Goal: Task Accomplishment & Management: Manage account settings

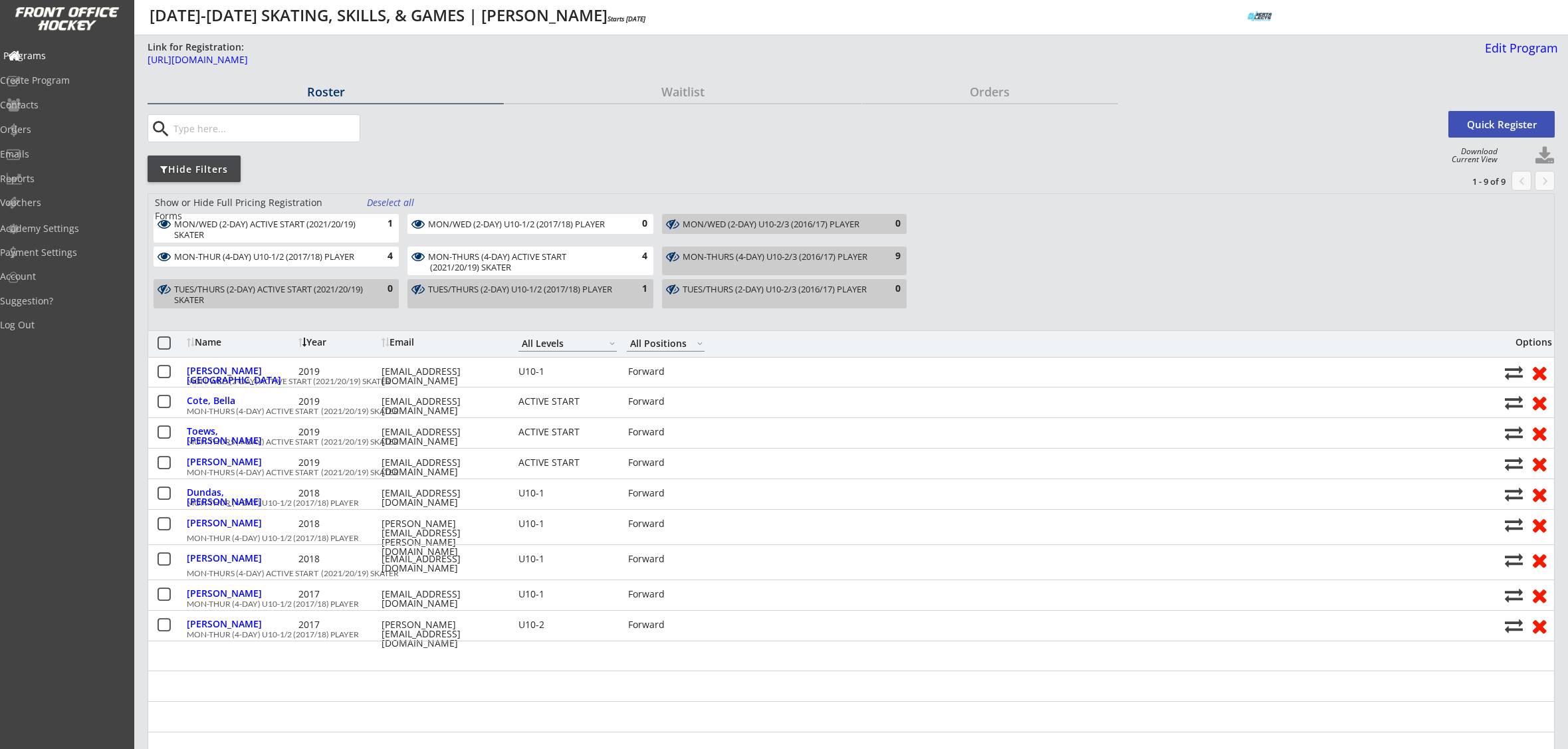
select select ""All Levels""
select select ""All Positions""
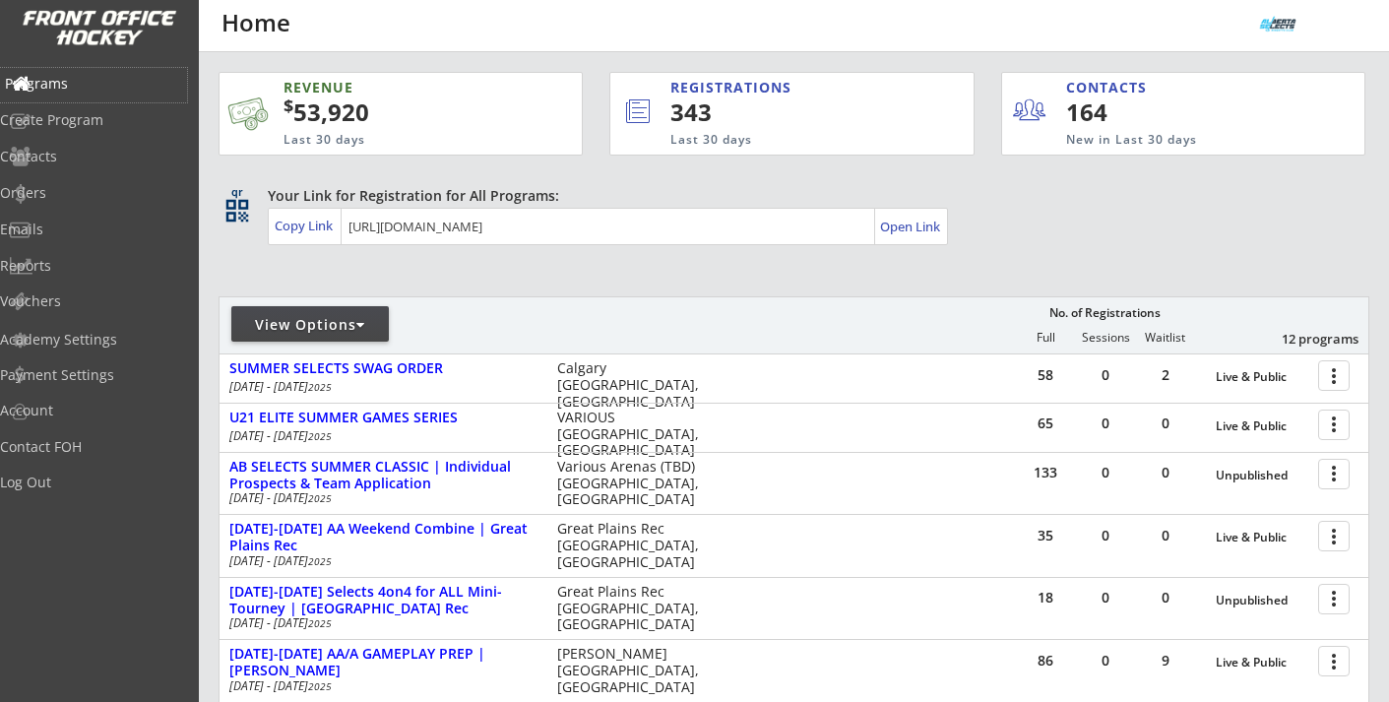
click at [84, 89] on div "Programs" at bounding box center [93, 84] width 177 height 14
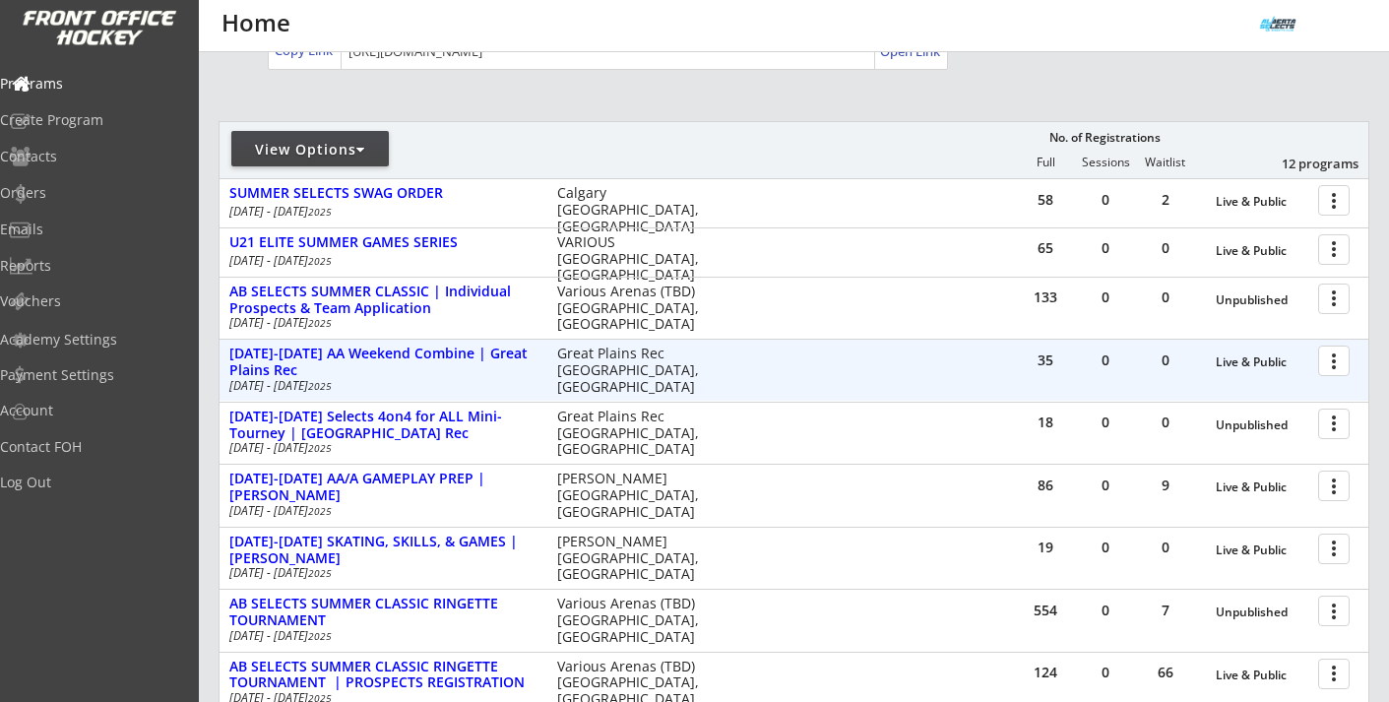
scroll to position [194, 0]
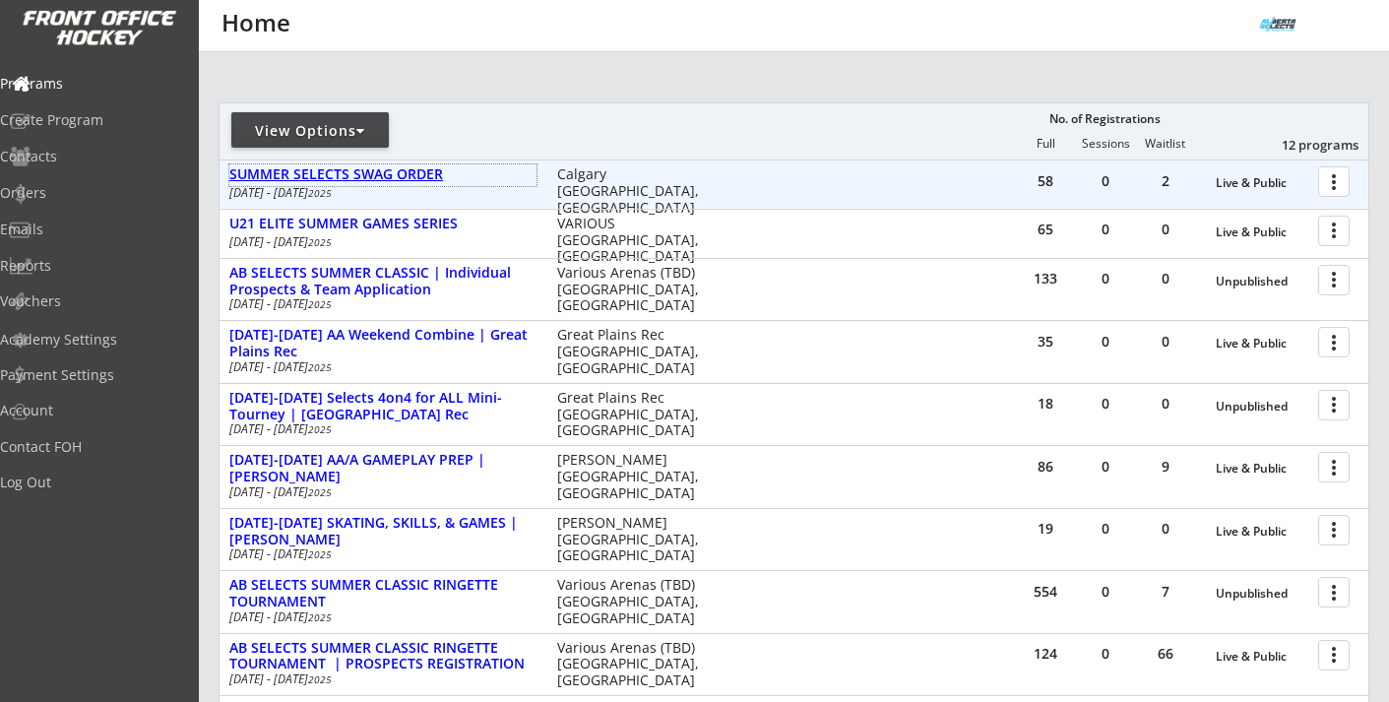
click at [405, 178] on div "SUMMER SELECTS SWAG ORDER" at bounding box center [382, 174] width 307 height 17
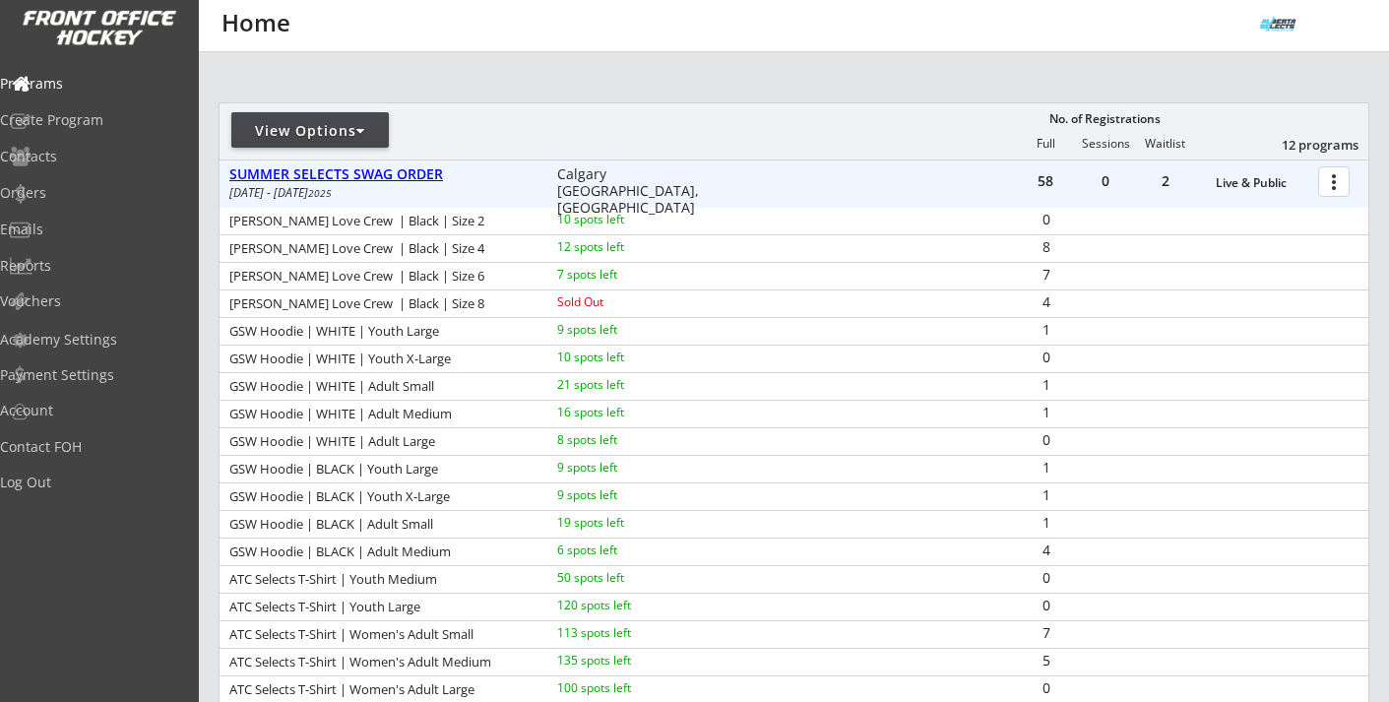
click at [405, 178] on div "SUMMER SELECTS SWAG ORDER" at bounding box center [382, 174] width 307 height 17
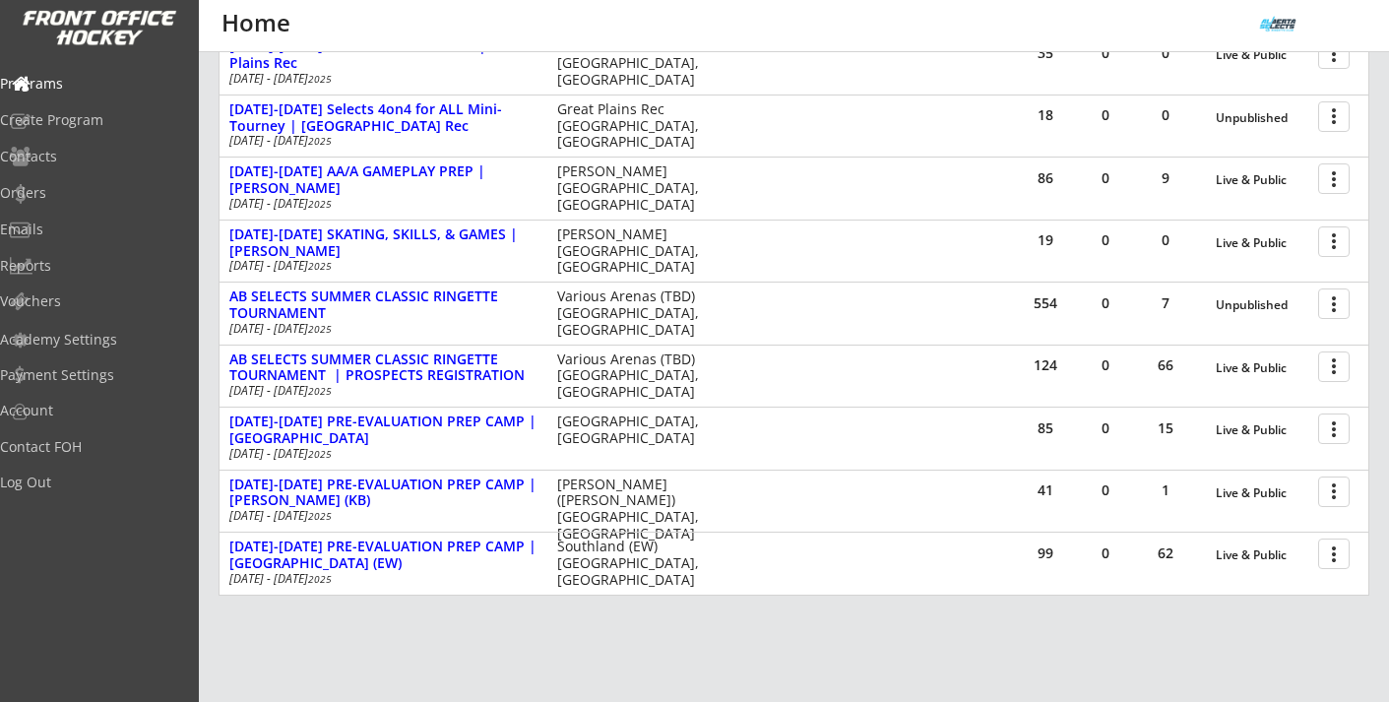
scroll to position [602, 0]
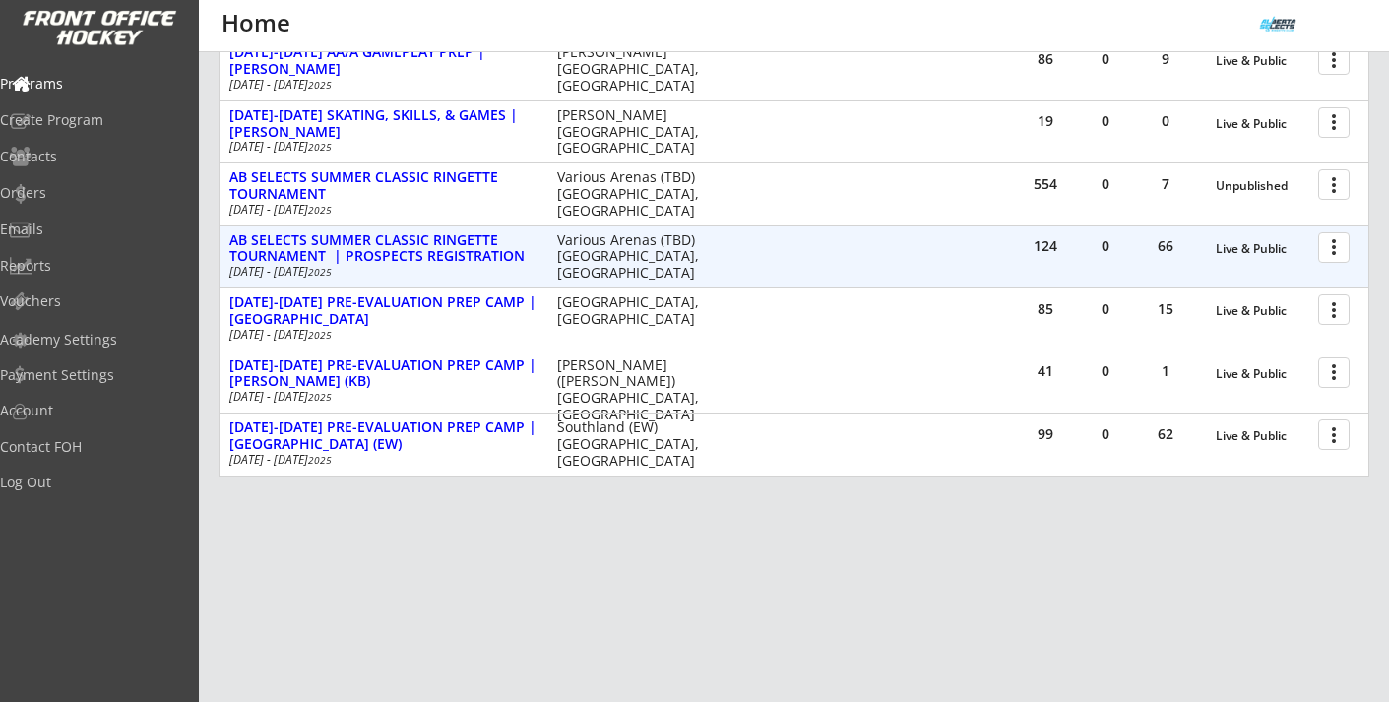
click at [1322, 243] on div at bounding box center [1337, 246] width 34 height 34
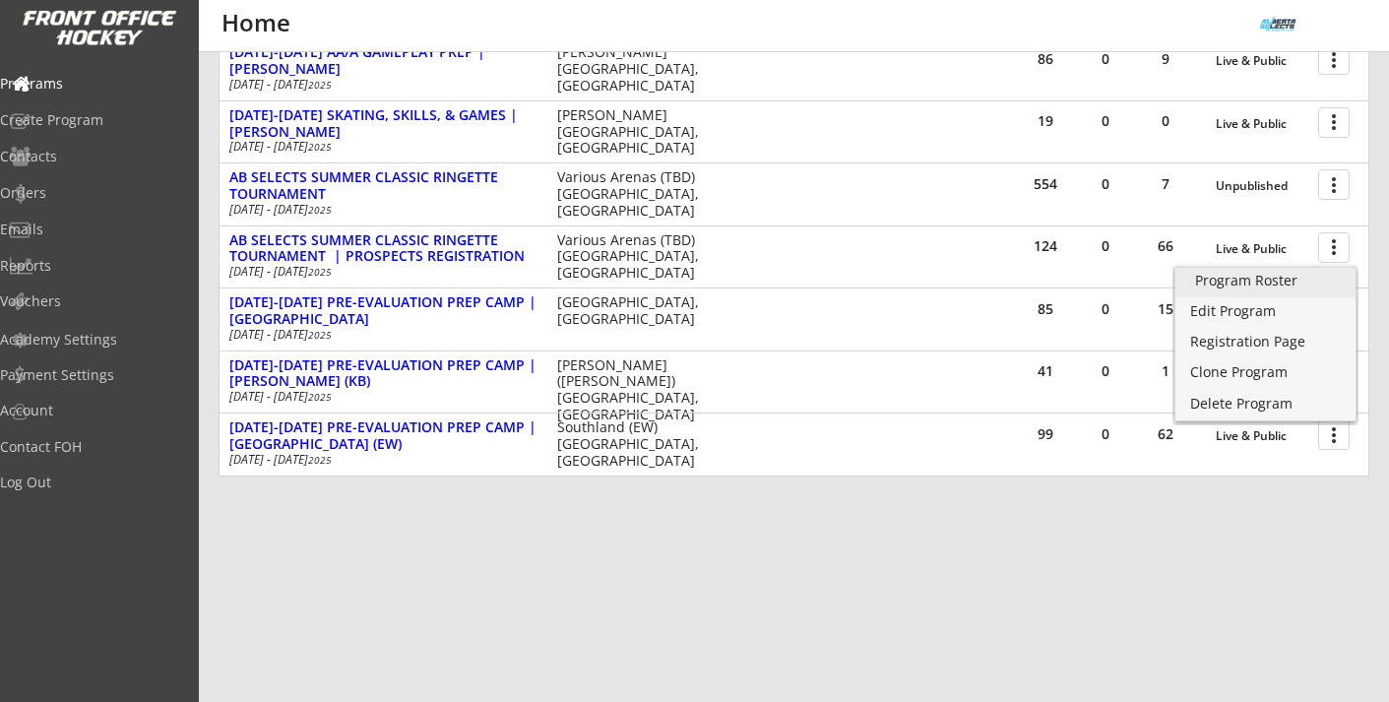
click at [1268, 284] on div "Program Roster" at bounding box center [1265, 281] width 141 height 14
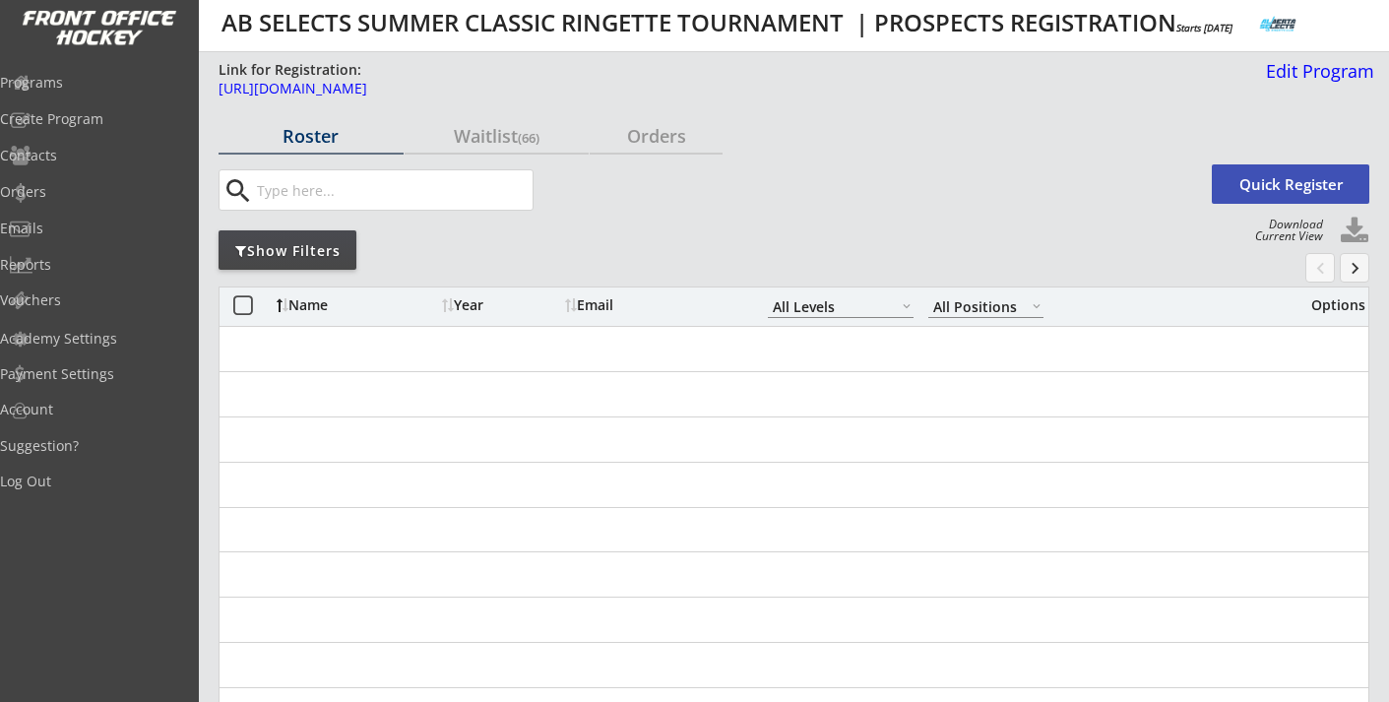
select select ""All Levels""
select select ""All Positions""
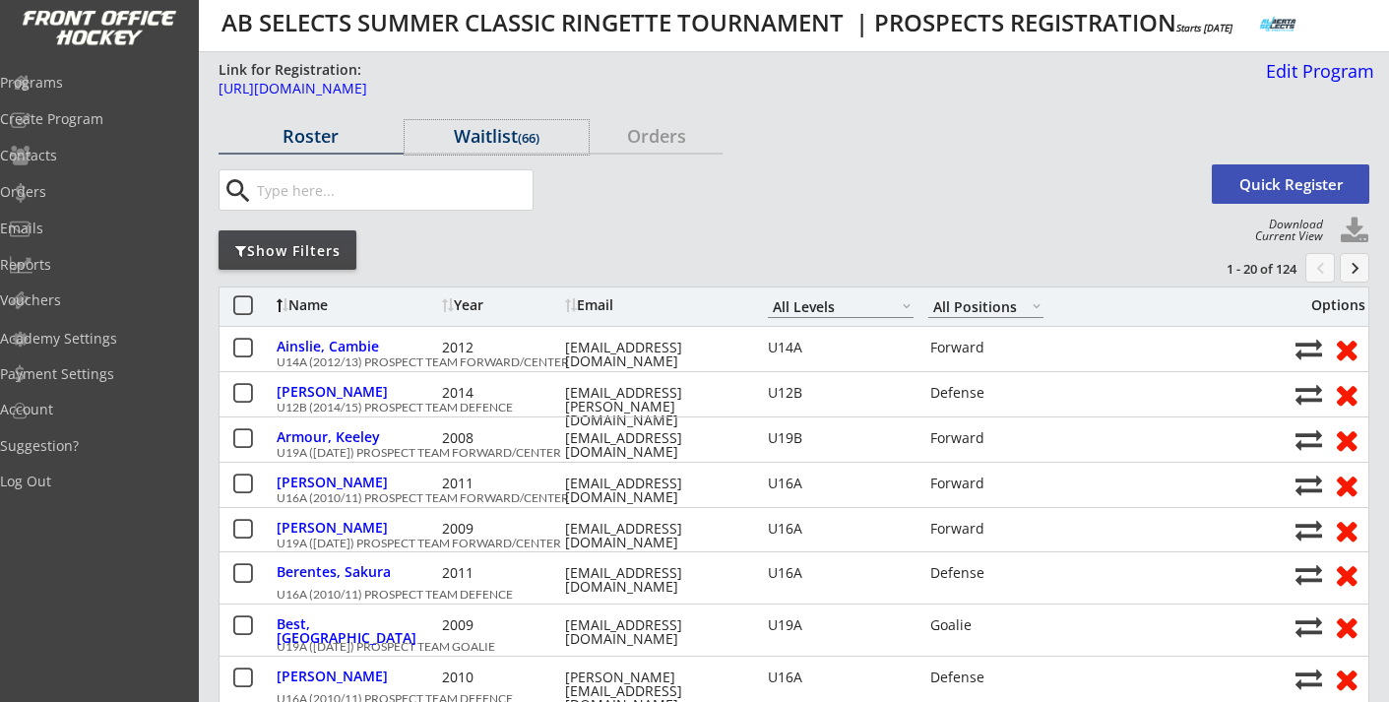
click at [497, 137] on div "Waitlist (66)" at bounding box center [497, 136] width 185 height 18
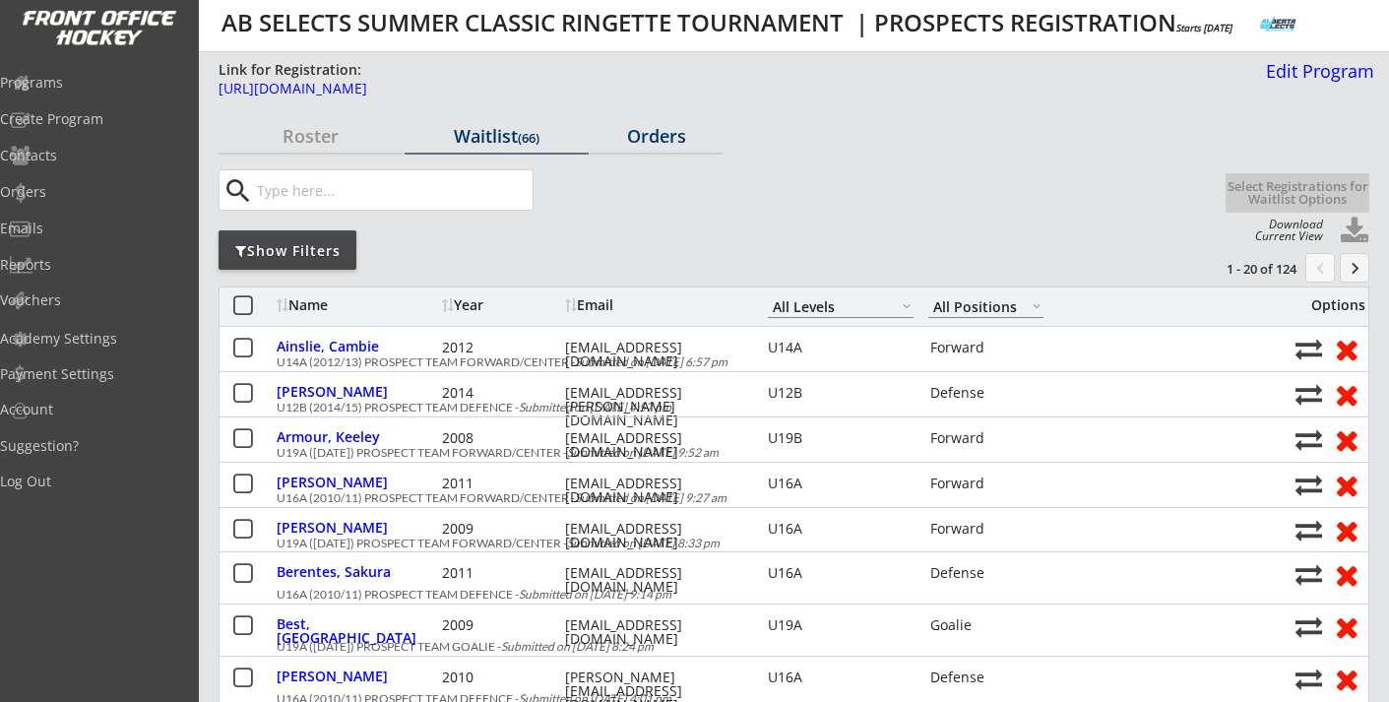
click at [669, 142] on div "Orders" at bounding box center [656, 136] width 133 height 18
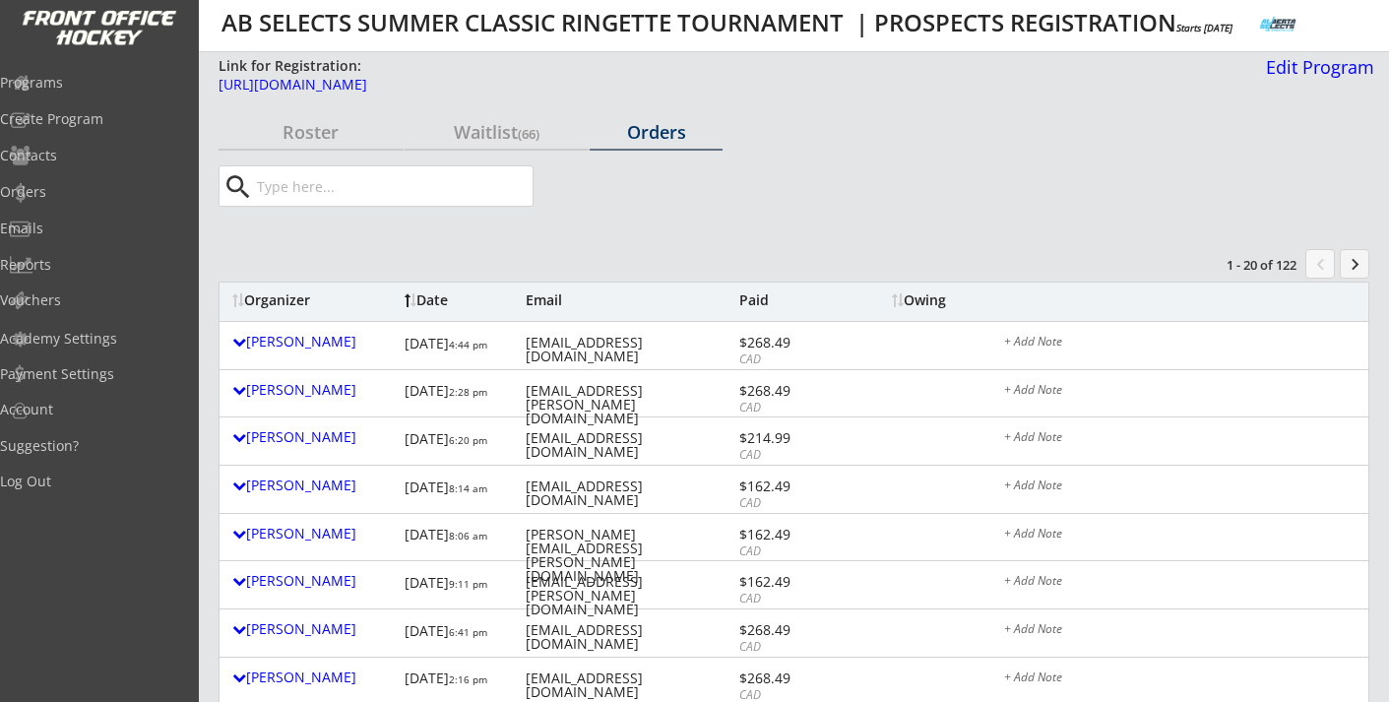
scroll to position [5, 0]
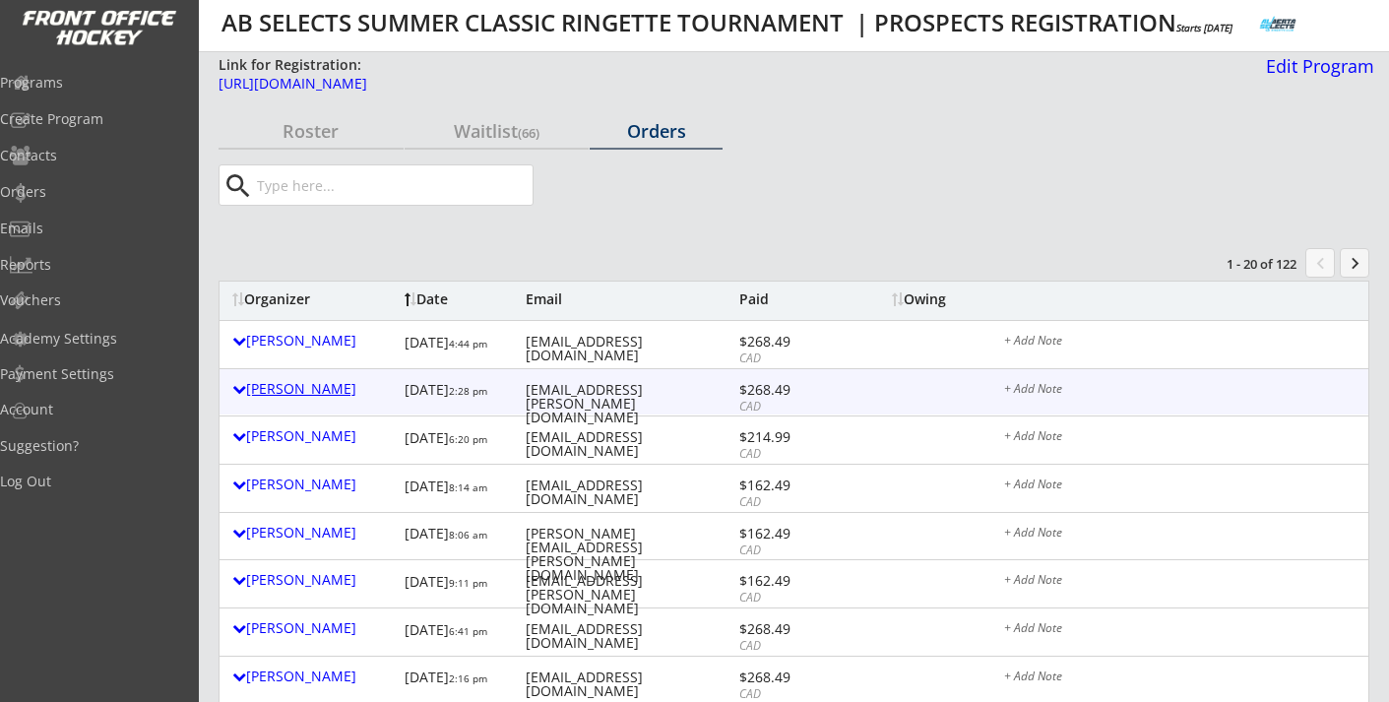
click at [312, 394] on div "Jasmin Mulcahy" at bounding box center [313, 389] width 162 height 14
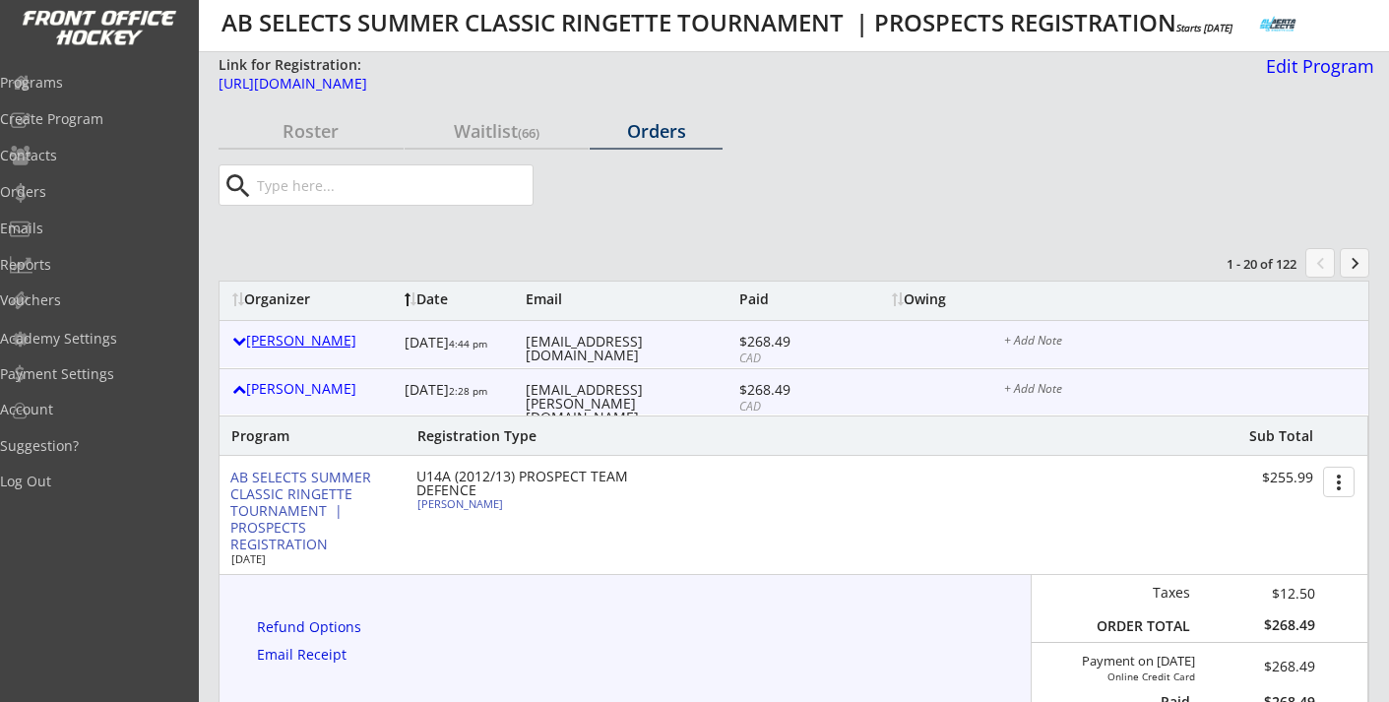
click at [306, 337] on div "Kenn Mitchell" at bounding box center [313, 341] width 162 height 14
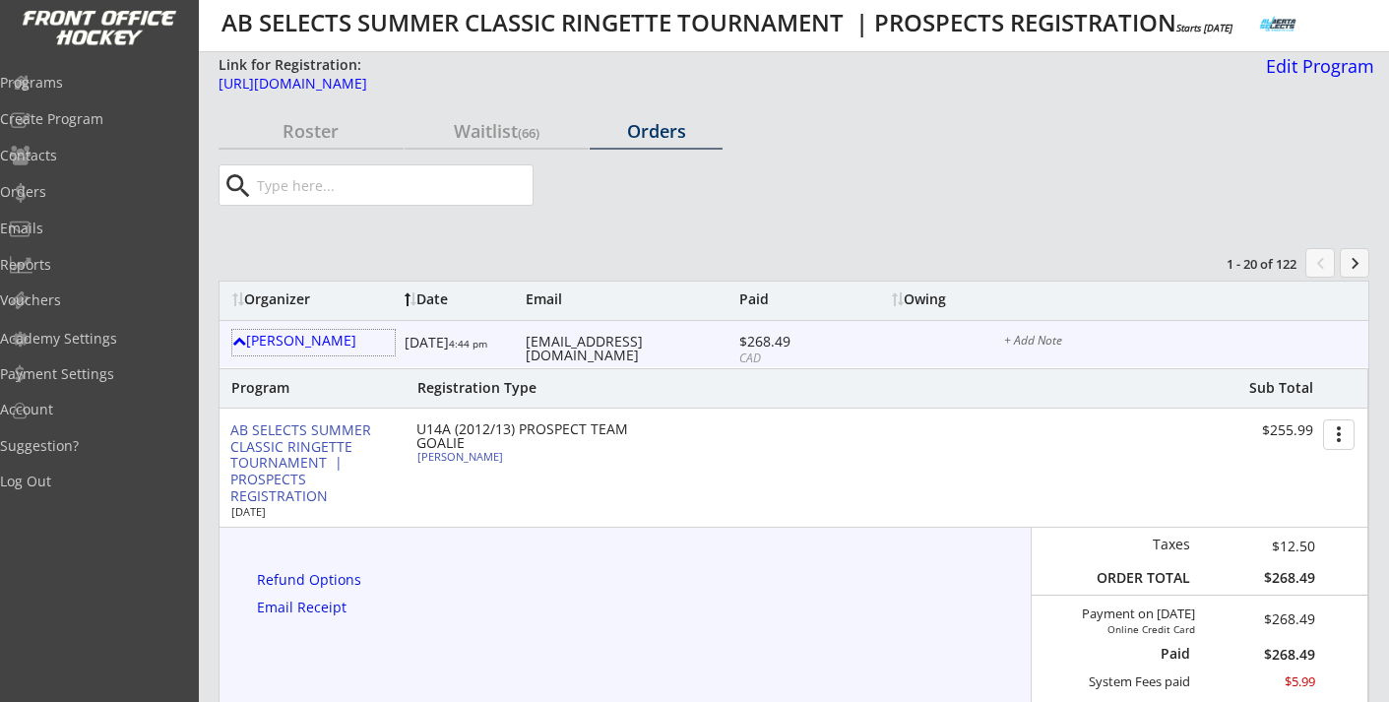
click at [534, 79] on div "[URL][DOMAIN_NAME]" at bounding box center [715, 84] width 993 height 14
click at [320, 341] on div "Kenn Mitchell" at bounding box center [313, 341] width 162 height 14
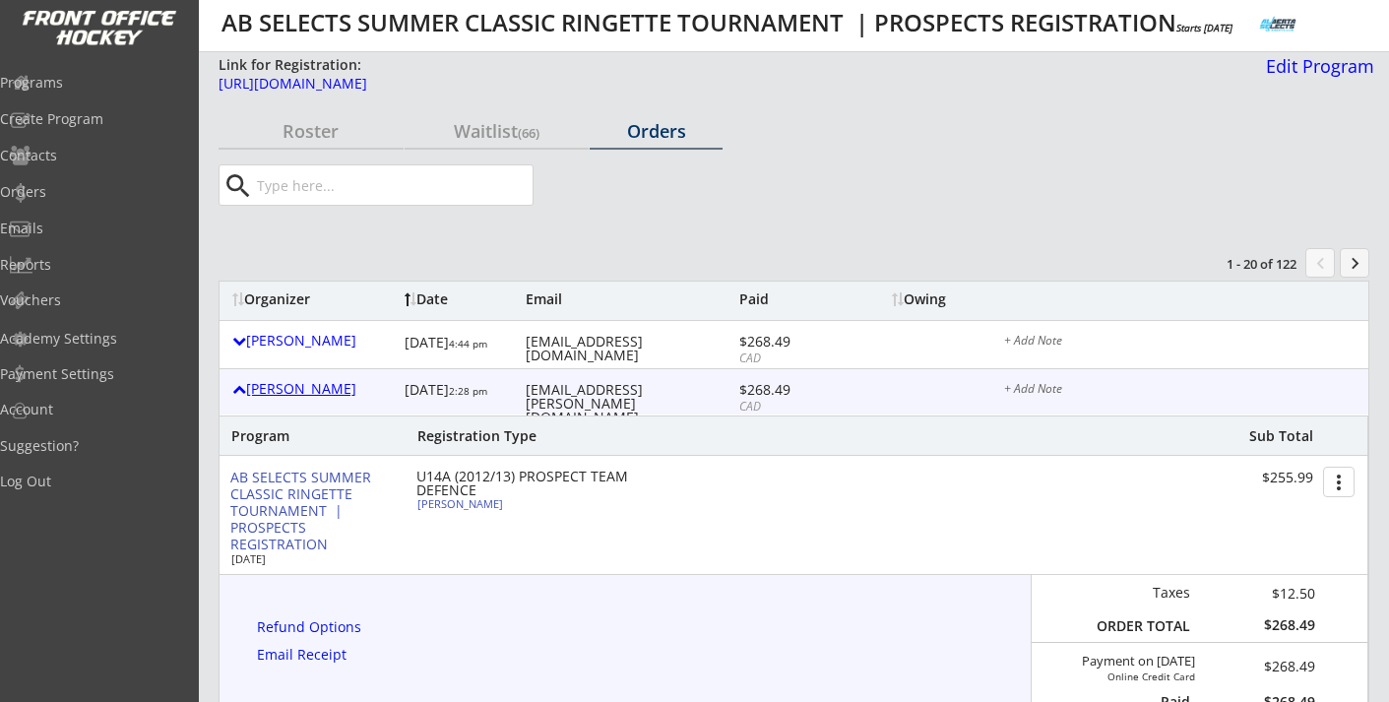
click at [314, 386] on div "Jasmin Mulcahy" at bounding box center [313, 389] width 162 height 14
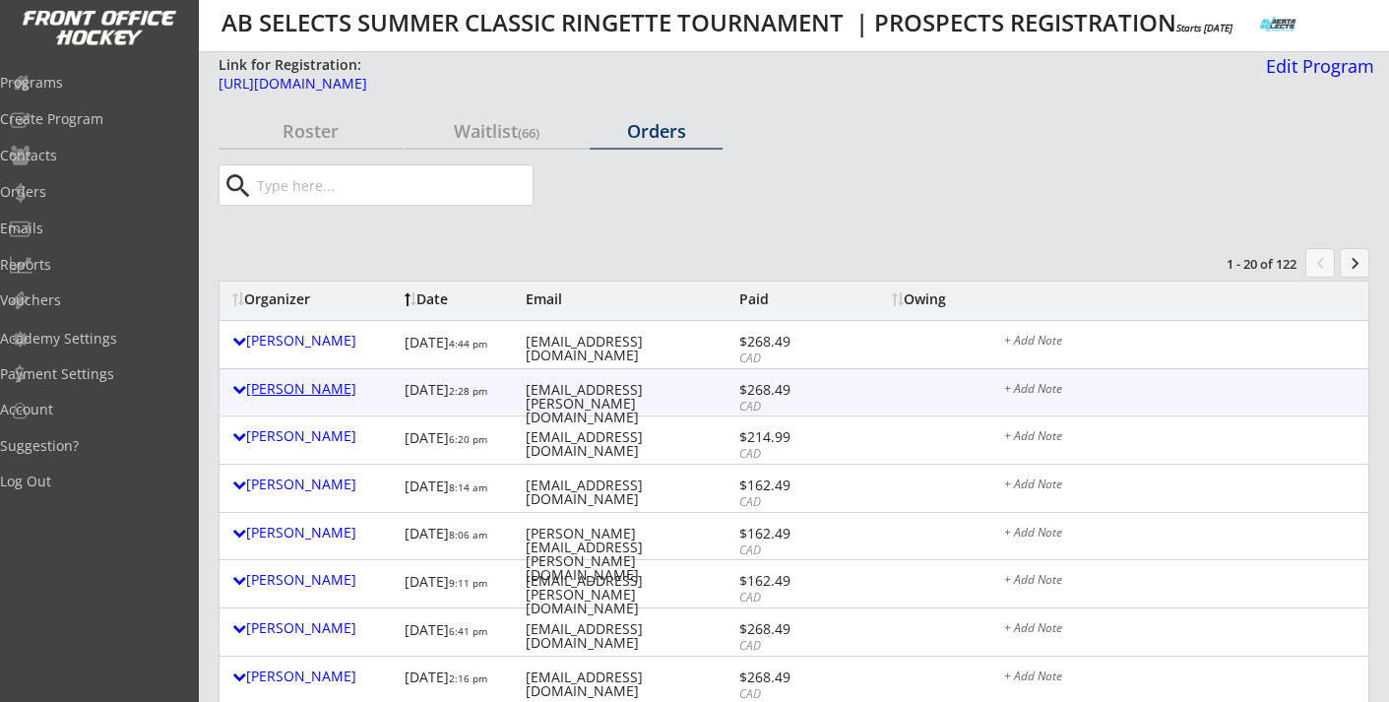
click at [314, 386] on div "Jasmin Mulcahy" at bounding box center [313, 389] width 162 height 14
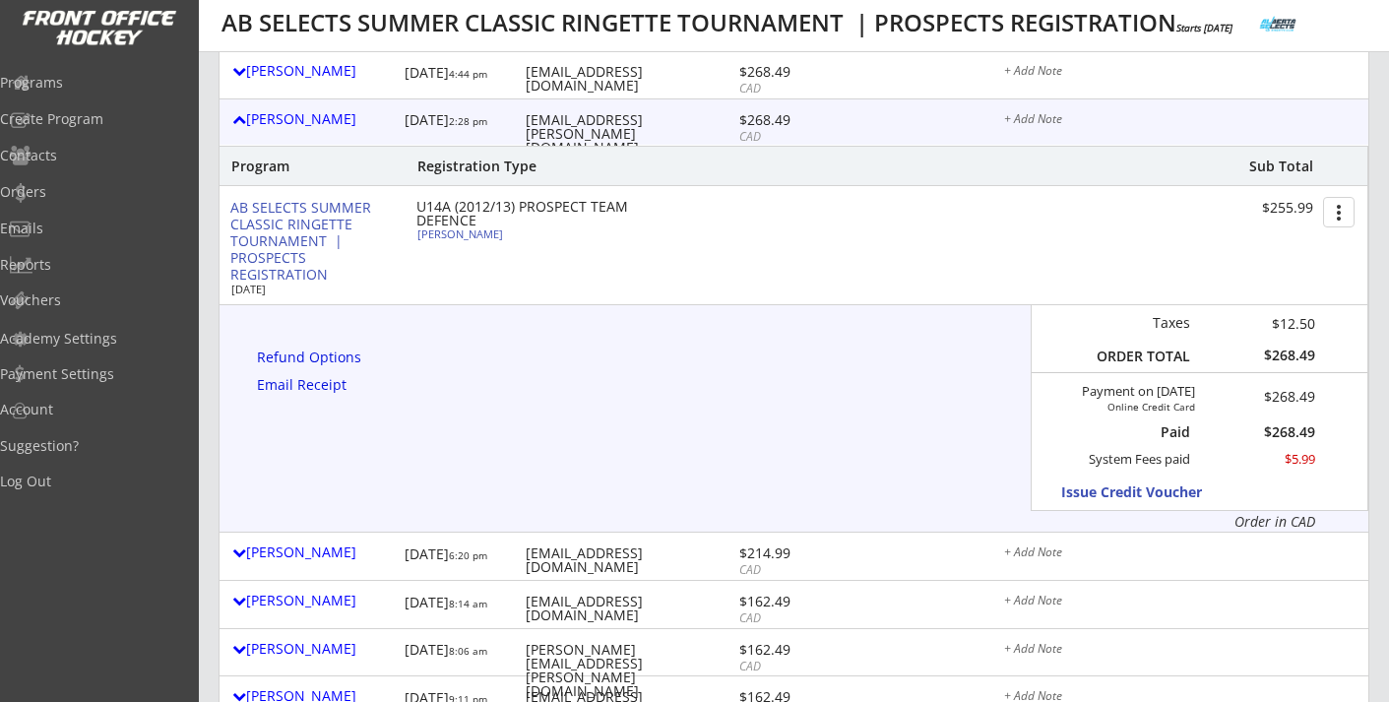
scroll to position [354, 0]
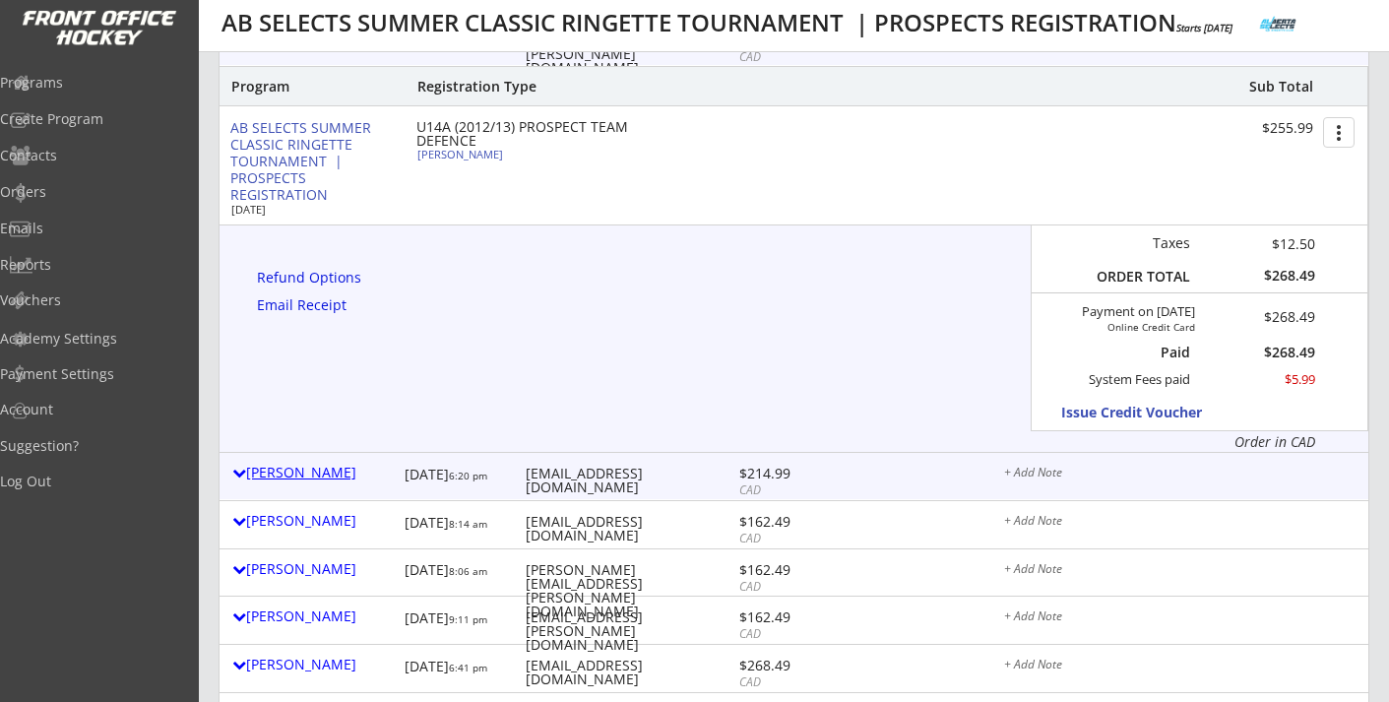
click at [320, 466] on div "Kelly Derraugh" at bounding box center [313, 473] width 162 height 14
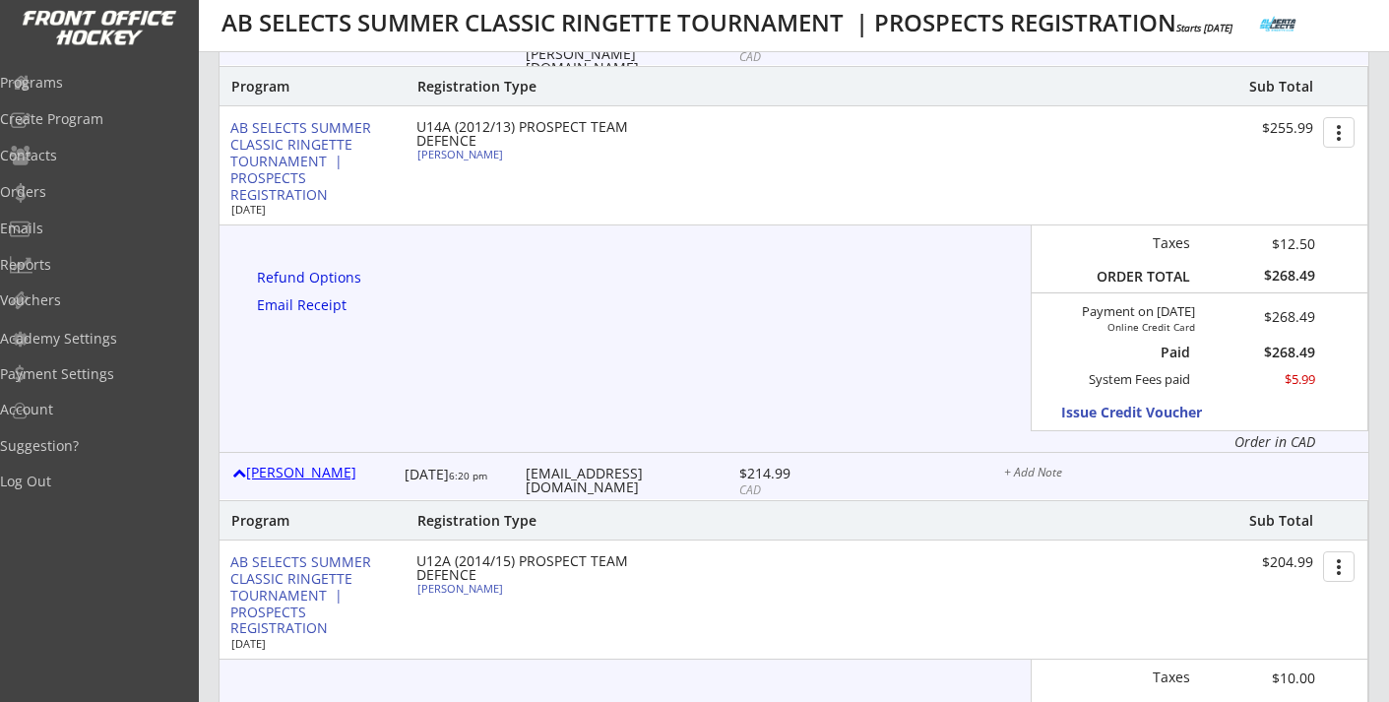
click at [320, 466] on div "Kelly Derraugh" at bounding box center [313, 473] width 162 height 14
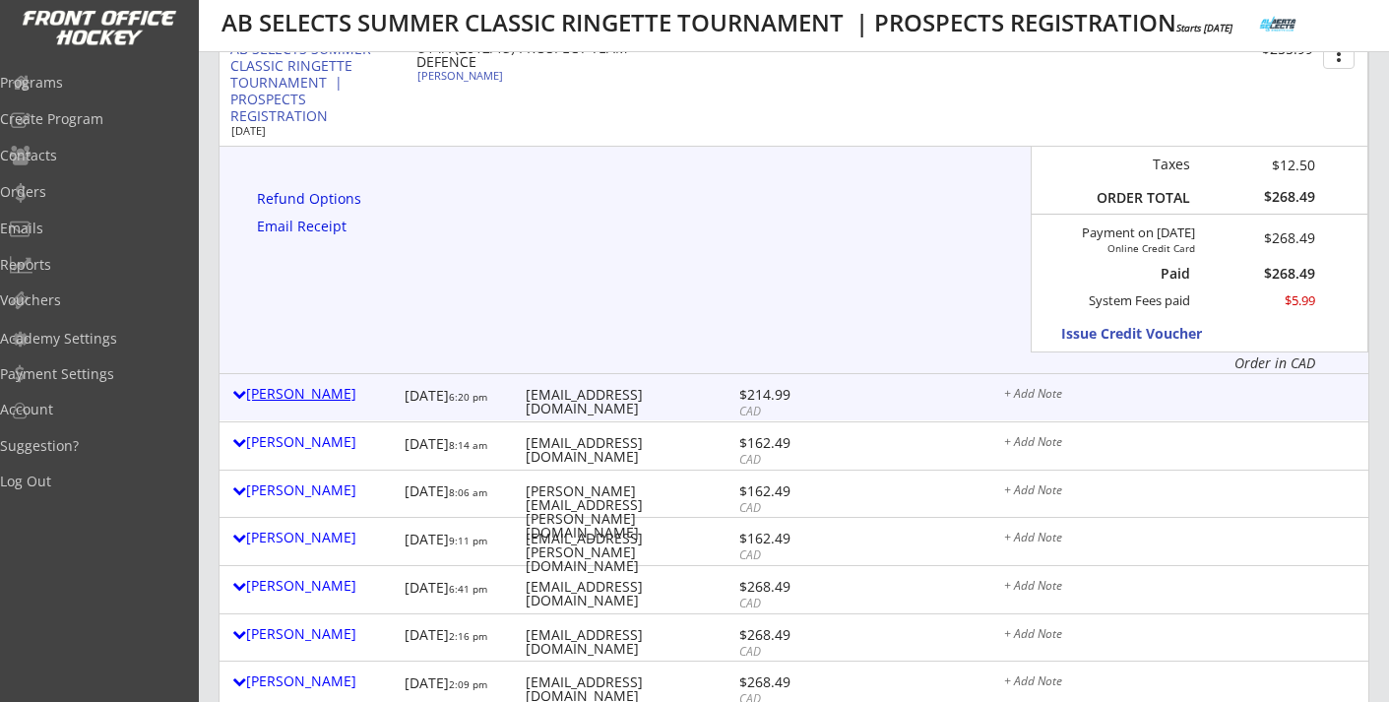
scroll to position [436, 0]
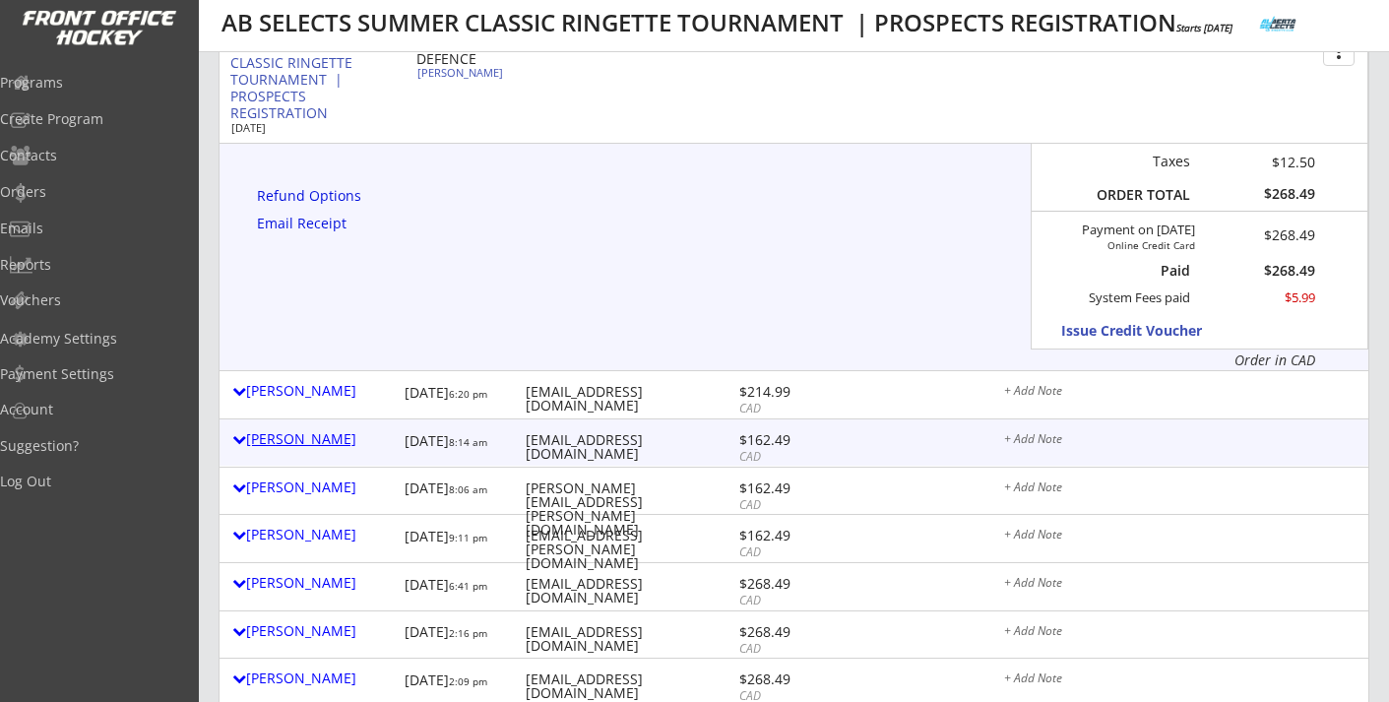
click at [329, 444] on div "Crystal Dekaban" at bounding box center [313, 439] width 162 height 14
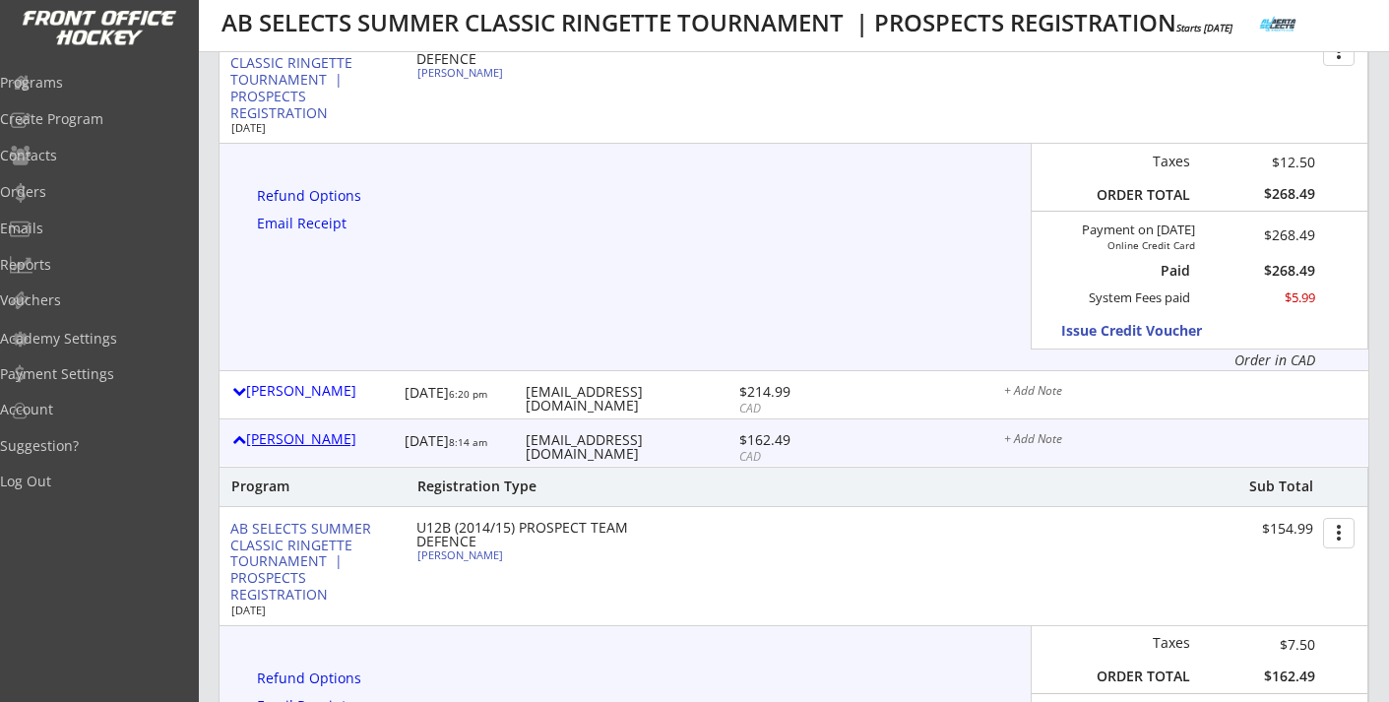
click at [329, 444] on div "Crystal Dekaban" at bounding box center [313, 439] width 162 height 14
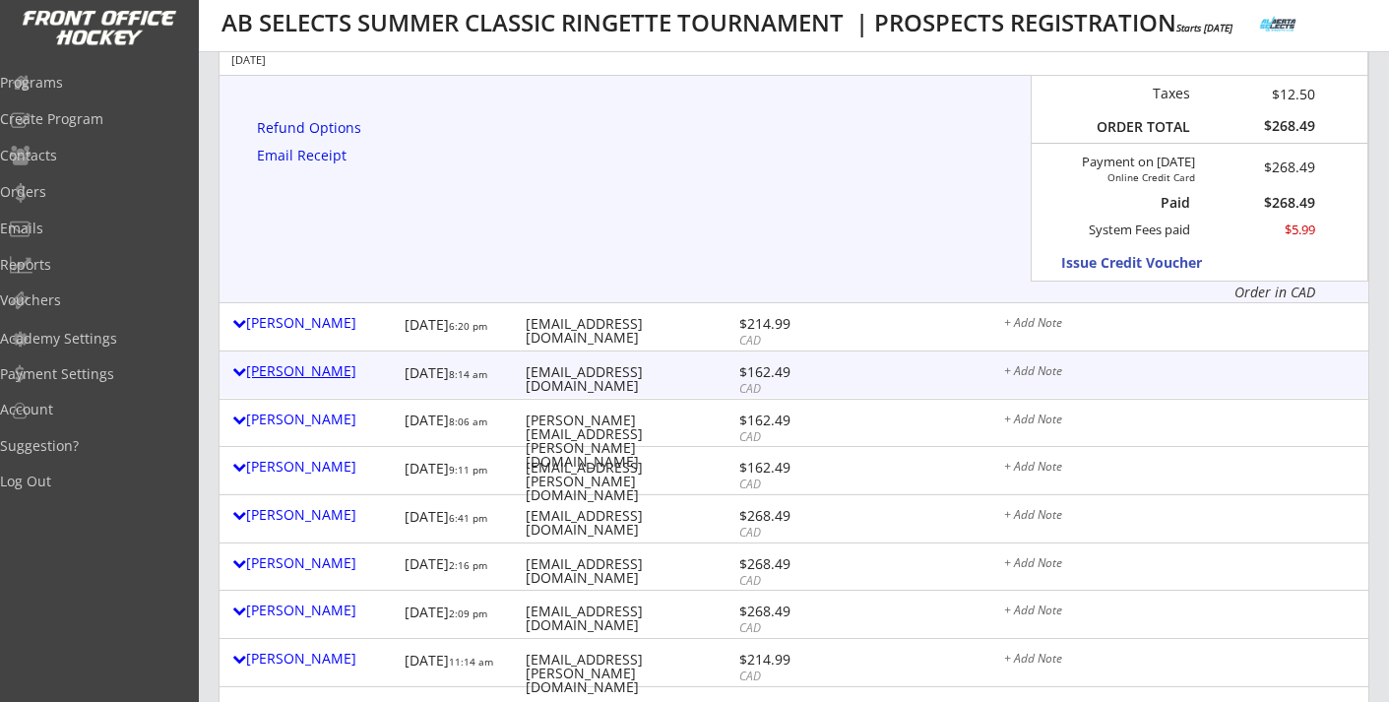
scroll to position [505, 0]
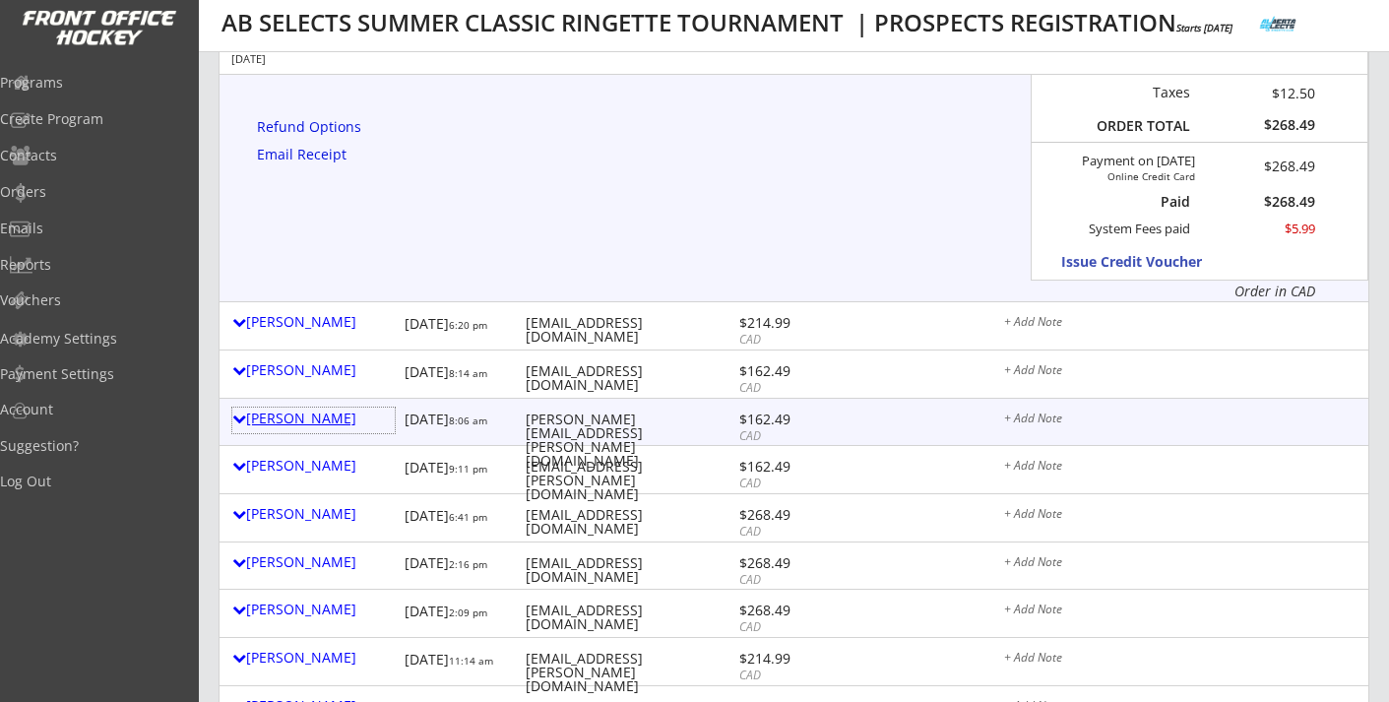
click at [329, 417] on div "Elizabeth Turpin" at bounding box center [313, 419] width 162 height 14
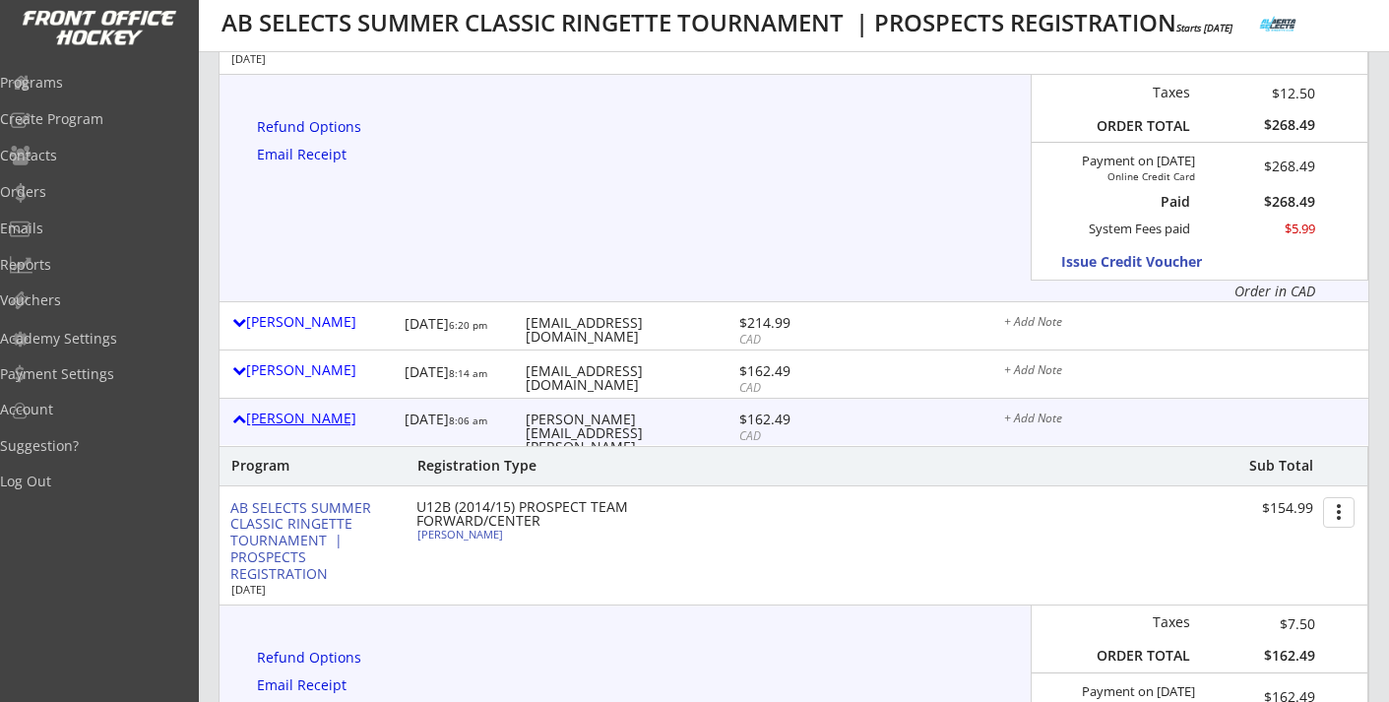
click at [329, 417] on div "Elizabeth Turpin" at bounding box center [313, 419] width 162 height 14
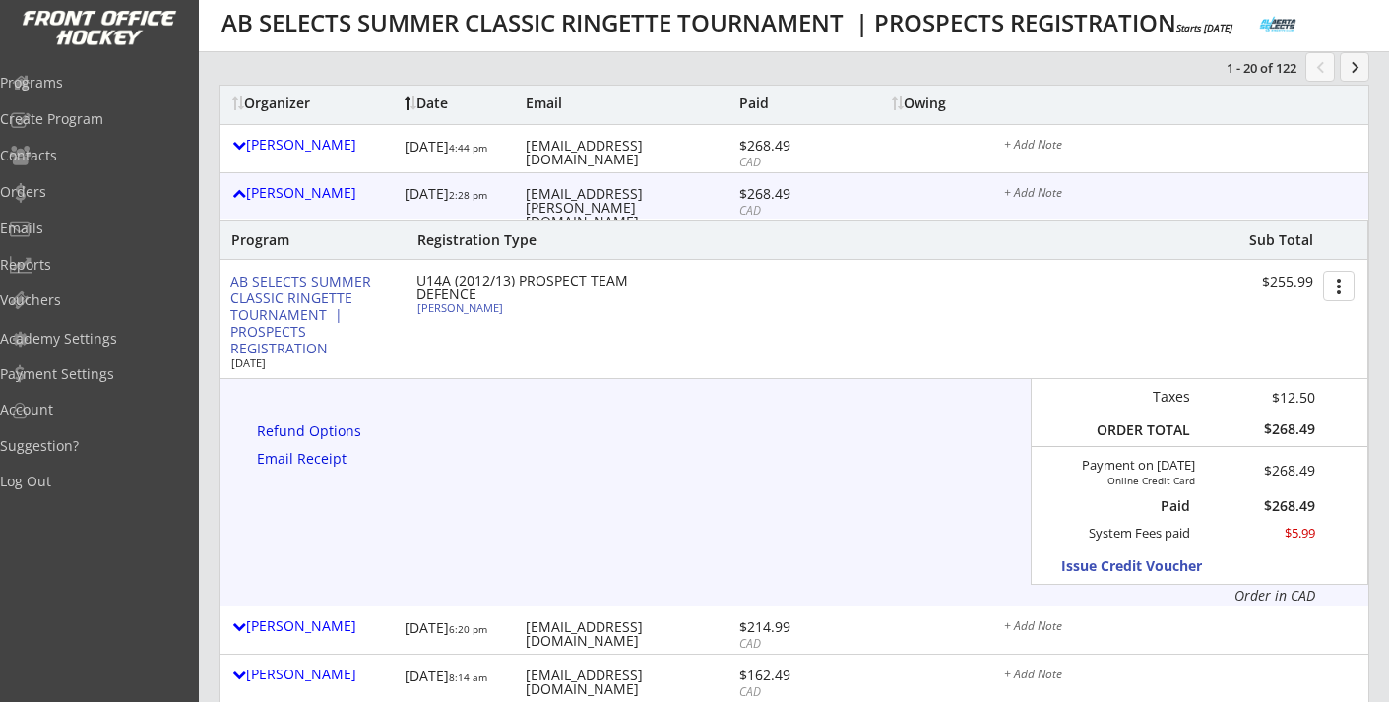
scroll to position [55, 0]
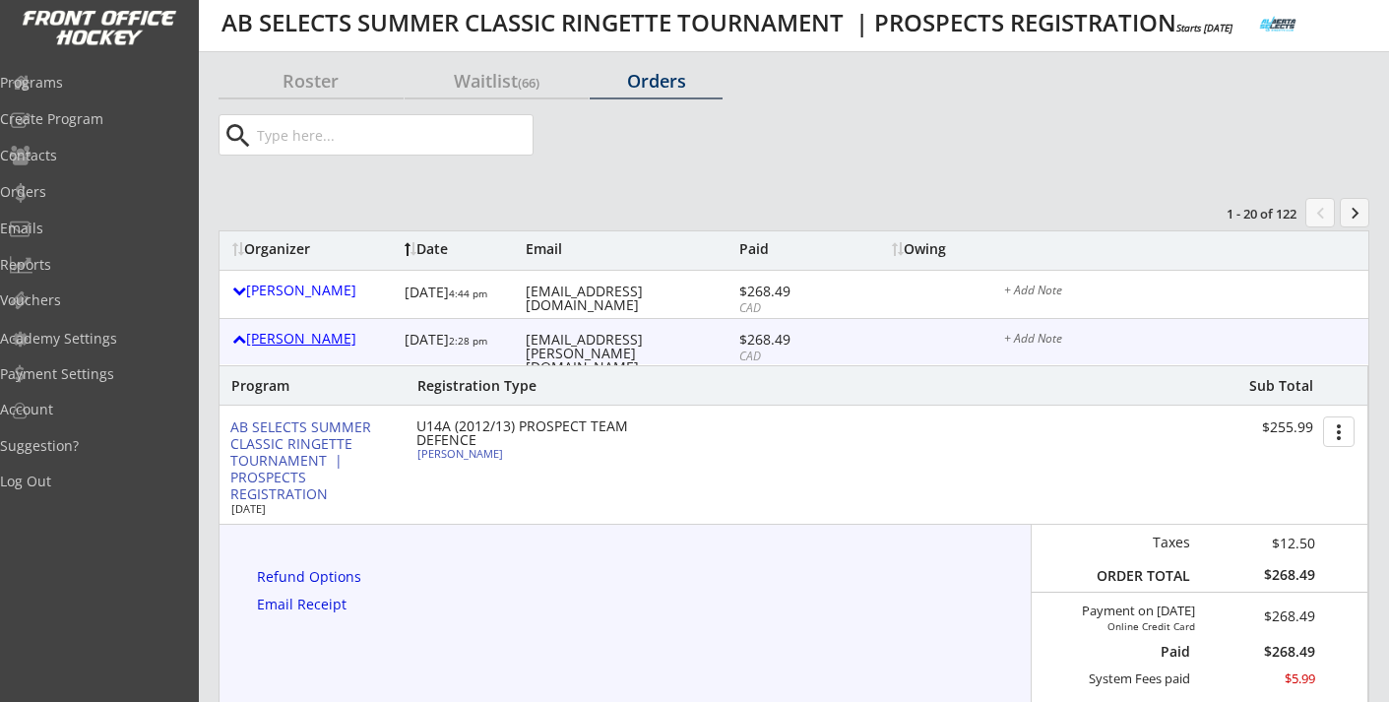
click at [329, 344] on div "Jasmin Mulcahy" at bounding box center [313, 339] width 162 height 14
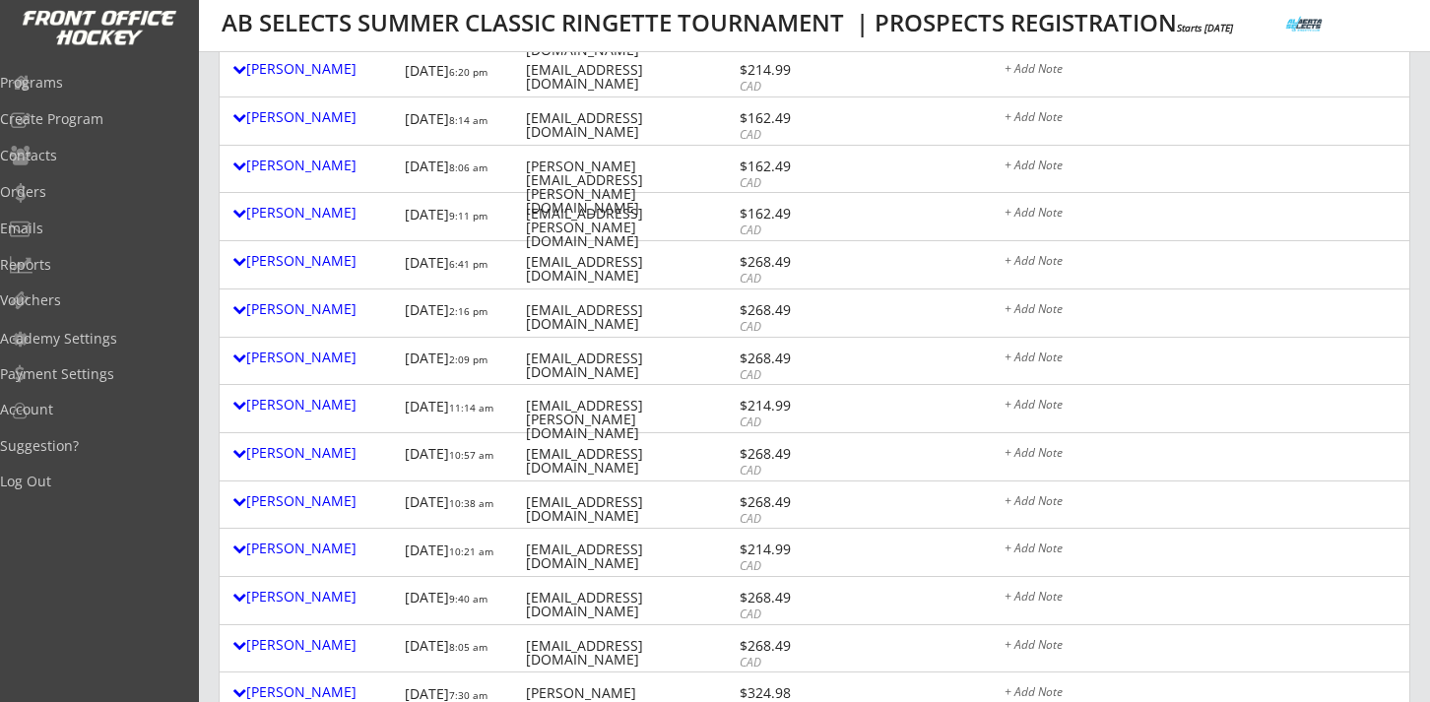
scroll to position [0, 0]
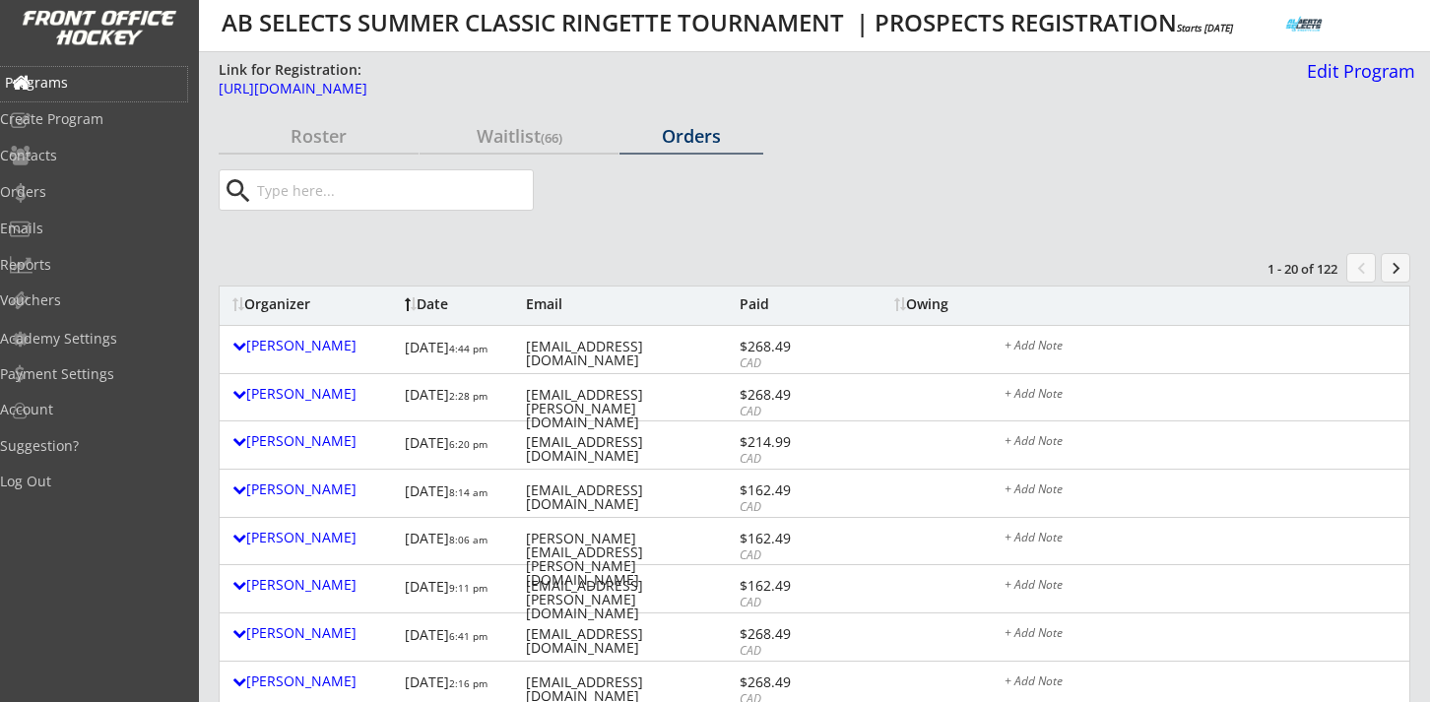
click at [86, 76] on div "Programs" at bounding box center [93, 83] width 177 height 14
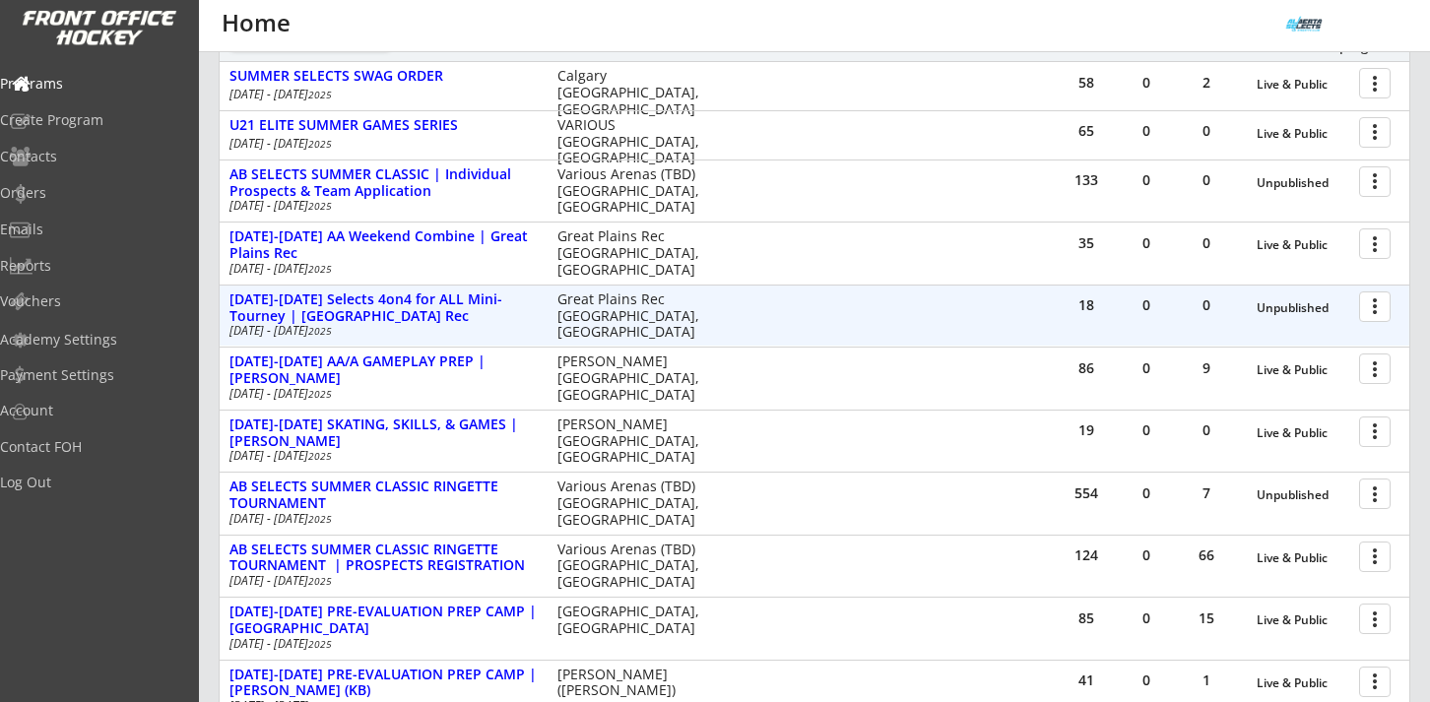
scroll to position [306, 0]
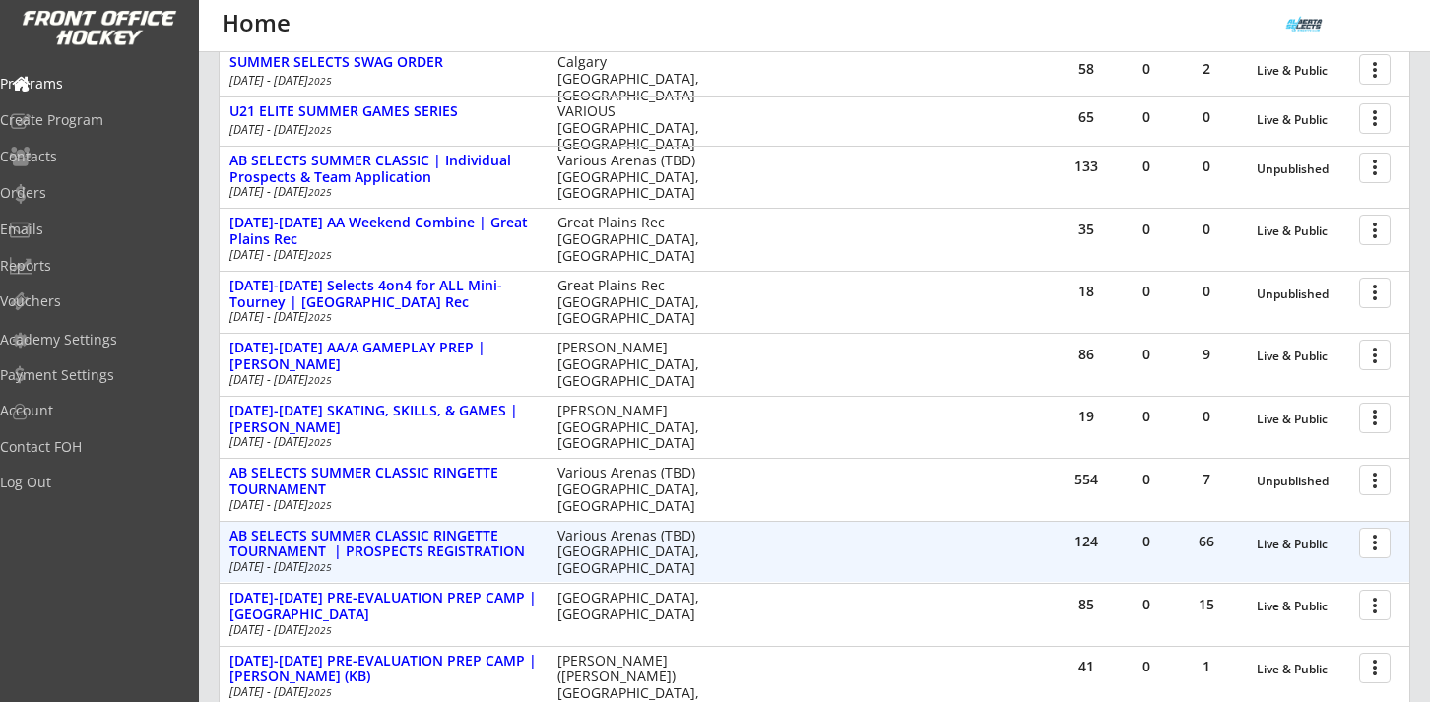
click at [1378, 548] on div at bounding box center [1378, 542] width 34 height 34
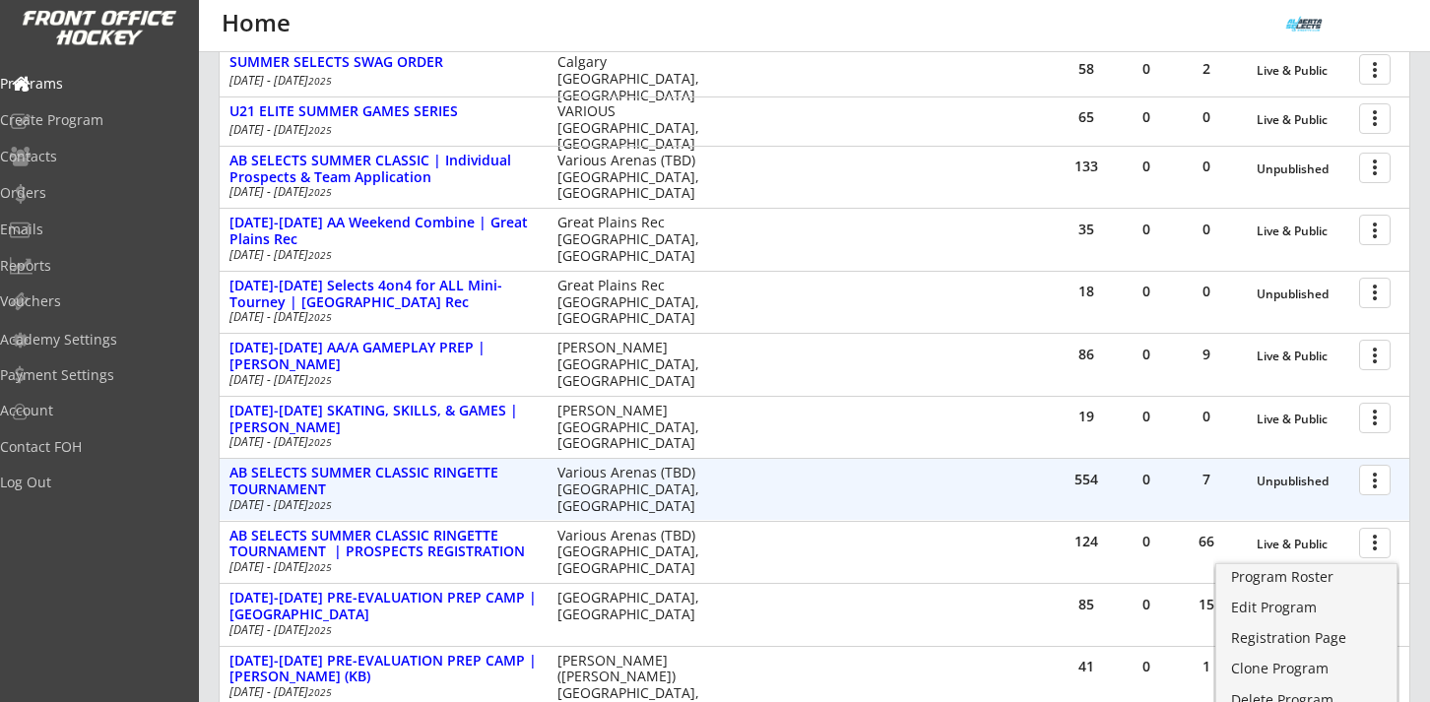
click at [1380, 481] on div at bounding box center [1378, 479] width 34 height 34
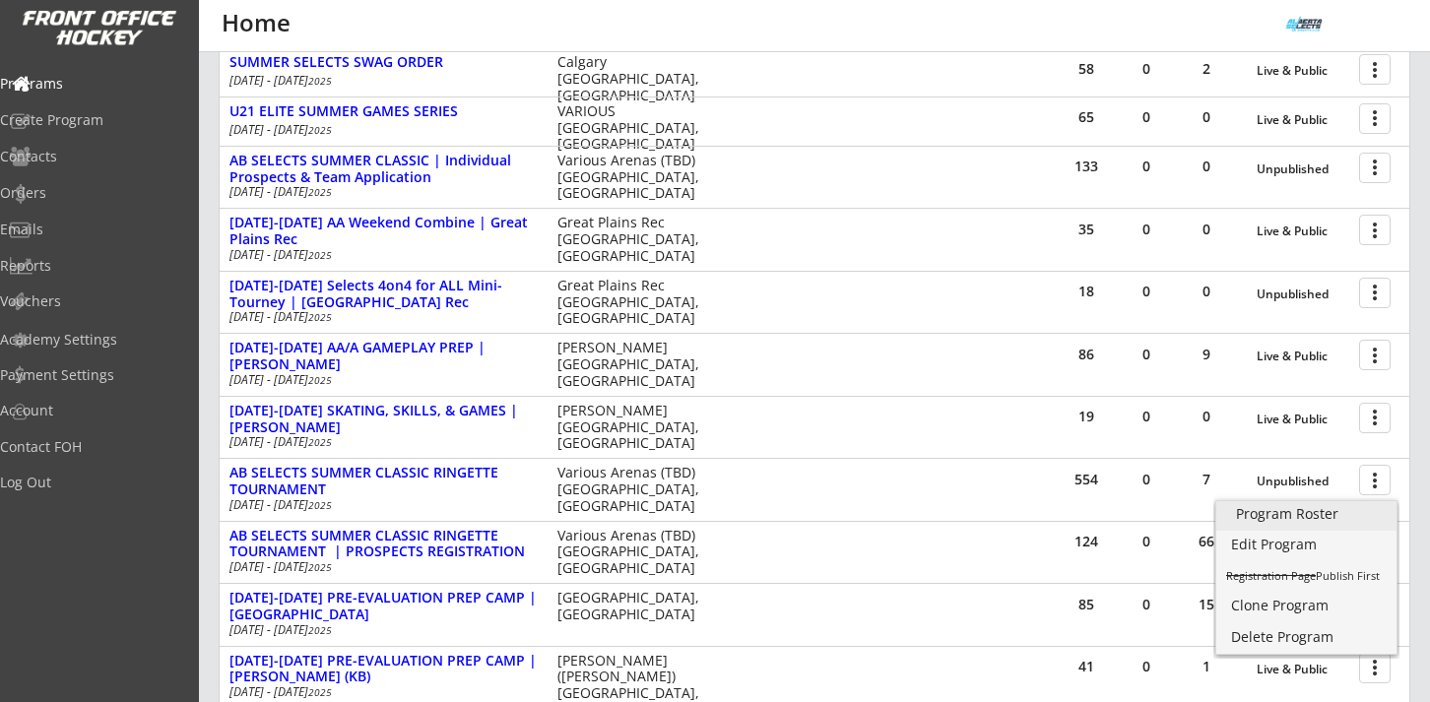
click at [1338, 514] on div "Program Roster" at bounding box center [1306, 514] width 141 height 14
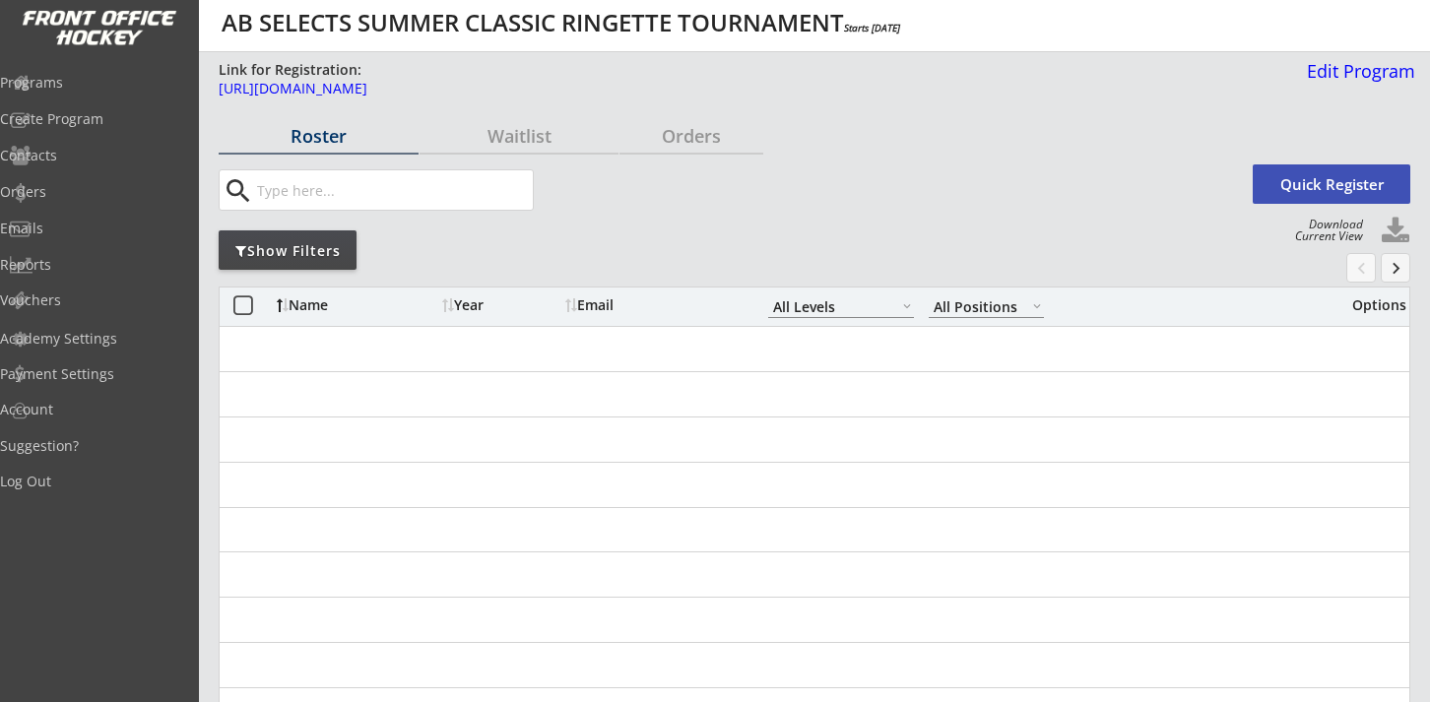
select select ""All Levels""
select select ""All Positions""
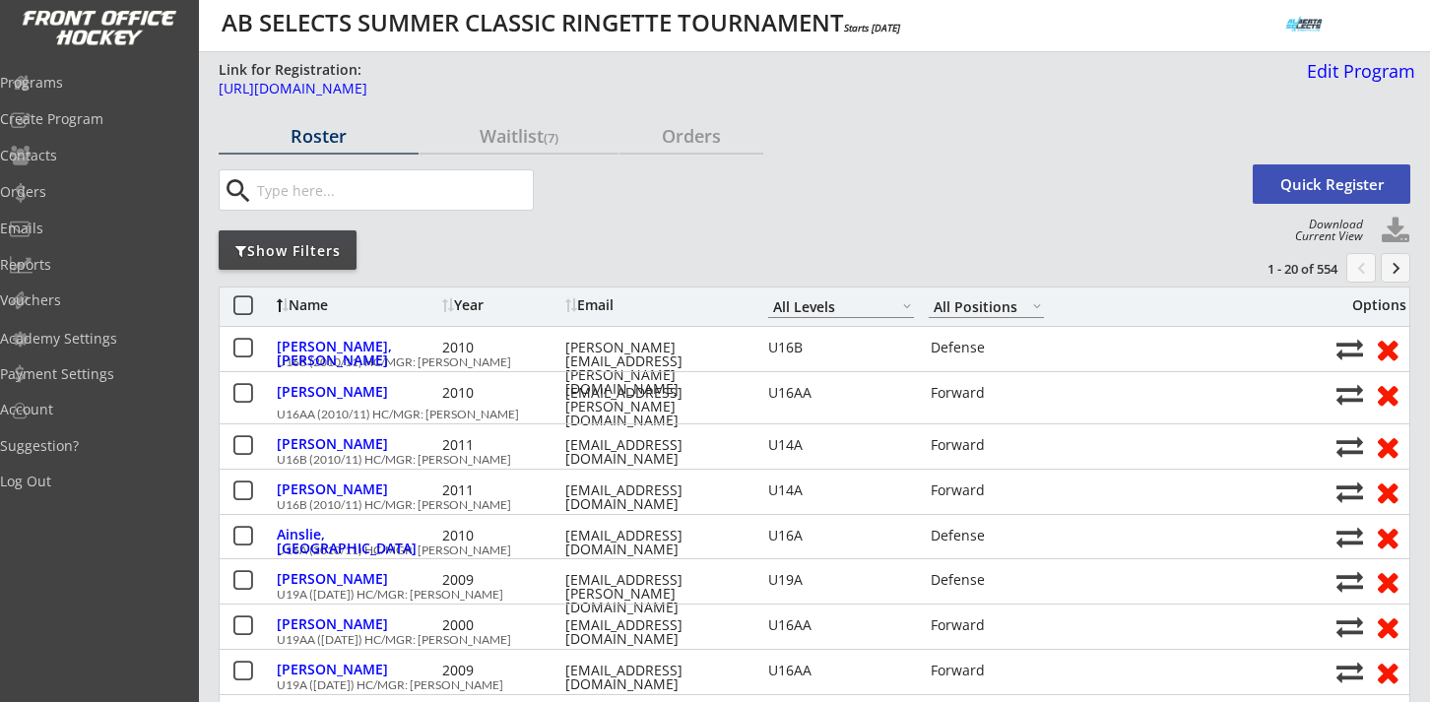
click at [1394, 225] on button at bounding box center [1395, 232] width 30 height 30
select select ""Player Info""
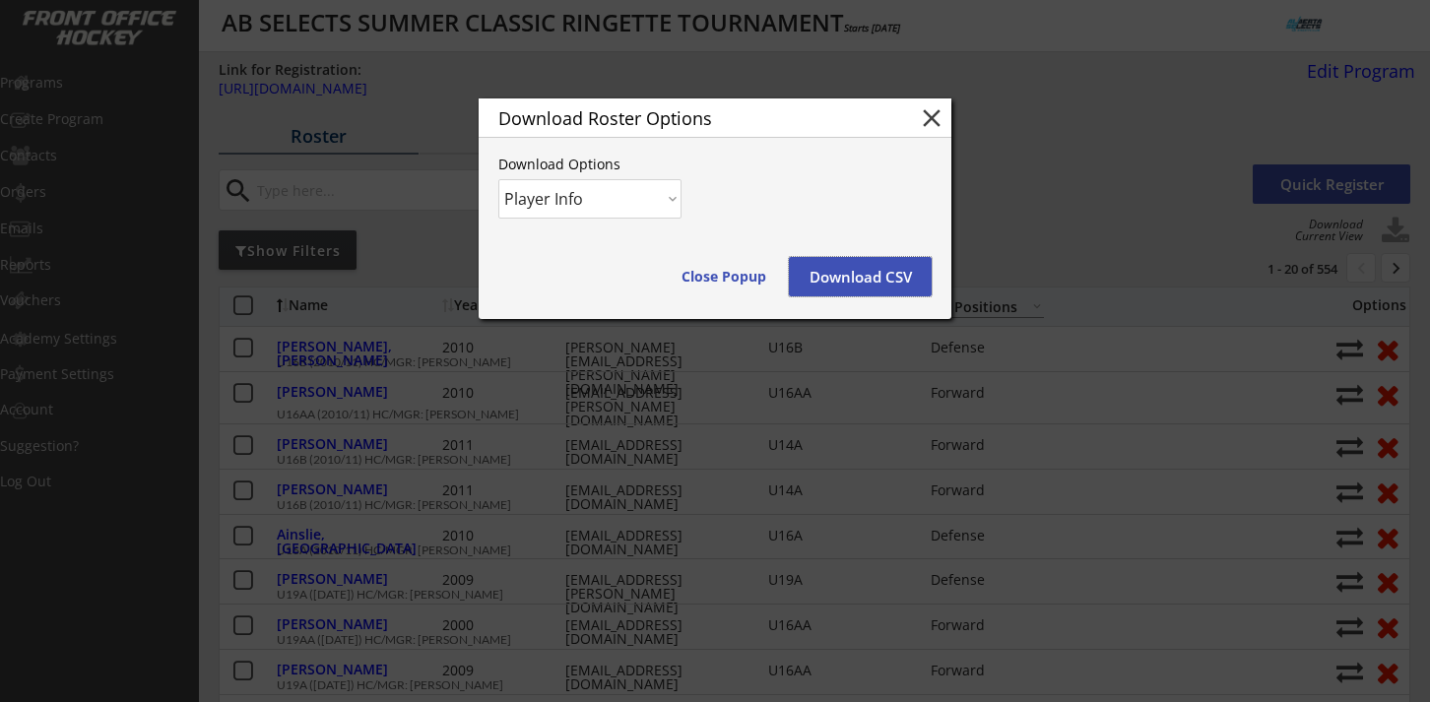
click at [866, 265] on button "Download CSV" at bounding box center [860, 276] width 143 height 39
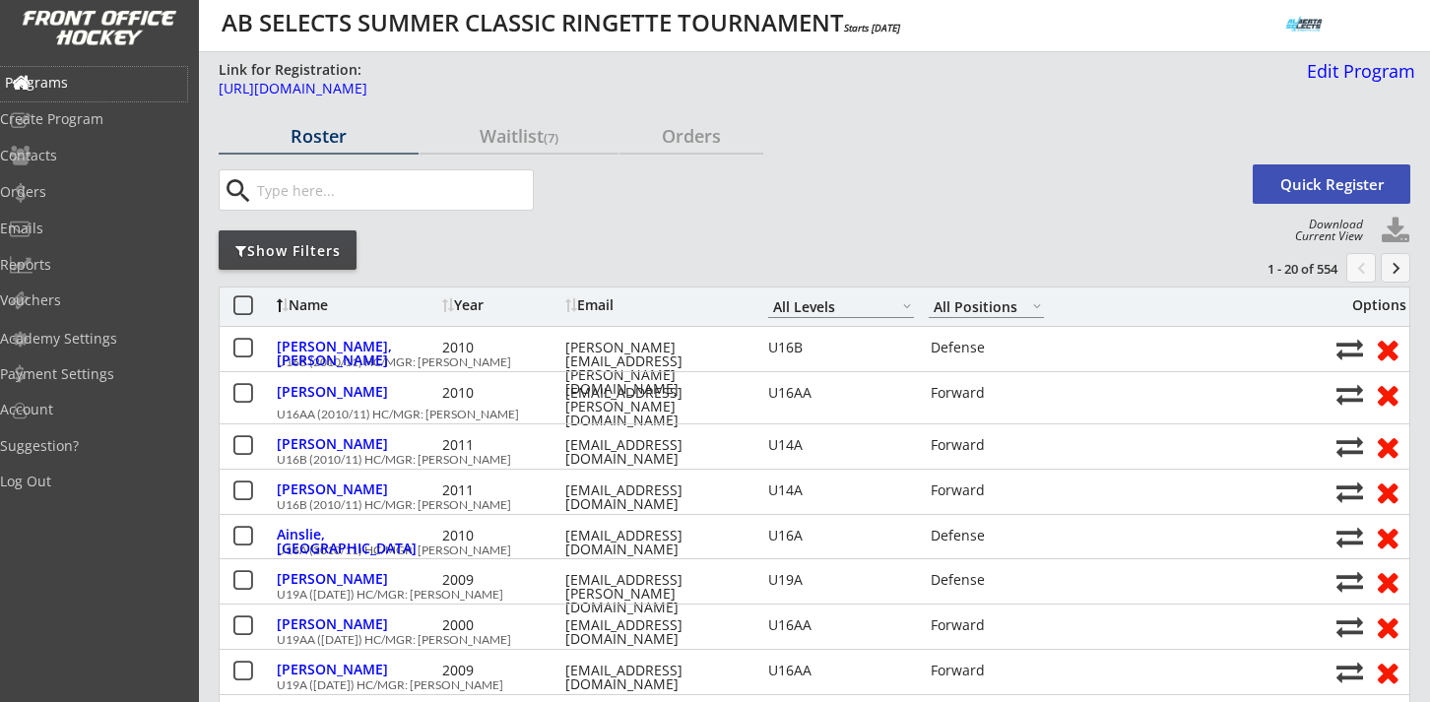
click at [74, 80] on div "Programs" at bounding box center [93, 83] width 177 height 14
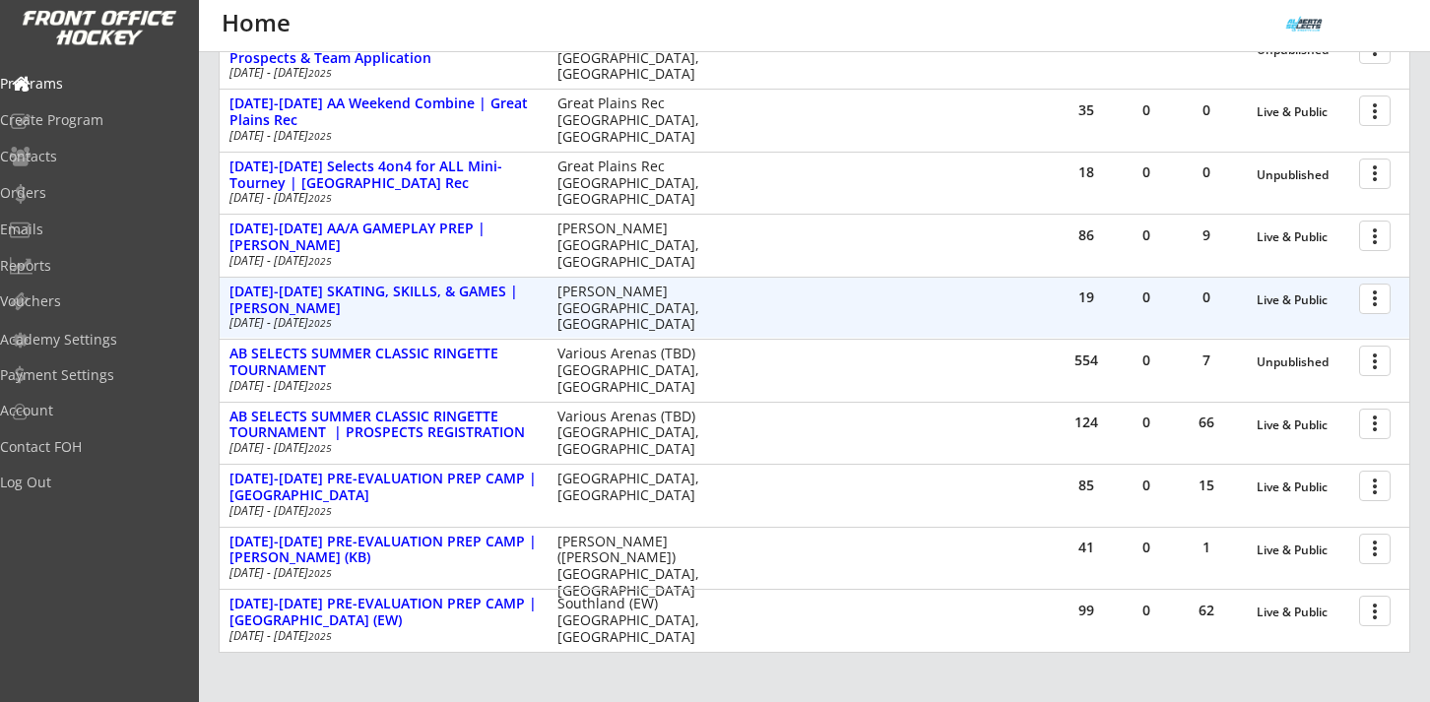
scroll to position [427, 0]
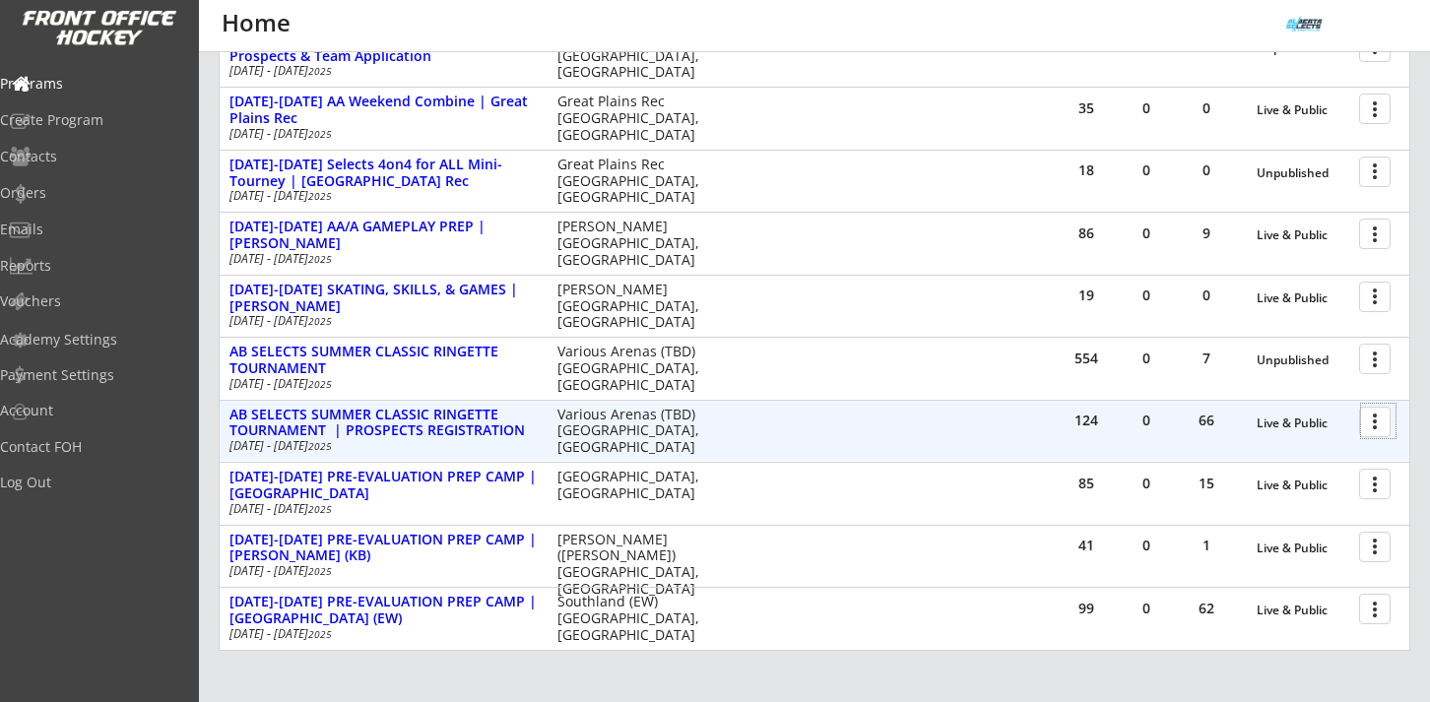
click at [1375, 420] on div at bounding box center [1378, 421] width 34 height 34
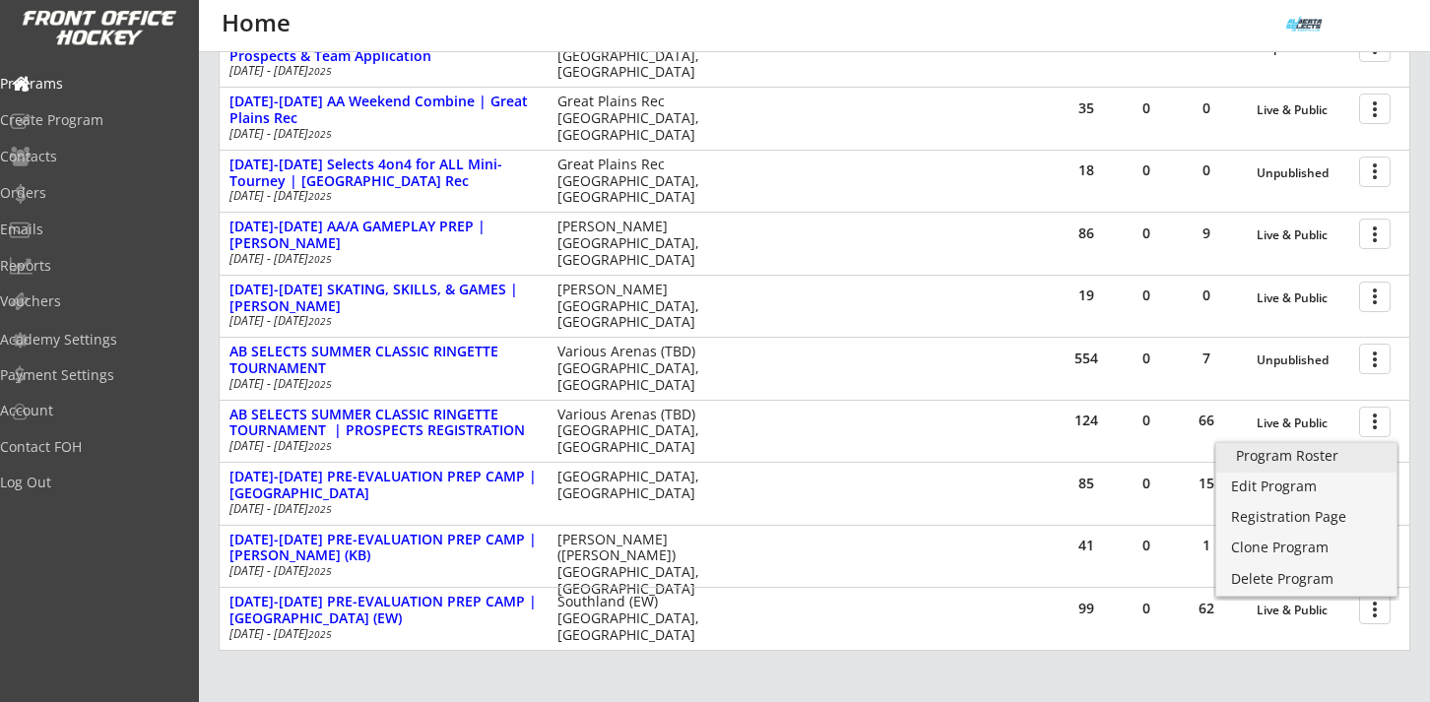
click at [1309, 459] on div "Program Roster" at bounding box center [1306, 456] width 141 height 14
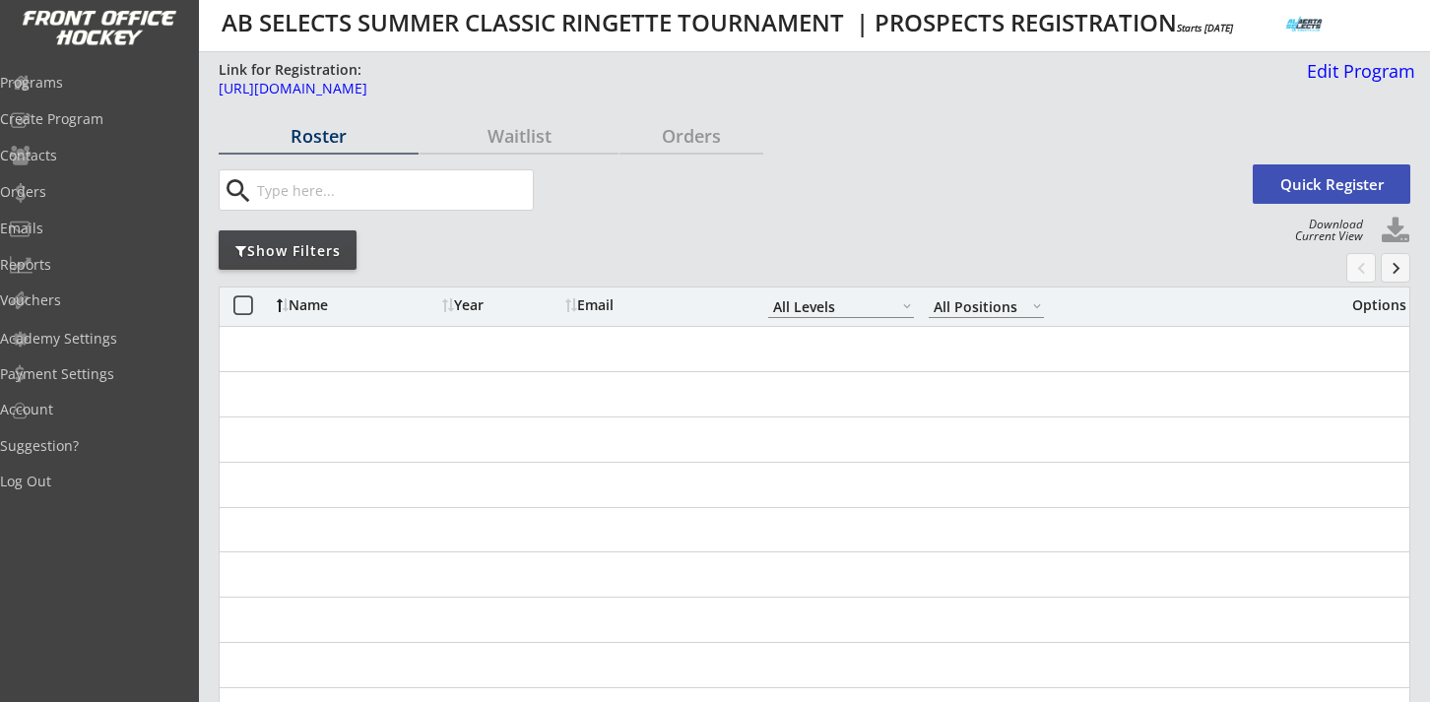
select select ""All Levels""
select select ""All Positions""
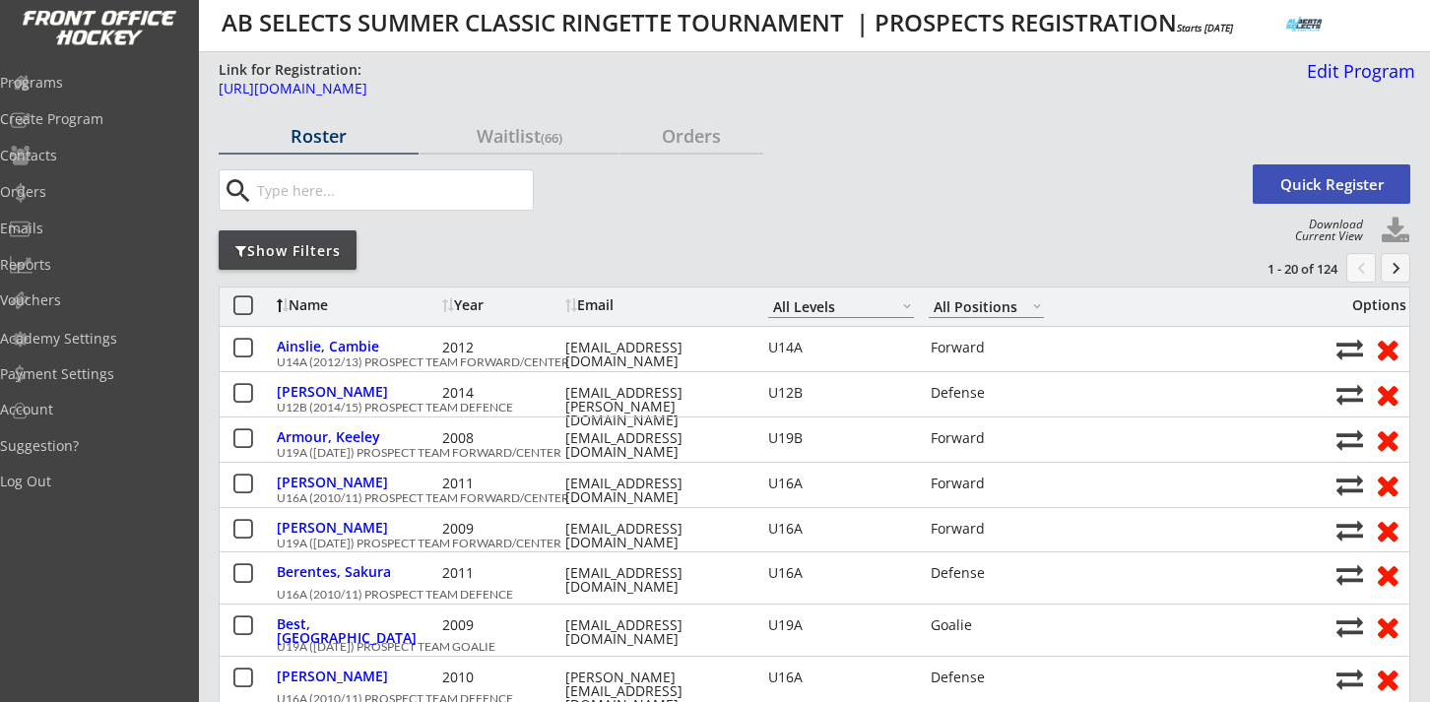
click at [1400, 225] on button at bounding box center [1395, 232] width 30 height 30
select select ""Player Info""
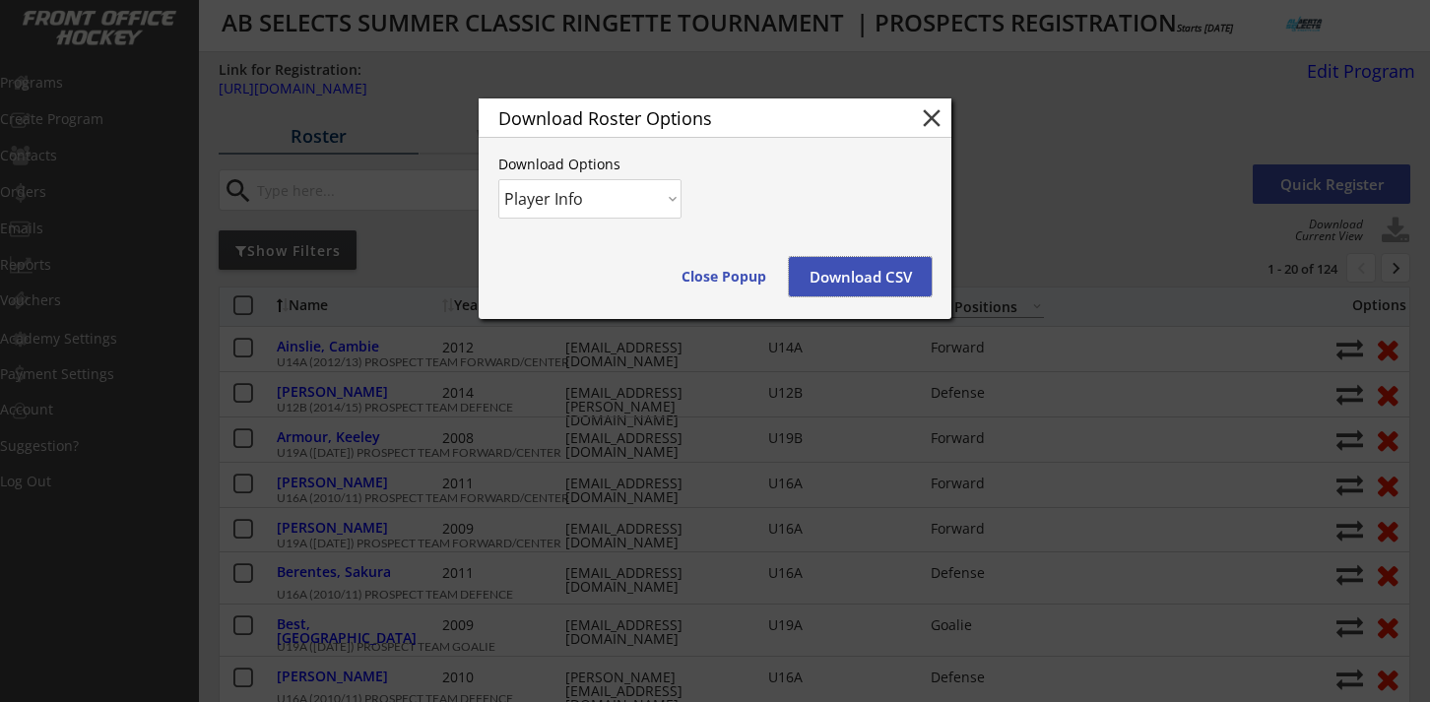
click at [817, 282] on button "Download CSV" at bounding box center [860, 276] width 143 height 39
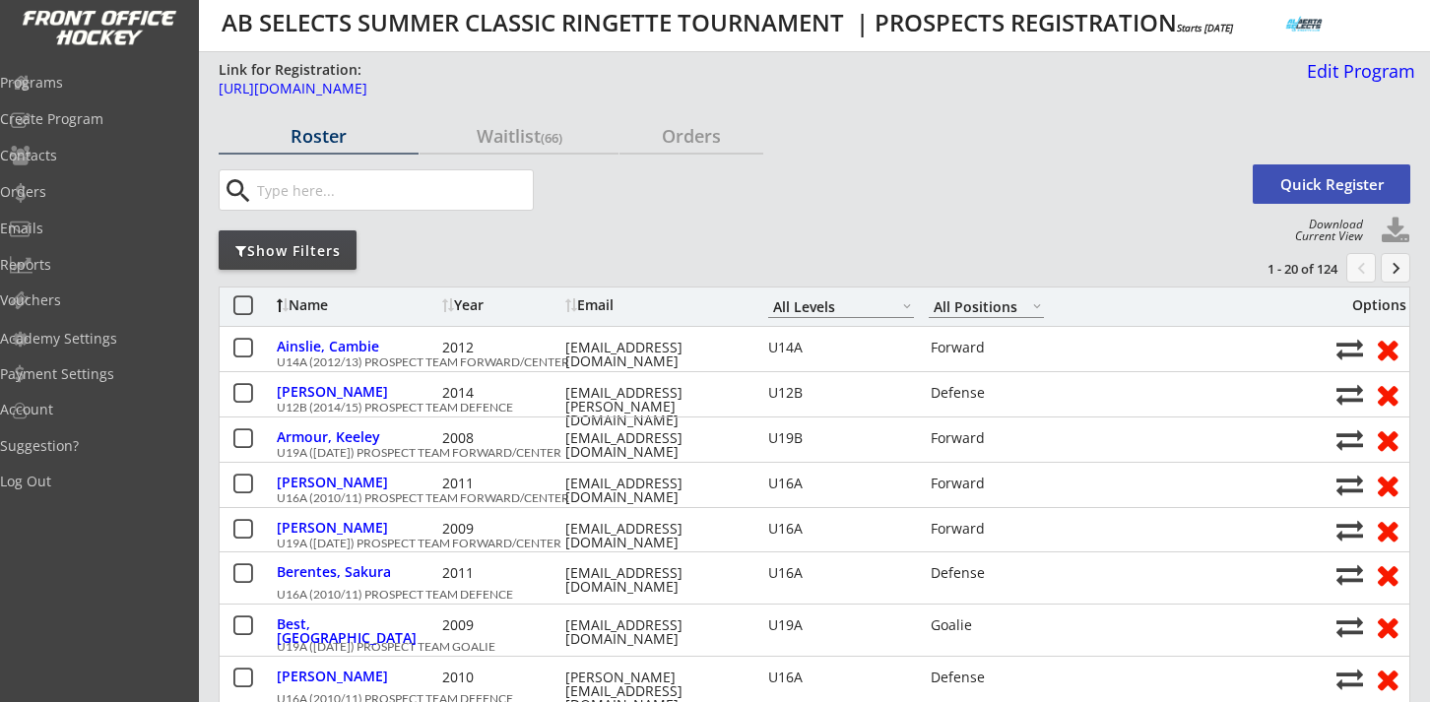
click at [247, 304] on button at bounding box center [242, 306] width 25 height 25
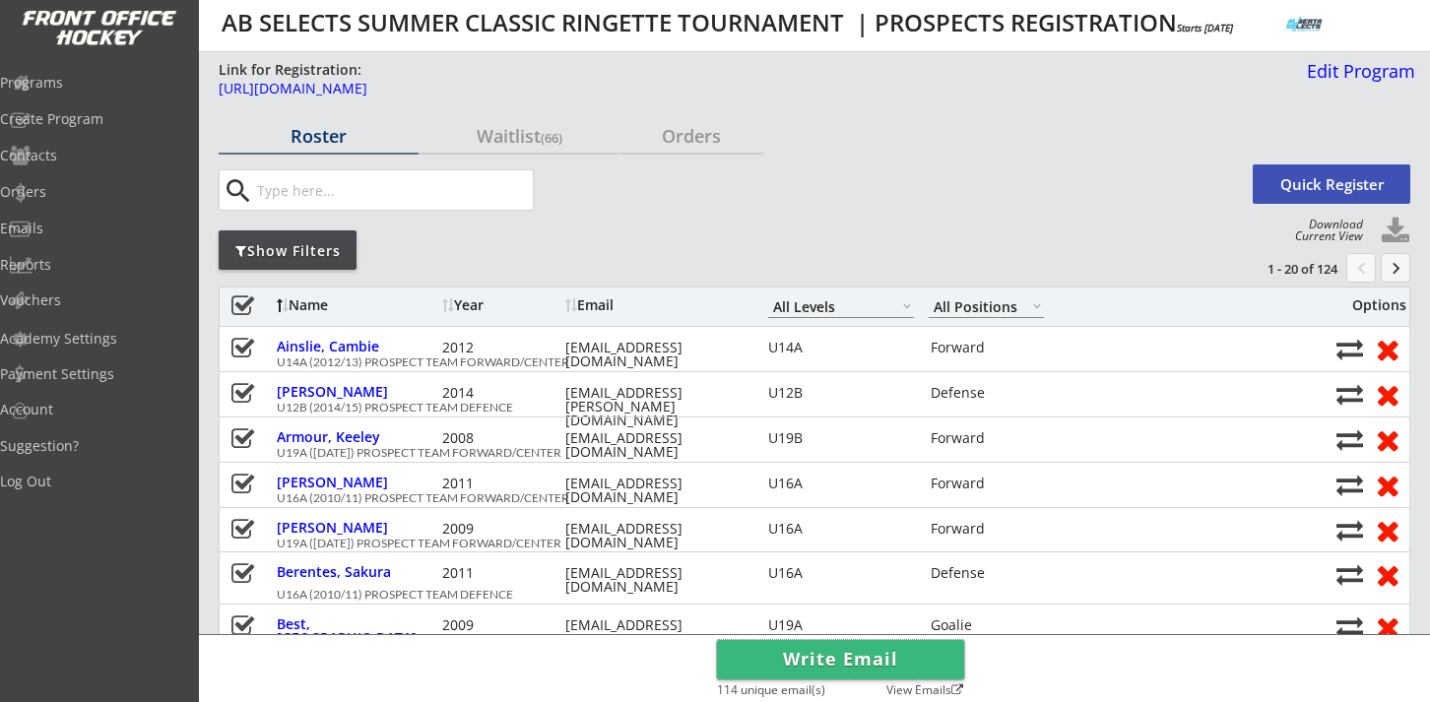
click at [802, 660] on button "Write Email" at bounding box center [840, 659] width 247 height 39
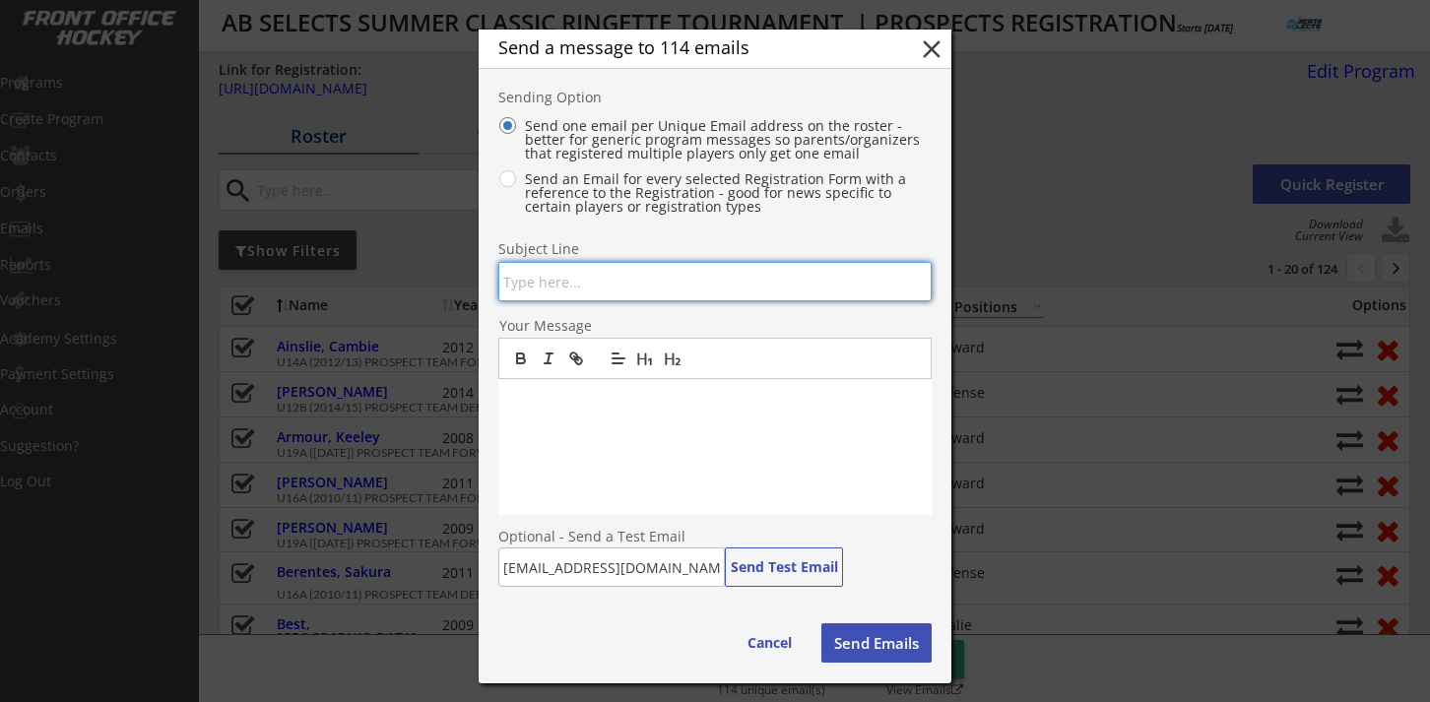
click at [547, 289] on input "input" at bounding box center [714, 281] width 433 height 39
type input "AB Selects | S"
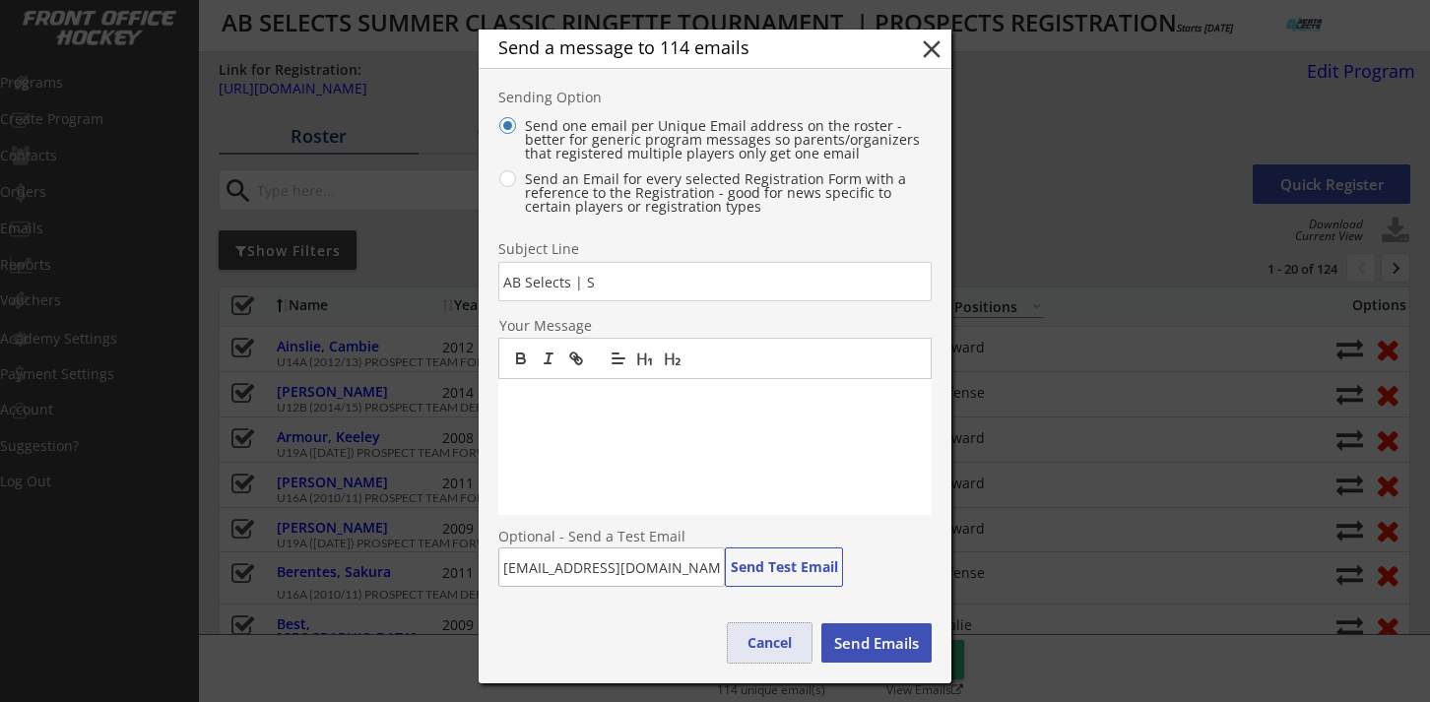
click at [784, 624] on button "Cancel" at bounding box center [770, 642] width 84 height 39
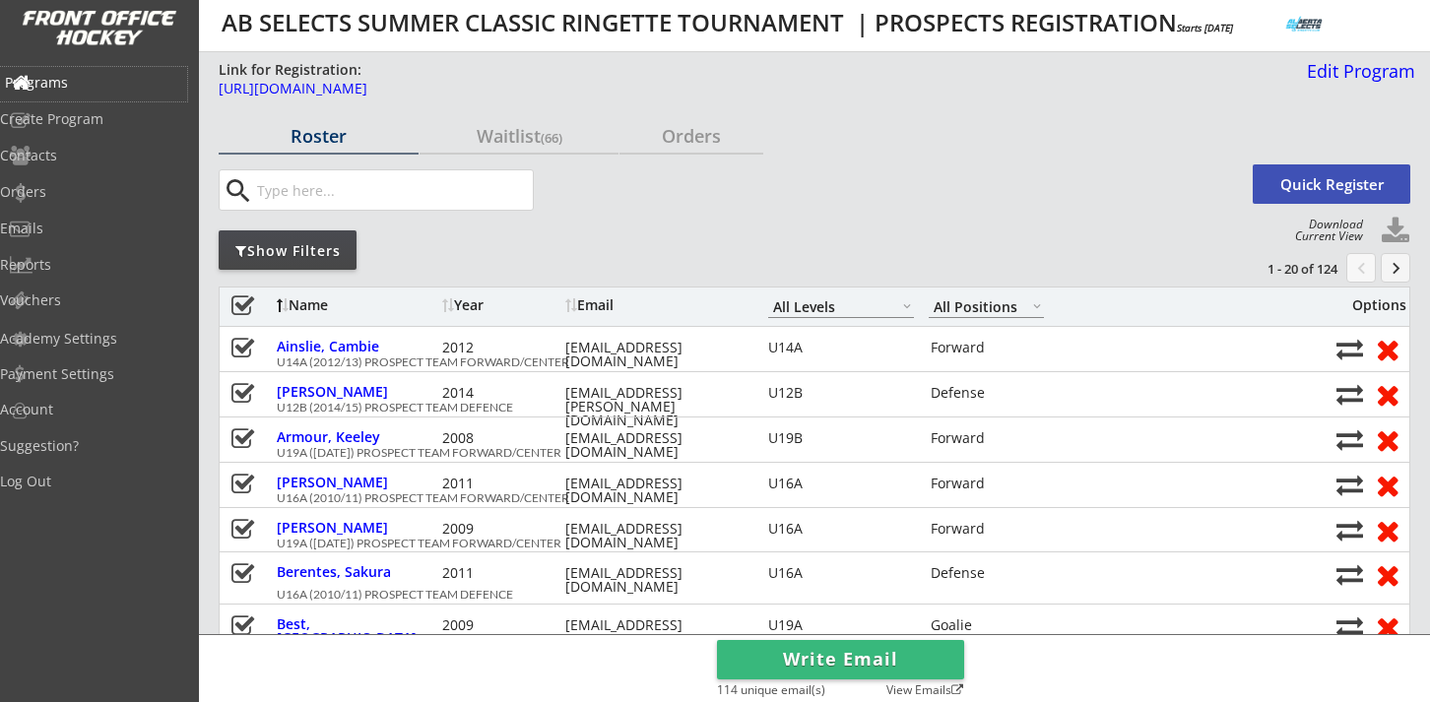
click at [83, 84] on div "Programs" at bounding box center [93, 83] width 177 height 14
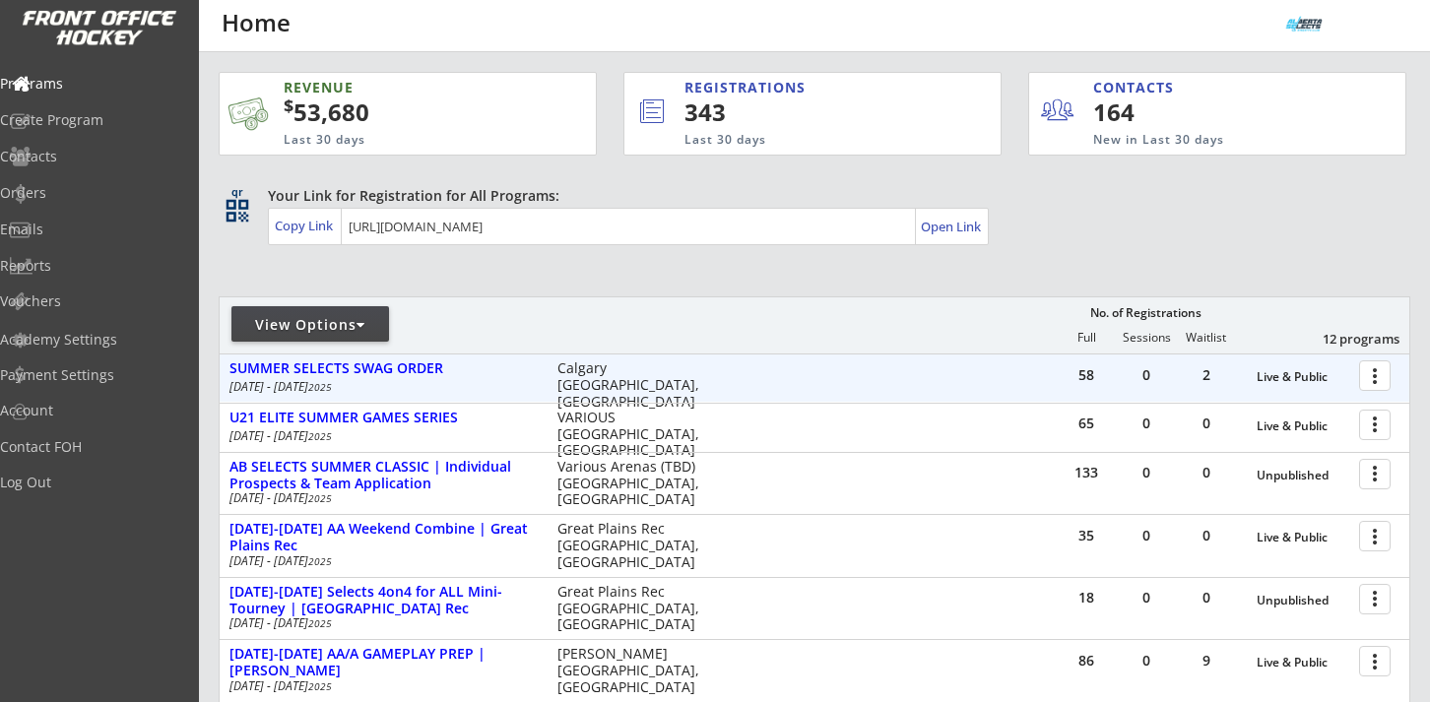
click at [415, 356] on div "58 0 2 Live & Public more_vert SUMMER SELECTS SWAG ORDER [DATE] - [DATE] [GEOGR…" at bounding box center [814, 377] width 1189 height 47
click at [415, 368] on div "SUMMER SELECTS SWAG ORDER" at bounding box center [382, 368] width 307 height 17
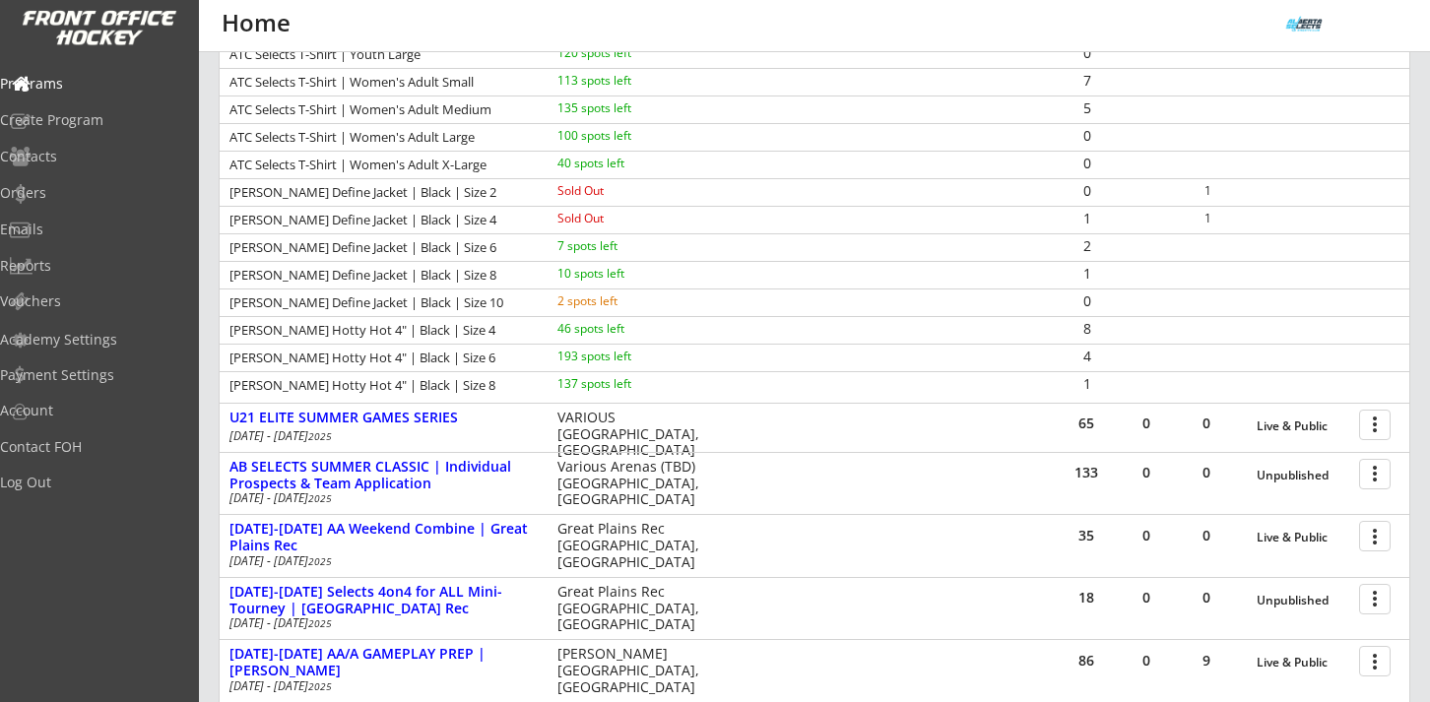
scroll to position [756, 0]
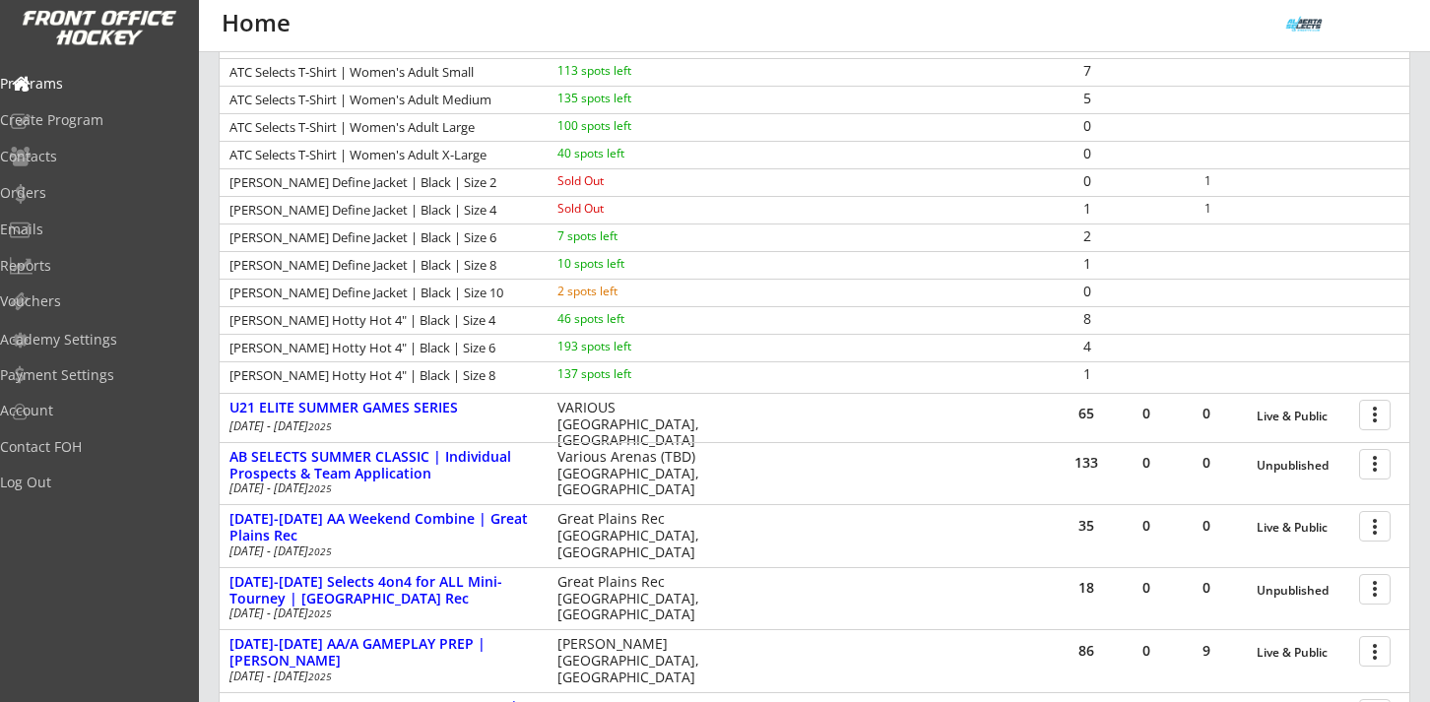
click at [237, 239] on div "LULU LEMON Define Jacket | Black | Size 6" at bounding box center [379, 237] width 301 height 13
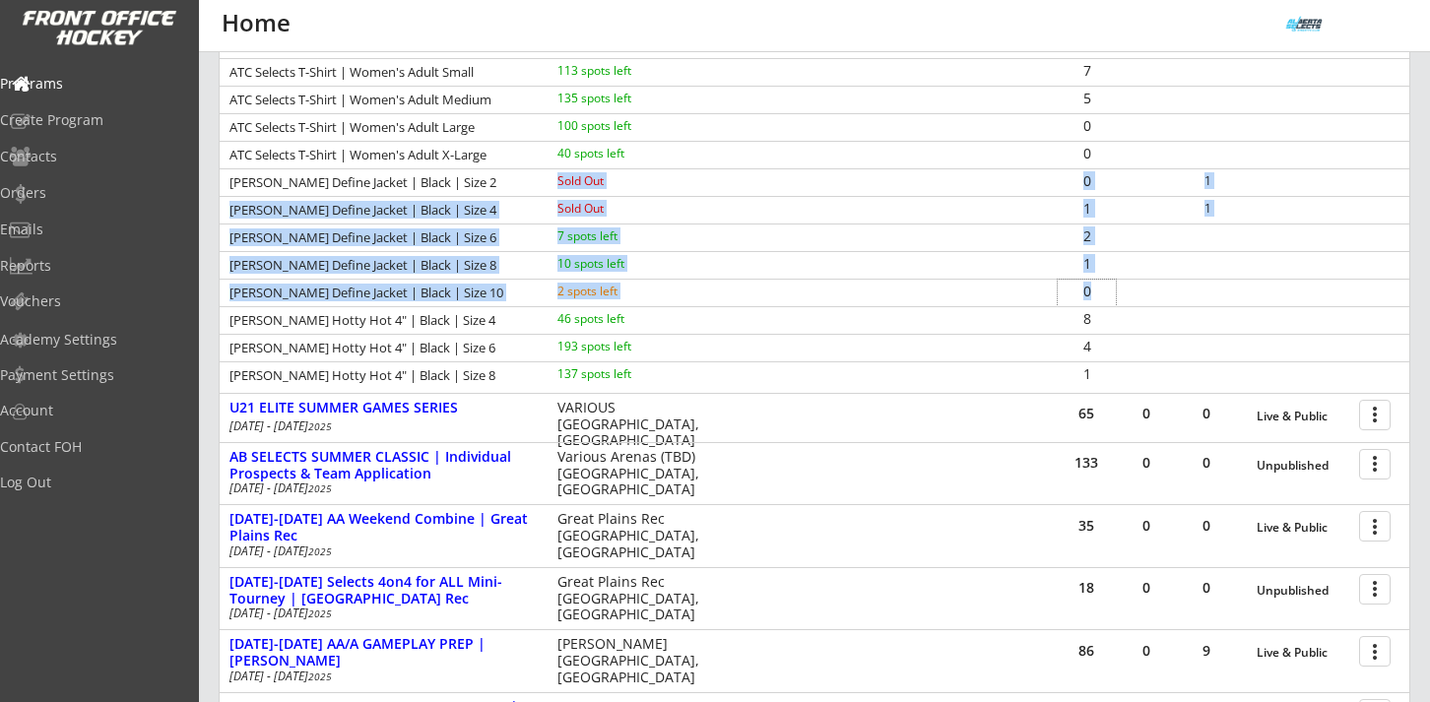
drag, startPoint x: 1101, startPoint y: 292, endPoint x: 555, endPoint y: 185, distance: 556.0
click at [555, 185] on div "LULU LEMON Love Crew | Black | Size 2 10 spots left 0 LULU LEMON Love Crew | Bl…" at bounding box center [814, 17] width 1189 height 743
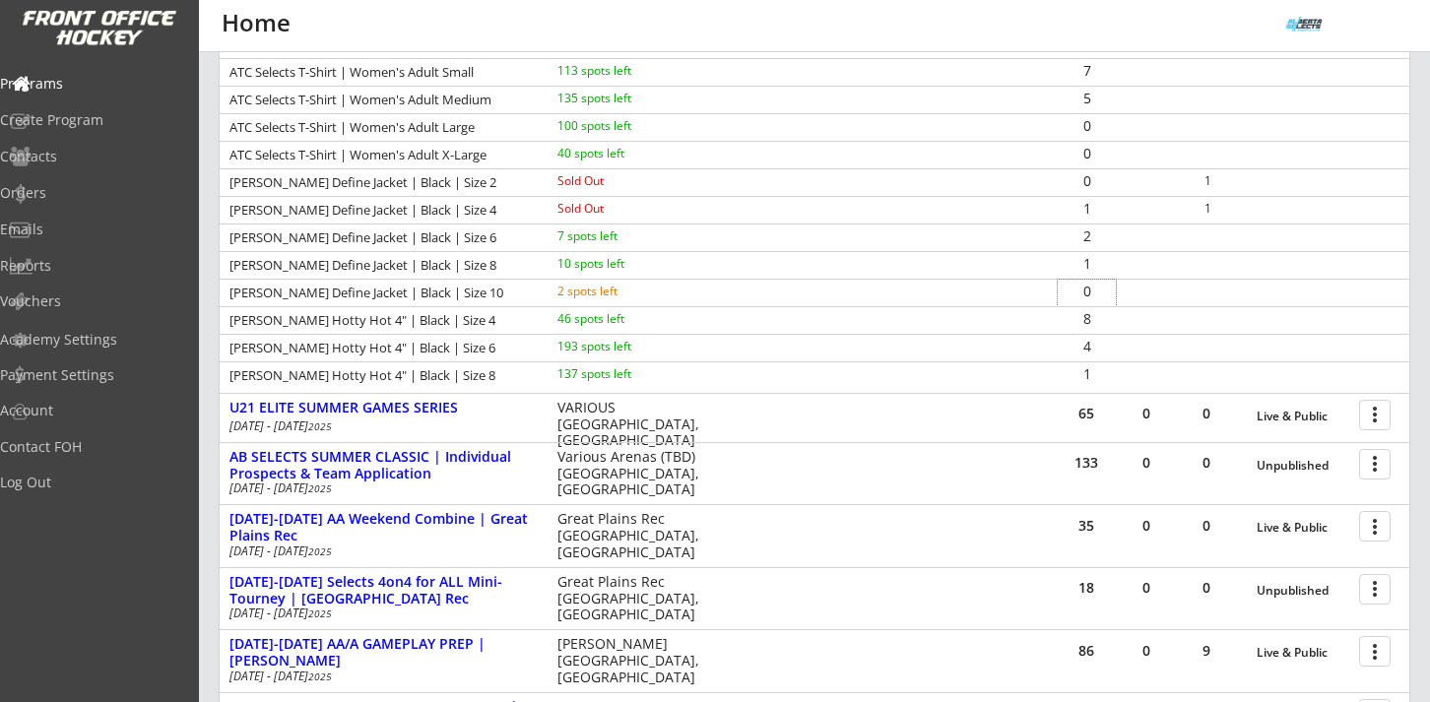
click at [1146, 318] on div "8" at bounding box center [1234, 320] width 352 height 27
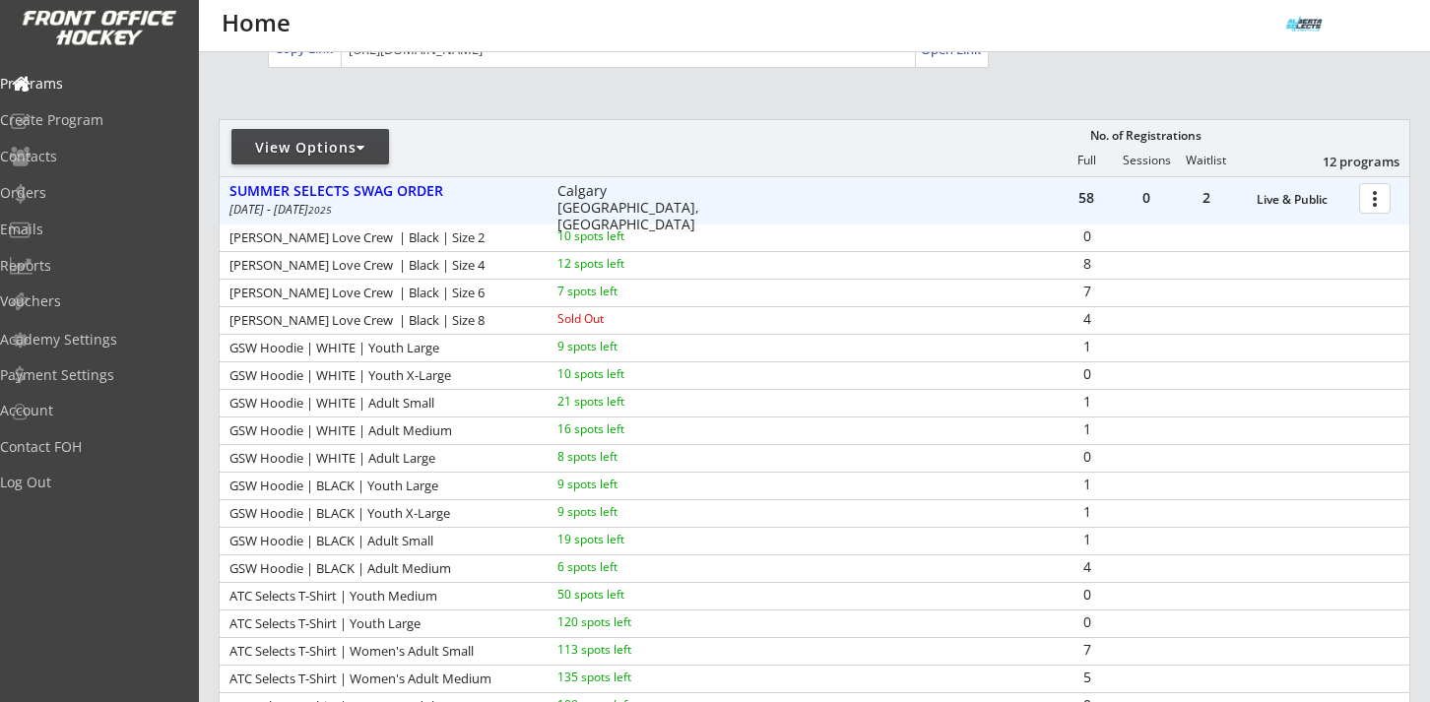
scroll to position [167, 0]
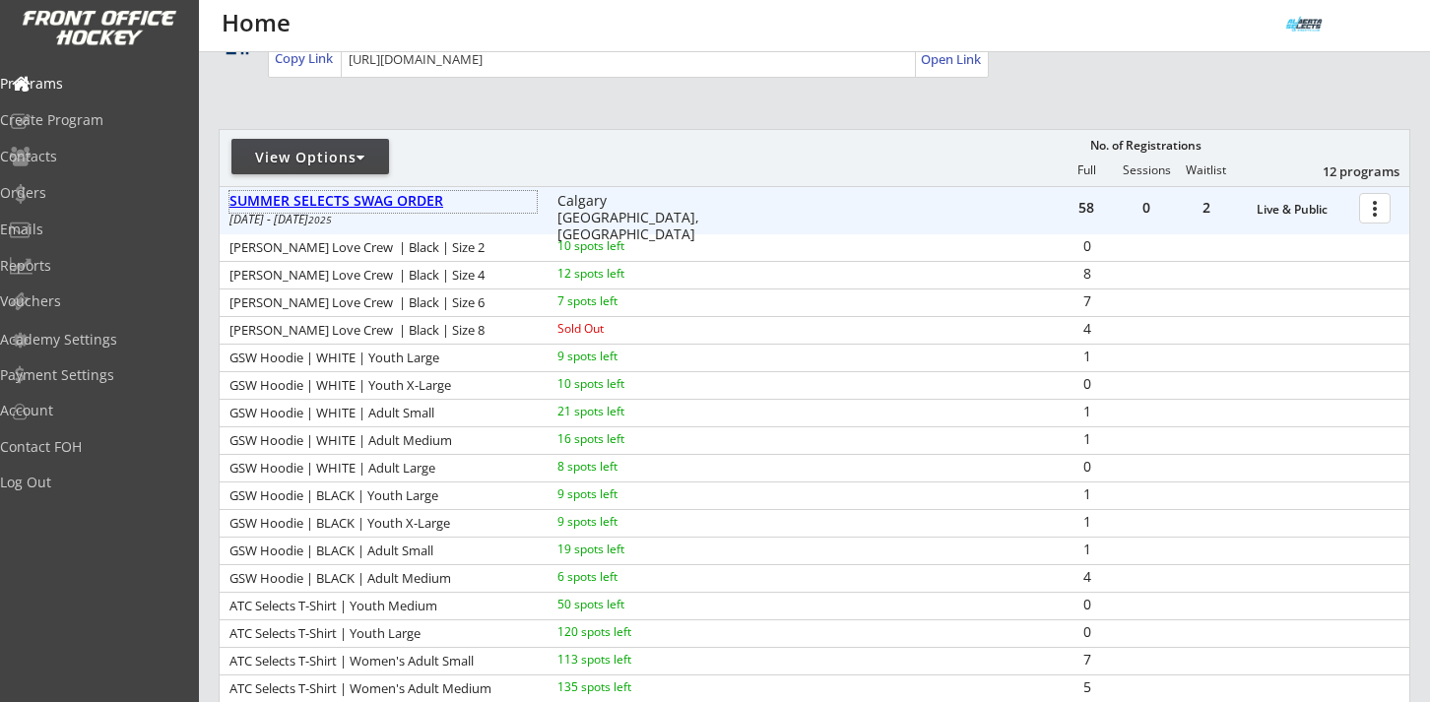
click at [403, 202] on div "SUMMER SELECTS SWAG ORDER" at bounding box center [382, 201] width 307 height 17
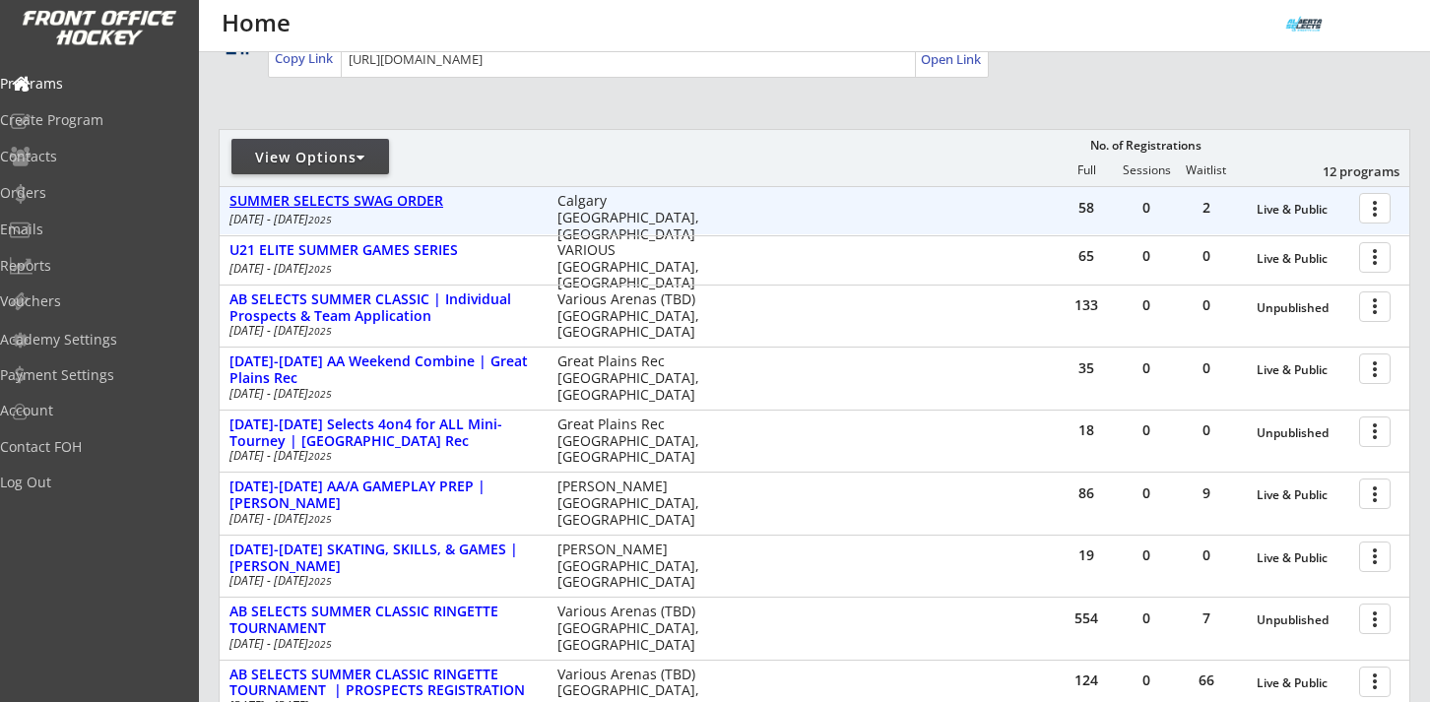
click at [406, 198] on div "SUMMER SELECTS SWAG ORDER" at bounding box center [382, 201] width 307 height 17
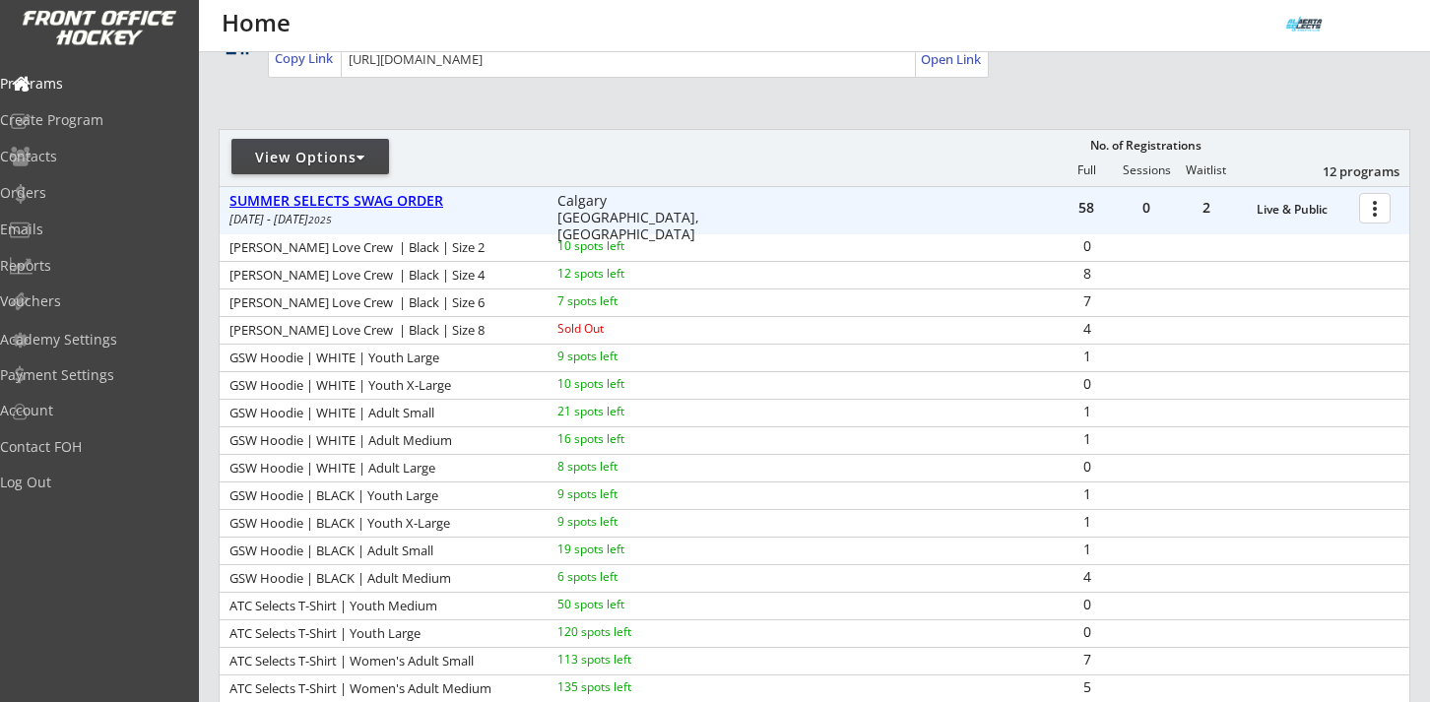
click at [406, 198] on div "SUMMER SELECTS SWAG ORDER" at bounding box center [382, 201] width 307 height 17
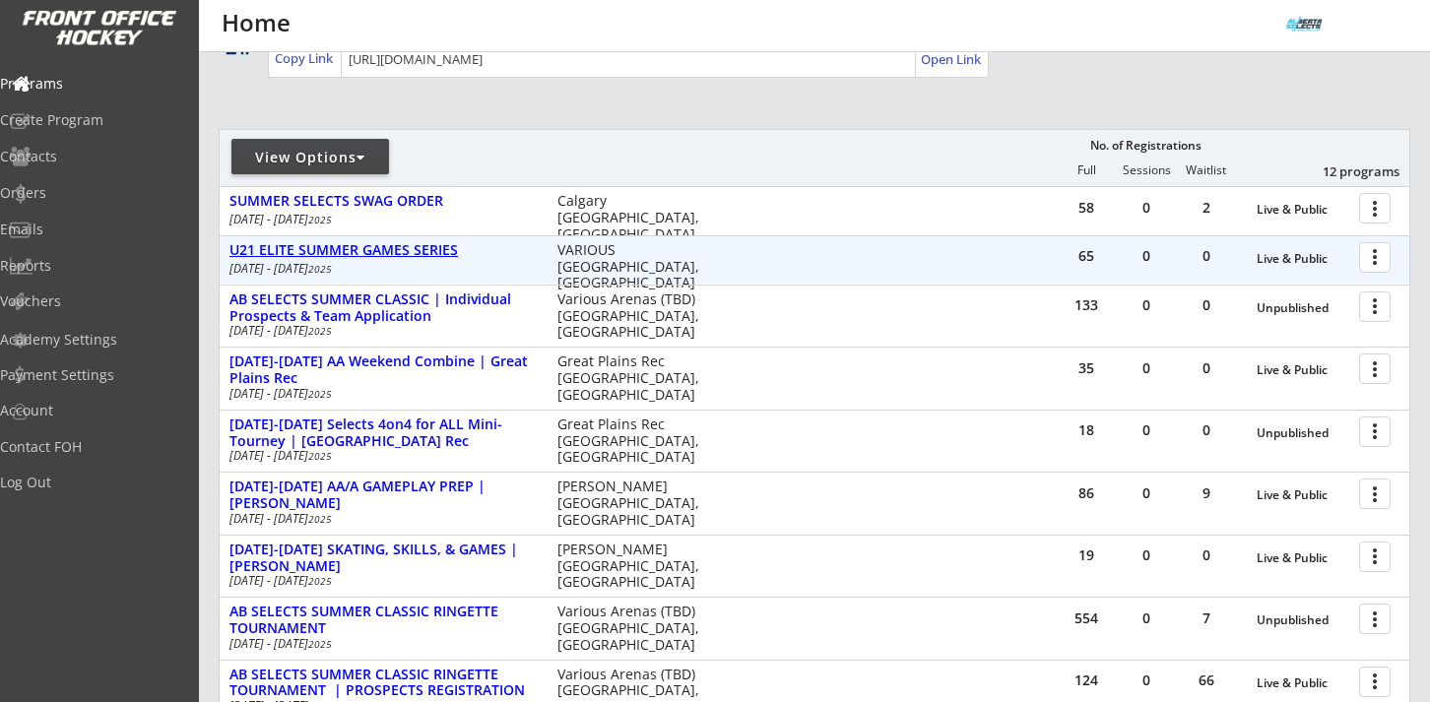
click at [407, 253] on div "U21 ELITE SUMMER GAMES SERIES" at bounding box center [382, 250] width 307 height 17
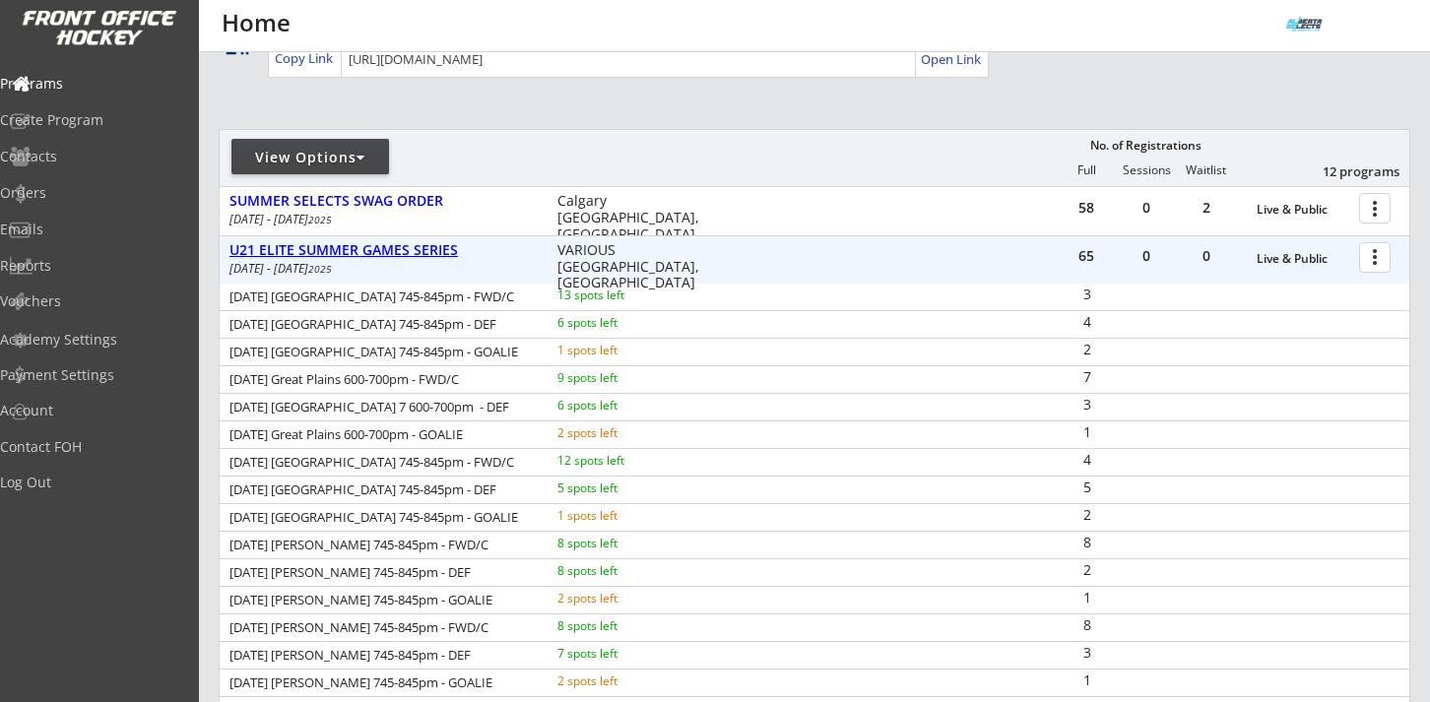
click at [407, 253] on div "U21 ELITE SUMMER GAMES SERIES" at bounding box center [382, 250] width 307 height 17
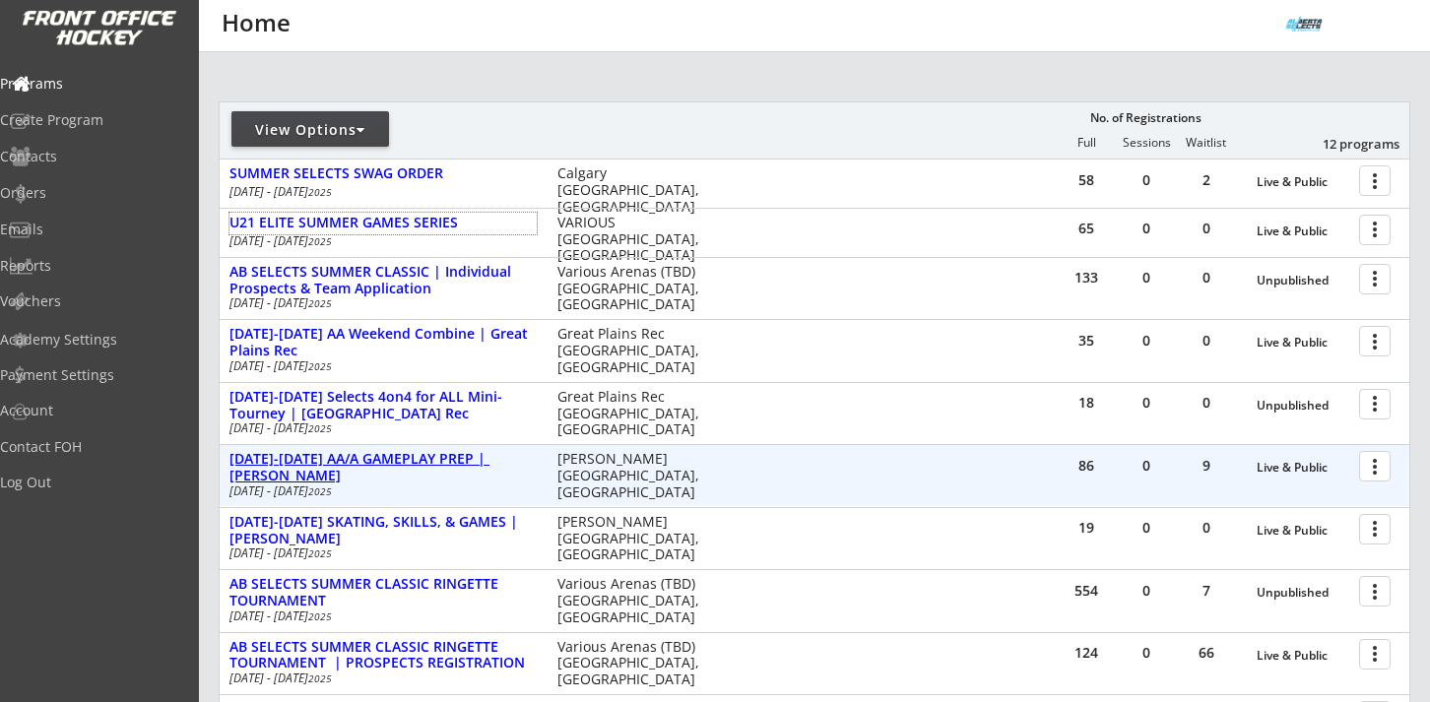
scroll to position [200, 0]
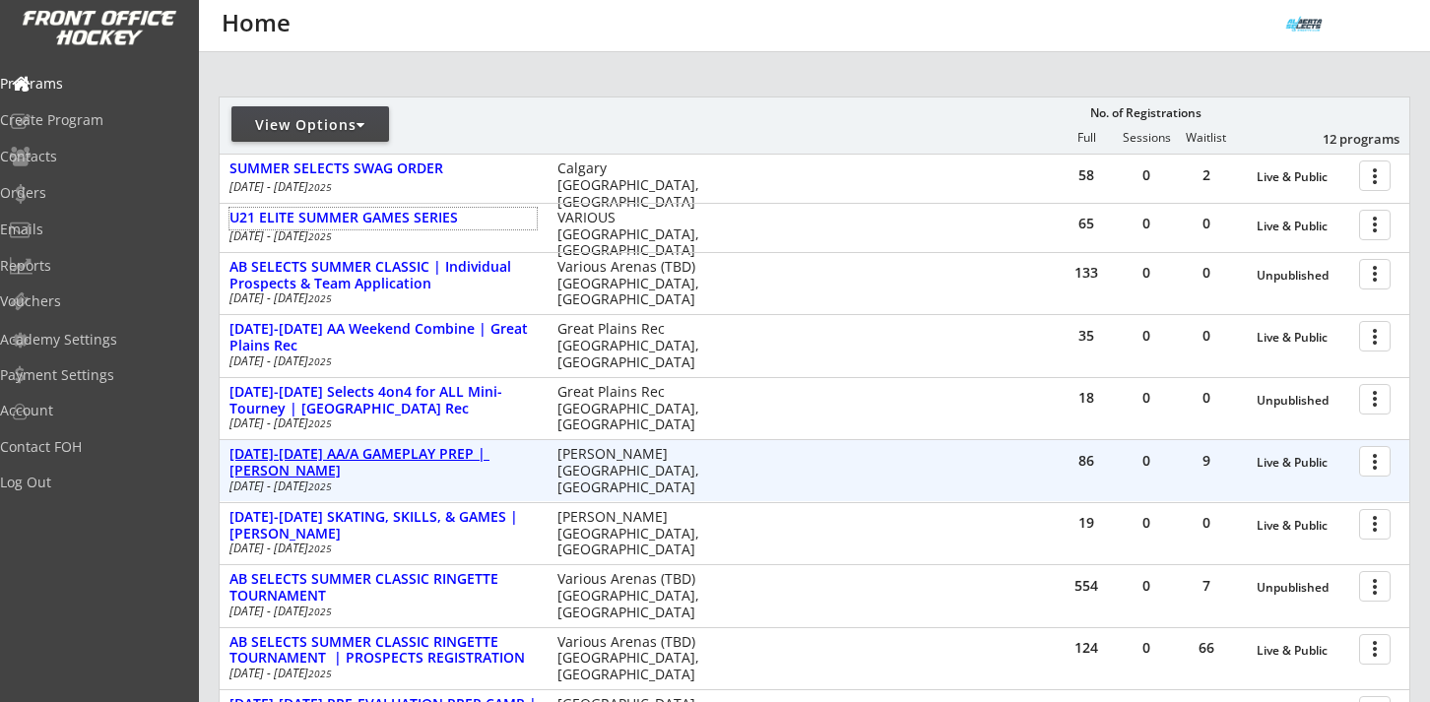
click at [379, 451] on div "AUG 18-21 AA/A GAMEPLAY PREP | Jimmie Condon" at bounding box center [382, 462] width 307 height 33
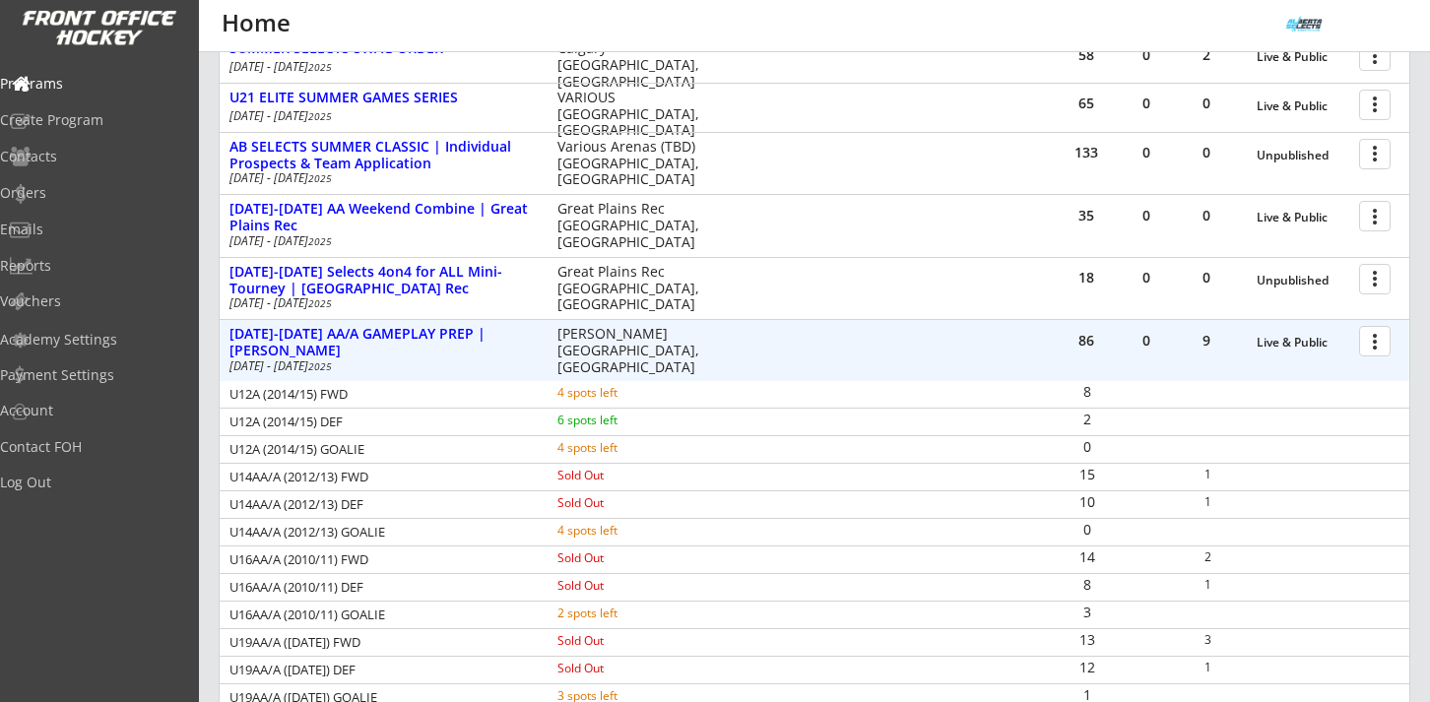
scroll to position [324, 0]
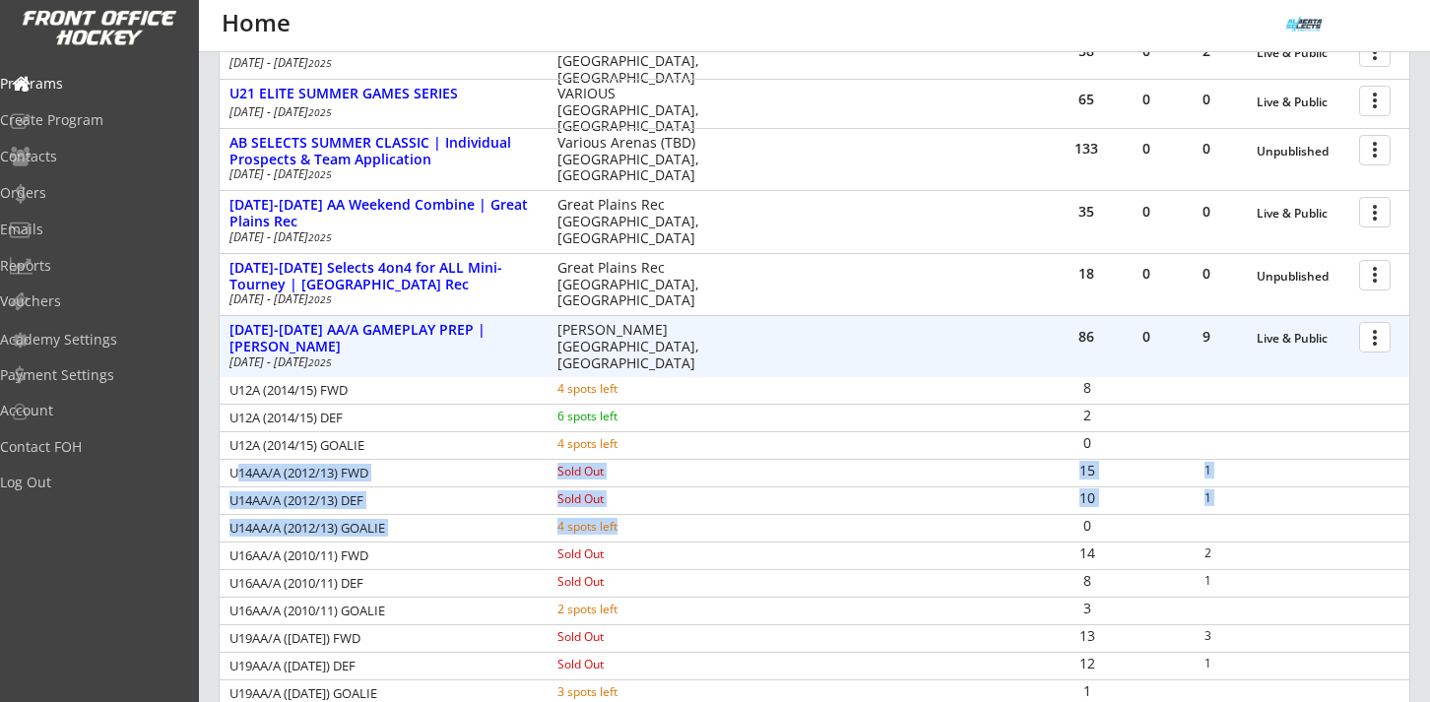
drag, startPoint x: 235, startPoint y: 469, endPoint x: 629, endPoint y: 519, distance: 397.1
click at [631, 519] on div "U12A (2014/15) FWD 4 spots left 8 U12A (2014/15) DEF 6 spots left 2 U12A (2014/…" at bounding box center [814, 542] width 1189 height 330
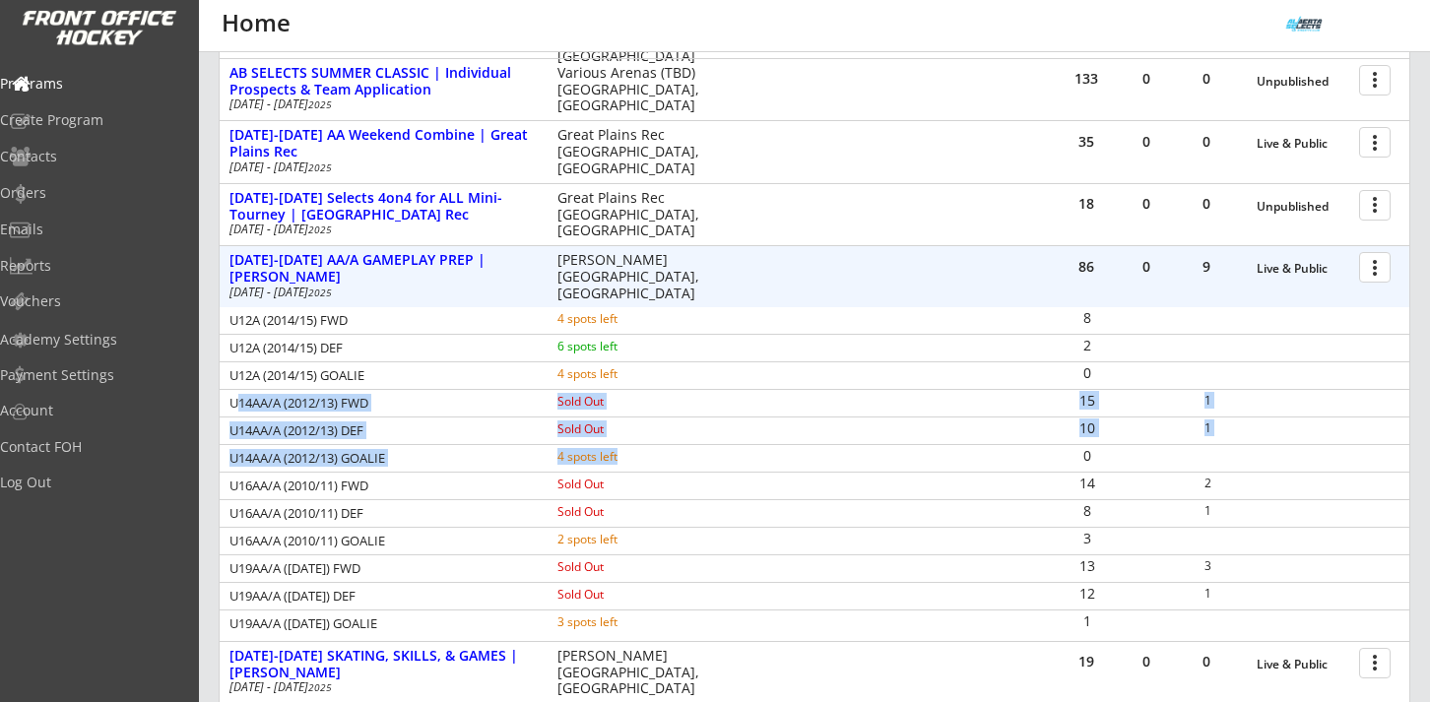
scroll to position [401, 0]
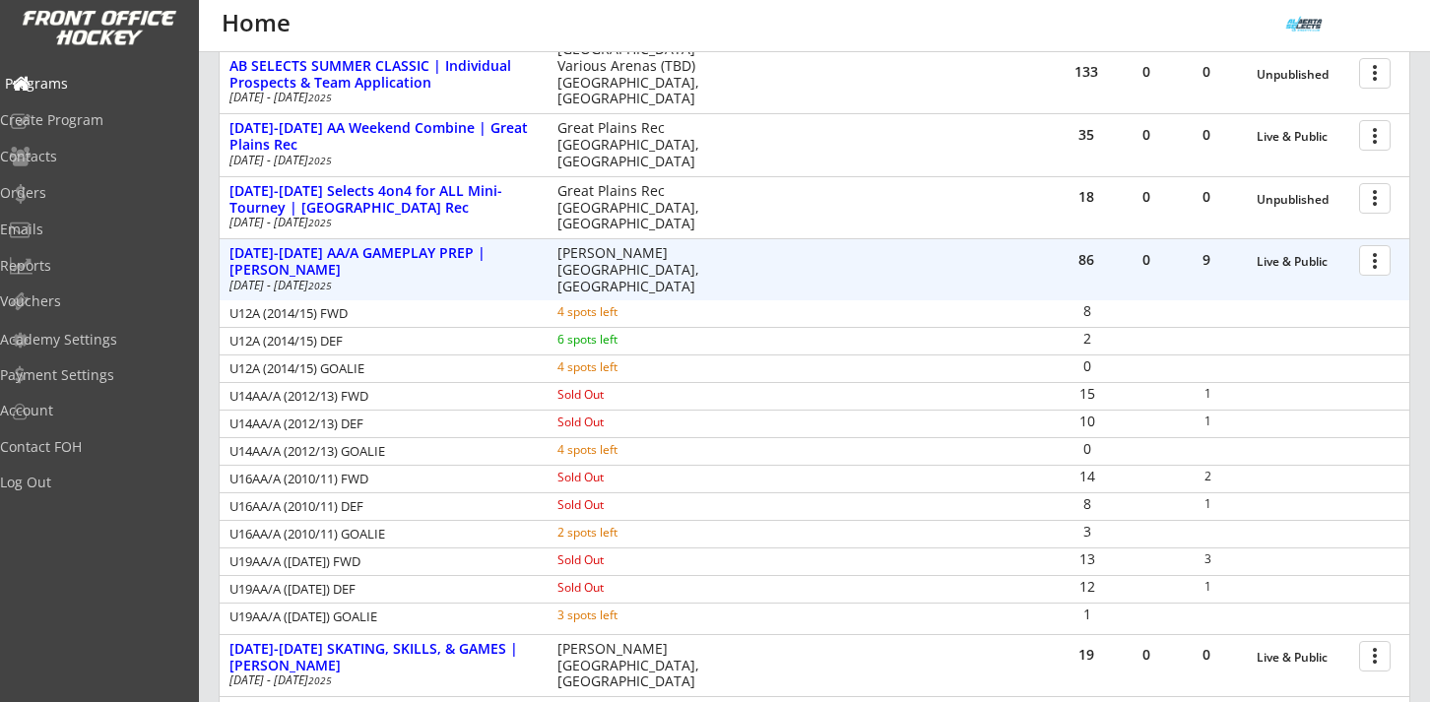
click at [91, 83] on div "Programs" at bounding box center [93, 84] width 177 height 14
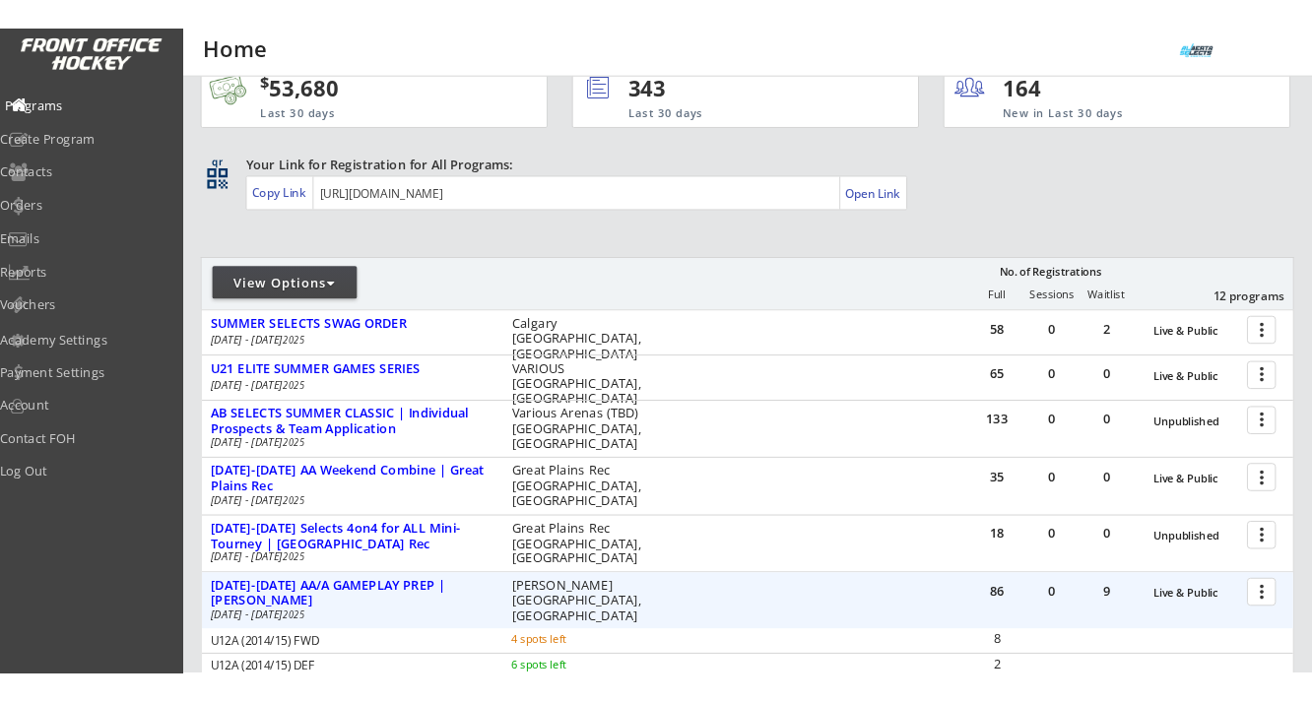
scroll to position [0, 0]
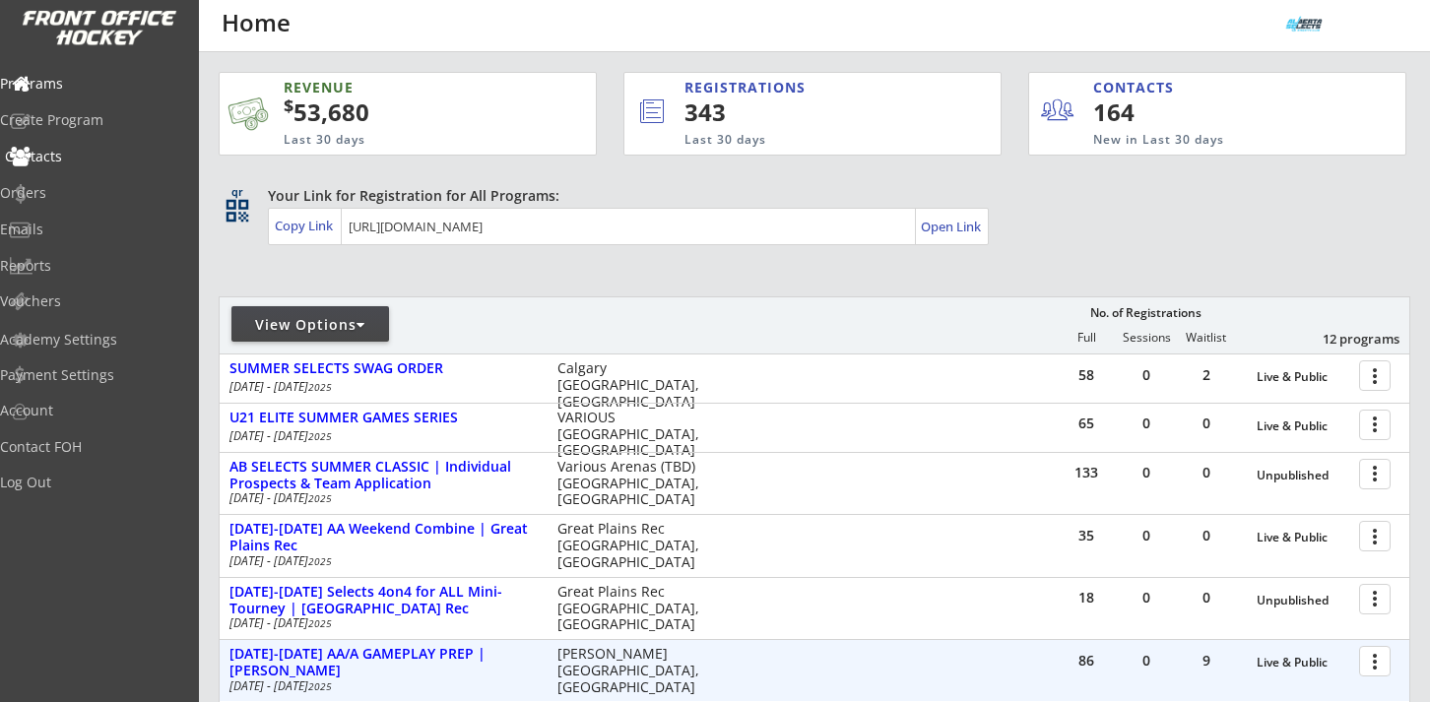
click at [93, 158] on div "Contacts" at bounding box center [93, 157] width 177 height 14
select select ""Players""
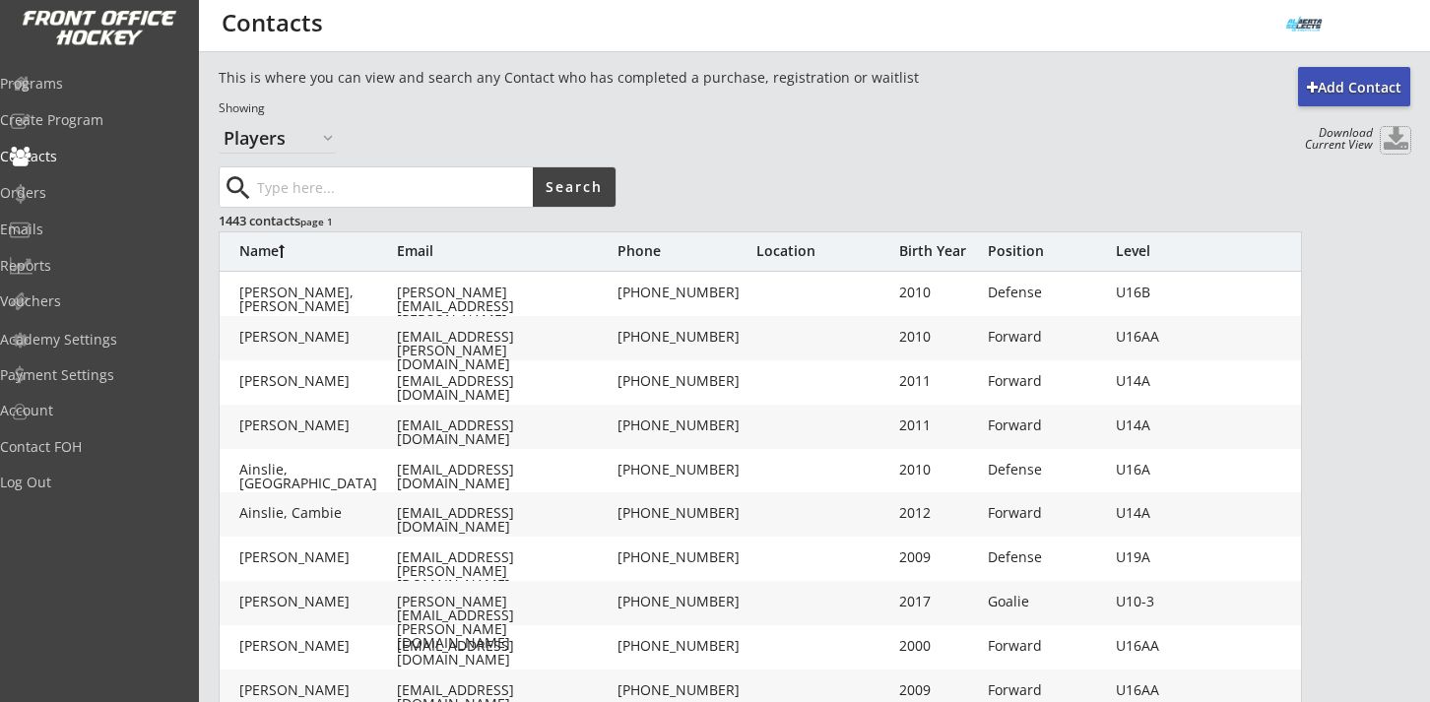
click at [1392, 140] on button at bounding box center [1395, 140] width 30 height 27
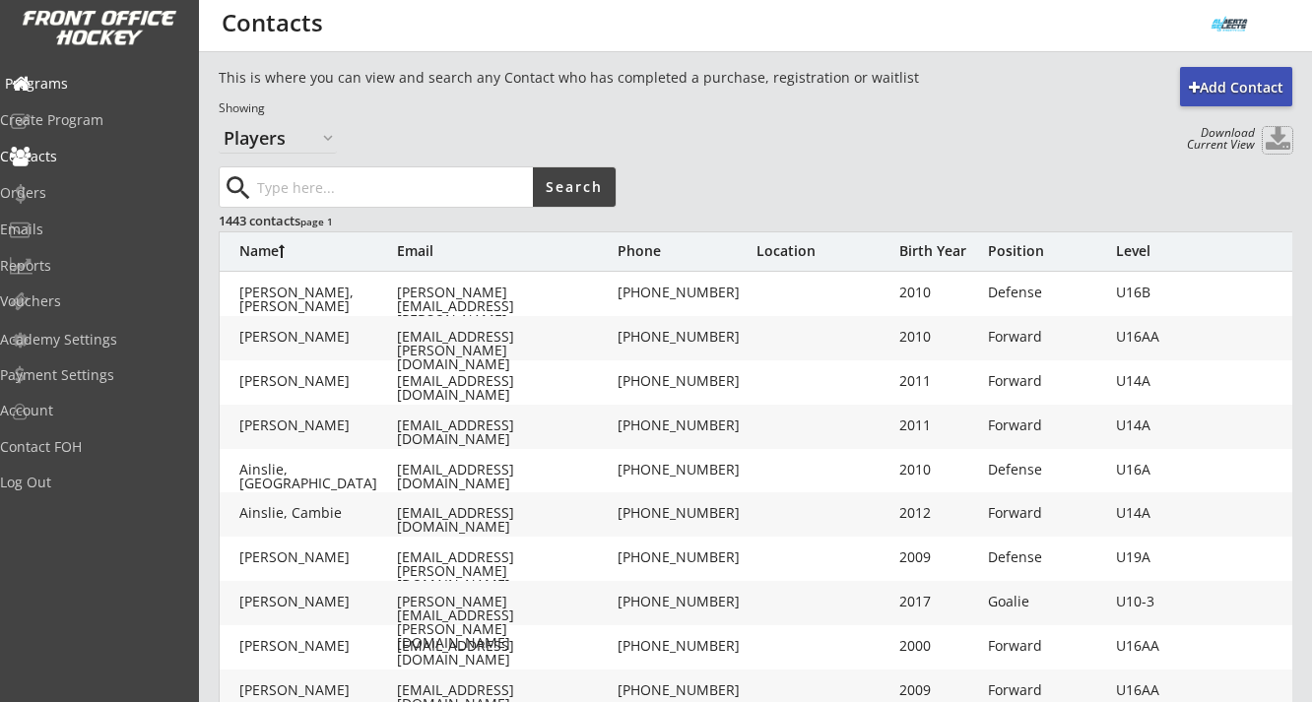
click at [73, 86] on div "Programs" at bounding box center [93, 84] width 177 height 14
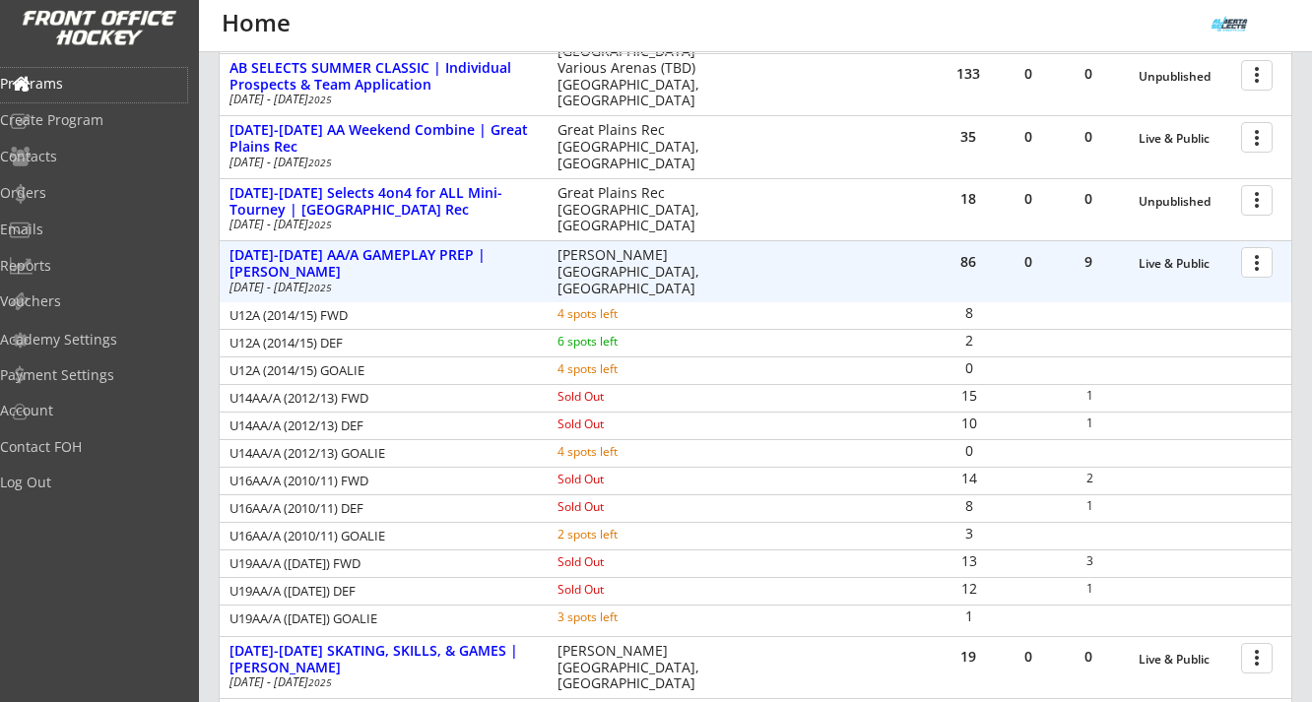
scroll to position [400, 0]
click at [500, 262] on div "[DATE]-[DATE] AA/A GAMEPLAY PREP | [PERSON_NAME]" at bounding box center [382, 262] width 307 height 33
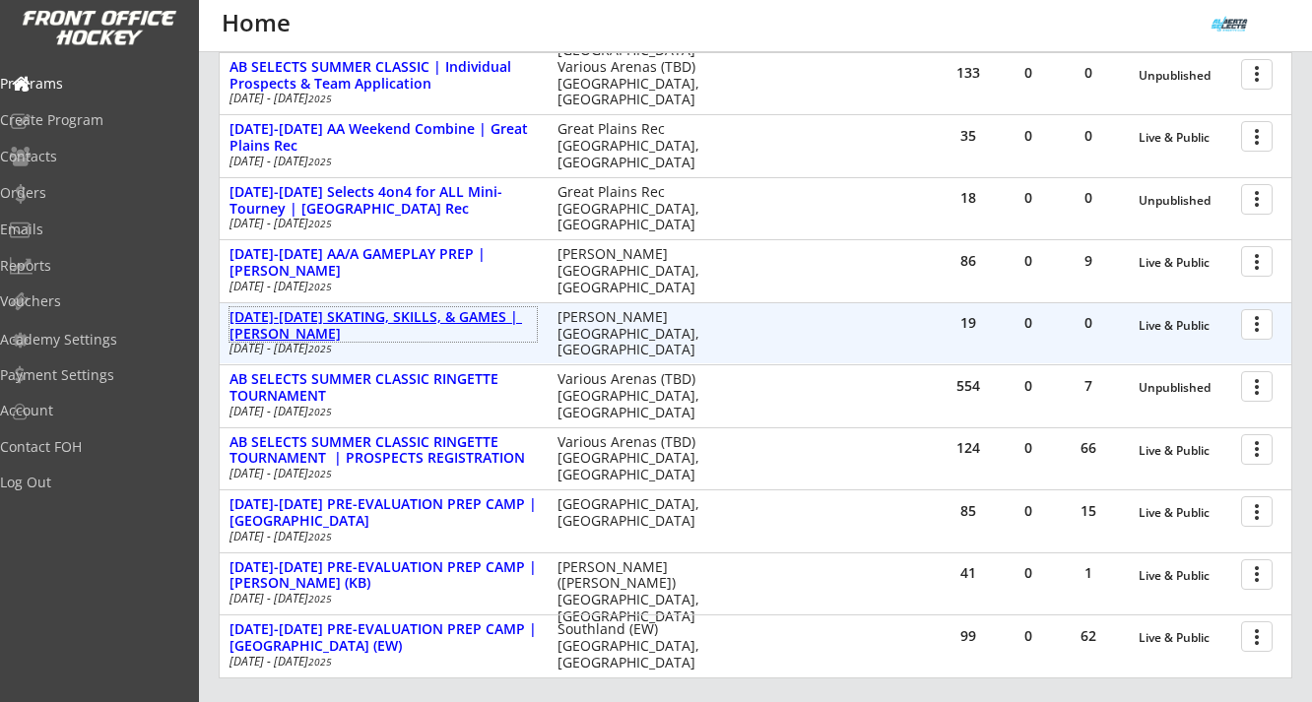
click at [481, 309] on div "[DATE]-[DATE] SKATING, SKILLS, & GAMES | [PERSON_NAME]" at bounding box center [382, 325] width 307 height 33
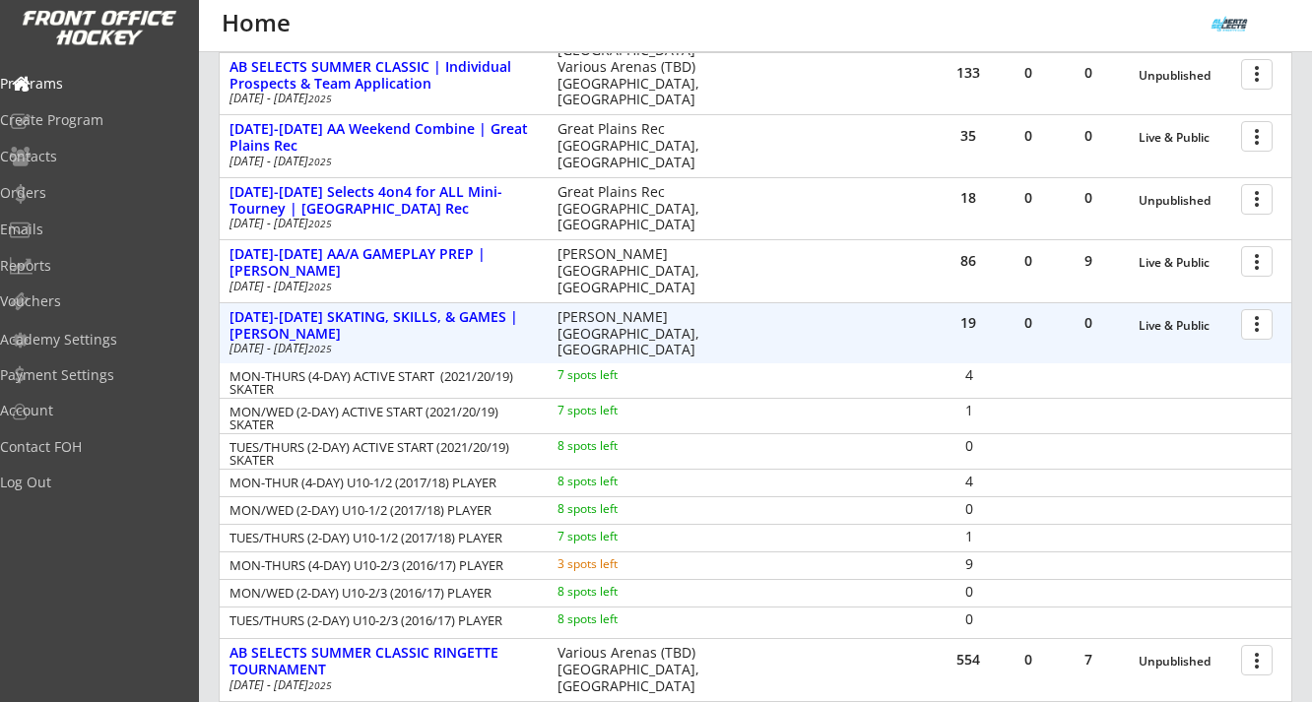
click at [1258, 322] on div at bounding box center [1260, 323] width 34 height 34
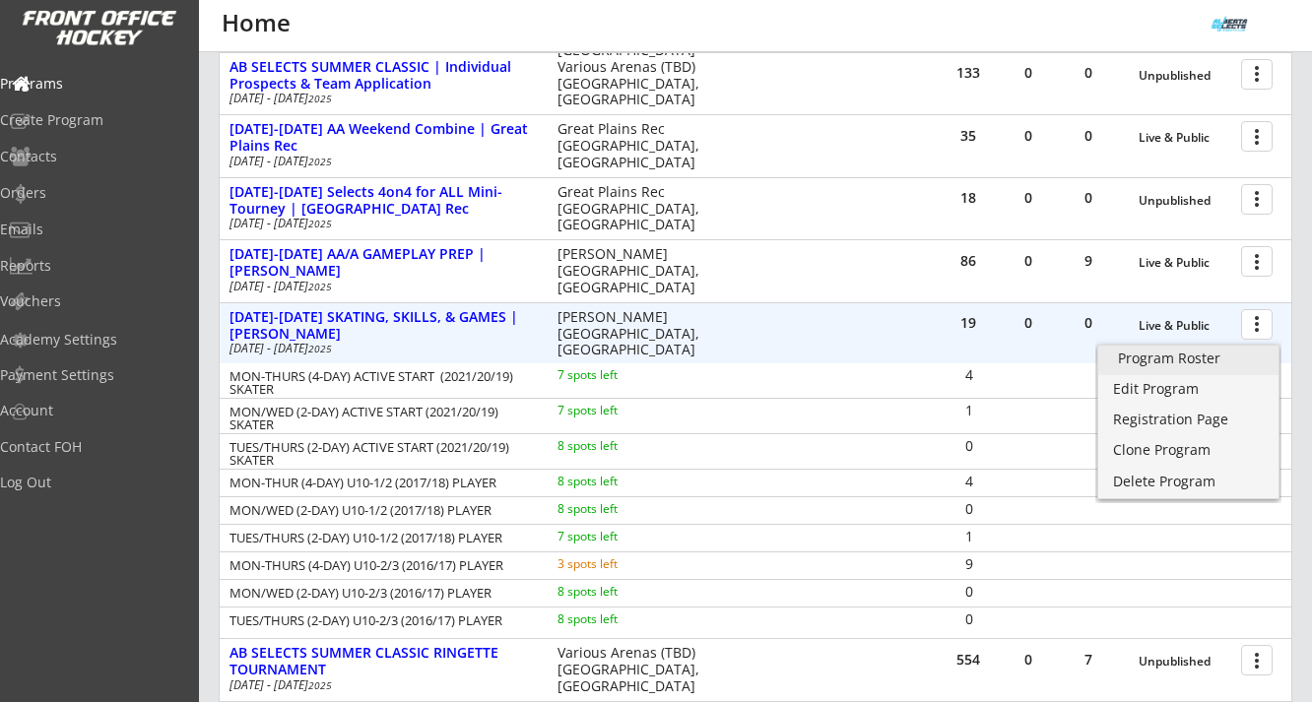
click at [1176, 364] on div "Program Roster" at bounding box center [1188, 359] width 141 height 14
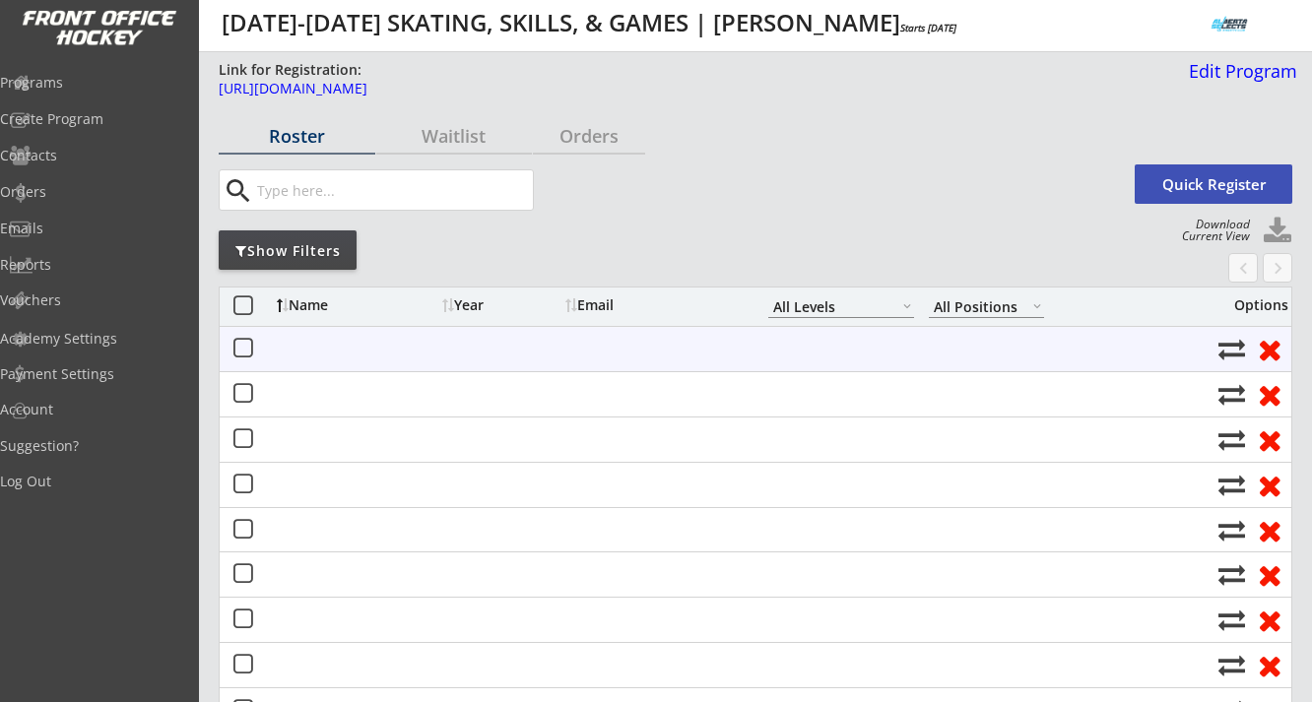
select select ""All Levels""
select select ""All Positions""
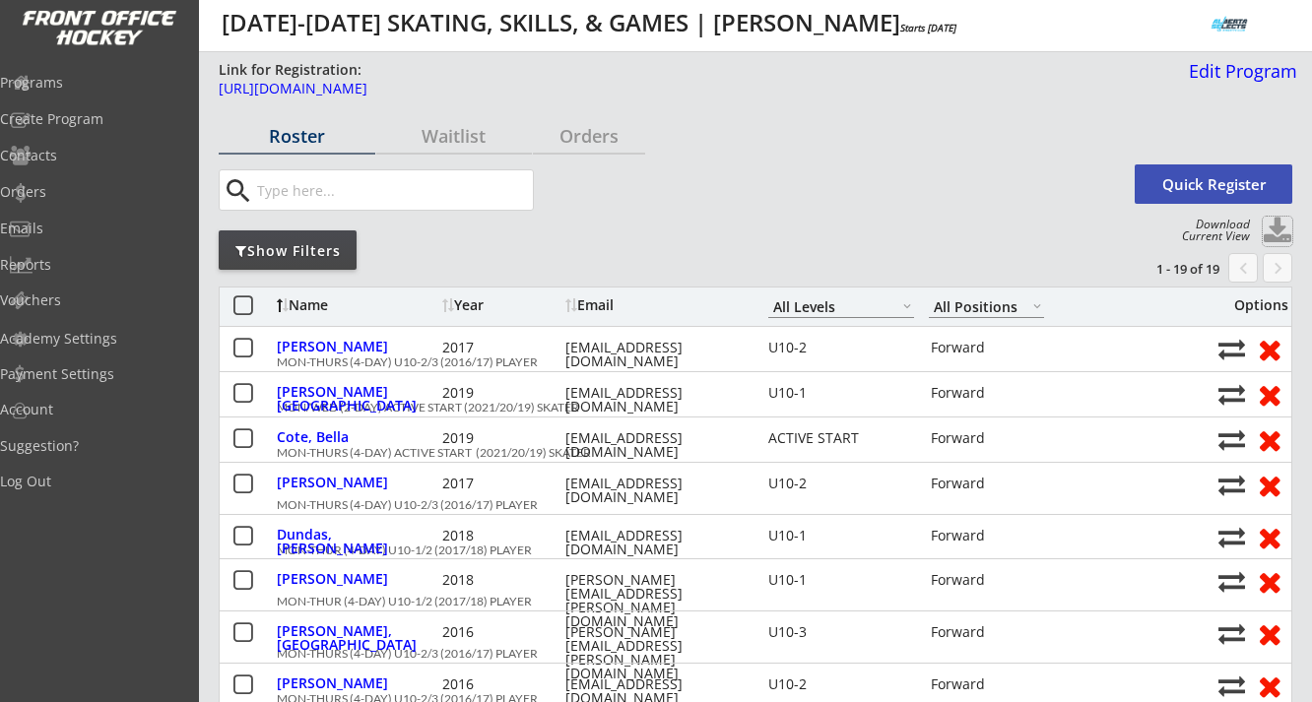
click at [1279, 225] on button at bounding box center [1277, 232] width 30 height 30
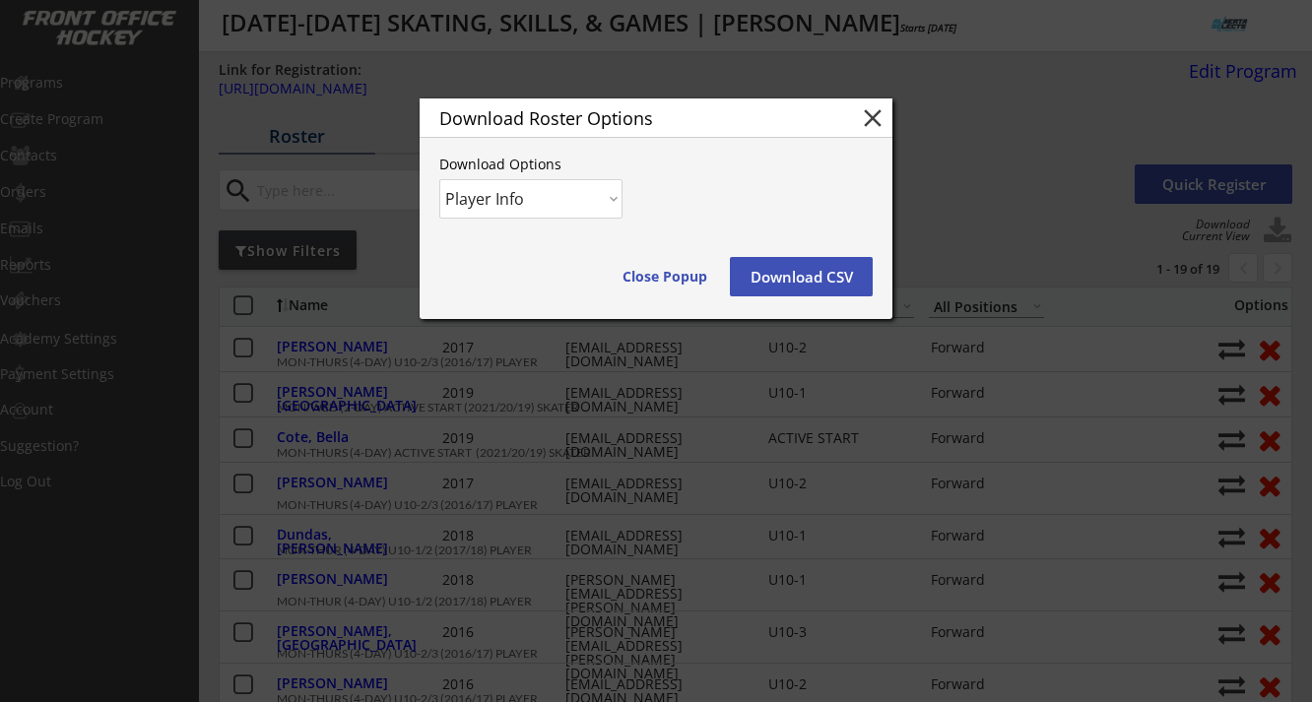
click at [609, 196] on select "Player Info Player and Order Info" at bounding box center [530, 198] width 183 height 39
select select ""Player and Order Info""
click at [439, 179] on select "Player Info Player and Order Info" at bounding box center [530, 198] width 183 height 39
click at [810, 271] on button "Download CSV" at bounding box center [801, 276] width 143 height 39
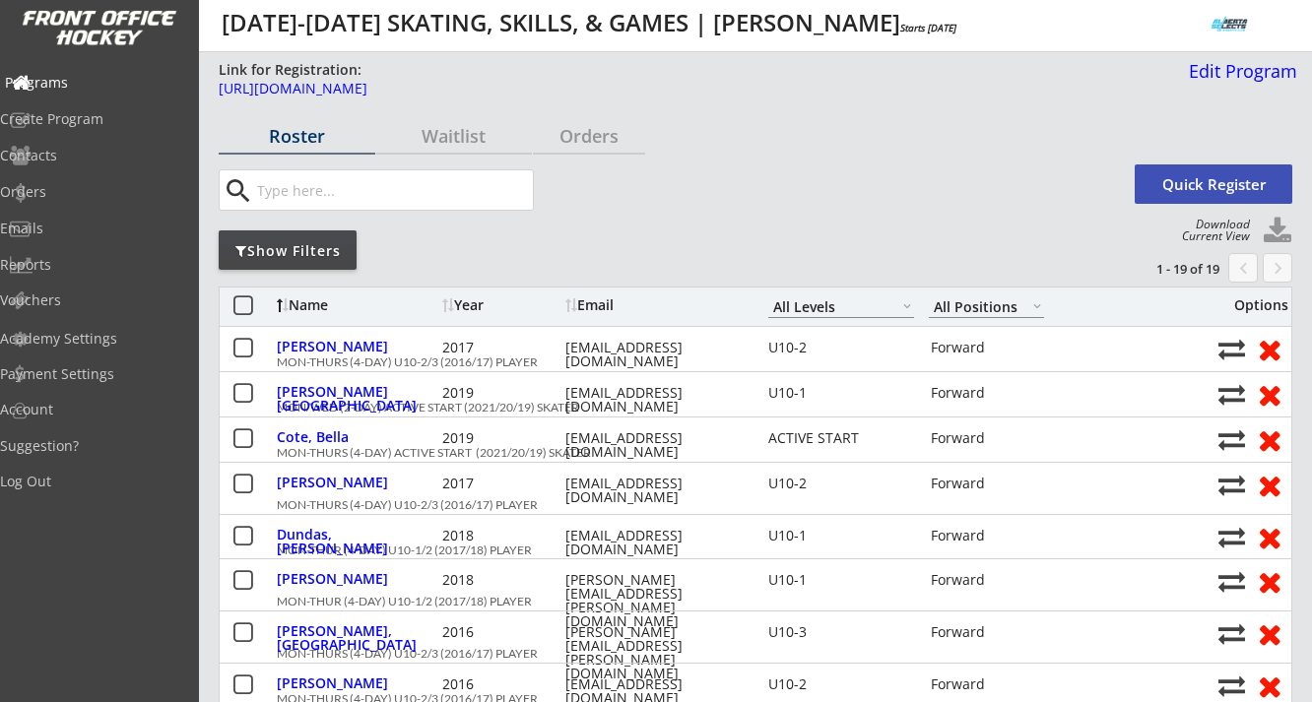
click at [89, 77] on div "Programs" at bounding box center [93, 83] width 177 height 14
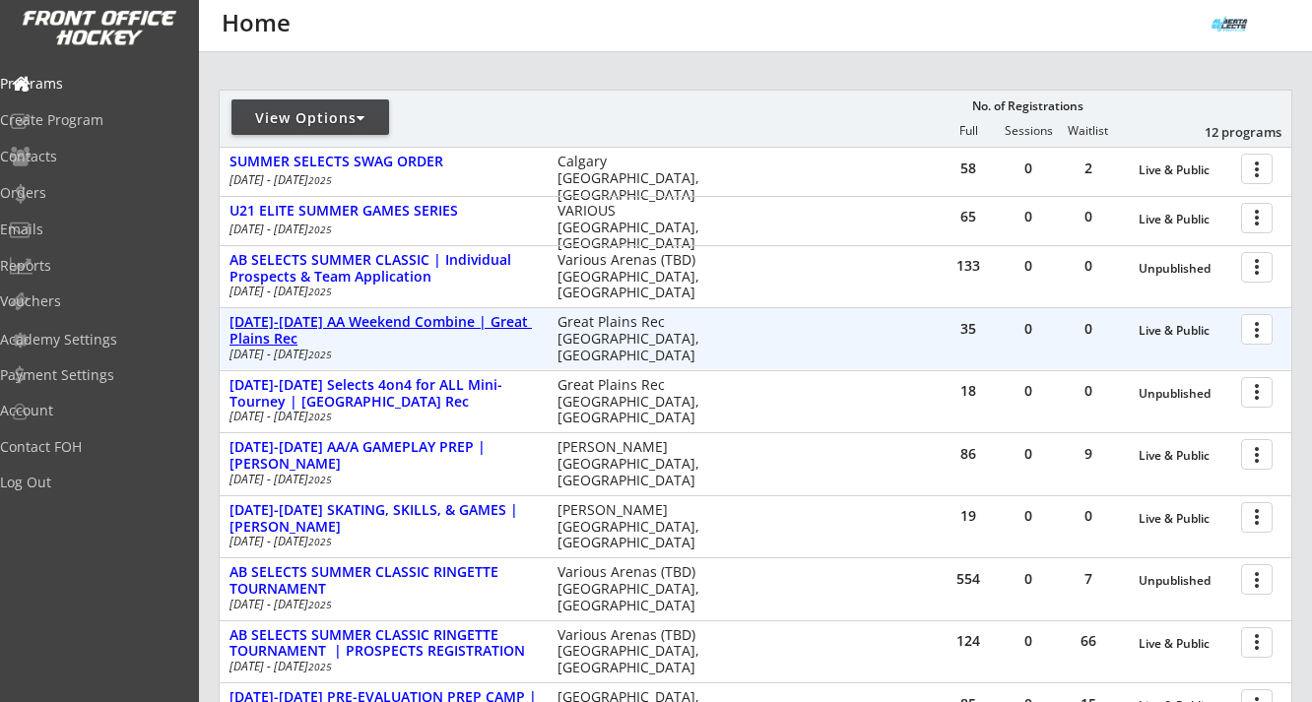
scroll to position [211, 0]
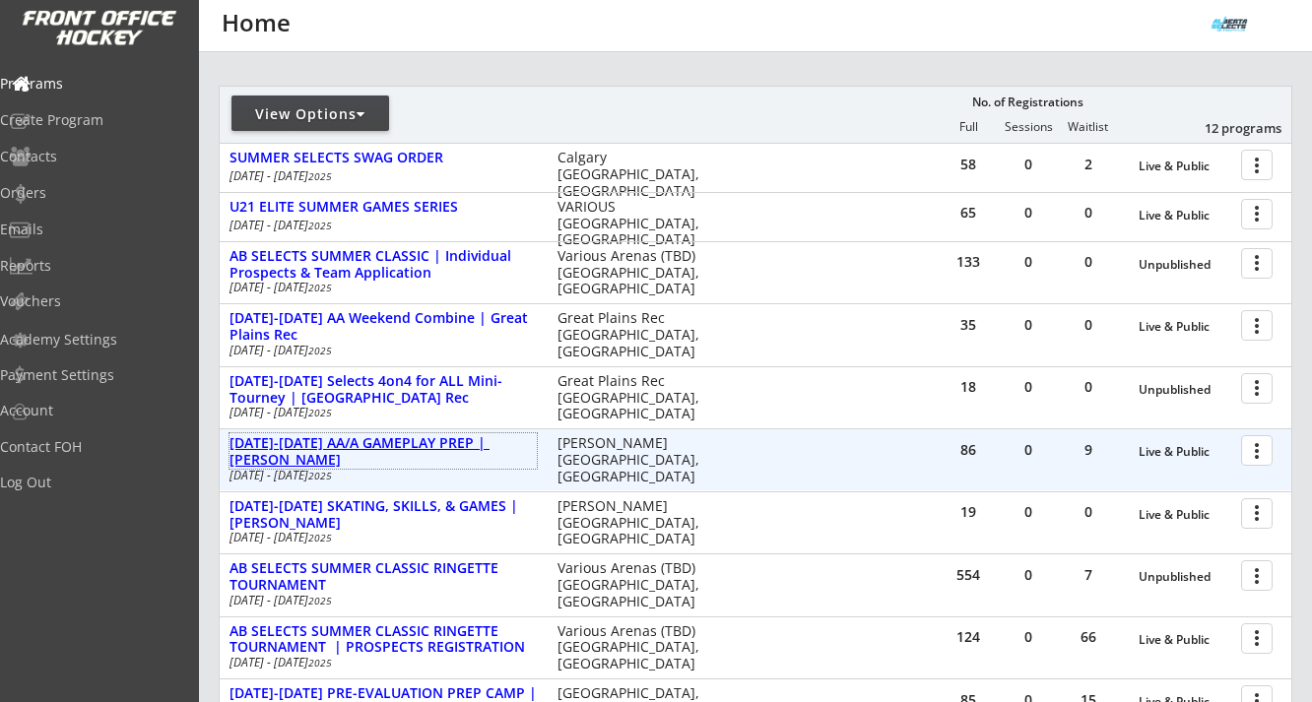
click at [438, 440] on div "[DATE]-[DATE] AA/A GAMEPLAY PREP | [PERSON_NAME]" at bounding box center [382, 451] width 307 height 33
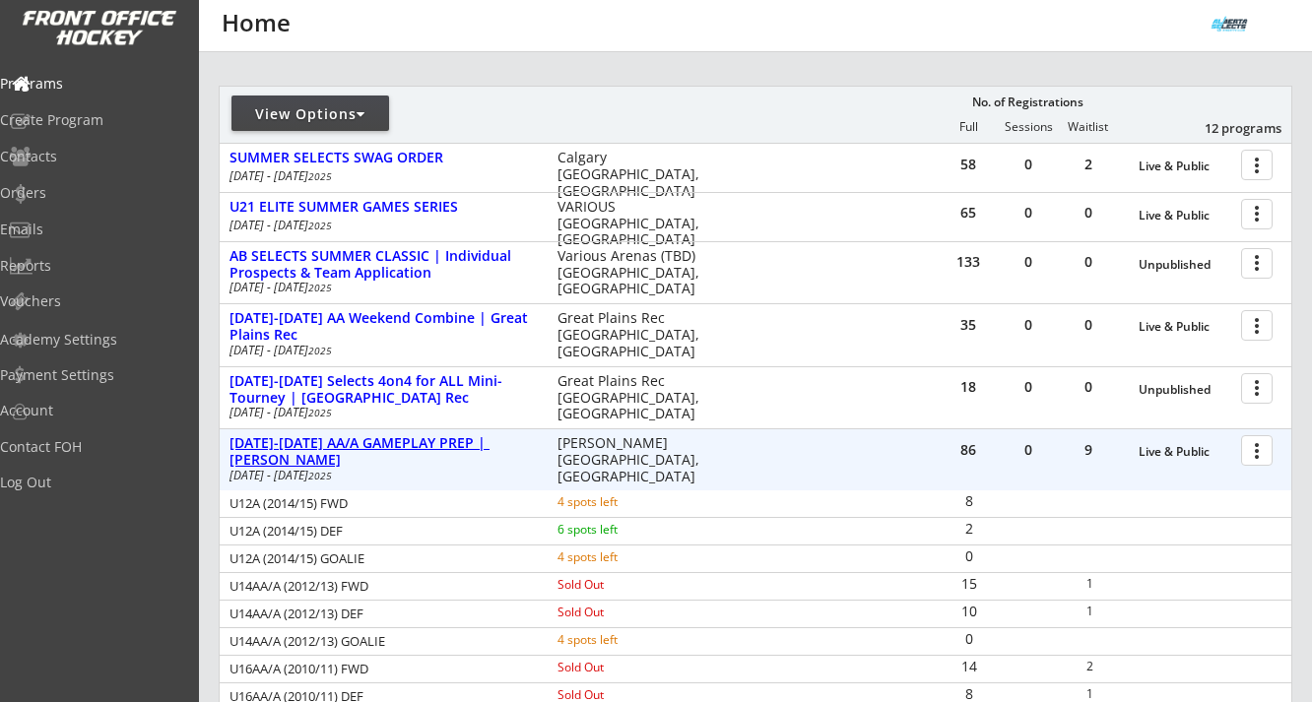
click at [438, 440] on div "[DATE]-[DATE] AA/A GAMEPLAY PREP | [PERSON_NAME]" at bounding box center [382, 451] width 307 height 33
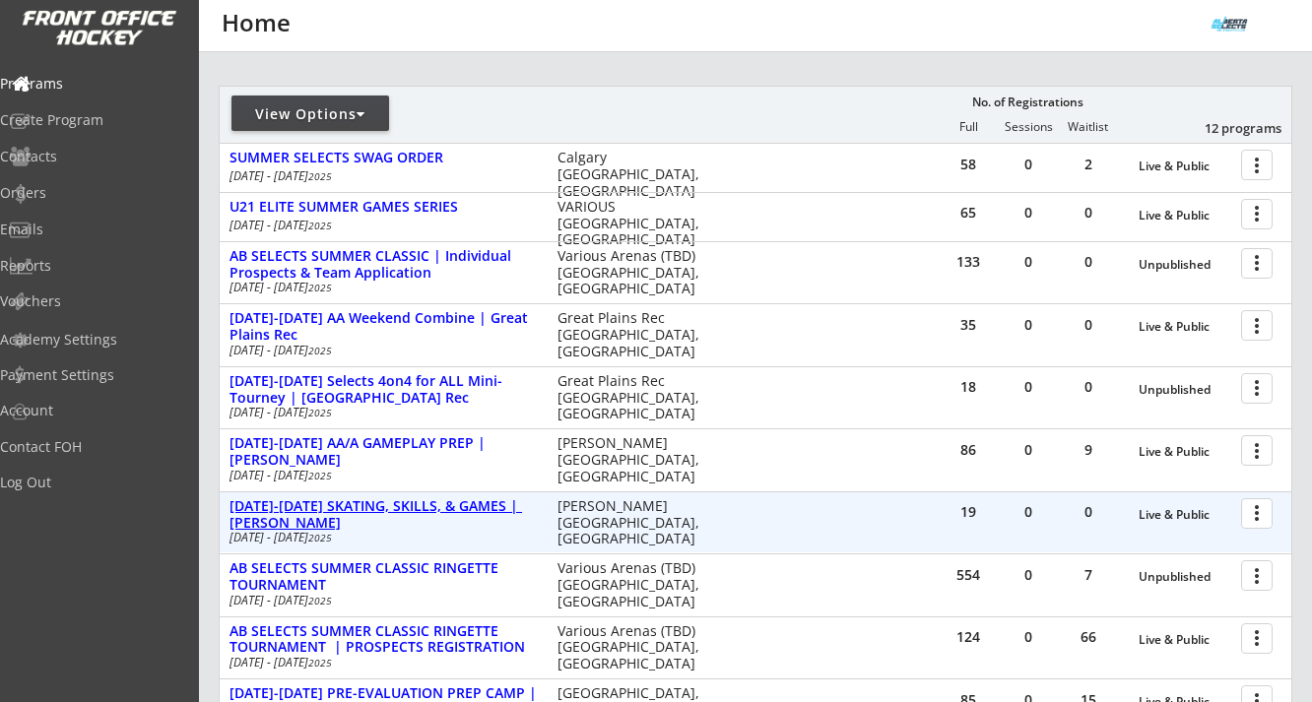
click at [423, 510] on div "[DATE]-[DATE] SKATING, SKILLS, & GAMES | [PERSON_NAME]" at bounding box center [382, 514] width 307 height 33
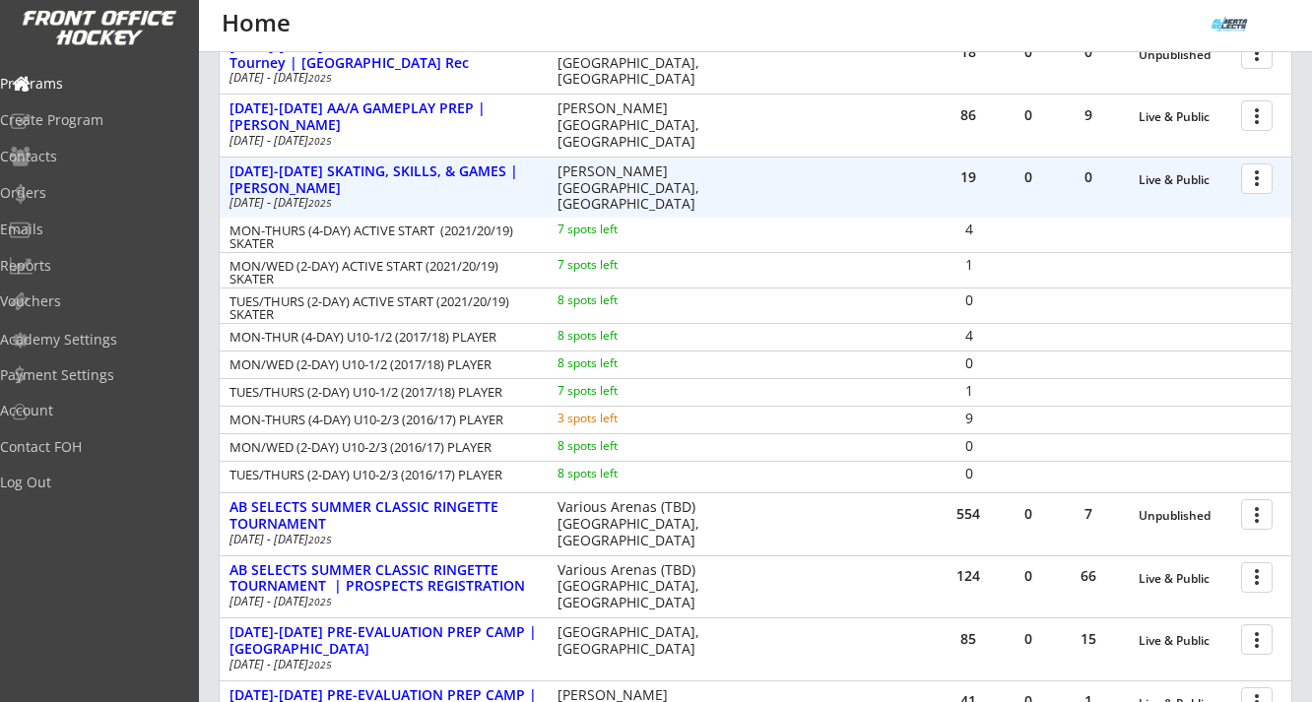
scroll to position [548, 0]
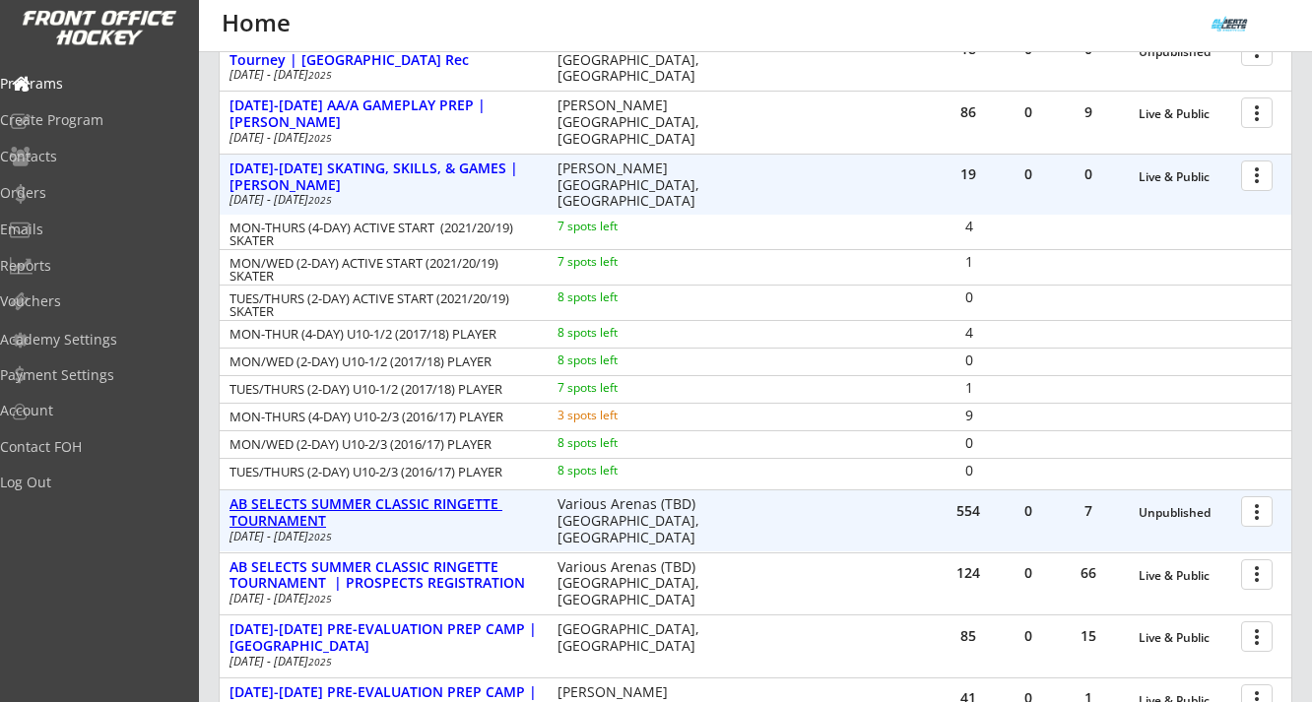
click at [457, 500] on div "AB SELECTS SUMMER CLASSIC RINGETTE TOURNAMENT" at bounding box center [382, 512] width 307 height 33
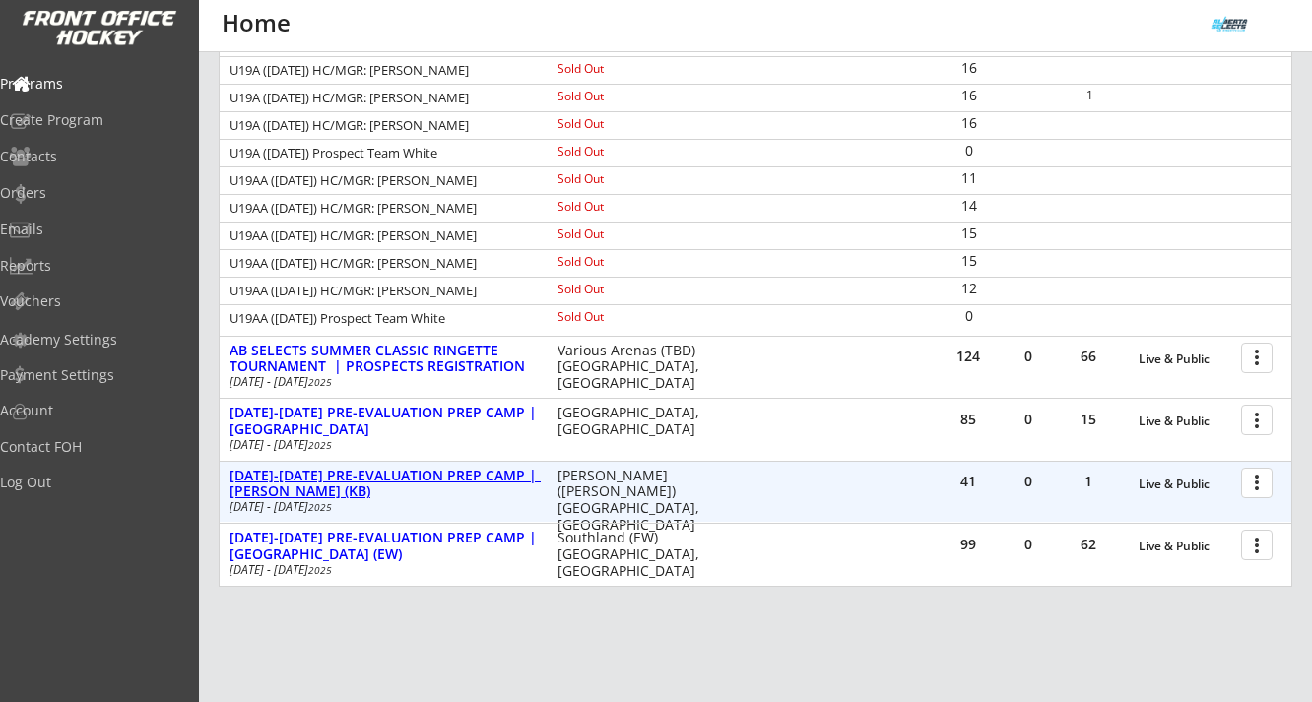
scroll to position [2115, 0]
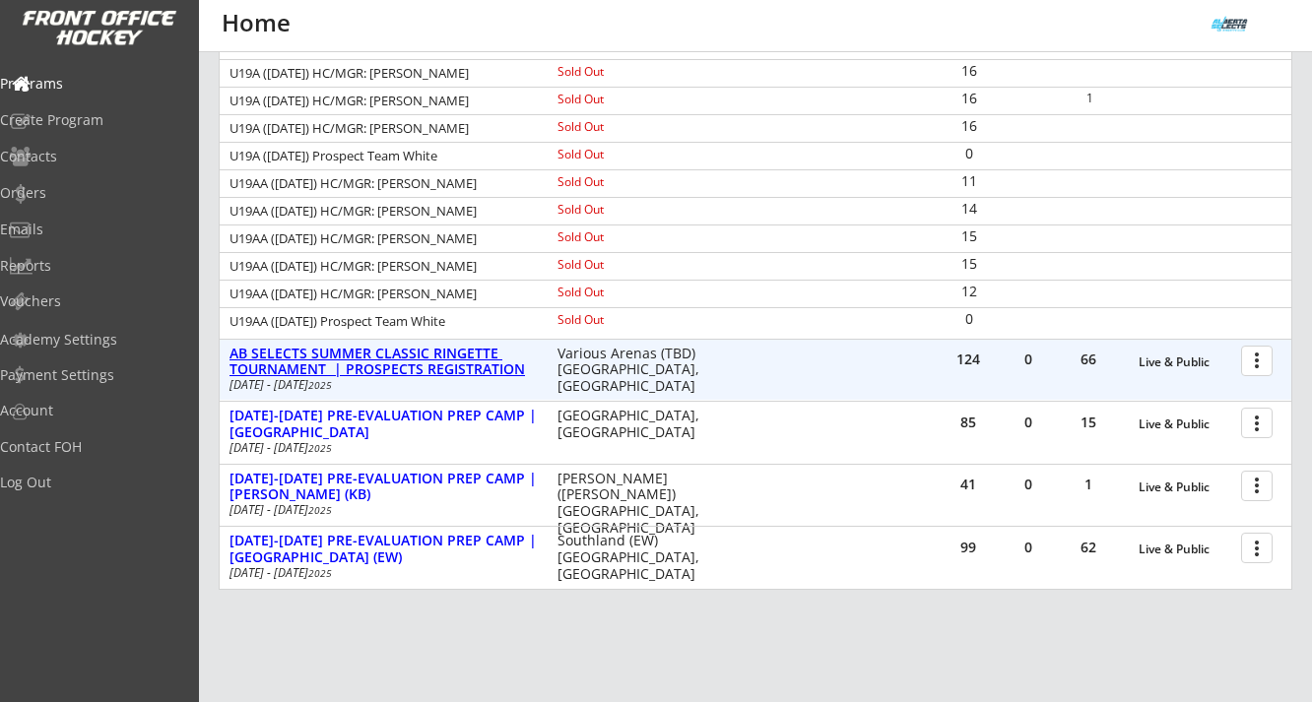
click at [458, 368] on div "AB SELECTS SUMMER CLASSIC RINGETTE TOURNAMENT | PROSPECTS REGISTRATION" at bounding box center [382, 362] width 307 height 33
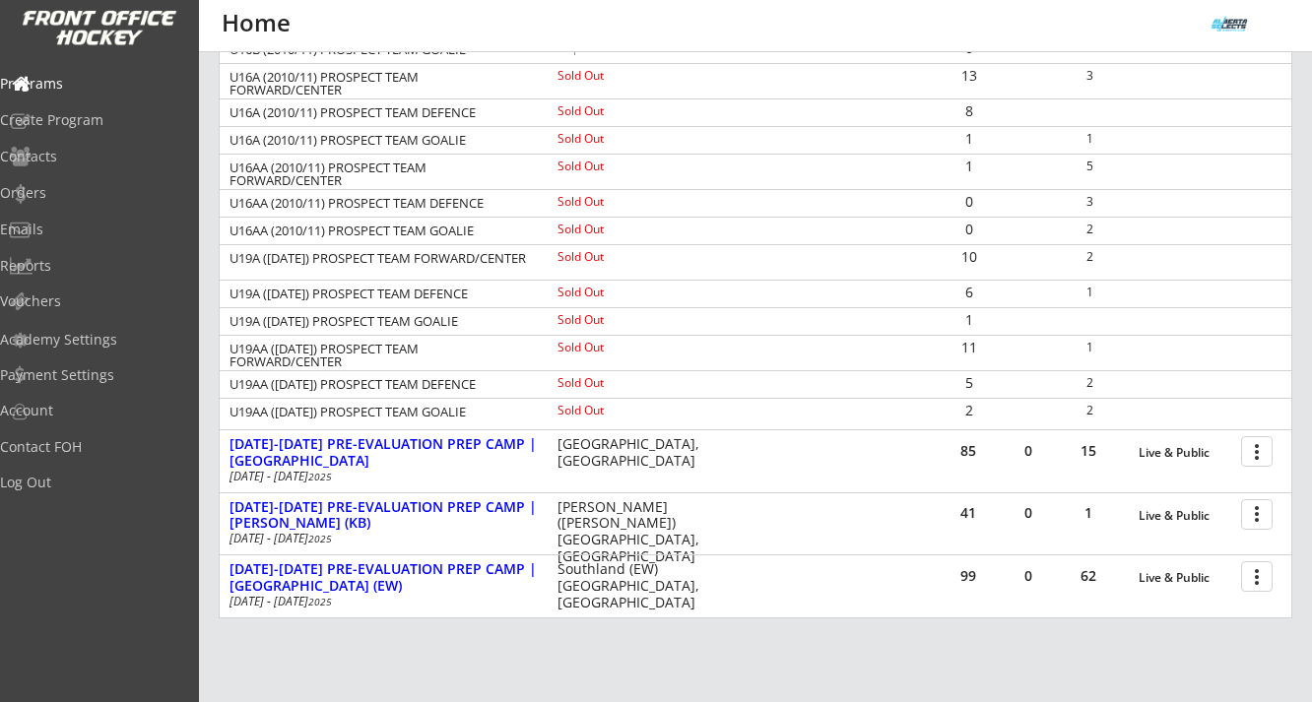
scroll to position [2989, 0]
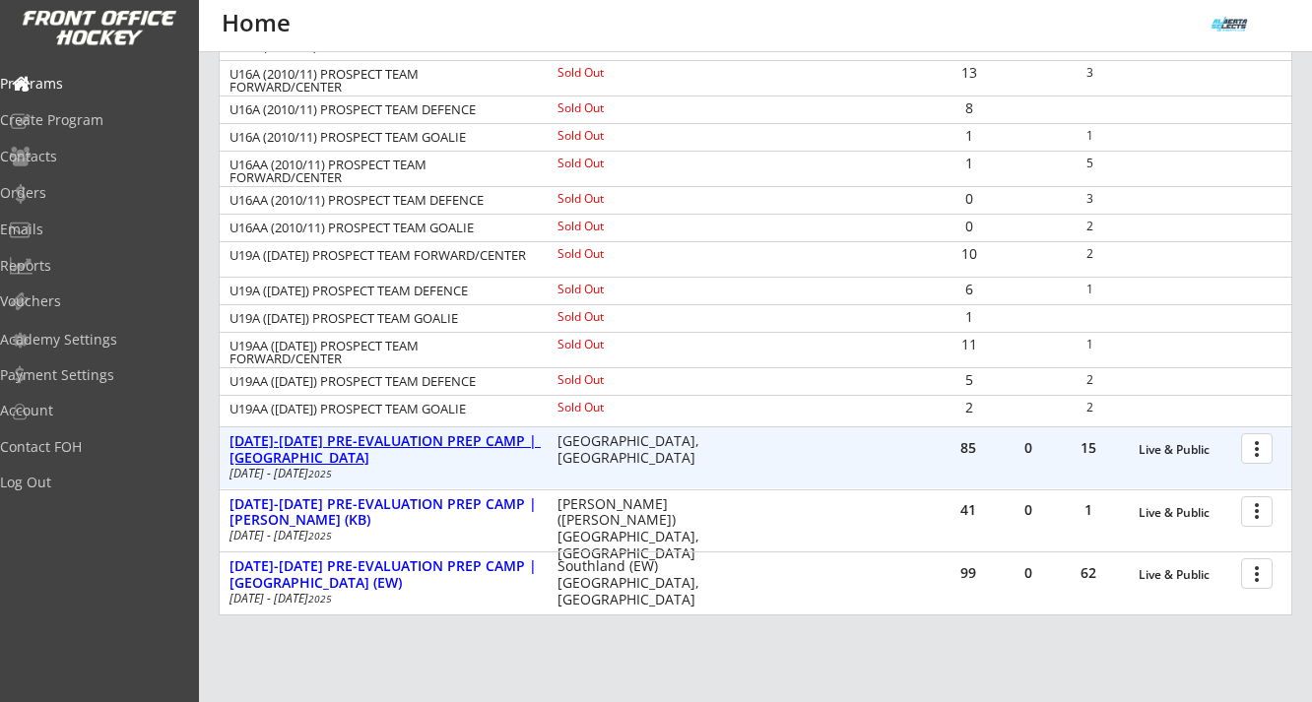
click at [451, 442] on div "[DATE]-[DATE] PRE-EVALUATION PREP CAMP | [GEOGRAPHIC_DATA]" at bounding box center [382, 449] width 307 height 33
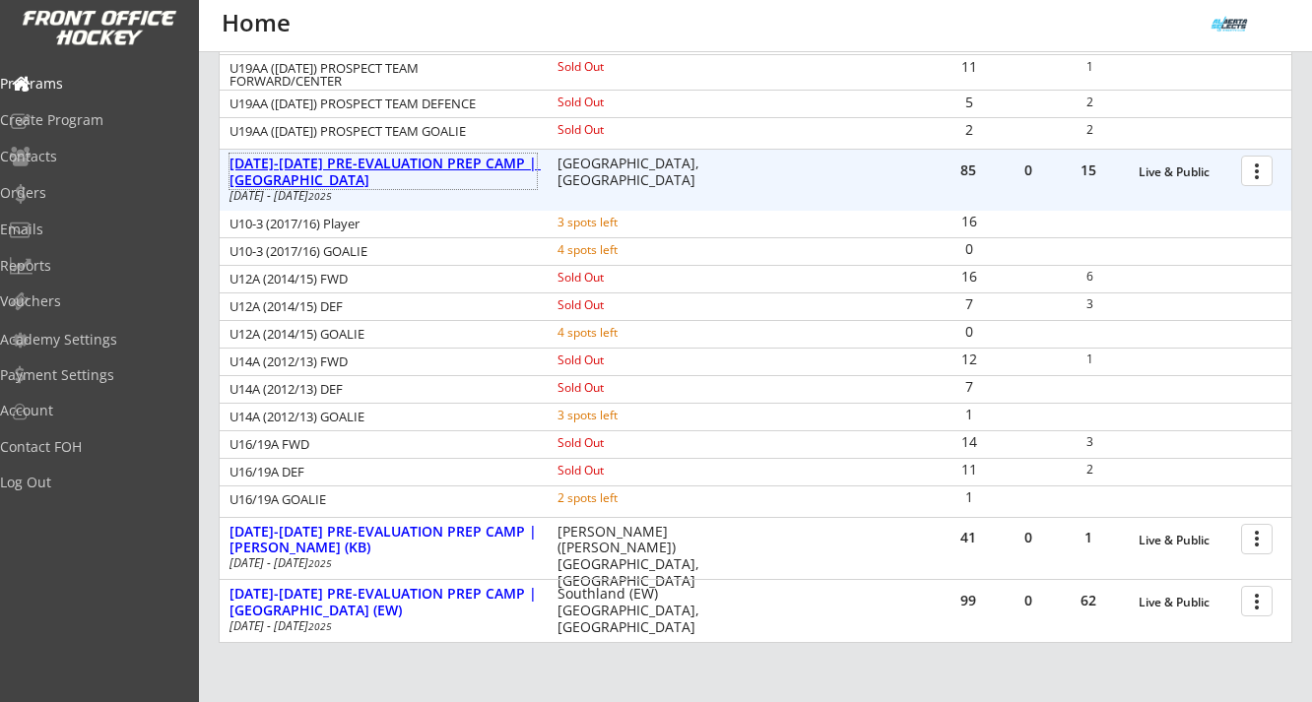
scroll to position [3434, 0]
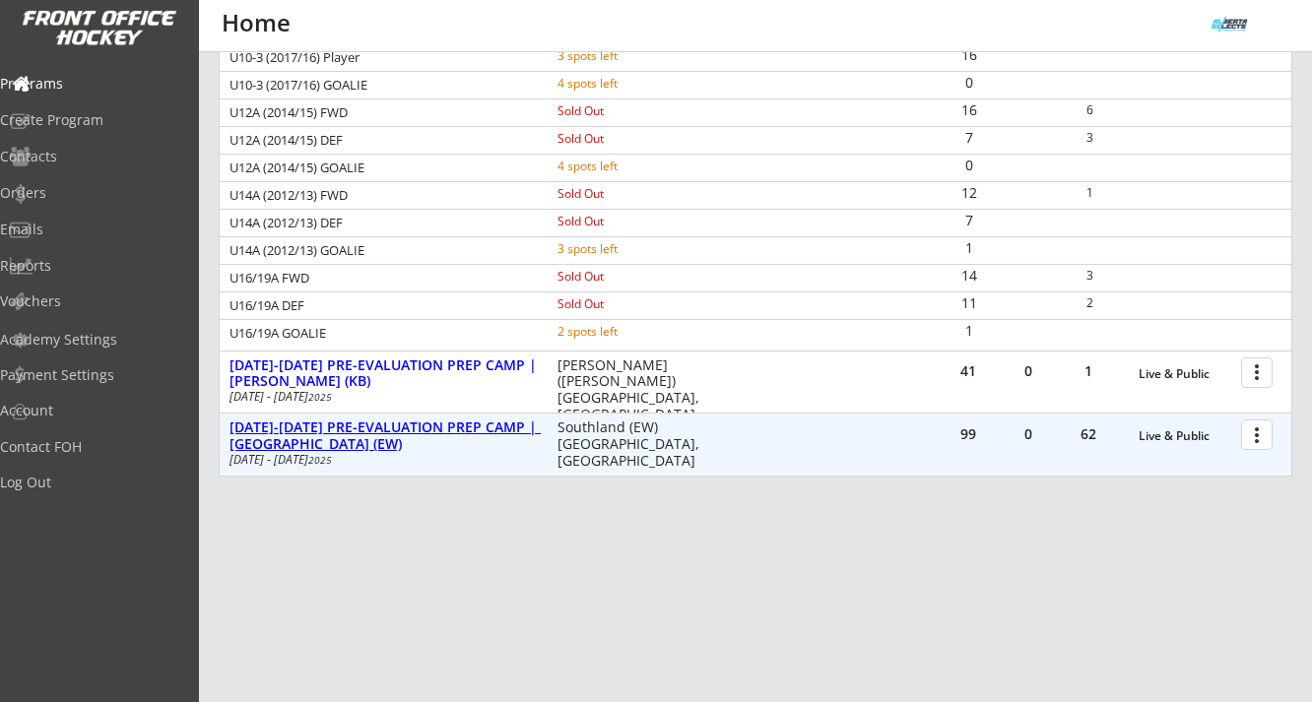
click at [435, 424] on div "[DATE]-[DATE] PRE-EVALUATION PREP CAMP | [GEOGRAPHIC_DATA] (EW)" at bounding box center [382, 435] width 307 height 33
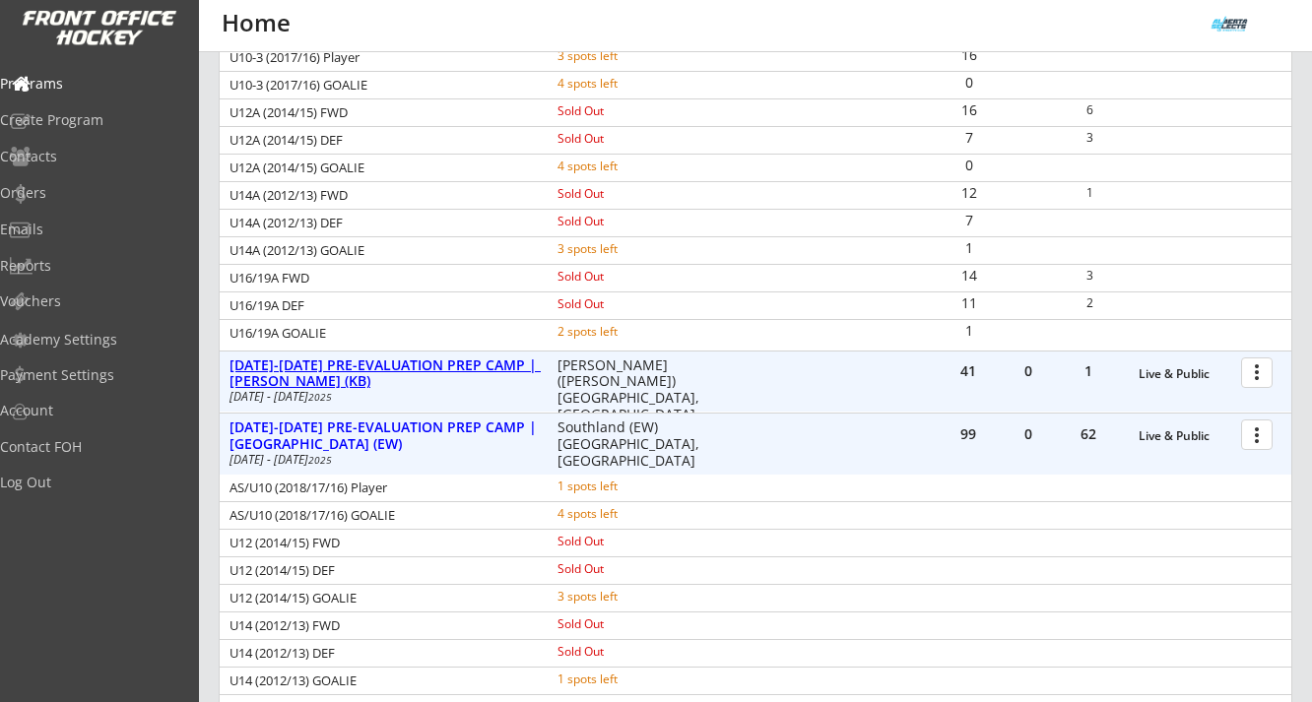
click at [445, 369] on div "[DATE]-[DATE] PRE-EVALUATION PREP CAMP | [PERSON_NAME] (KB)" at bounding box center [382, 373] width 307 height 33
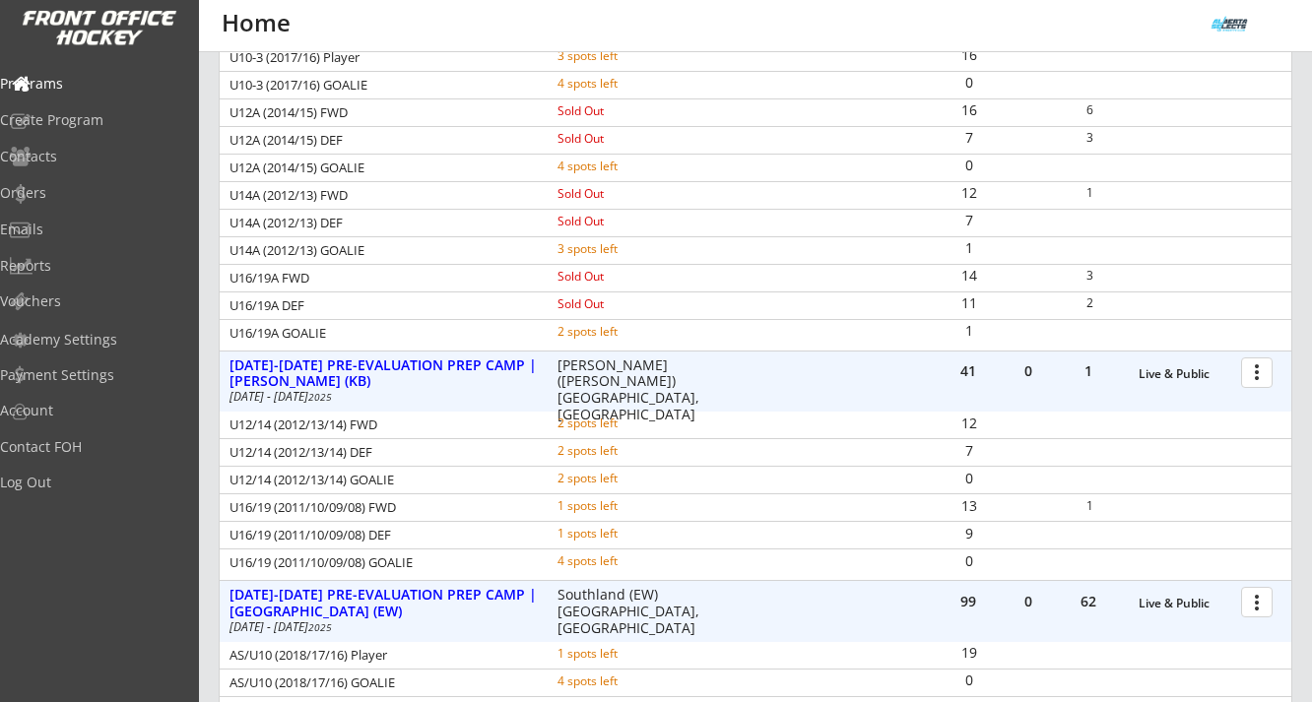
click at [1256, 372] on div at bounding box center [1260, 371] width 34 height 34
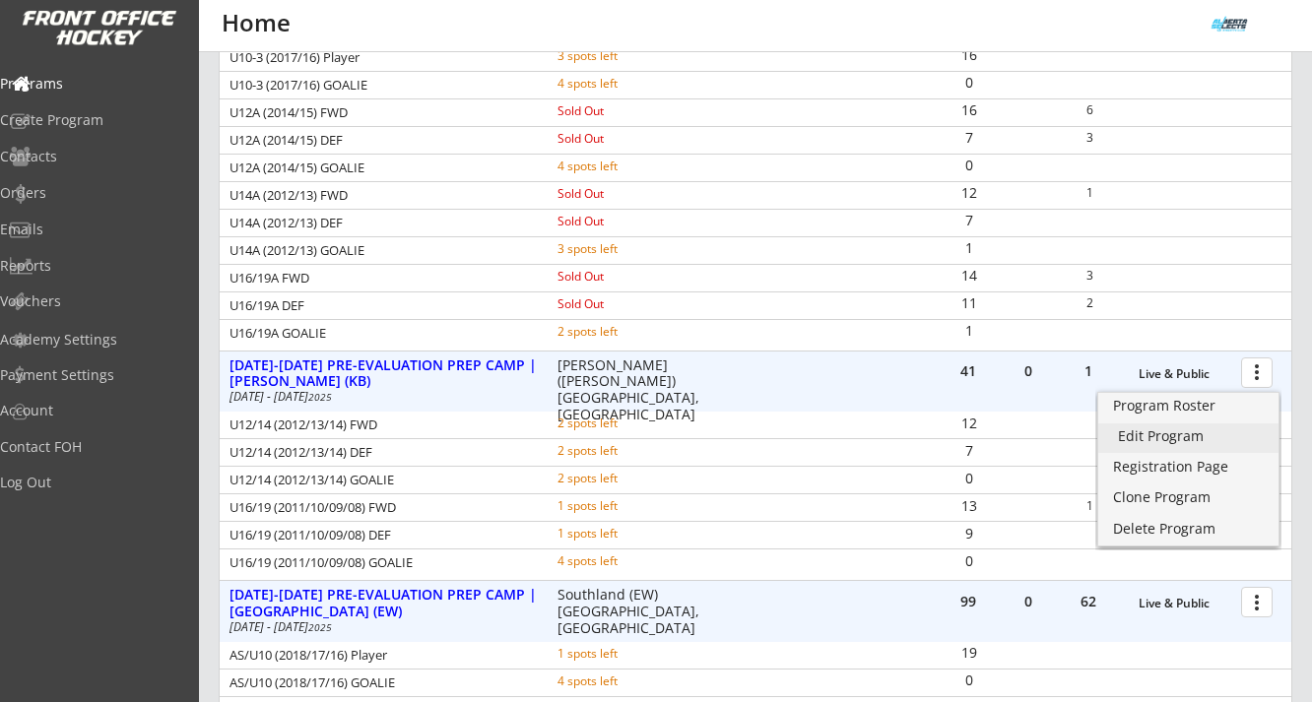
click at [1171, 442] on div "Edit Program" at bounding box center [1188, 436] width 141 height 14
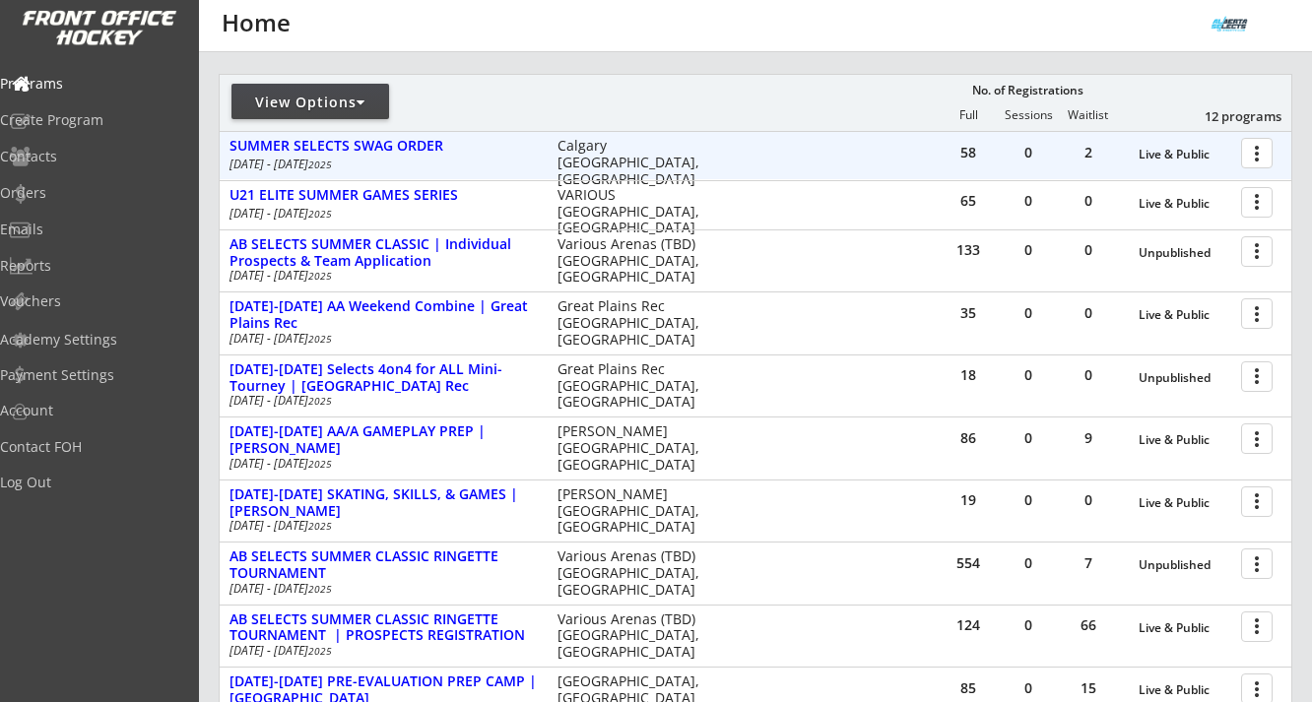
scroll to position [602, 0]
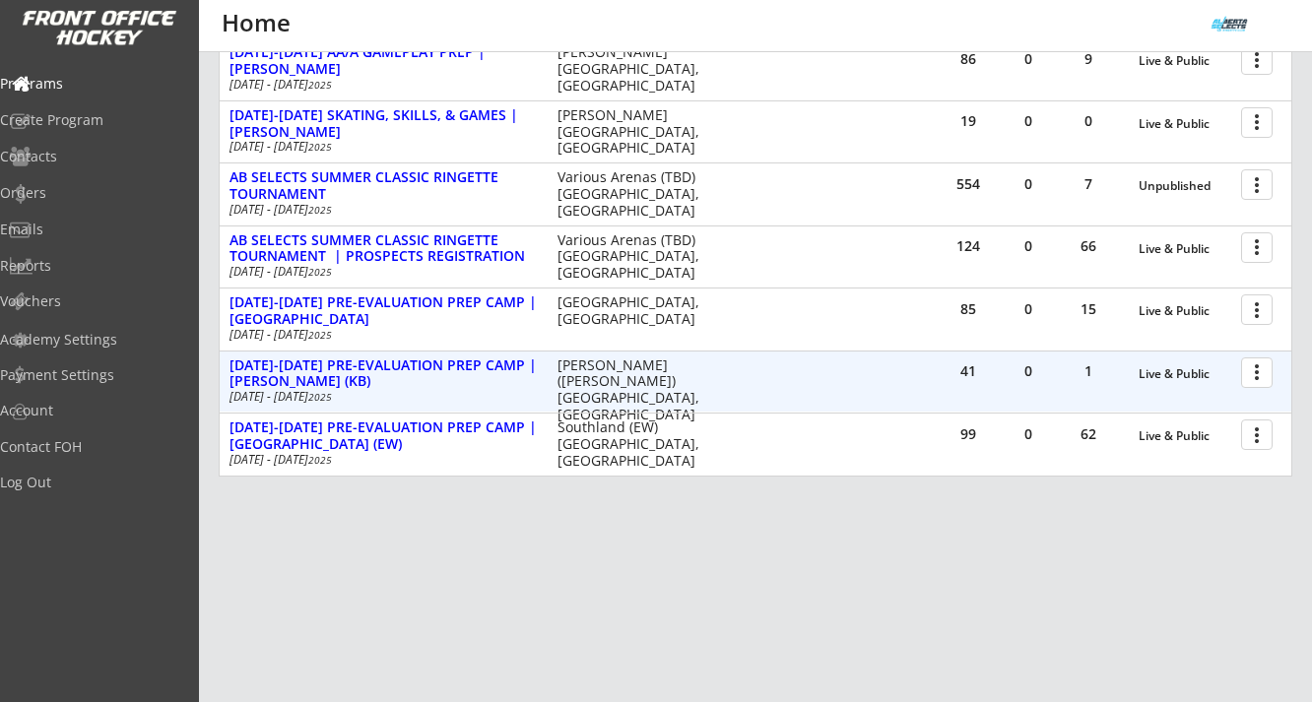
click at [1261, 371] on div at bounding box center [1260, 371] width 34 height 34
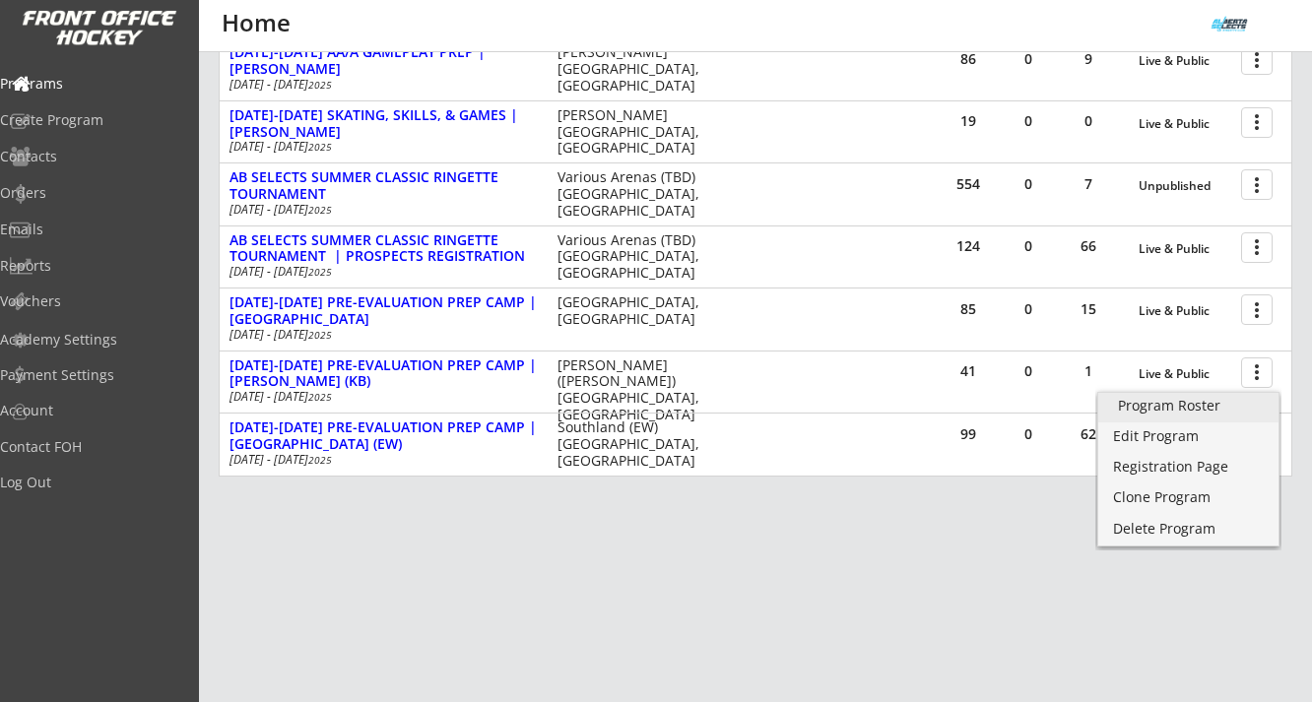
click at [1196, 403] on div "Program Roster" at bounding box center [1188, 406] width 141 height 14
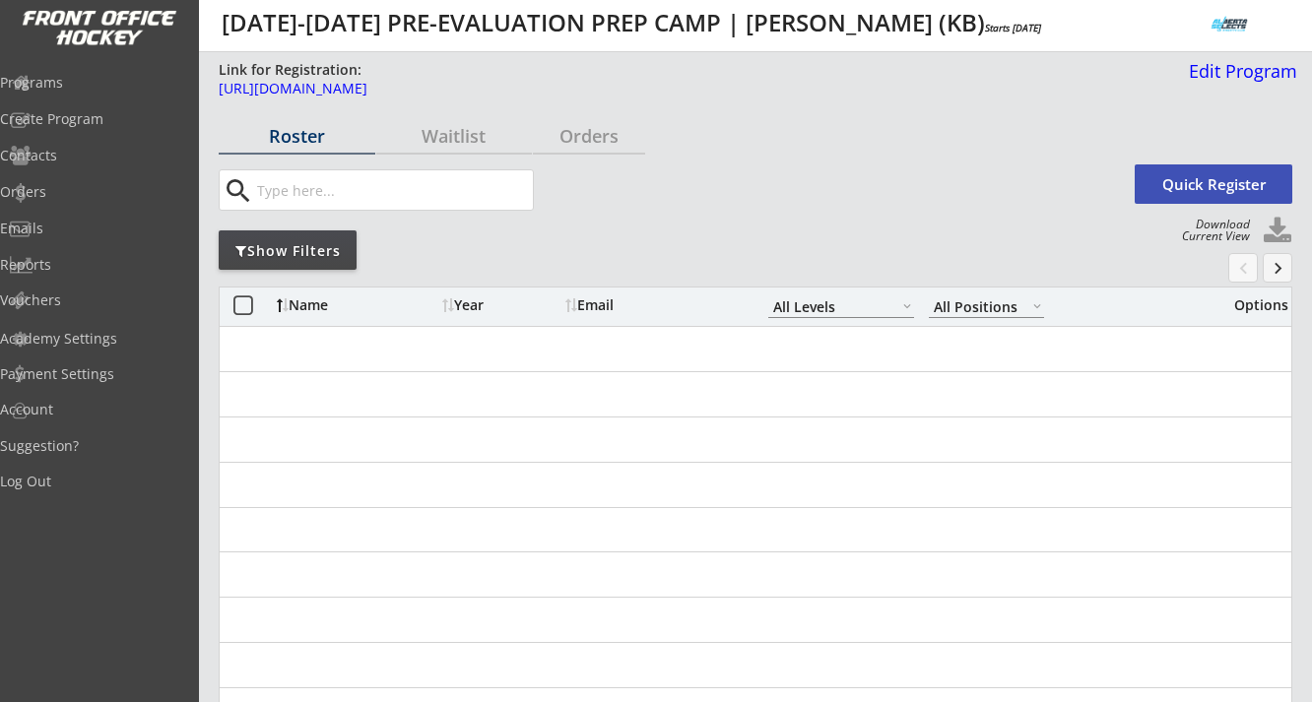
select select ""All Levels""
select select ""All Positions""
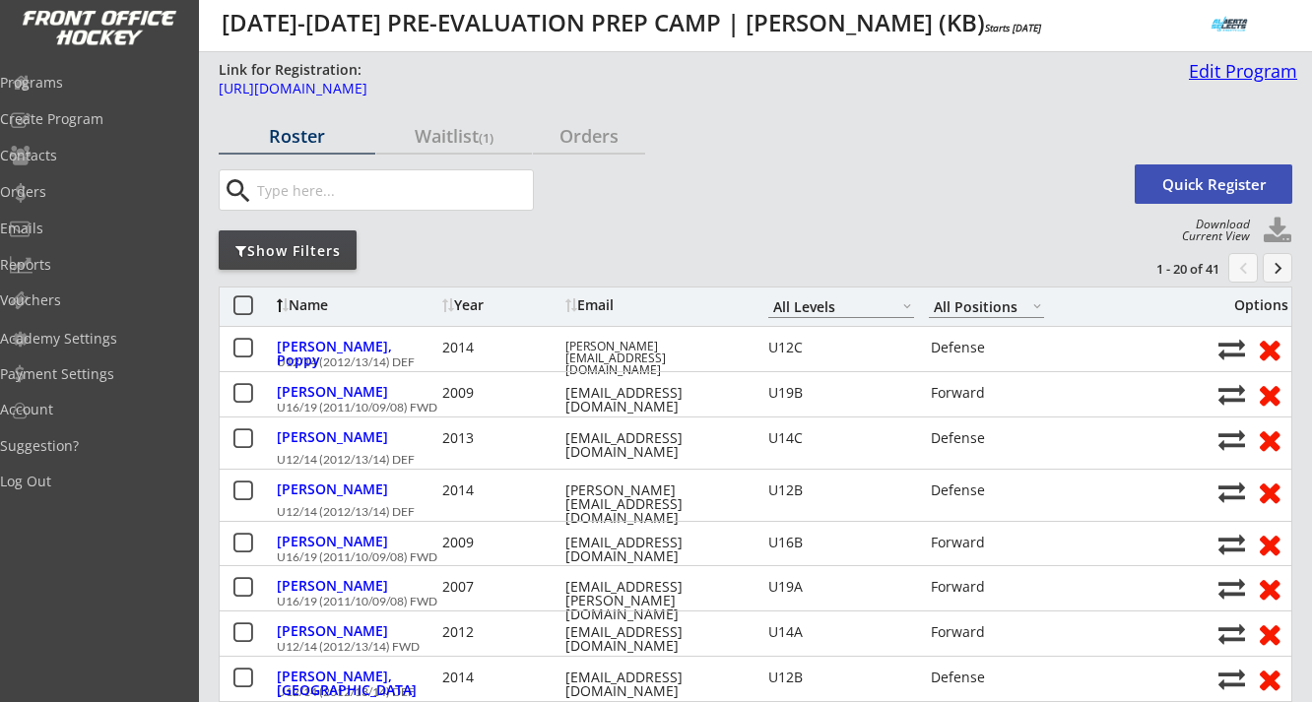
click at [1230, 71] on div "Edit Program" at bounding box center [1239, 71] width 116 height 18
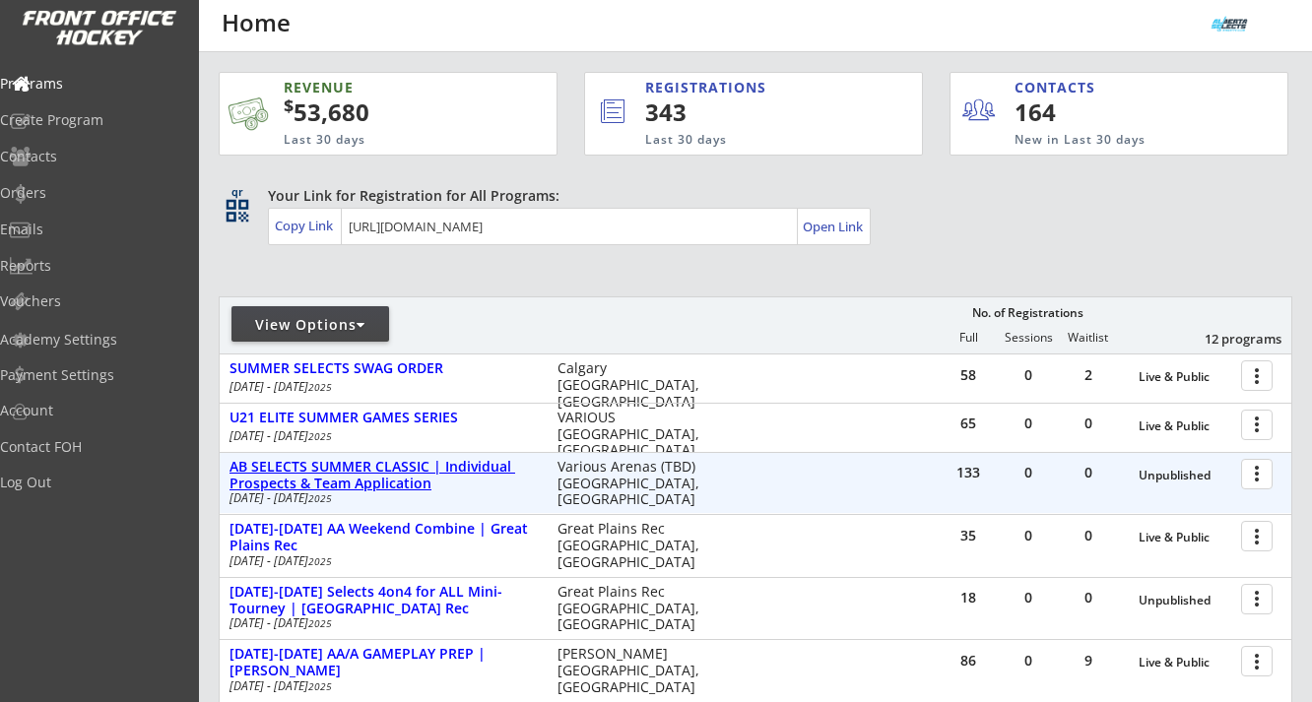
scroll to position [602, 0]
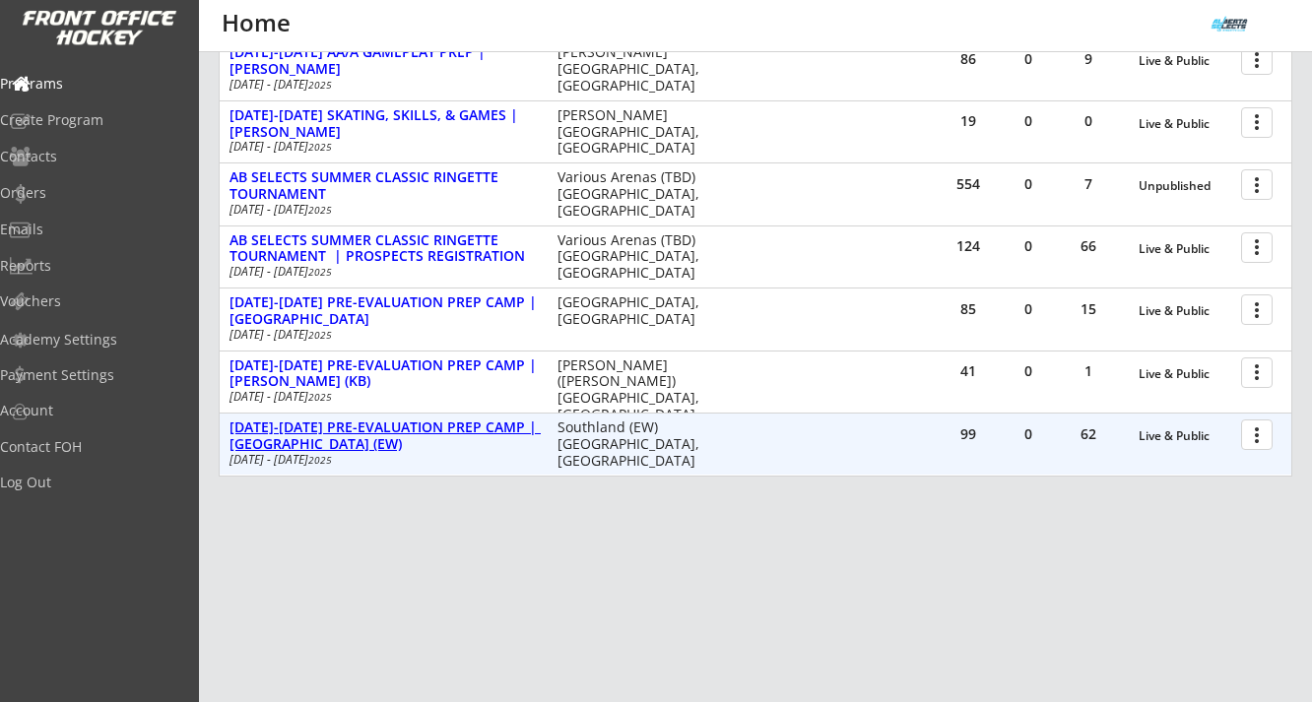
click at [439, 425] on div "[DATE]-[DATE] PRE-EVALUATION PREP CAMP | [GEOGRAPHIC_DATA] (EW)" at bounding box center [382, 435] width 307 height 33
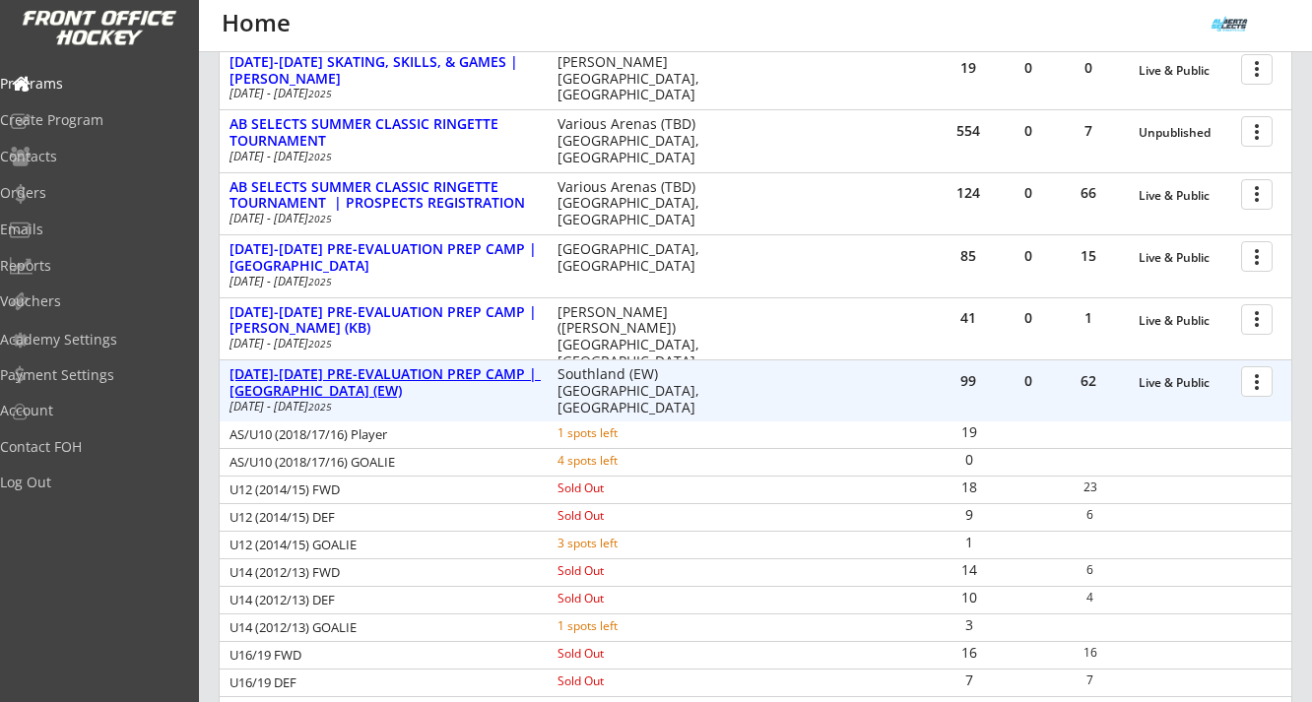
scroll to position [669, 0]
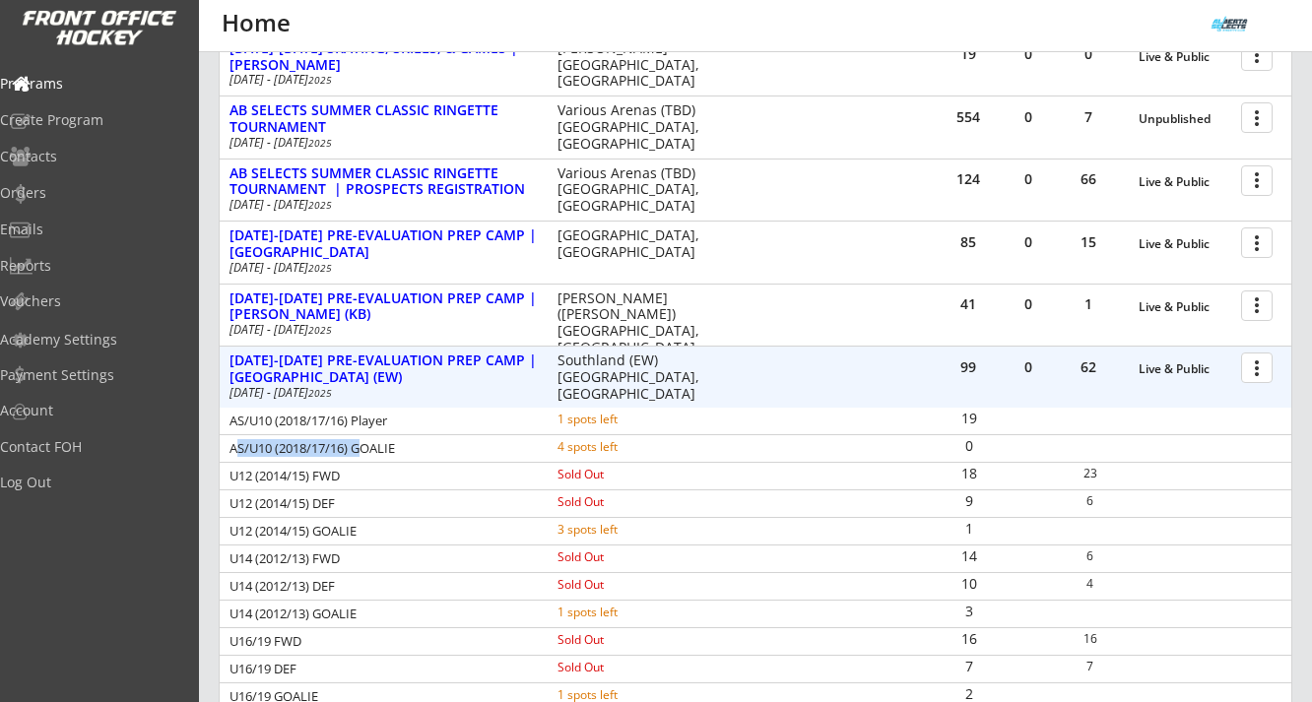
drag, startPoint x: 234, startPoint y: 445, endPoint x: 358, endPoint y: 447, distance: 124.1
click at [358, 447] on div "AS/U10 (2018/17/16) GOALIE" at bounding box center [379, 448] width 301 height 13
copy div "AS/U10 (2018/17/16)"
click at [352, 443] on div "AS/U10 (2018/17/16) GOALIE" at bounding box center [379, 448] width 301 height 13
drag, startPoint x: 353, startPoint y: 446, endPoint x: 296, endPoint y: 448, distance: 56.2
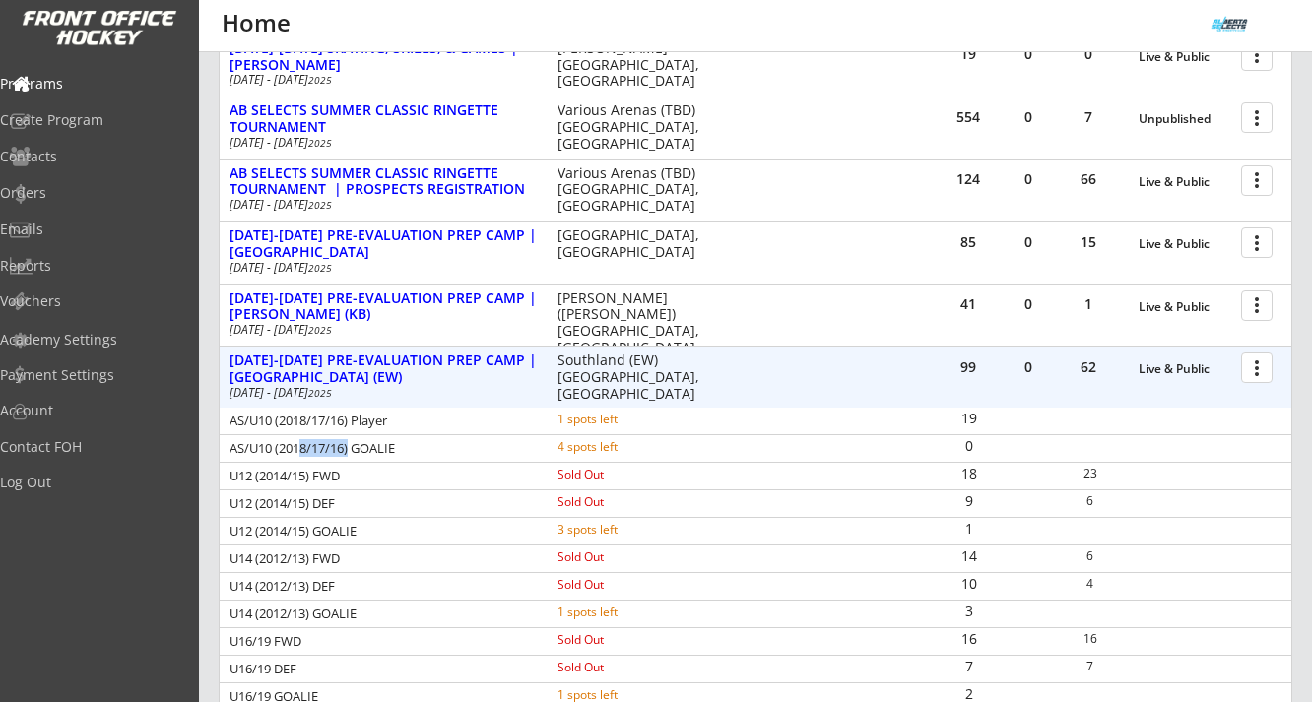
click at [296, 448] on div "AS/U10 (2018/17/16) GOALIE" at bounding box center [379, 448] width 301 height 13
drag, startPoint x: 354, startPoint y: 450, endPoint x: 234, endPoint y: 448, distance: 120.1
click at [234, 448] on div "AS/U10 (2018/17/16) GOALIE" at bounding box center [379, 448] width 301 height 13
copy div "AS/U10 (2018/17/16)"
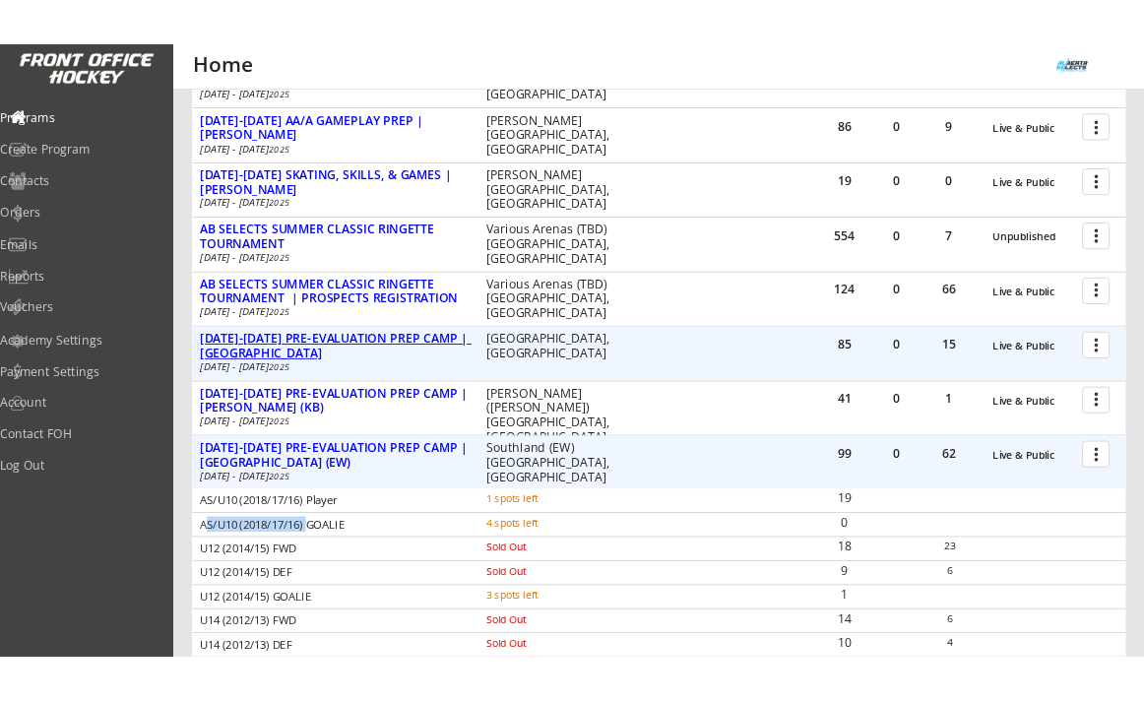
scroll to position [568, 0]
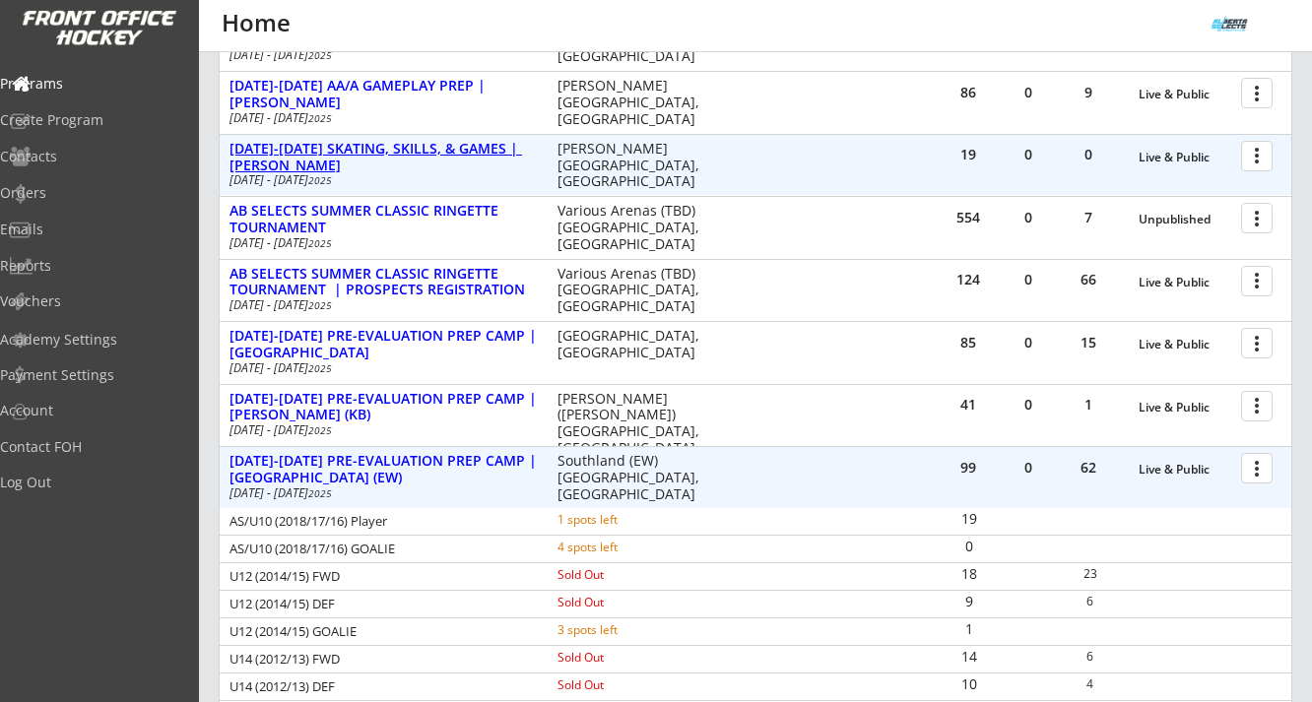
click at [395, 150] on div "[DATE]-[DATE] SKATING, SKILLS, & GAMES | [PERSON_NAME]" at bounding box center [382, 157] width 307 height 33
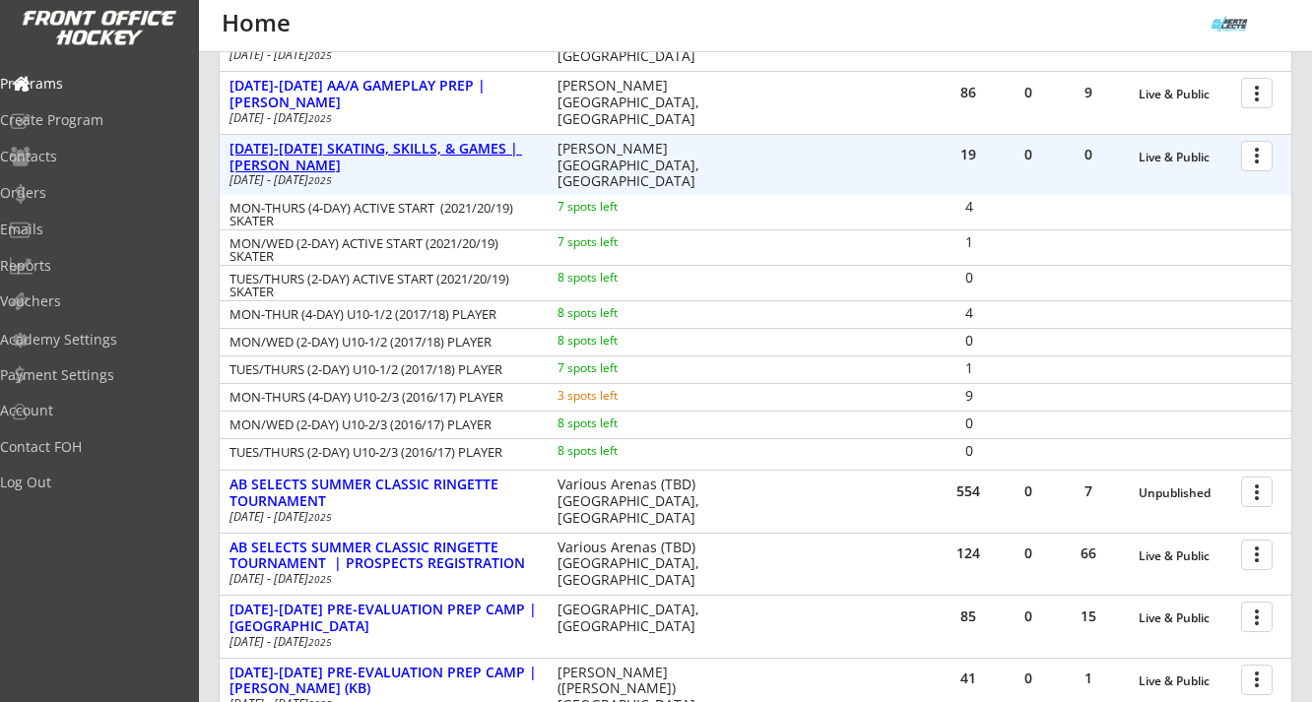
click at [395, 150] on div "[DATE]-[DATE] SKATING, SKILLS, & GAMES | [PERSON_NAME]" at bounding box center [382, 157] width 307 height 33
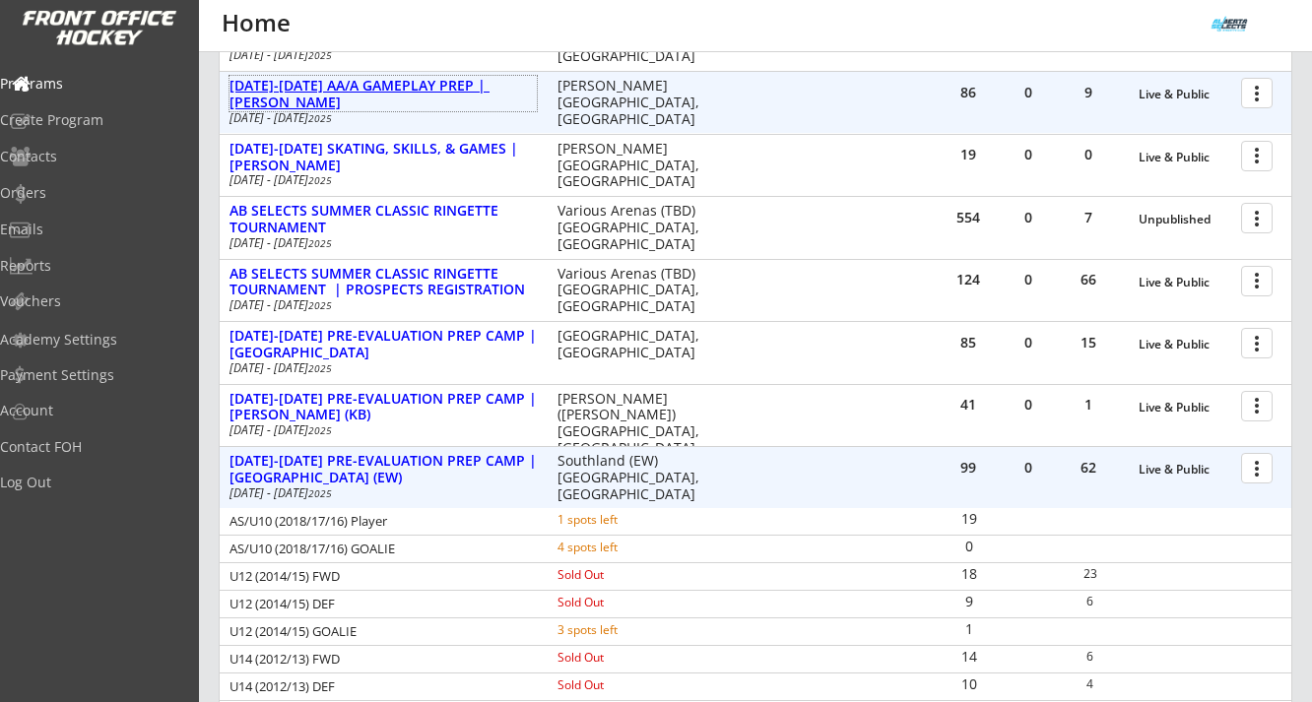
click at [386, 95] on div "[DATE]-[DATE] AA/A GAMEPLAY PREP | [PERSON_NAME]" at bounding box center [382, 94] width 307 height 33
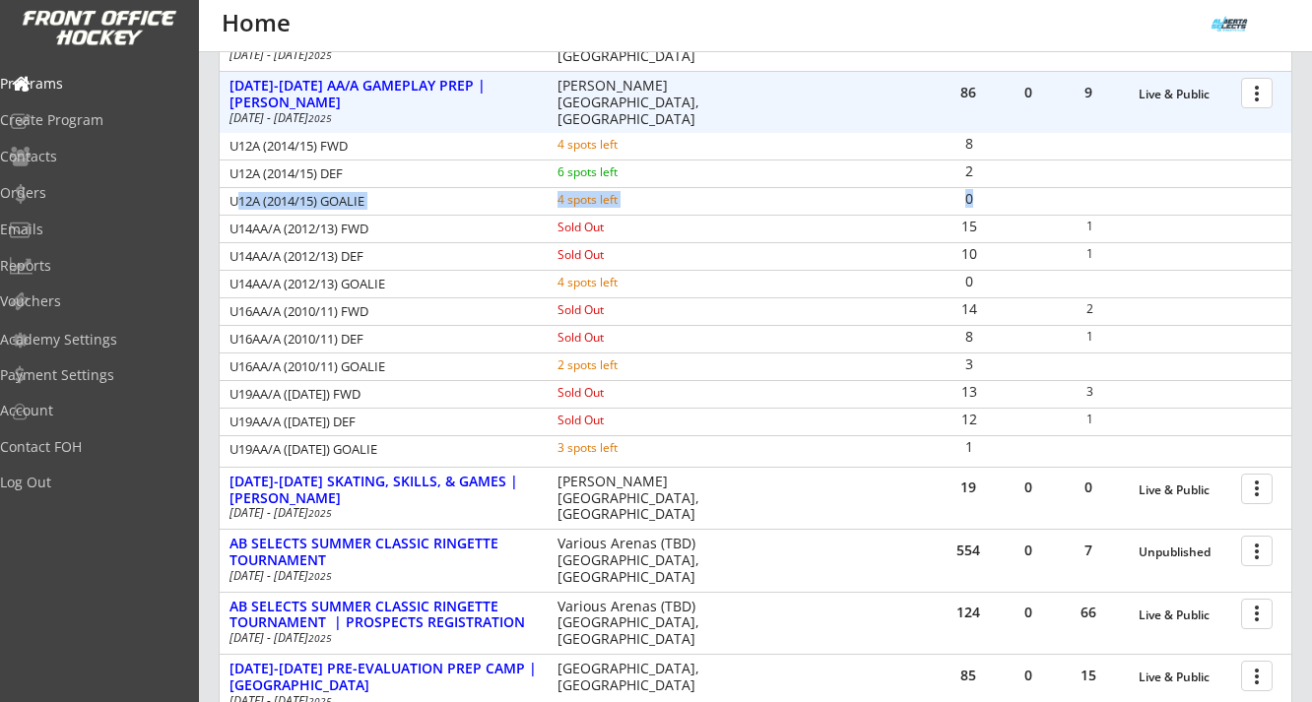
drag, startPoint x: 233, startPoint y: 197, endPoint x: 1020, endPoint y: 191, distance: 786.8
click at [1020, 191] on div "U12A (2014/15) GOALIE 4 spots left 0" at bounding box center [755, 201] width 1071 height 27
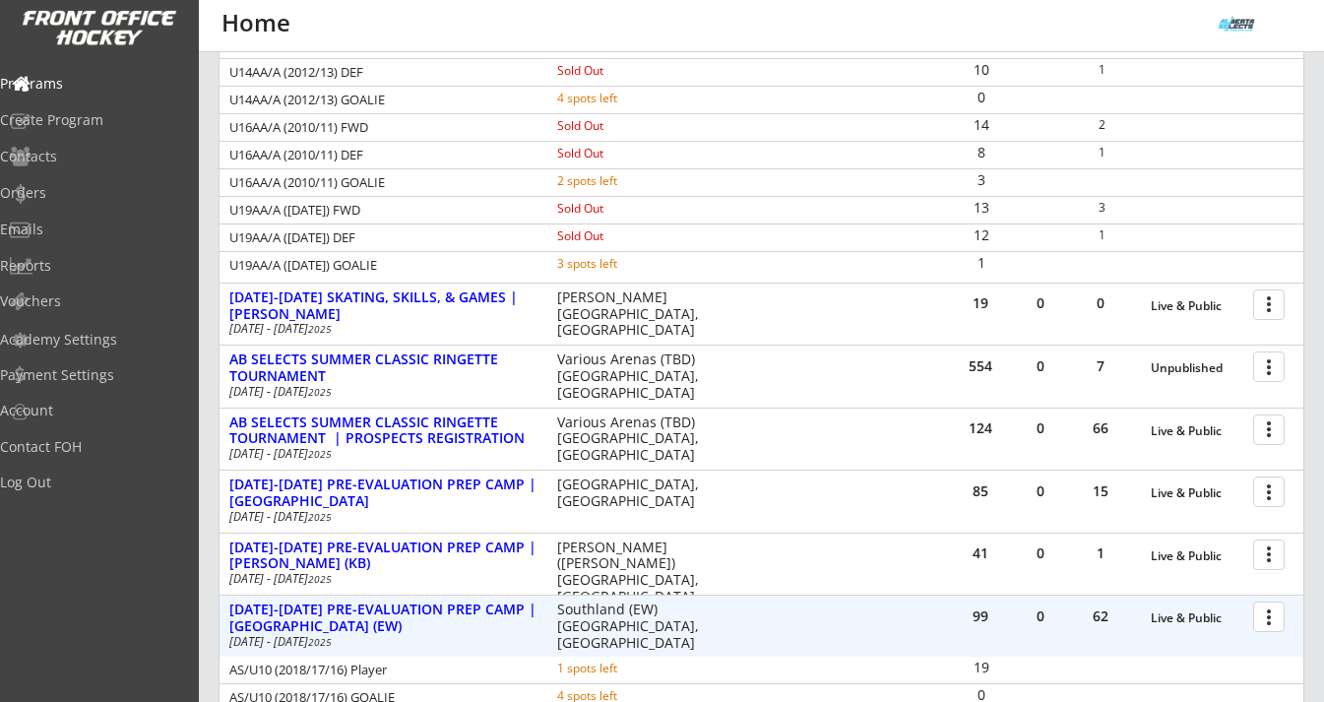
scroll to position [753, 0]
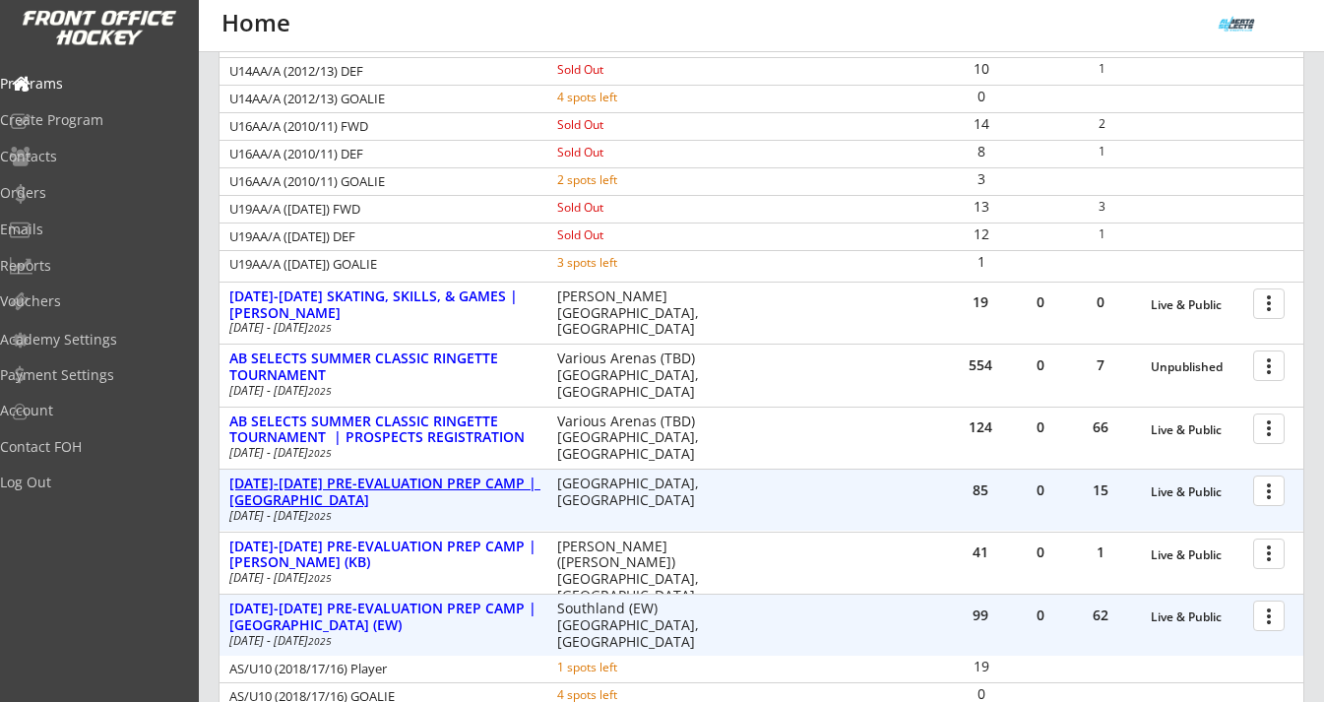
click at [390, 485] on div "[DATE]-[DATE] PRE-EVALUATION PREP CAMP | [GEOGRAPHIC_DATA]" at bounding box center [382, 492] width 307 height 33
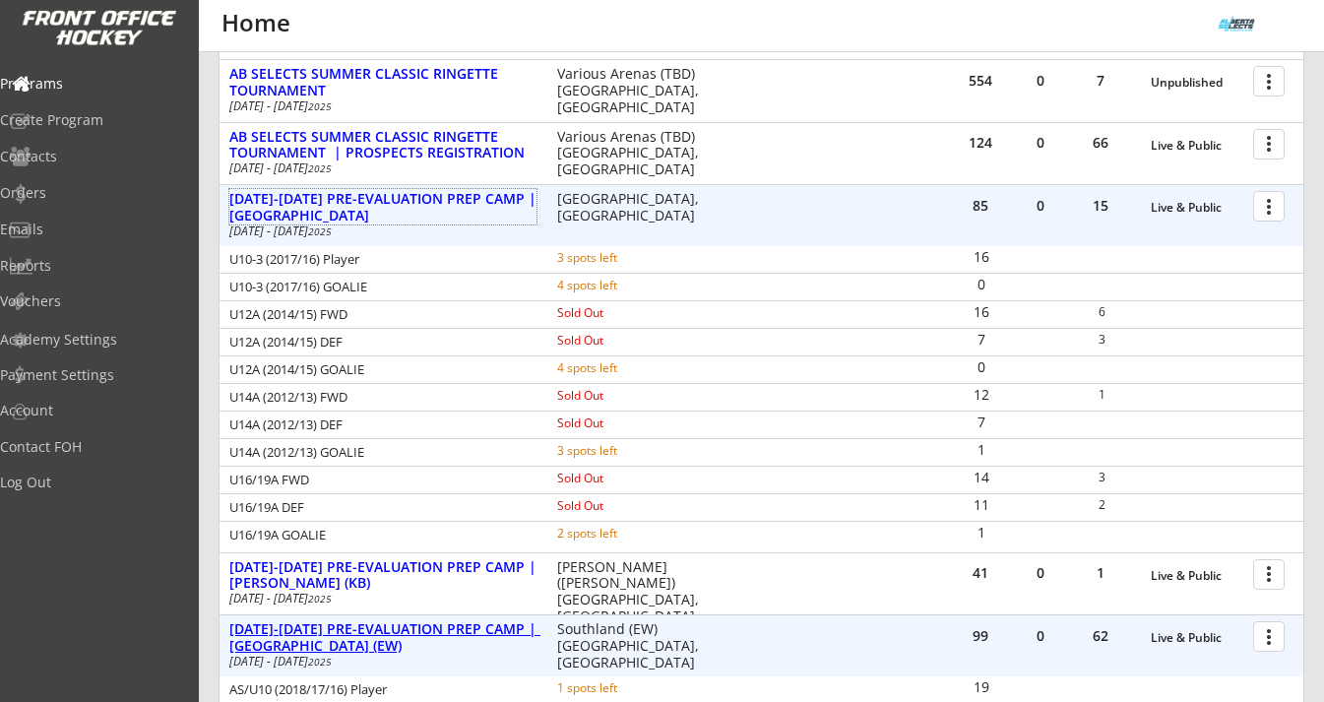
scroll to position [997, 0]
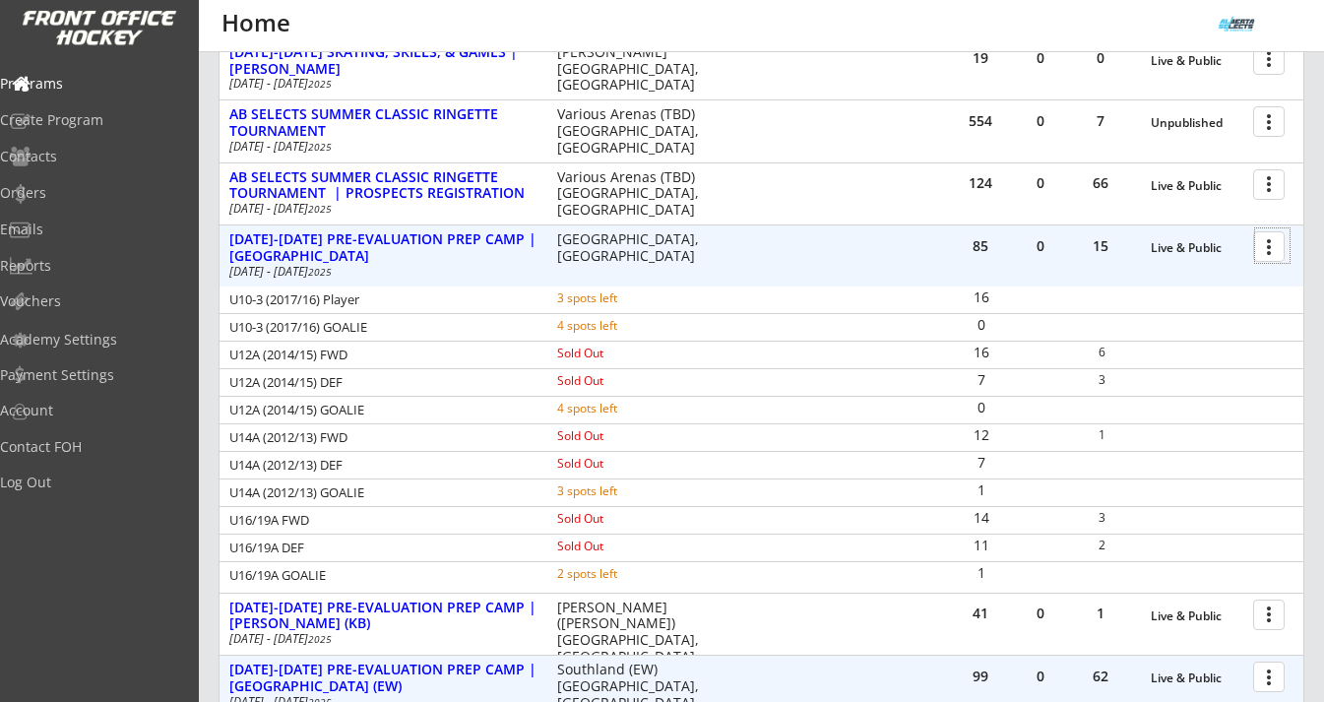
click at [1276, 249] on div at bounding box center [1272, 245] width 34 height 34
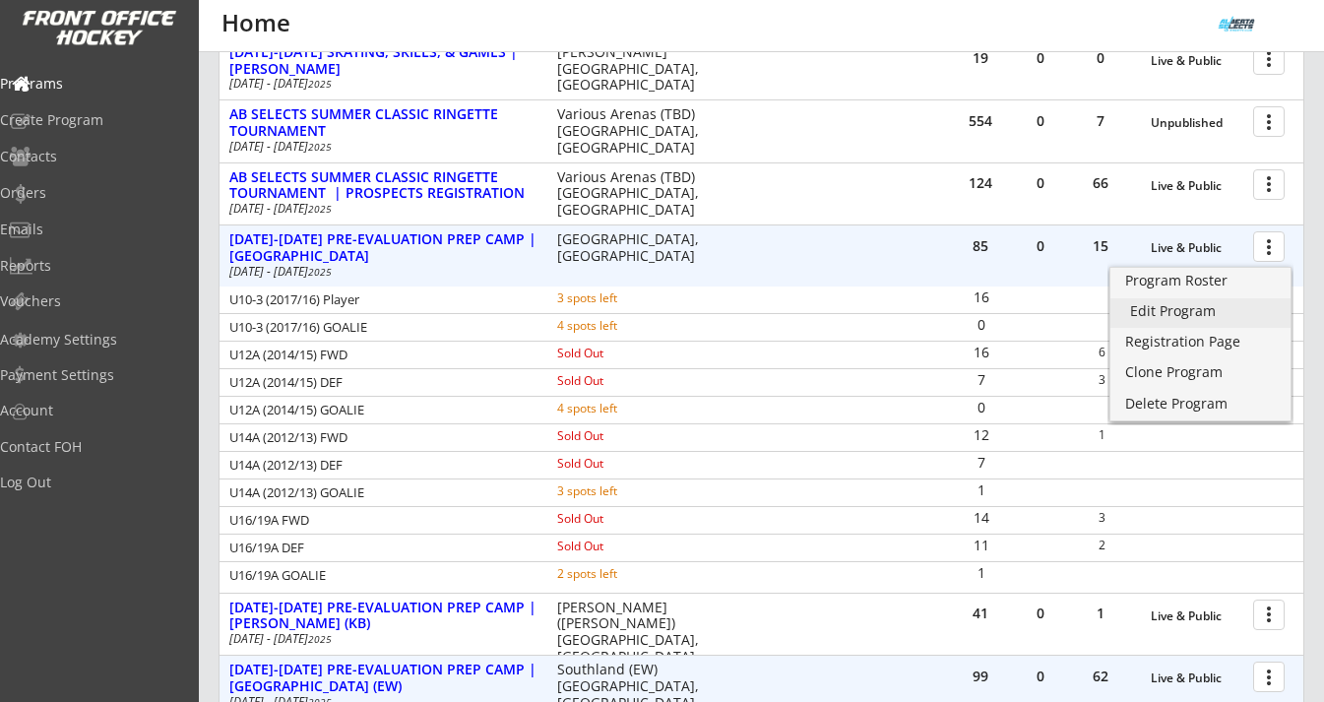
click at [1188, 313] on div "Edit Program" at bounding box center [1200, 311] width 141 height 14
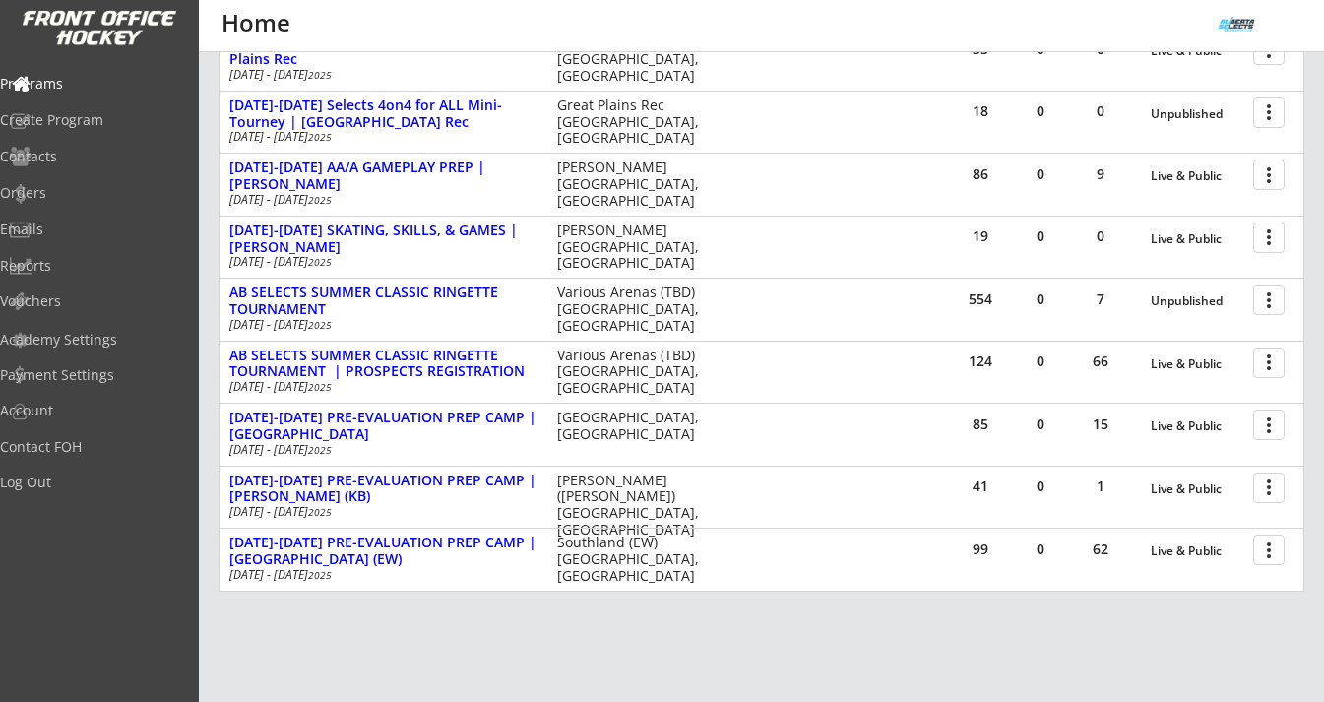
scroll to position [432, 0]
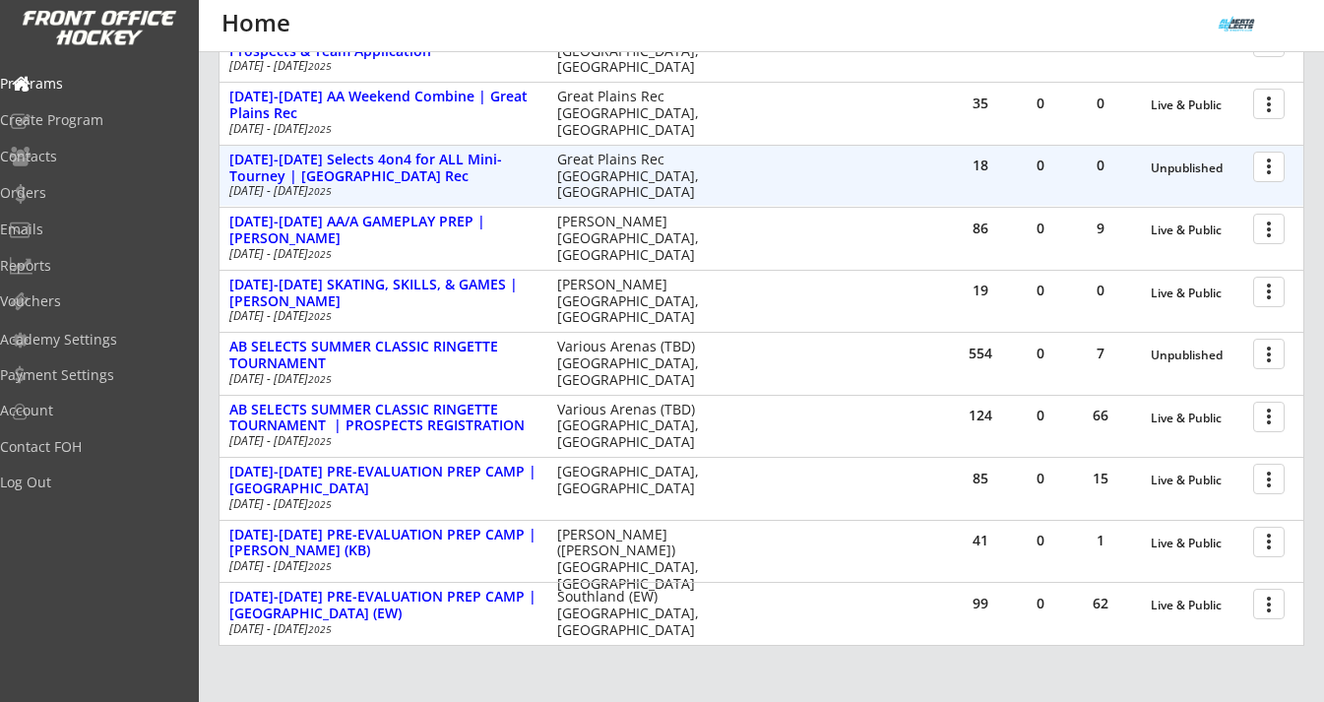
click at [449, 221] on div "[DATE]-[DATE] AA/A GAMEPLAY PREP | [PERSON_NAME]" at bounding box center [382, 230] width 307 height 33
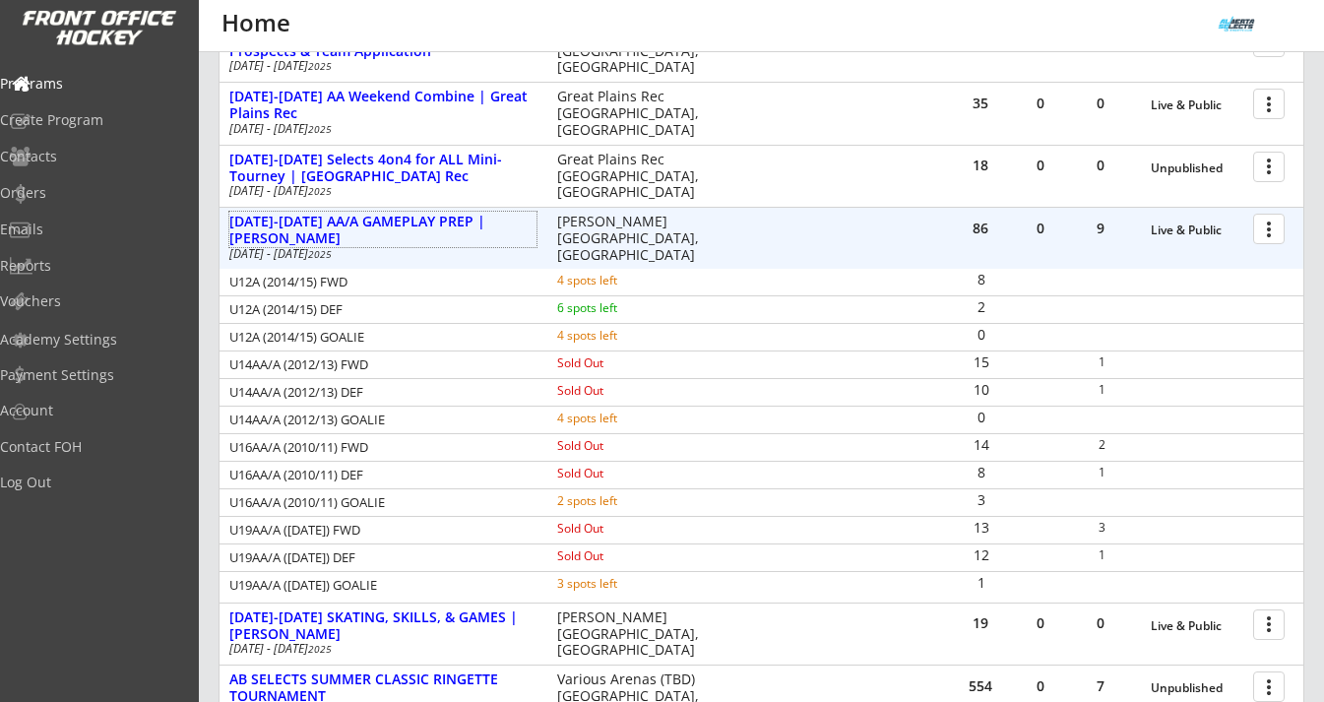
click at [1269, 233] on div at bounding box center [1272, 228] width 34 height 34
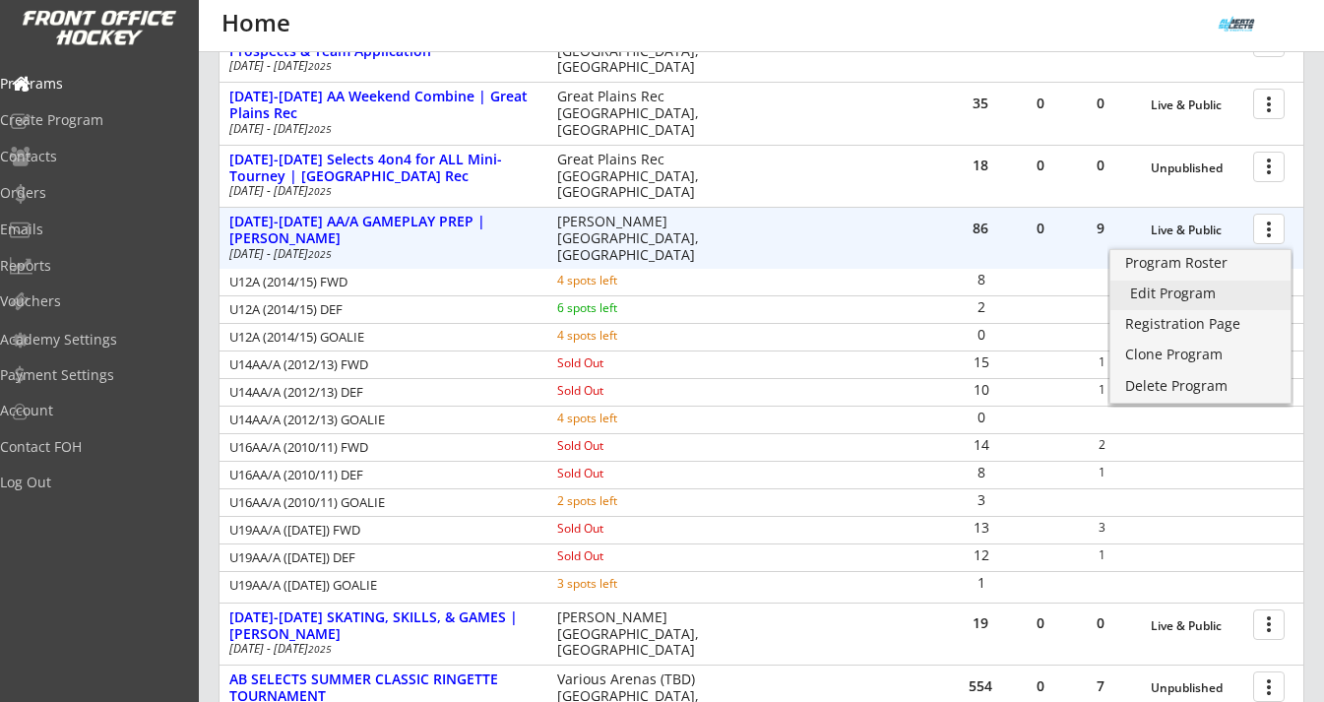
click at [1204, 297] on div "Edit Program" at bounding box center [1200, 294] width 141 height 14
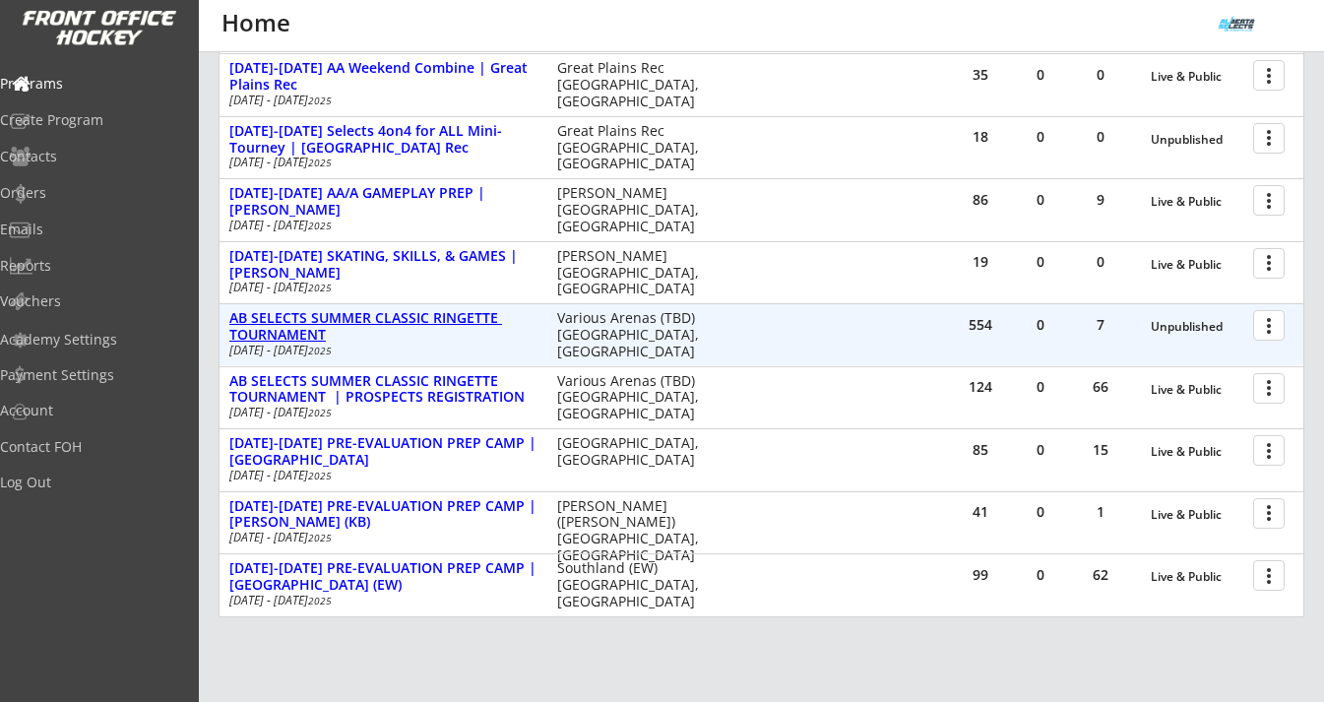
scroll to position [478, 0]
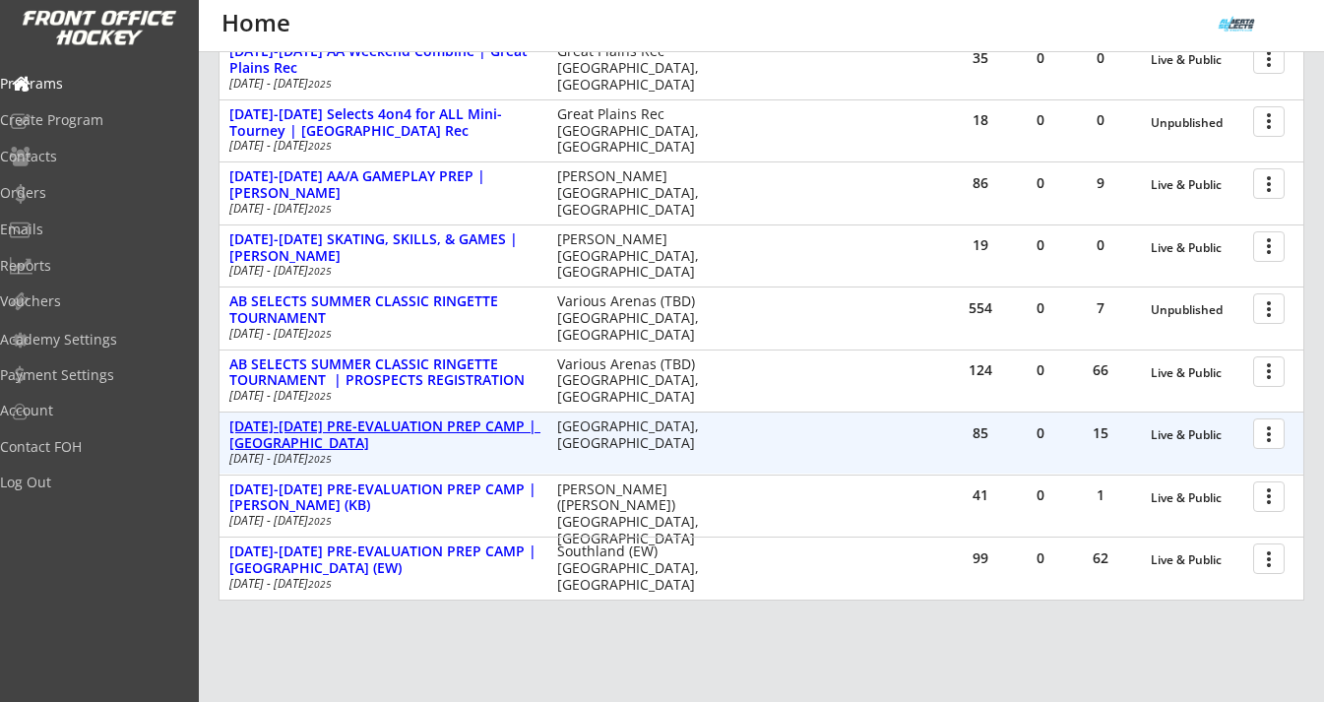
click at [397, 421] on div "[DATE]-[DATE] PRE-EVALUATION PREP CAMP | [GEOGRAPHIC_DATA]" at bounding box center [382, 434] width 307 height 33
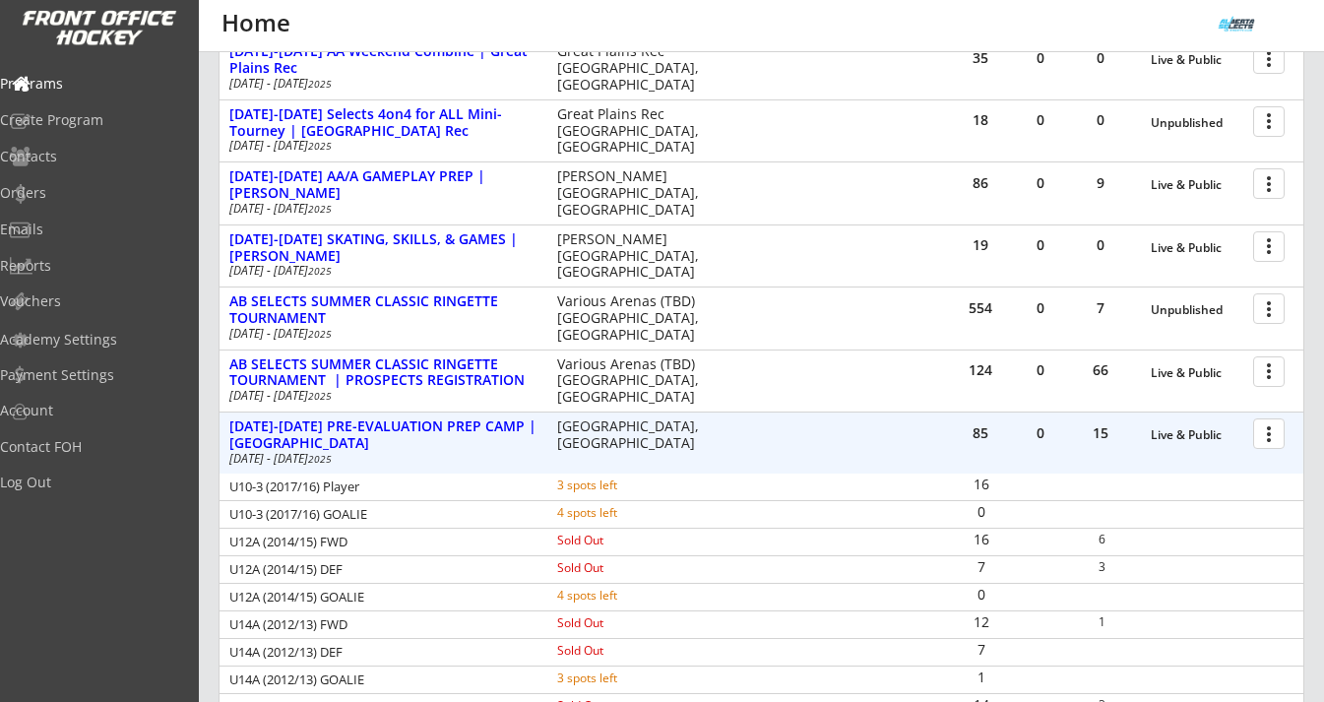
click at [1002, 595] on div "0" at bounding box center [981, 595] width 58 height 14
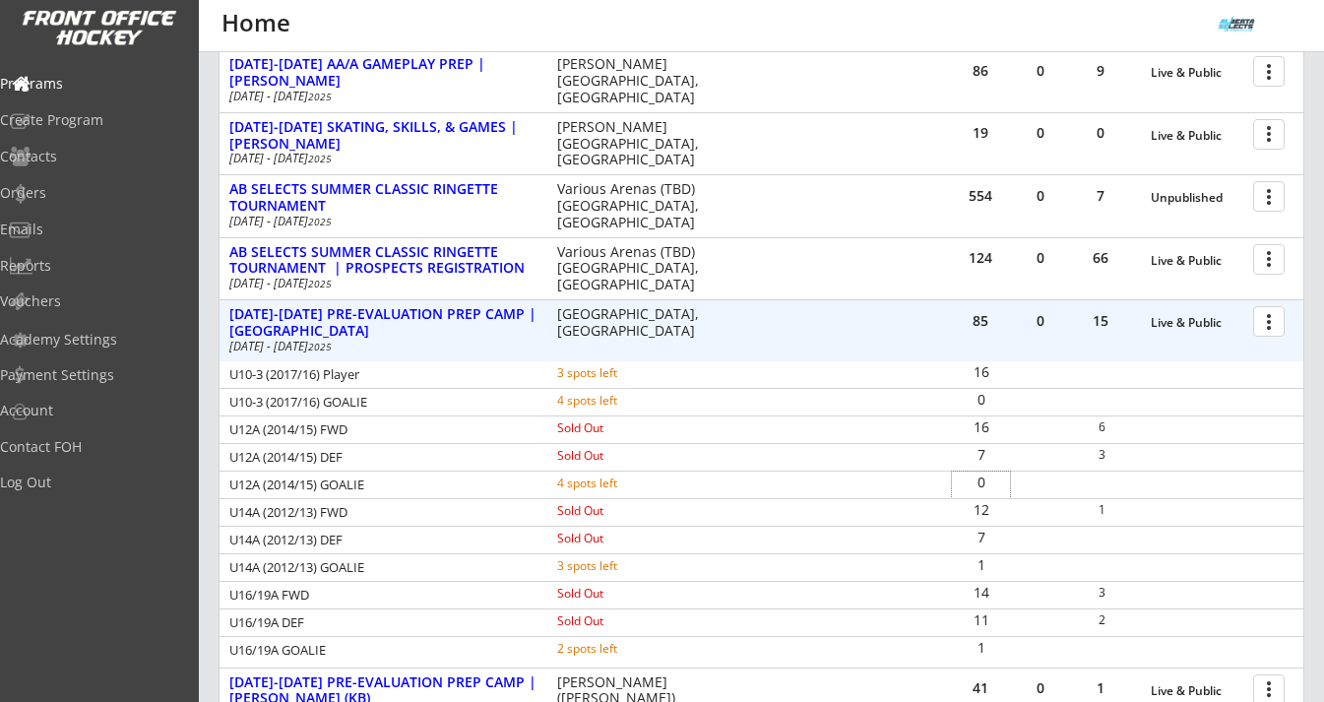
scroll to position [591, 0]
click at [1270, 324] on div at bounding box center [1272, 319] width 34 height 34
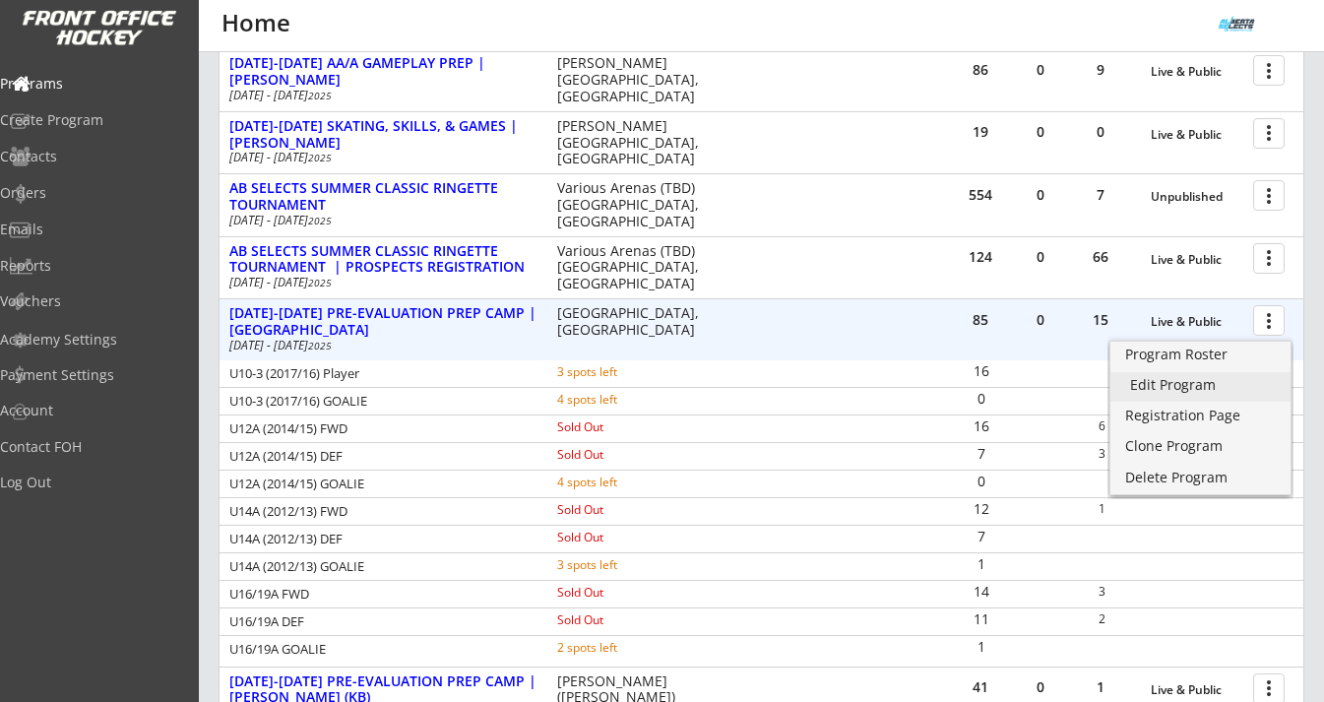
click at [1202, 383] on div "Edit Program" at bounding box center [1200, 385] width 141 height 14
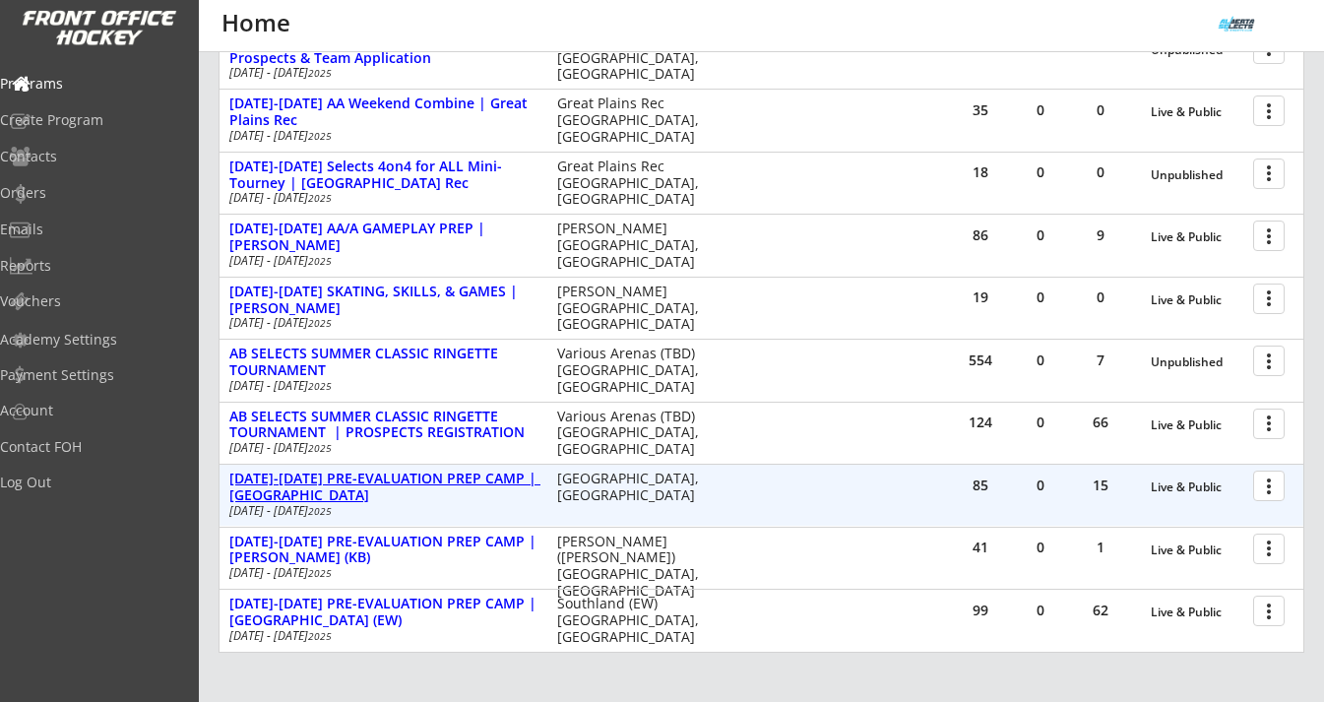
scroll to position [426, 0]
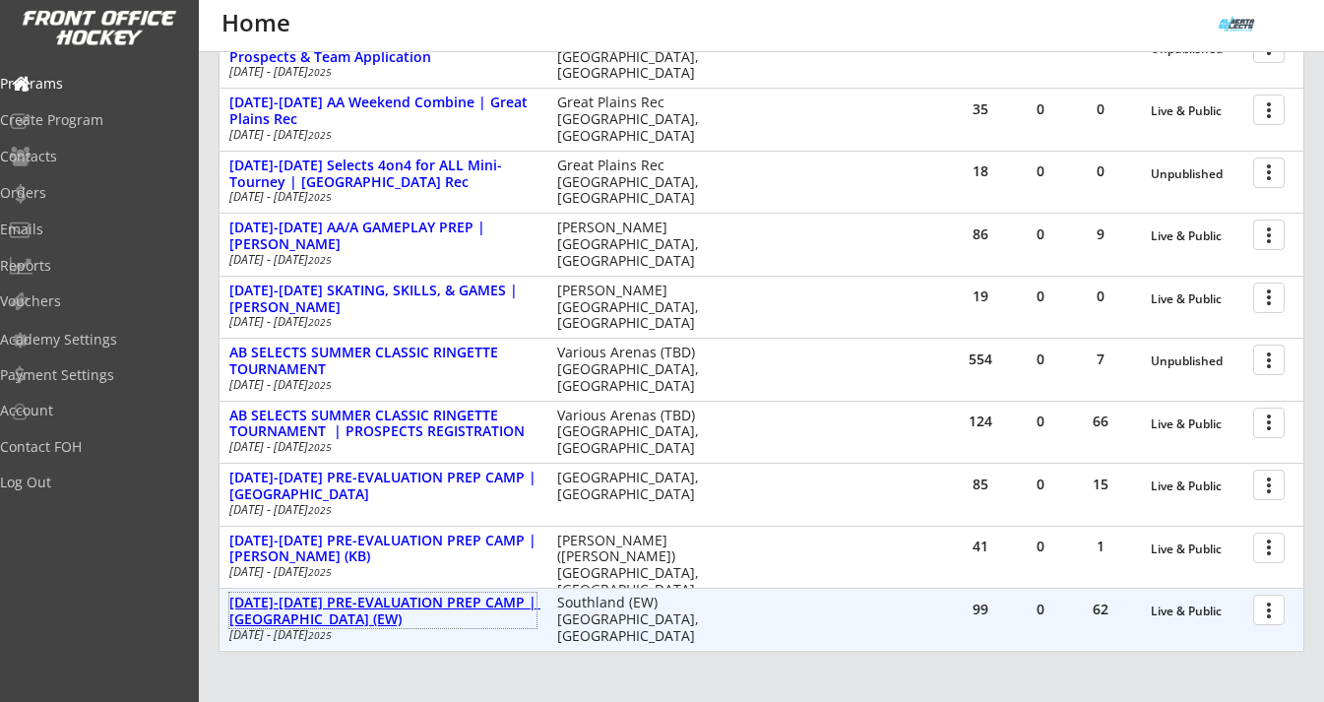
click at [380, 603] on div "[DATE]-[DATE] PRE-EVALUATION PREP CAMP | [GEOGRAPHIC_DATA] (EW)" at bounding box center [382, 611] width 307 height 33
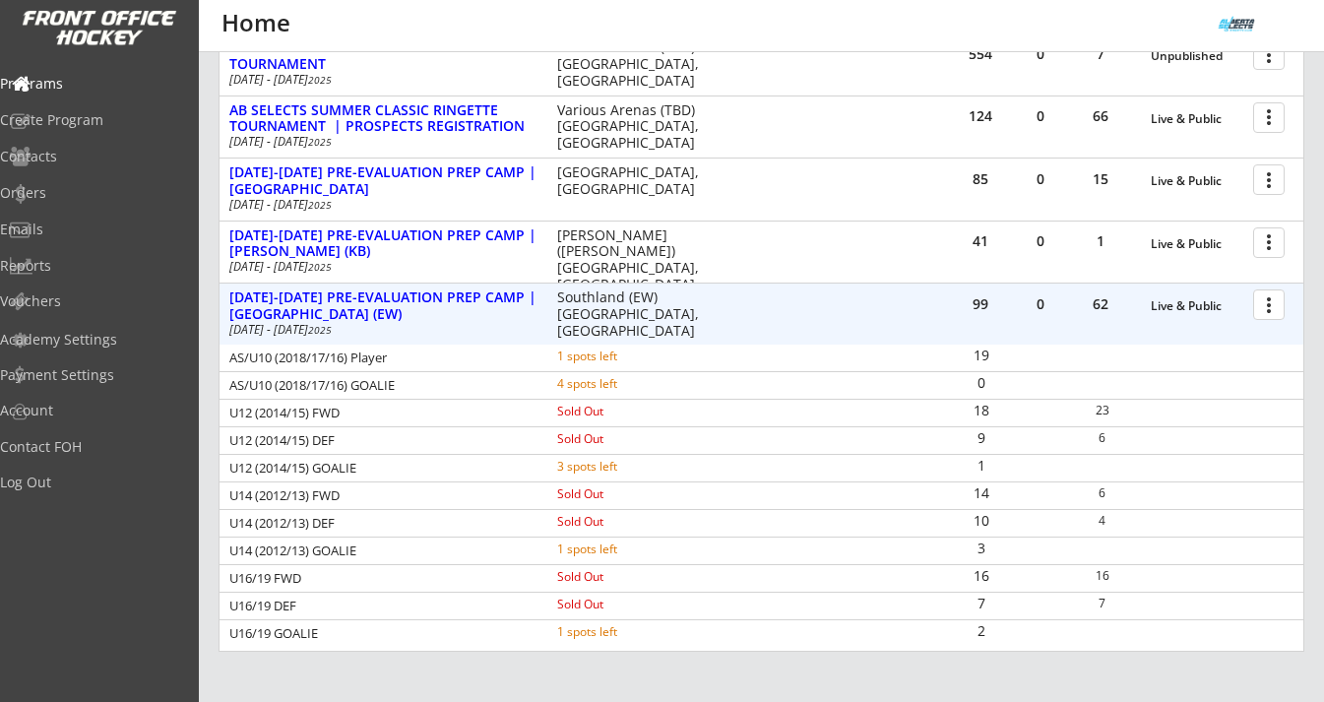
scroll to position [735, 0]
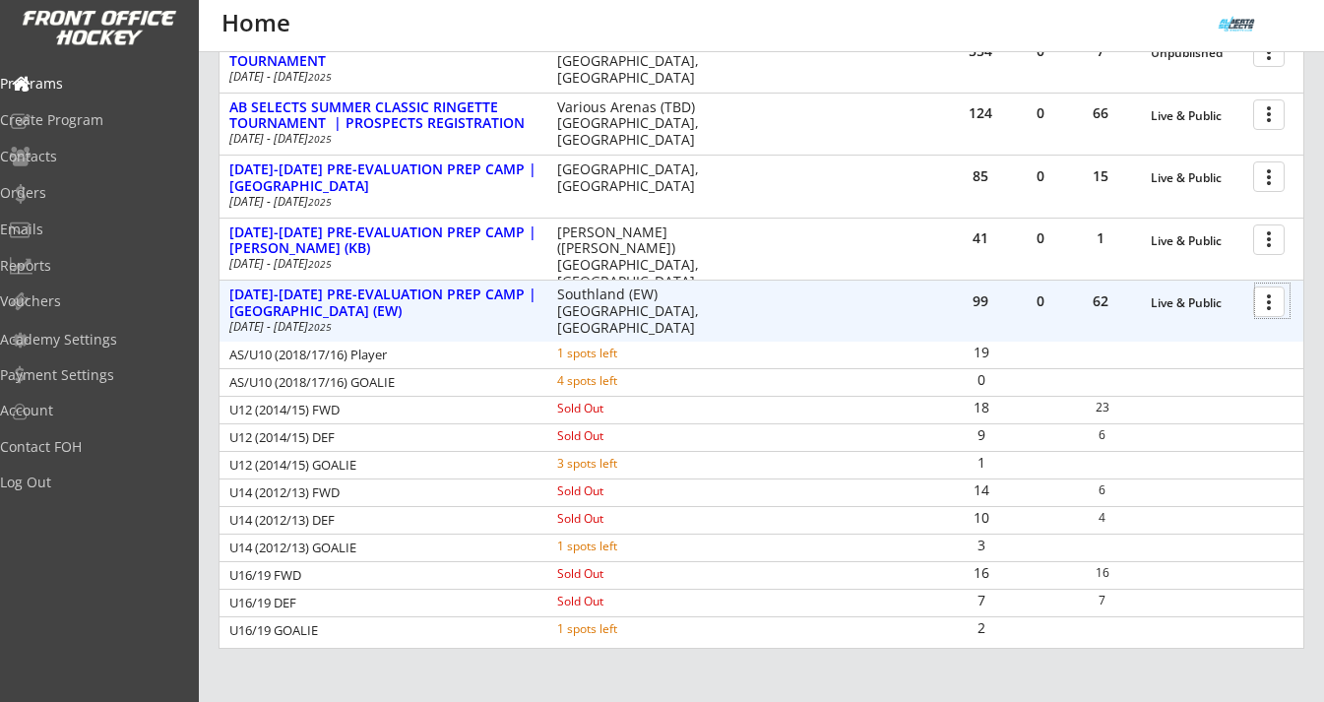
click at [1261, 306] on div at bounding box center [1272, 301] width 34 height 34
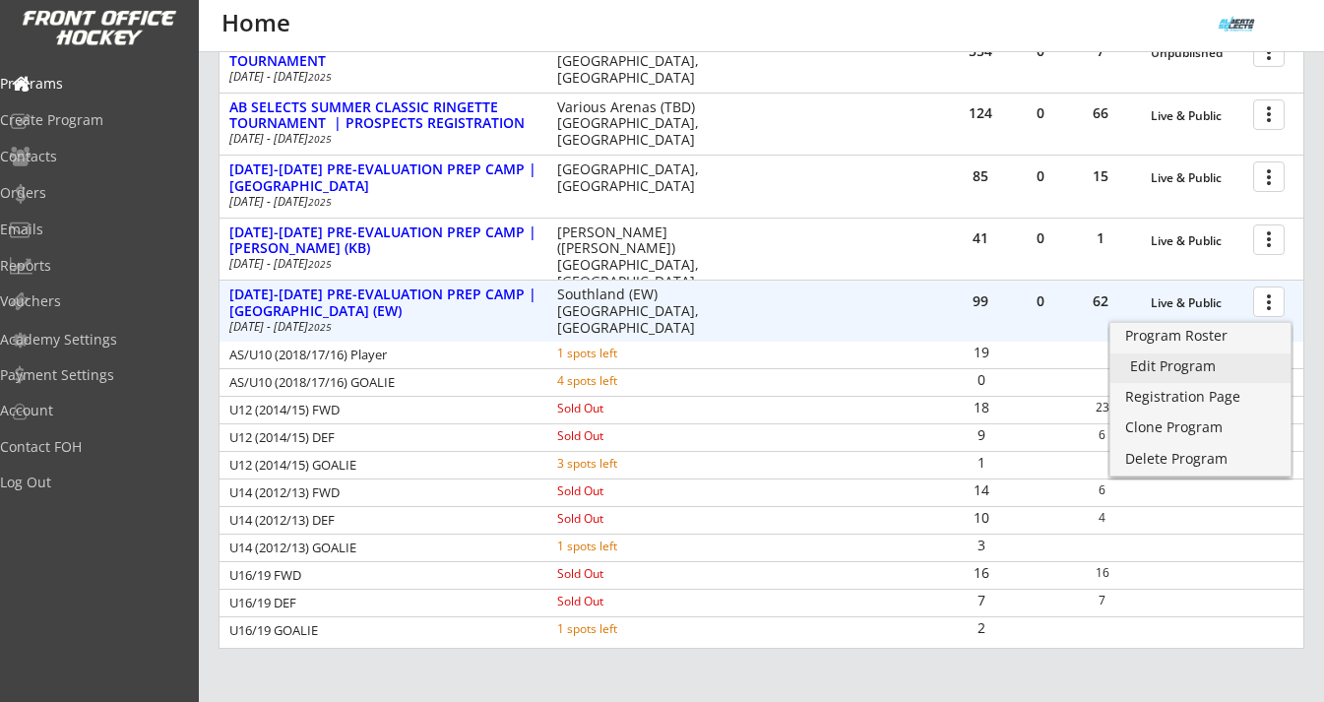
click at [1193, 373] on div "Edit Program" at bounding box center [1200, 366] width 141 height 14
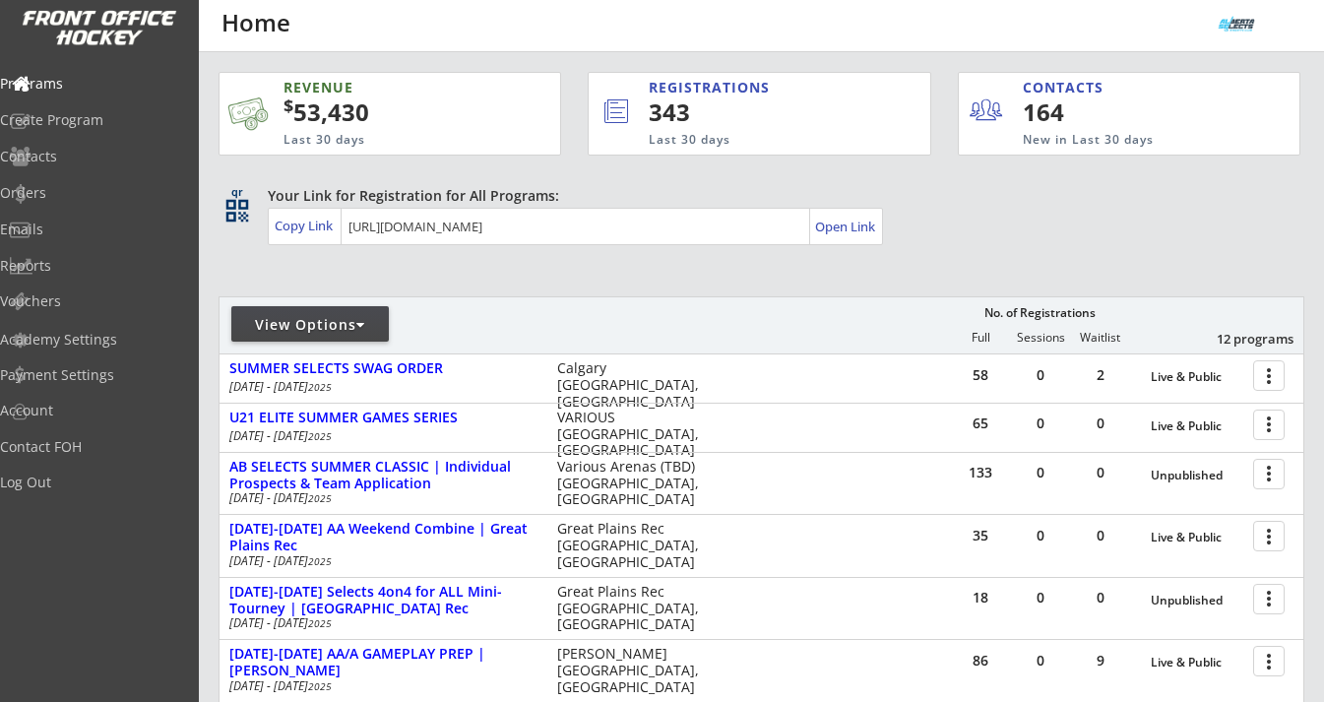
click at [363, 320] on div at bounding box center [360, 325] width 9 height 14
select select ""Upcoming Programs""
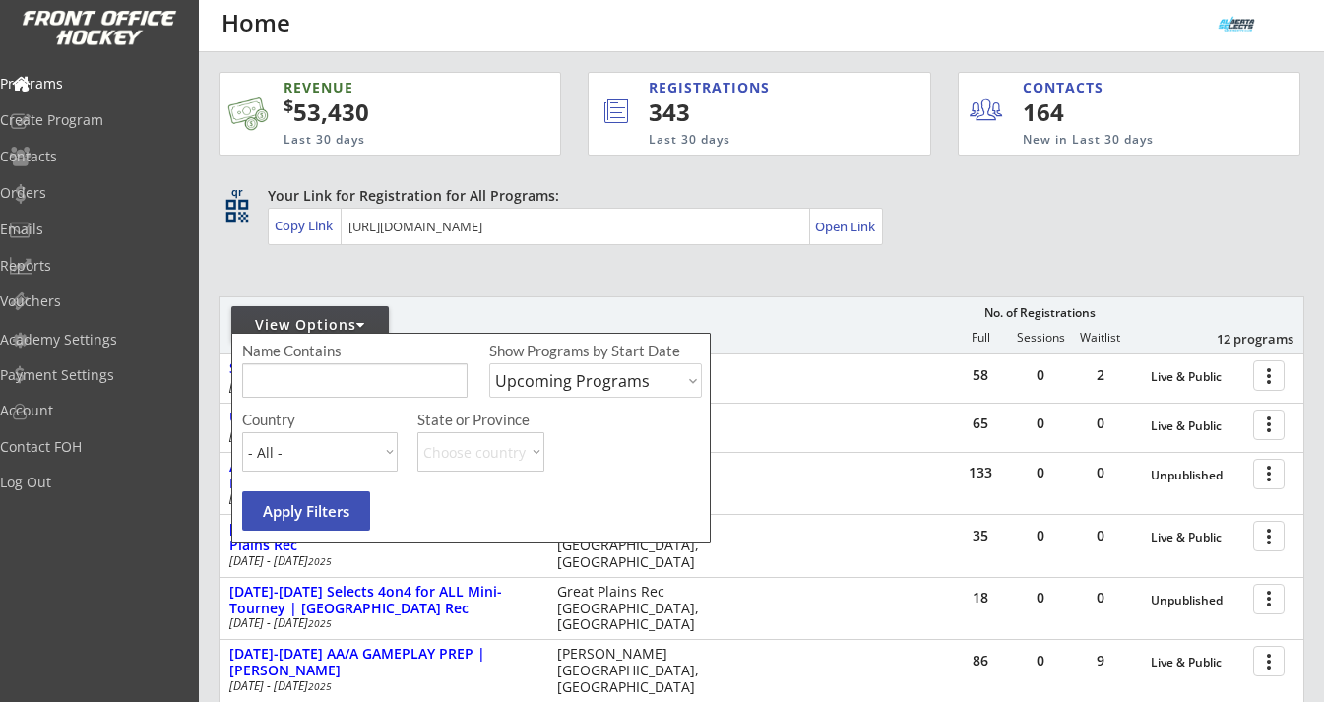
click at [308, 380] on input "input" at bounding box center [354, 380] width 225 height 34
type input "sub"
click at [538, 371] on select "Upcoming Programs Past Programs Specific Date Range" at bounding box center [595, 380] width 213 height 34
select select ""Past Programs""
click at [489, 363] on select "Upcoming Programs Past Programs Specific Date Range" at bounding box center [595, 380] width 213 height 34
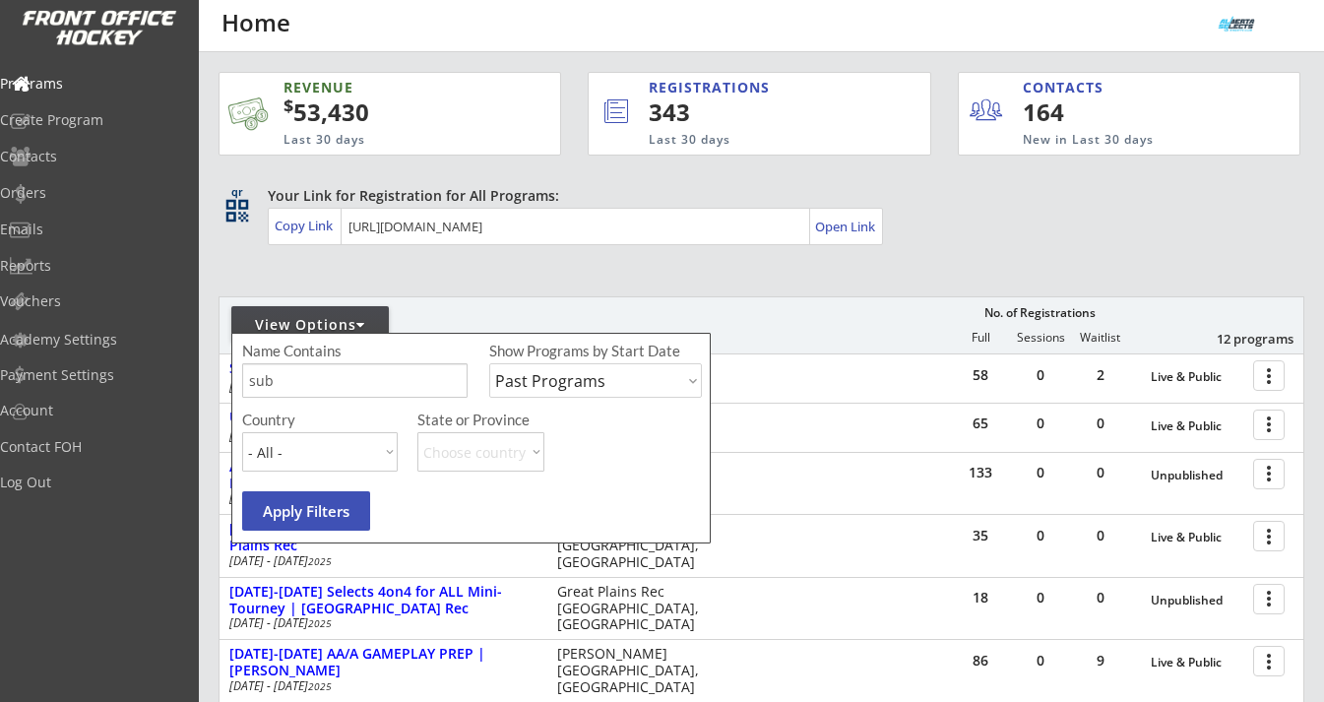
click at [336, 500] on button "Apply Filters" at bounding box center [306, 510] width 128 height 39
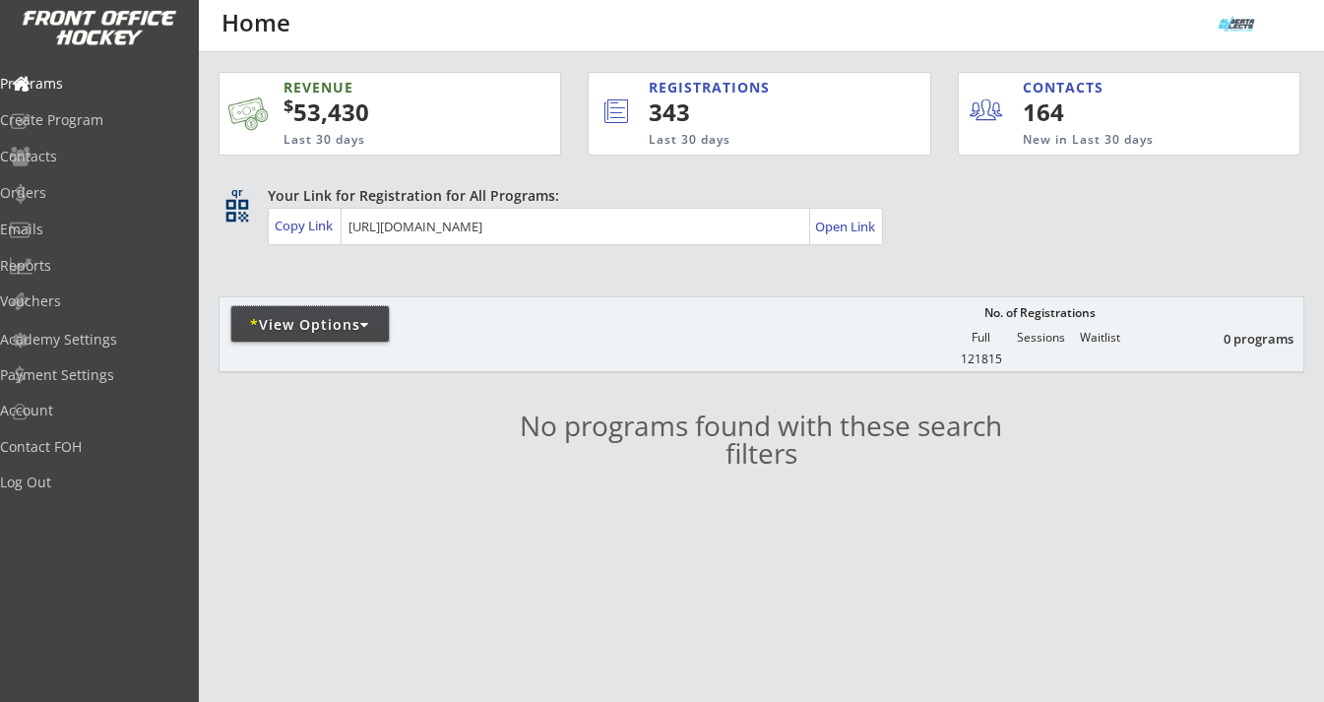
click at [356, 310] on div "* View Options" at bounding box center [310, 323] width 158 height 35
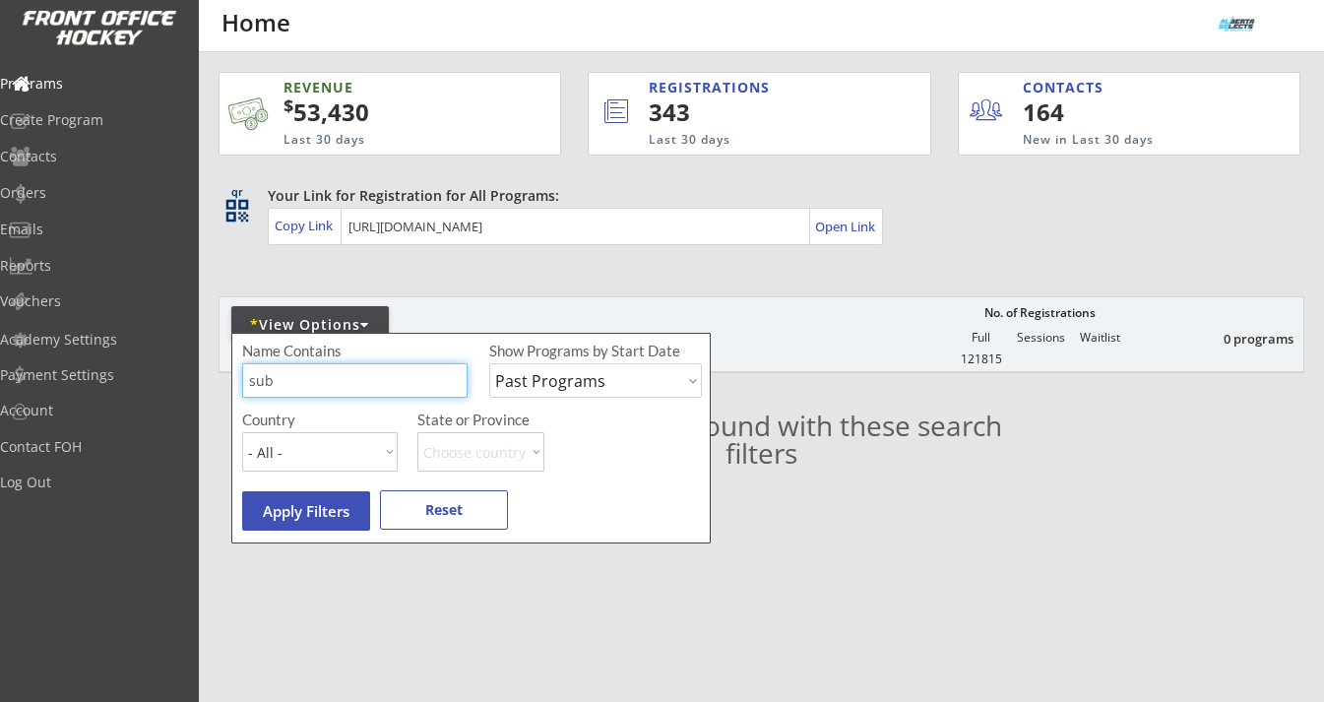
click at [331, 381] on input "input" at bounding box center [354, 380] width 225 height 34
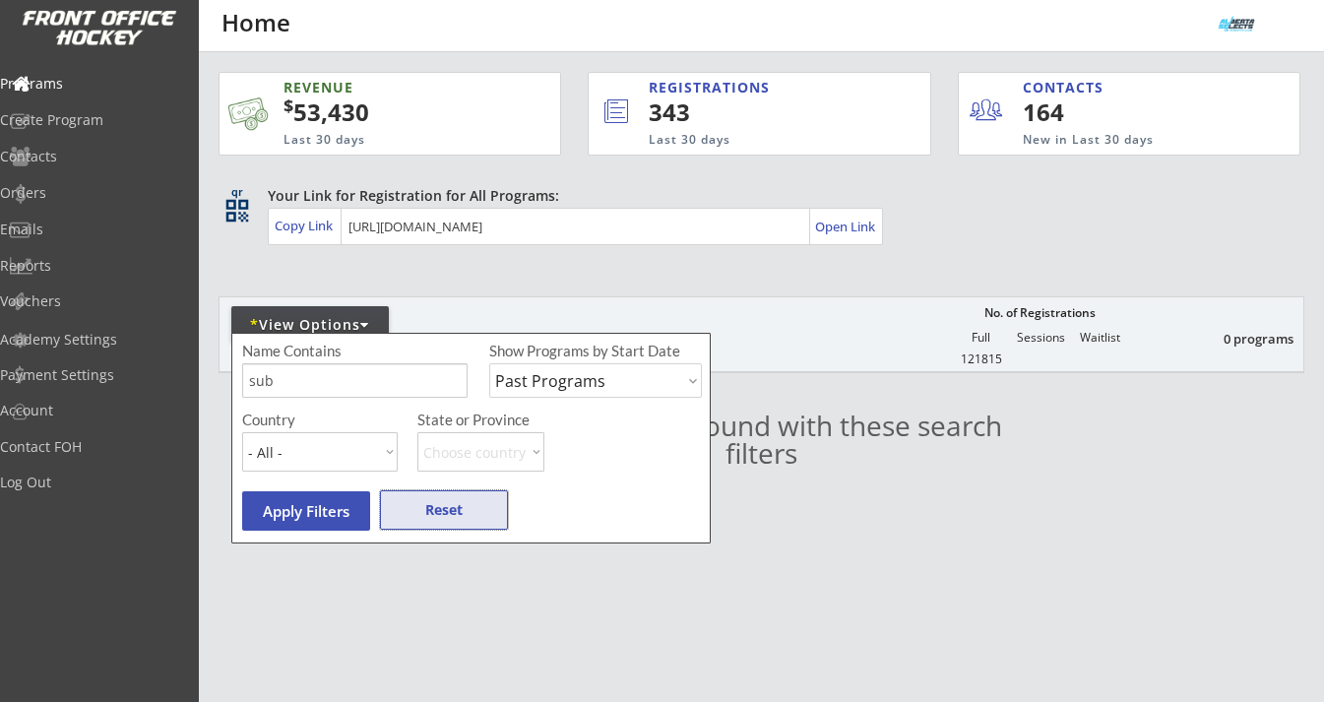
drag, startPoint x: 451, startPoint y: 512, endPoint x: 437, endPoint y: 515, distance: 14.1
click at [437, 515] on button "Reset" at bounding box center [444, 509] width 128 height 39
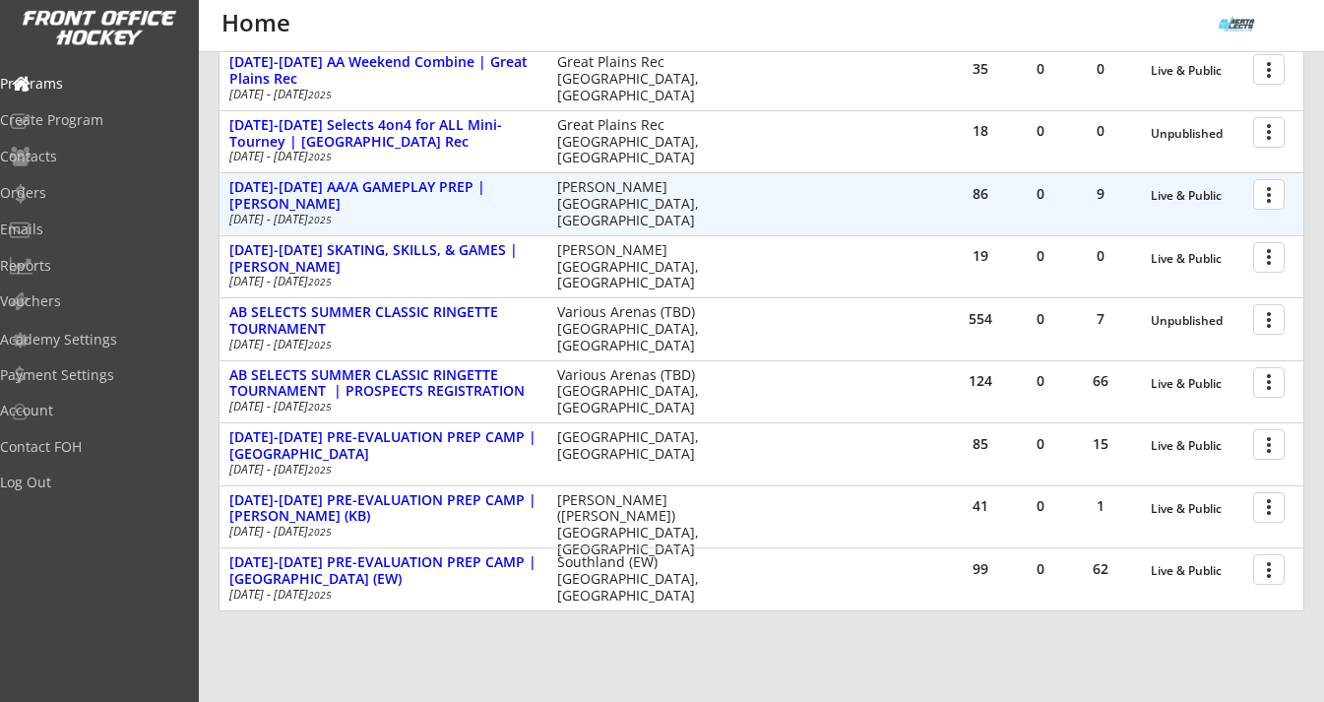
scroll to position [477, 0]
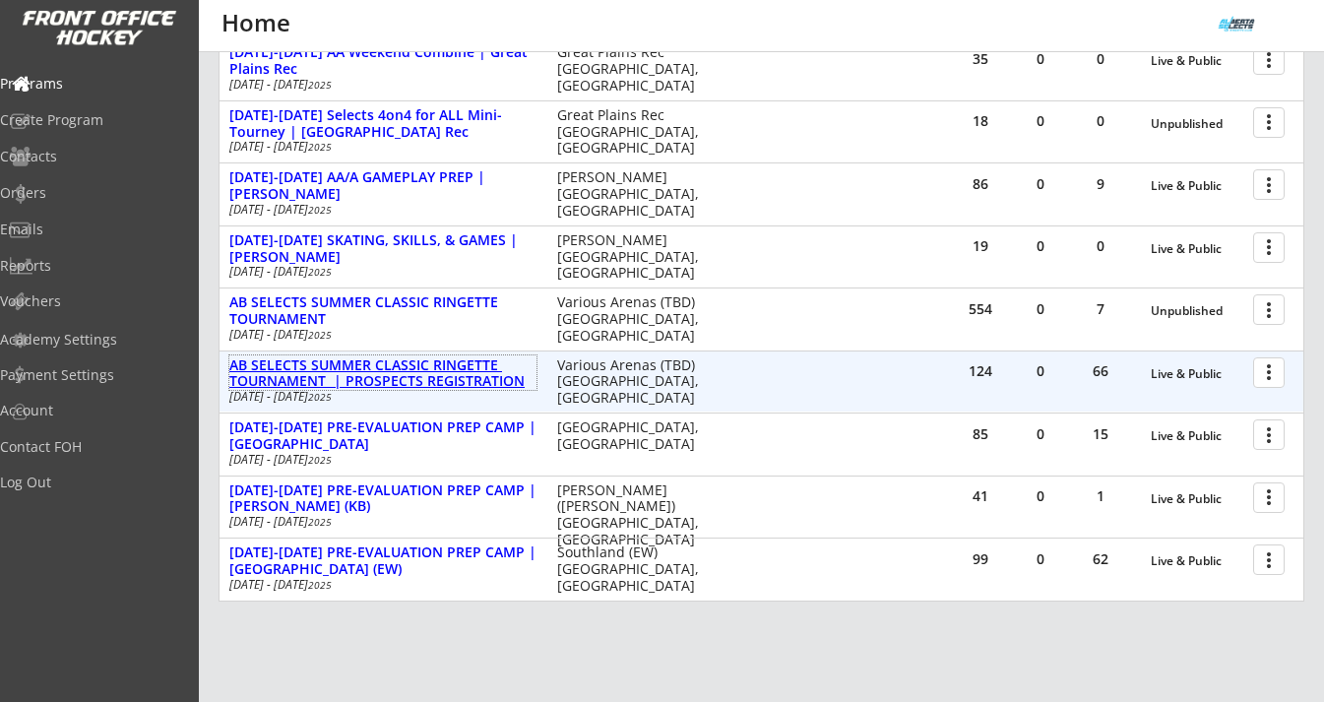
click at [470, 359] on div "AB SELECTS SUMMER CLASSIC RINGETTE TOURNAMENT | PROSPECTS REGISTRATION" at bounding box center [382, 373] width 307 height 33
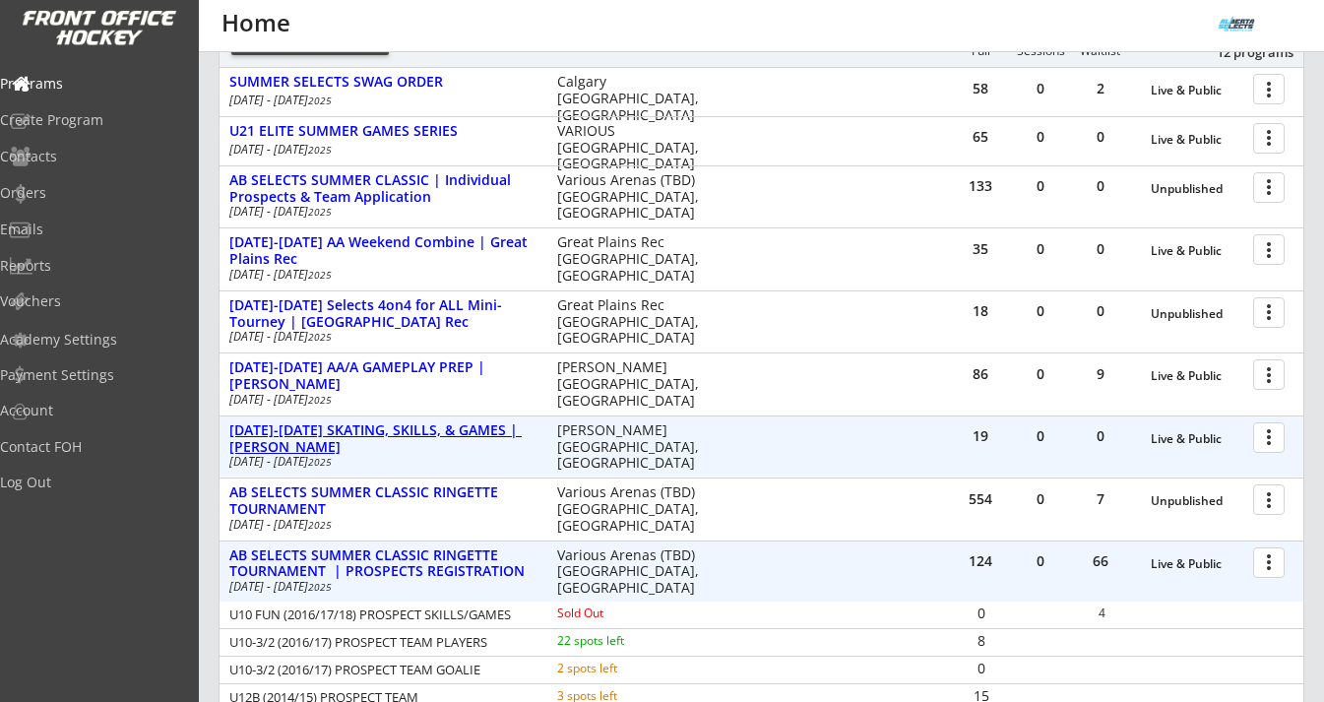
scroll to position [289, 0]
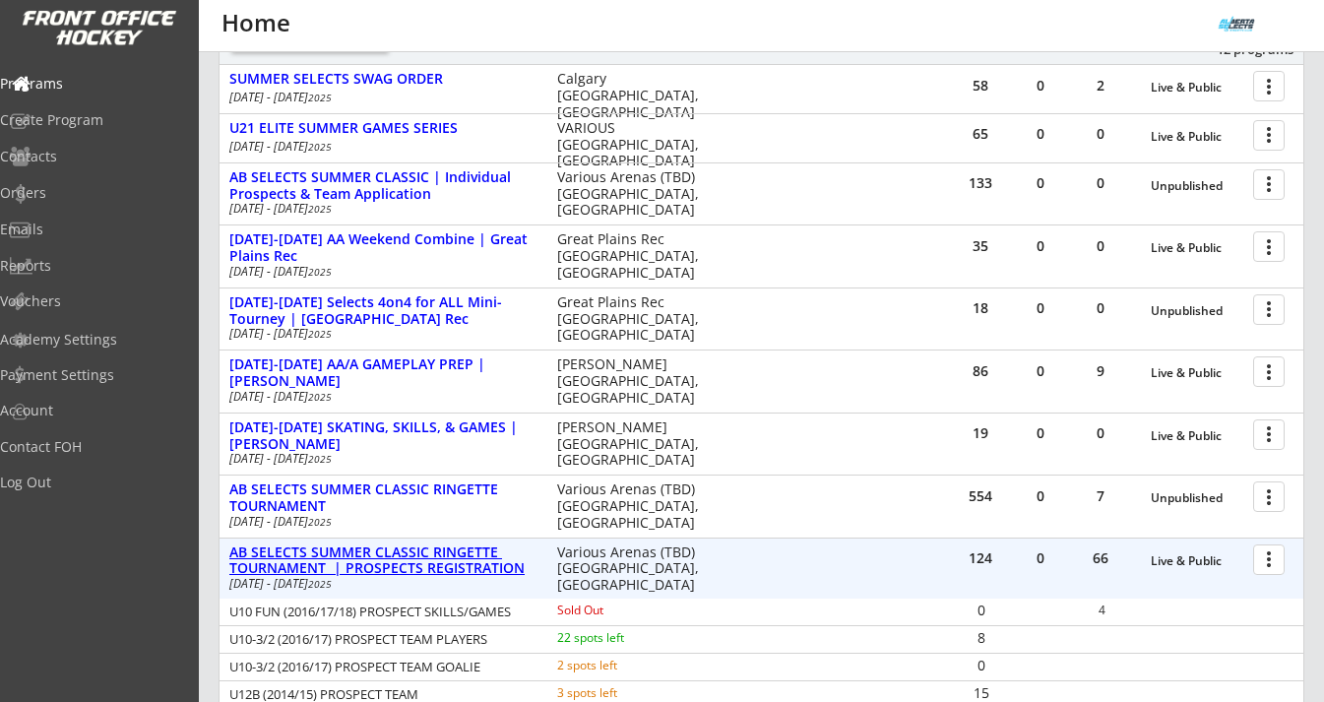
click at [459, 553] on div "AB SELECTS SUMMER CLASSIC RINGETTE TOURNAMENT | PROSPECTS REGISTRATION" at bounding box center [382, 561] width 307 height 33
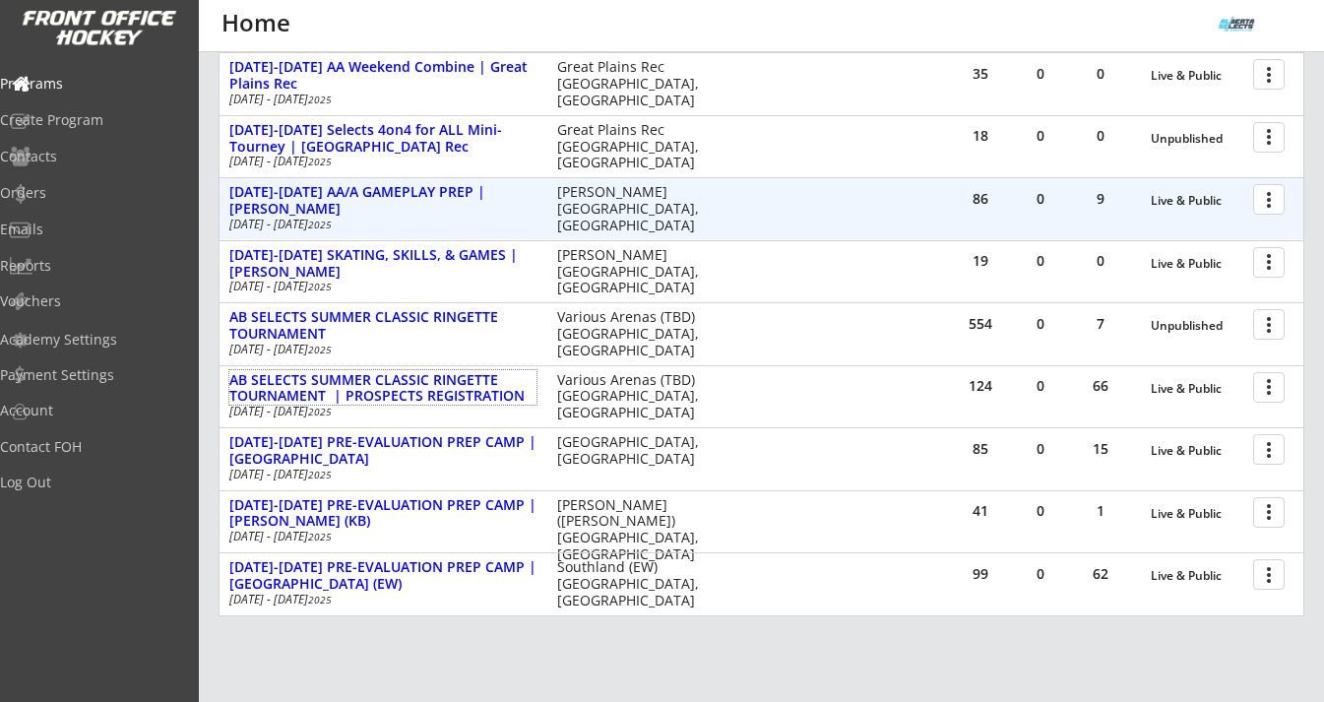
scroll to position [478, 0]
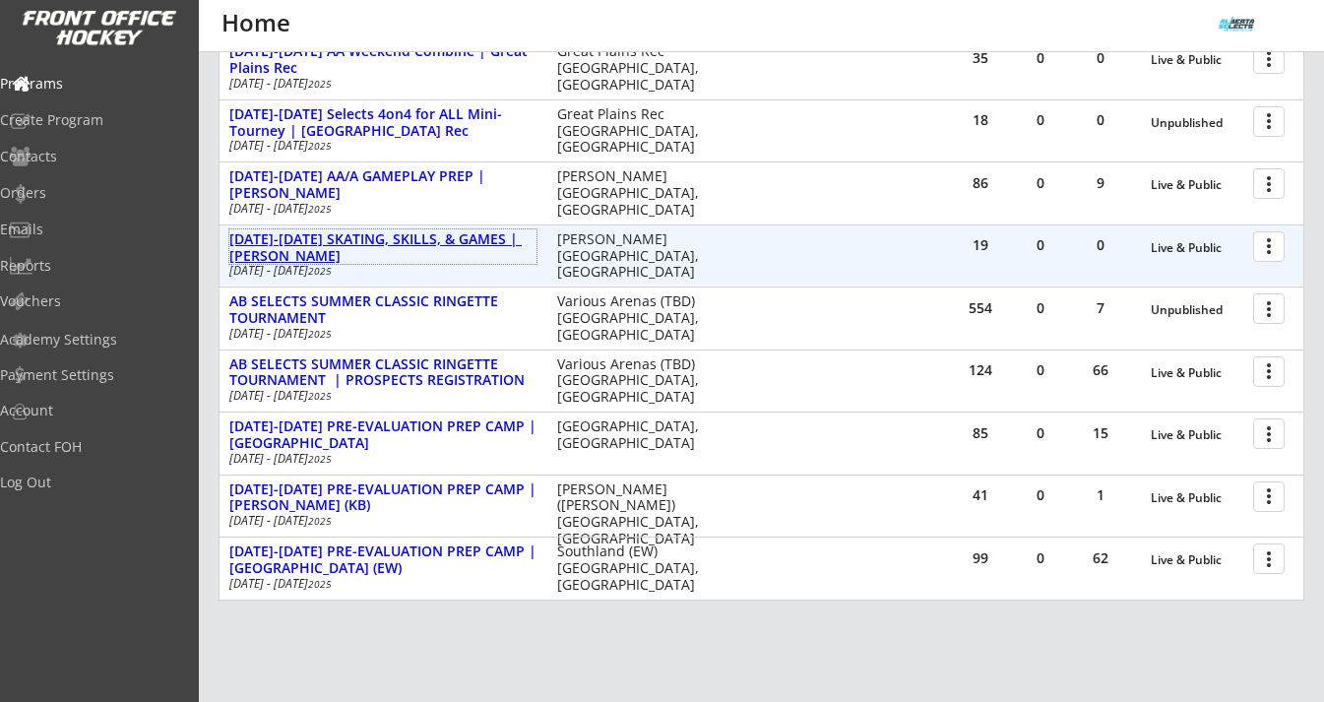
click at [413, 243] on div "[DATE]-[DATE] SKATING, SKILLS, & GAMES | [PERSON_NAME]" at bounding box center [382, 247] width 307 height 33
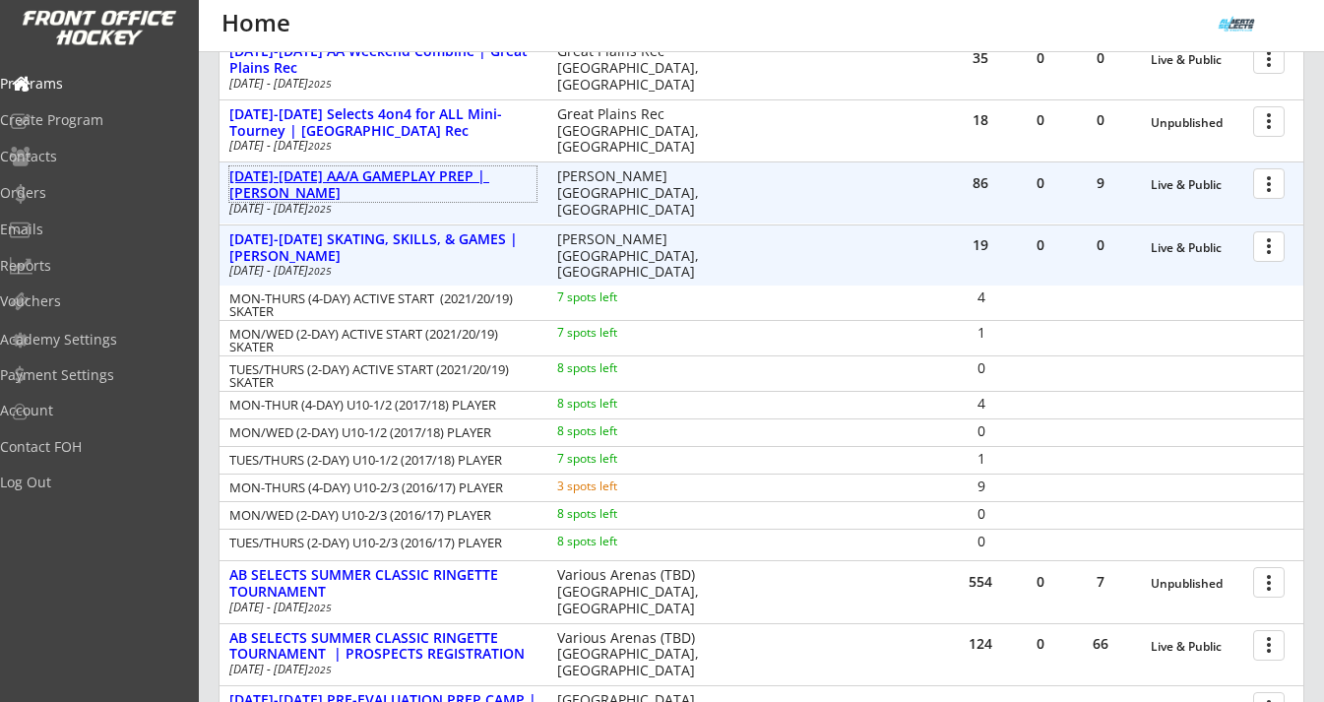
click at [408, 184] on div "[DATE]-[DATE] AA/A GAMEPLAY PREP | [PERSON_NAME]" at bounding box center [382, 184] width 307 height 33
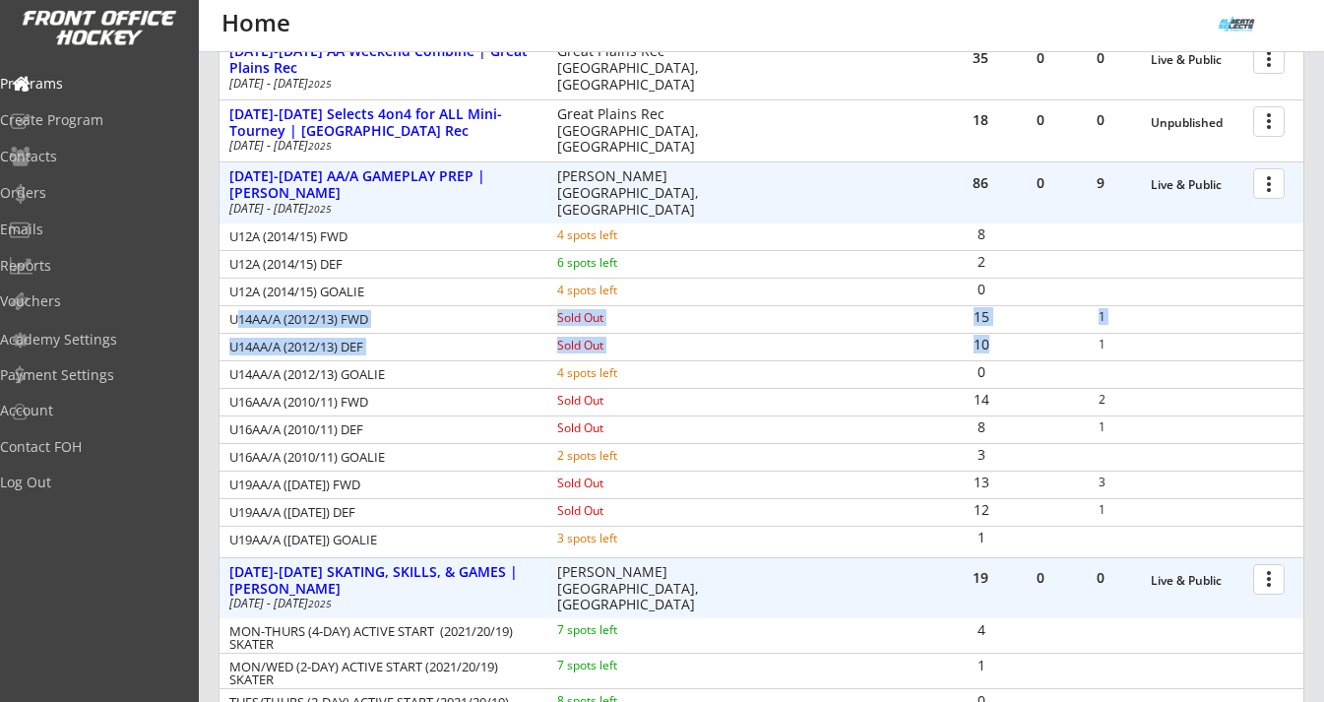
drag, startPoint x: 234, startPoint y: 316, endPoint x: 991, endPoint y: 352, distance: 757.0
click at [991, 352] on div "U12A (2014/15) FWD 4 spots left 8 U12A (2014/15) DEF 6 spots left 2 U12A (2014/…" at bounding box center [762, 389] width 1084 height 330
click at [1322, 340] on div "REVENUE $ 53,430 Last 30 days REGISTRATIONS 343 Last 30 days CONTACTS 164 New i…" at bounding box center [761, 498] width 1125 height 1847
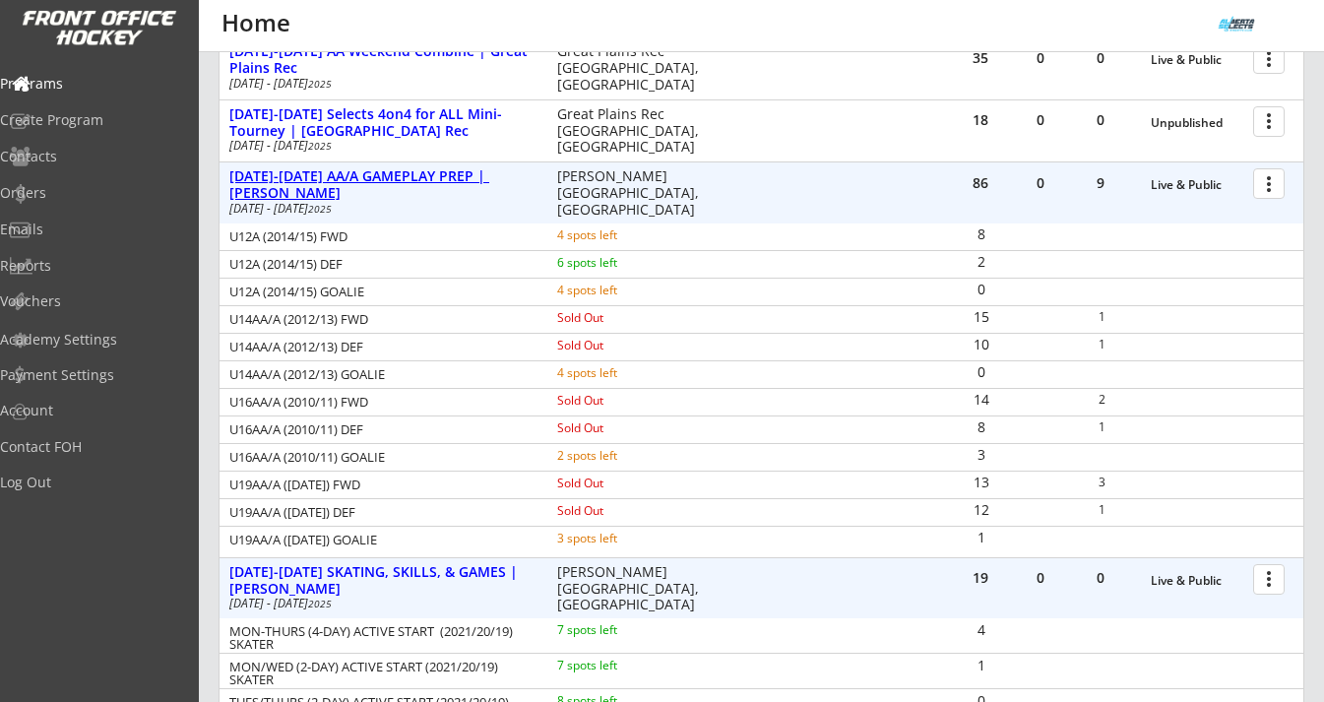
click at [376, 168] on div "[DATE]-[DATE] AA/A GAMEPLAY PREP | [PERSON_NAME]" at bounding box center [382, 184] width 307 height 33
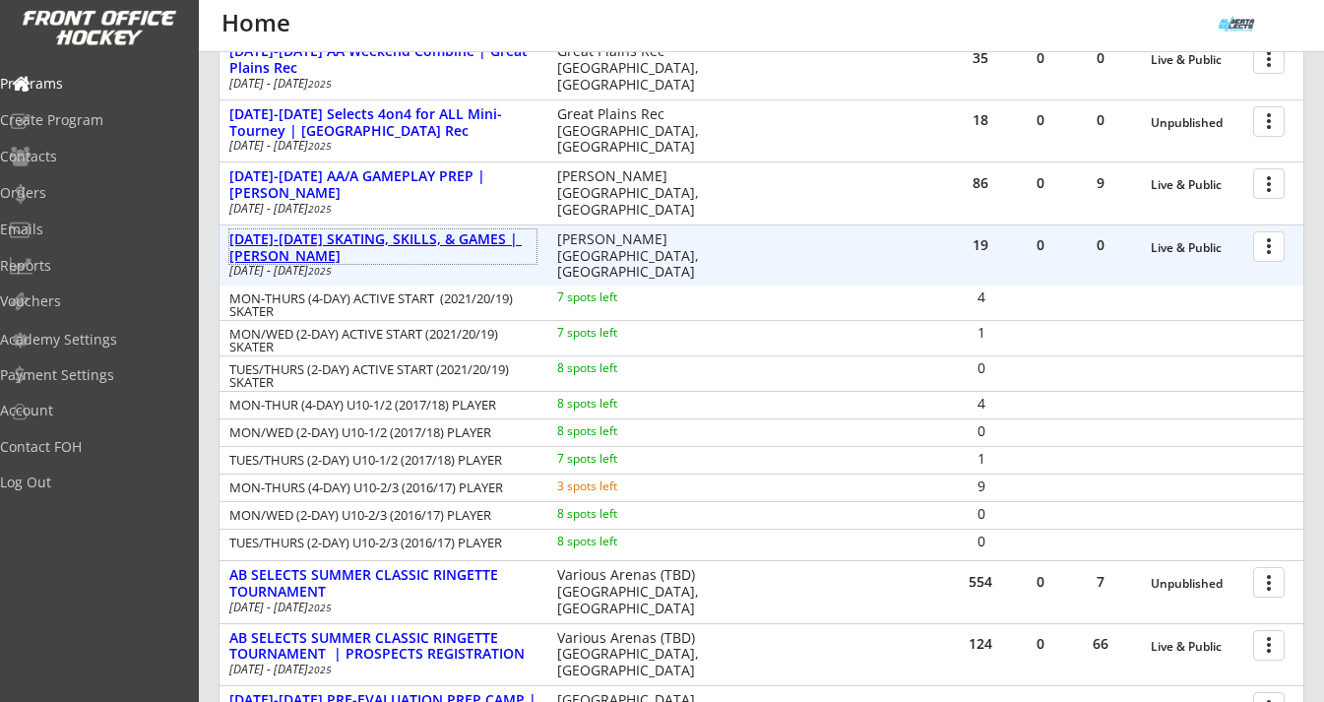
click at [427, 236] on div "[DATE]-[DATE] SKATING, SKILLS, & GAMES | [PERSON_NAME]" at bounding box center [382, 247] width 307 height 33
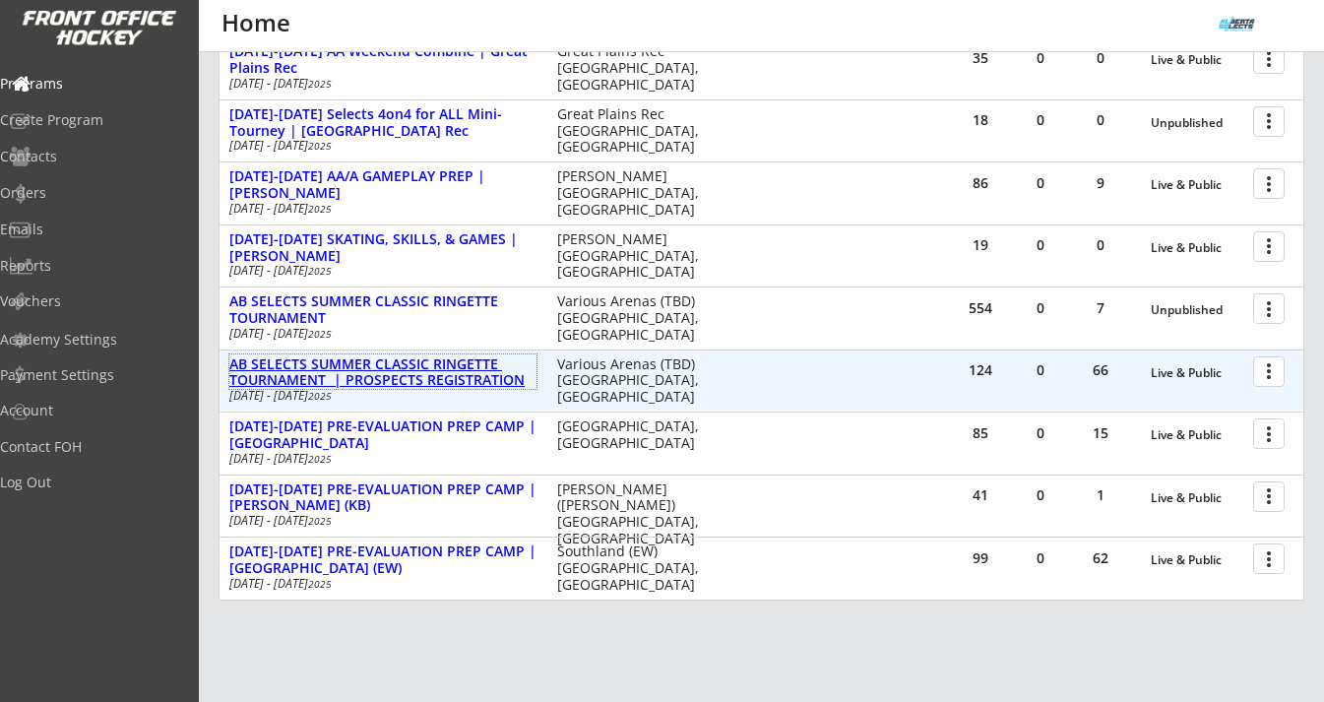
click at [443, 371] on div "AB SELECTS SUMMER CLASSIC RINGETTE TOURNAMENT | PROSPECTS REGISTRATION" at bounding box center [382, 372] width 307 height 33
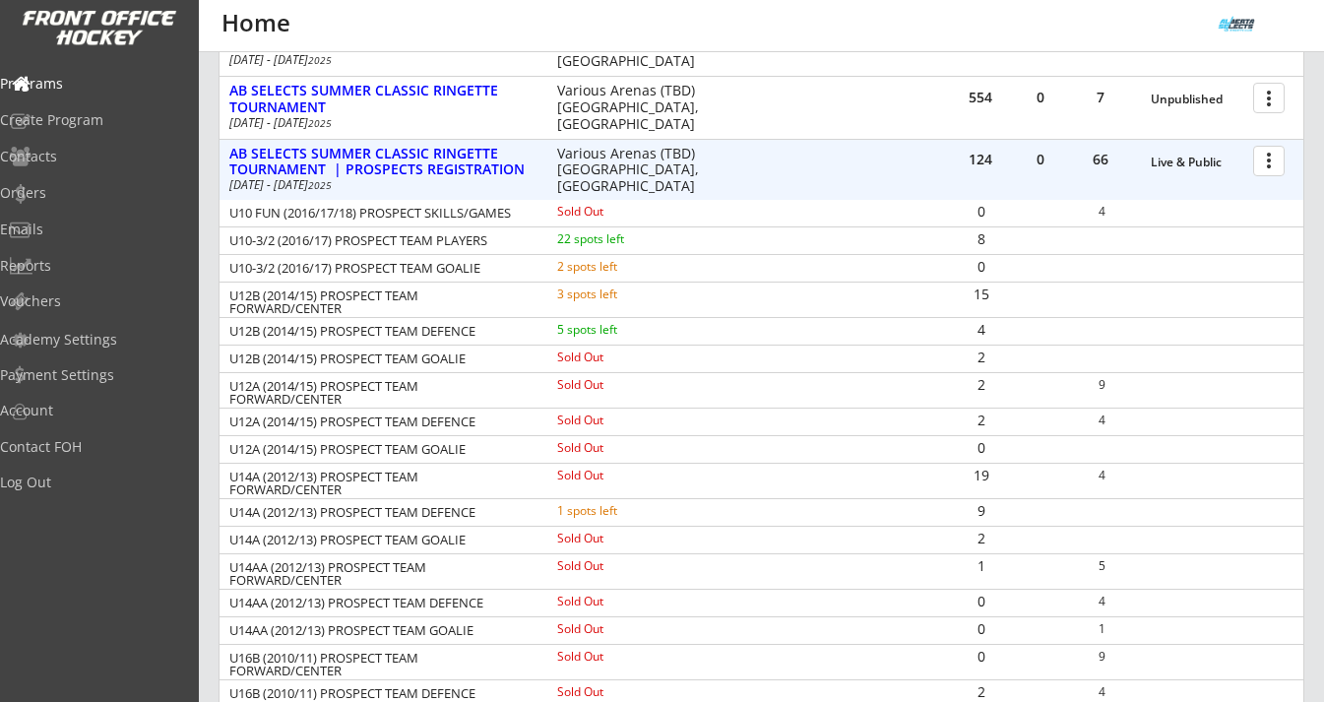
scroll to position [699, 0]
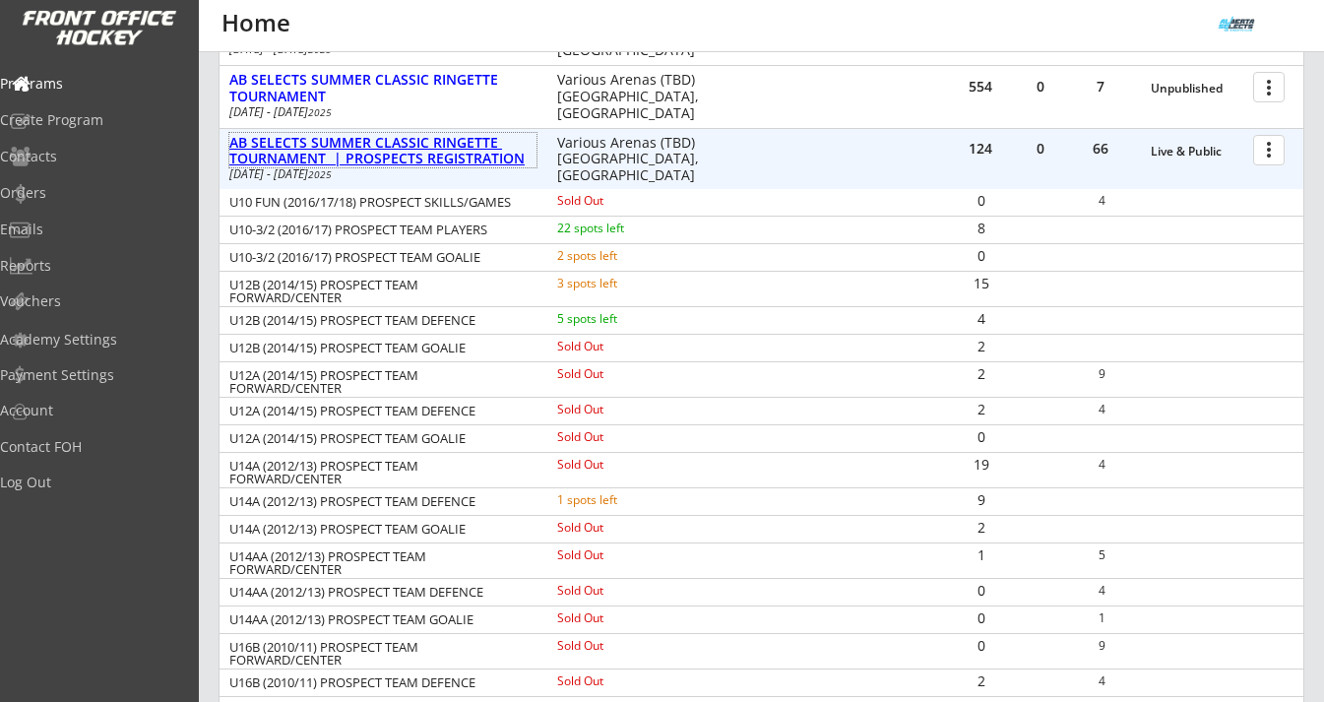
click at [387, 153] on div "AB SELECTS SUMMER CLASSIC RINGETTE TOURNAMENT | PROSPECTS REGISTRATION" at bounding box center [382, 151] width 307 height 33
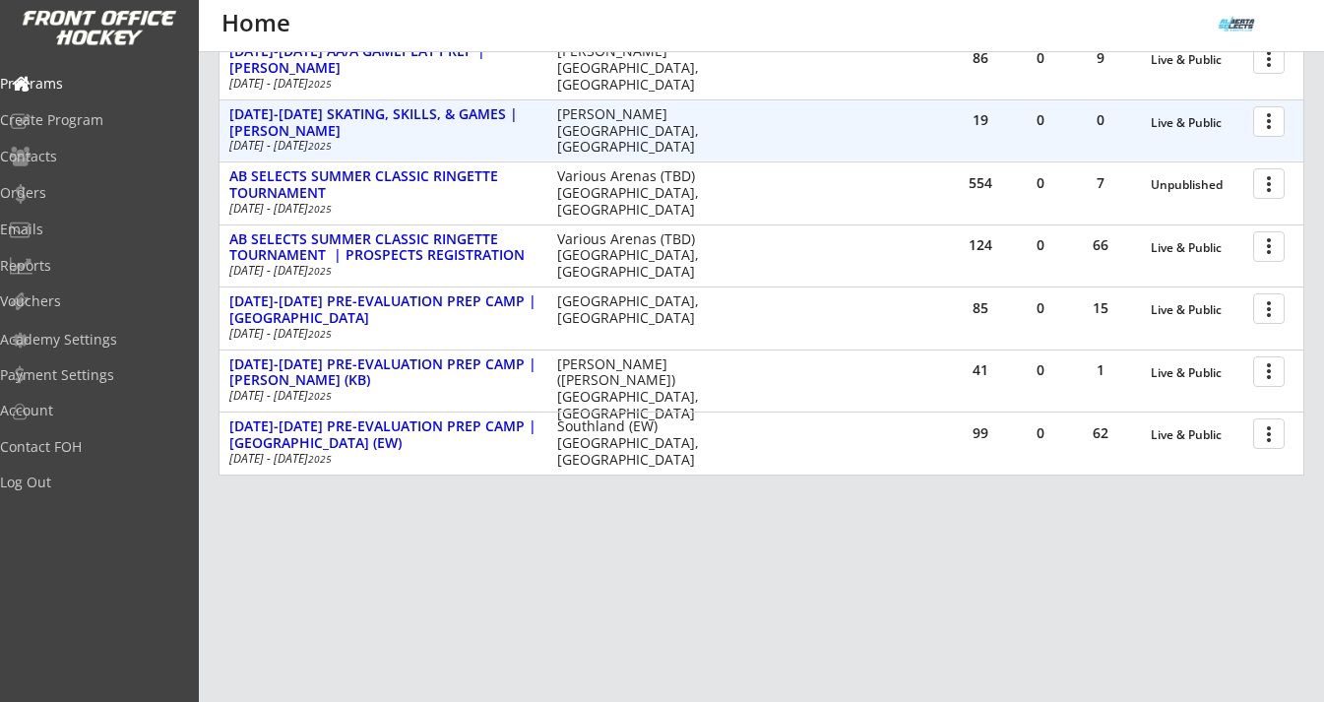
scroll to position [602, 0]
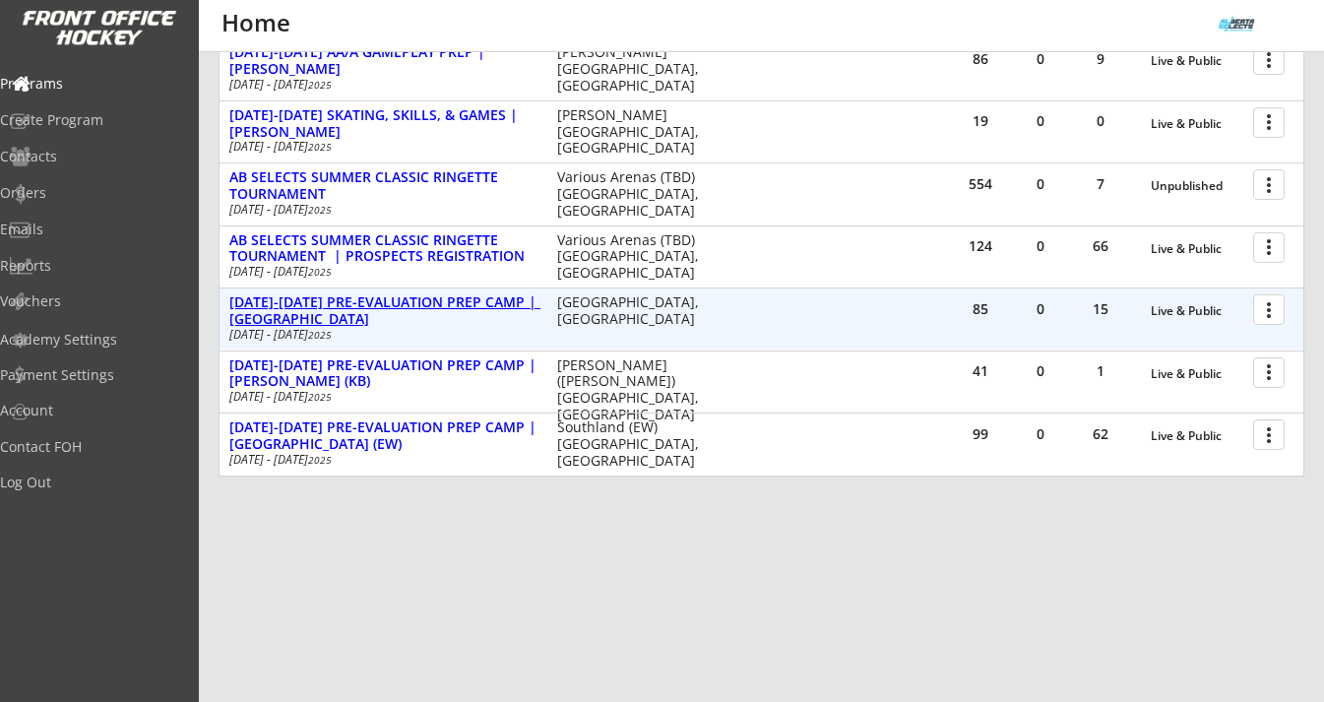
click at [398, 298] on div "[DATE]-[DATE] PRE-EVALUATION PREP CAMP | [GEOGRAPHIC_DATA]" at bounding box center [382, 310] width 307 height 33
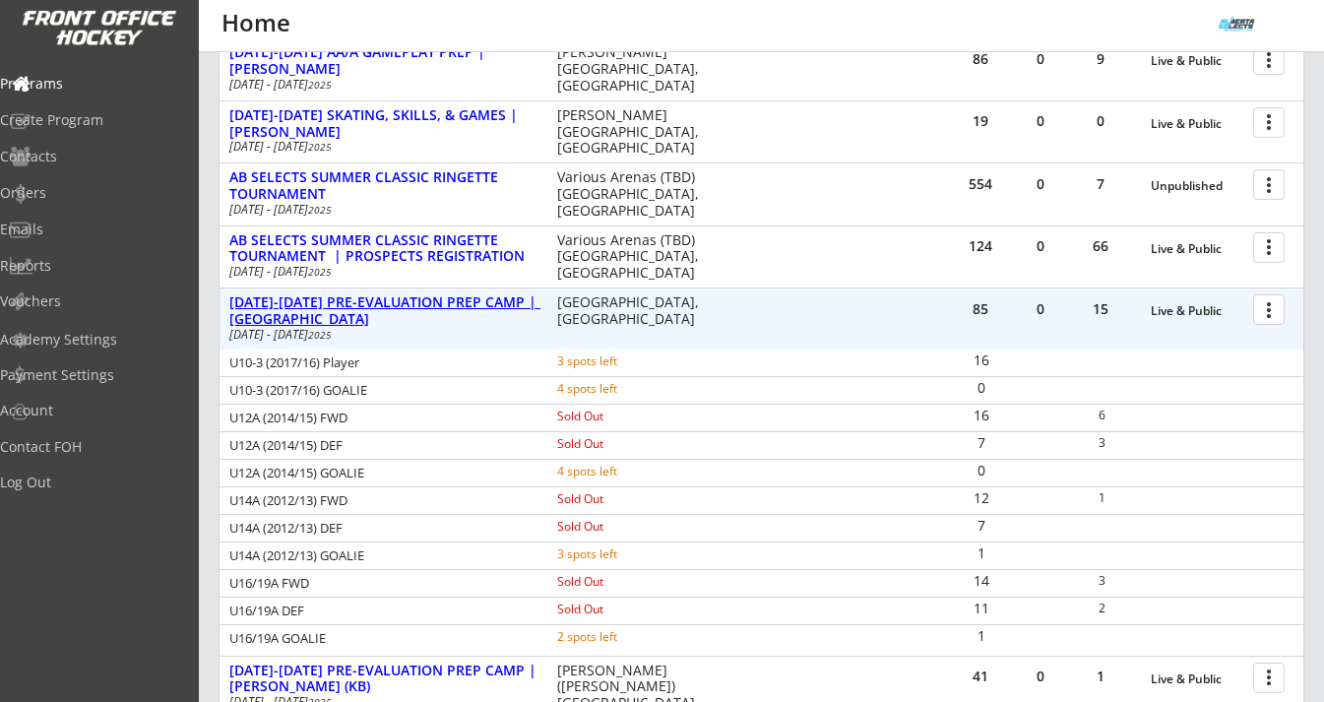
click at [418, 312] on div "[DATE]-[DATE] PRE-EVALUATION PREP CAMP | [GEOGRAPHIC_DATA]" at bounding box center [382, 310] width 307 height 33
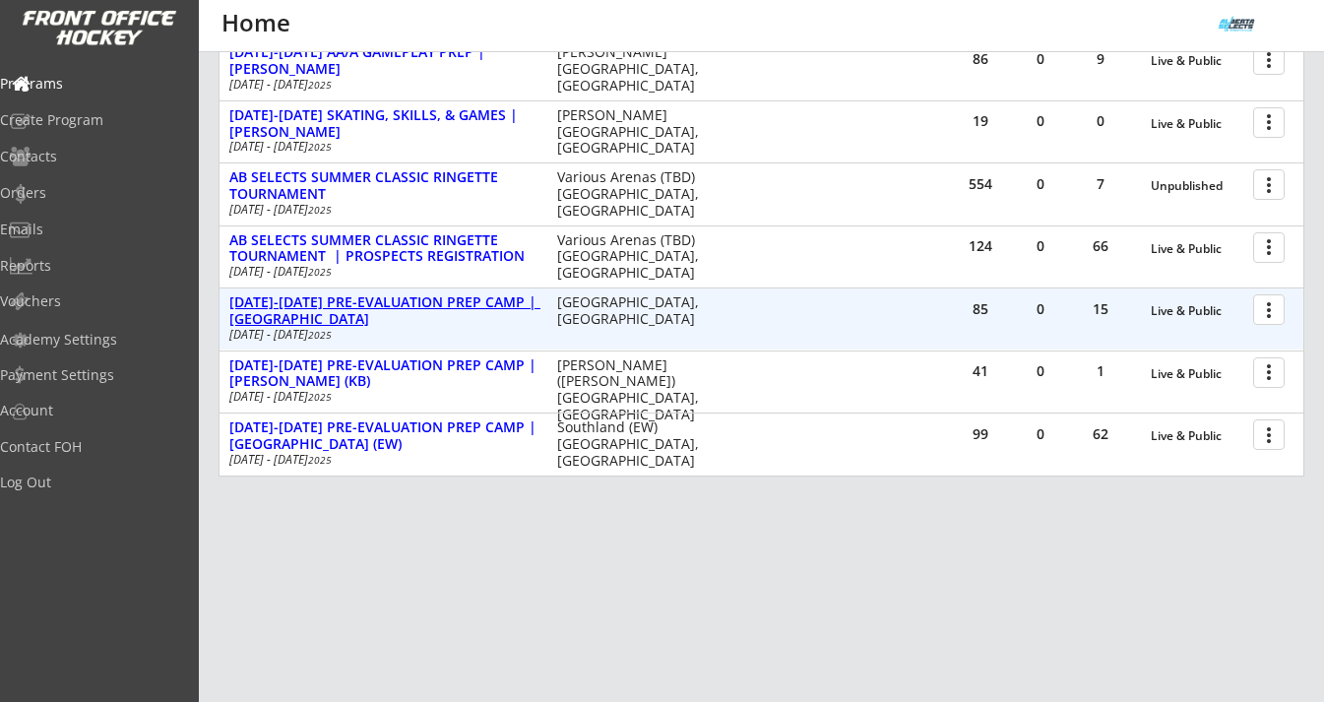
click at [417, 300] on div "[DATE]-[DATE] PRE-EVALUATION PREP CAMP | [GEOGRAPHIC_DATA]" at bounding box center [382, 310] width 307 height 33
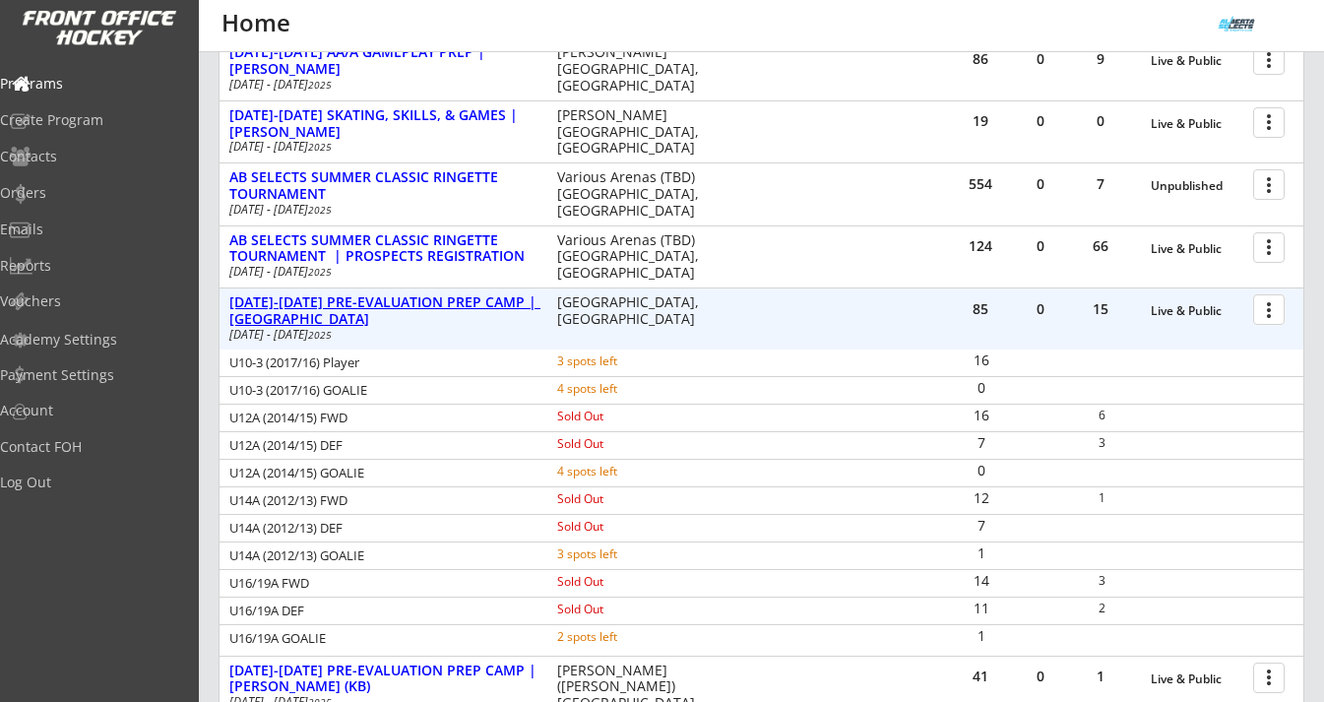
click at [417, 300] on div "[DATE]-[DATE] PRE-EVALUATION PREP CAMP | [GEOGRAPHIC_DATA]" at bounding box center [382, 310] width 307 height 33
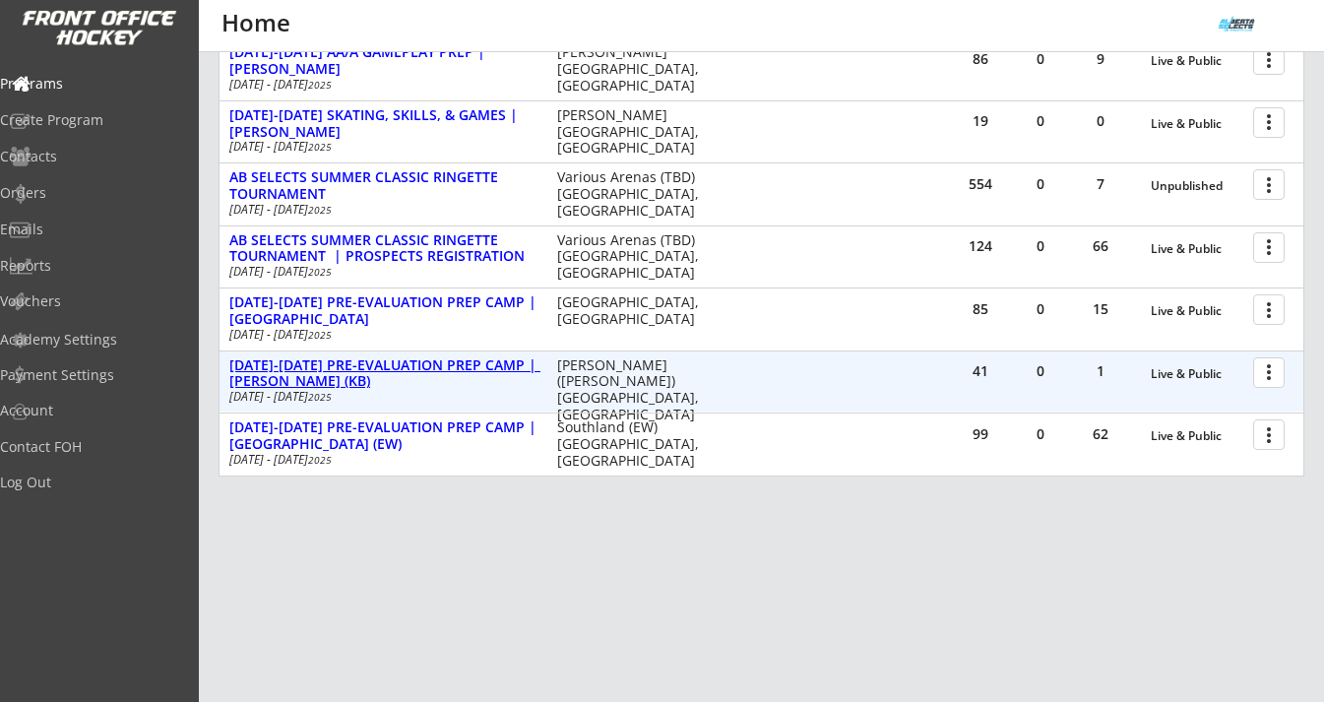
click at [407, 367] on div "[DATE]-[DATE] PRE-EVALUATION PREP CAMP | [PERSON_NAME] (KB)" at bounding box center [382, 373] width 307 height 33
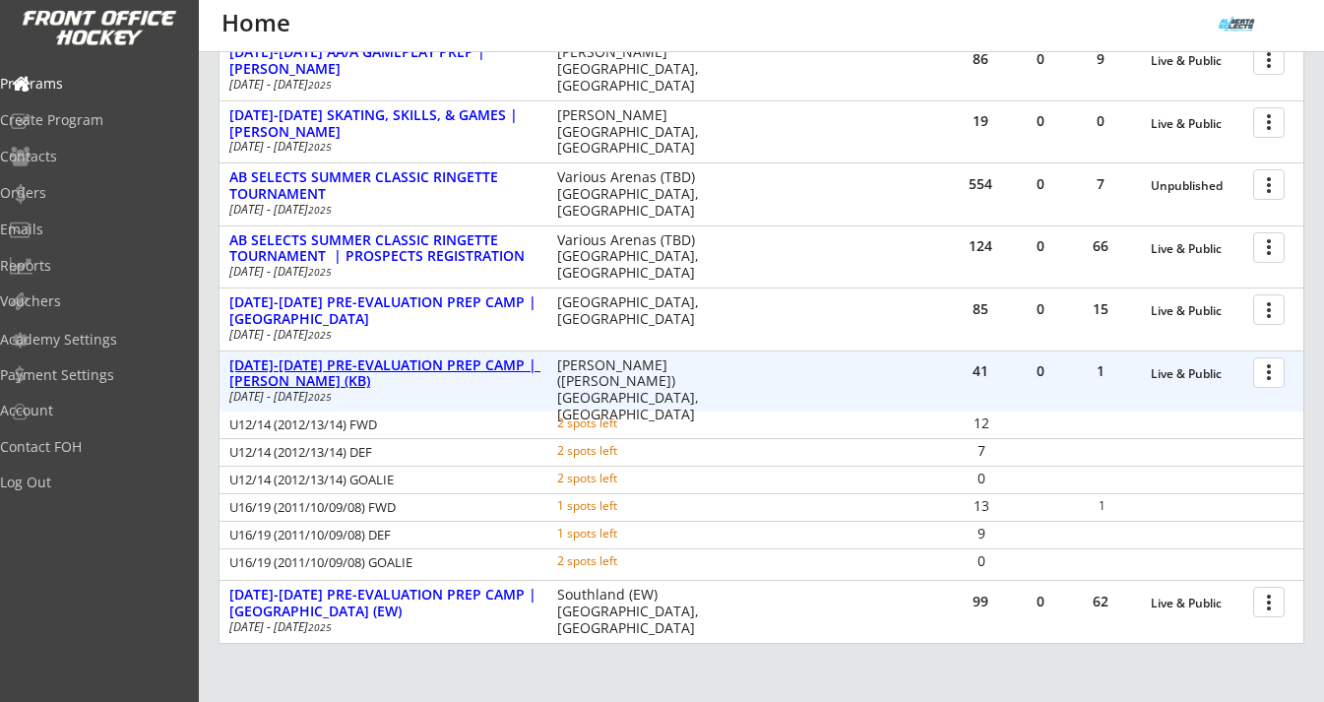
click at [407, 367] on div "[DATE]-[DATE] PRE-EVALUATION PREP CAMP | [PERSON_NAME] (KB)" at bounding box center [382, 373] width 307 height 33
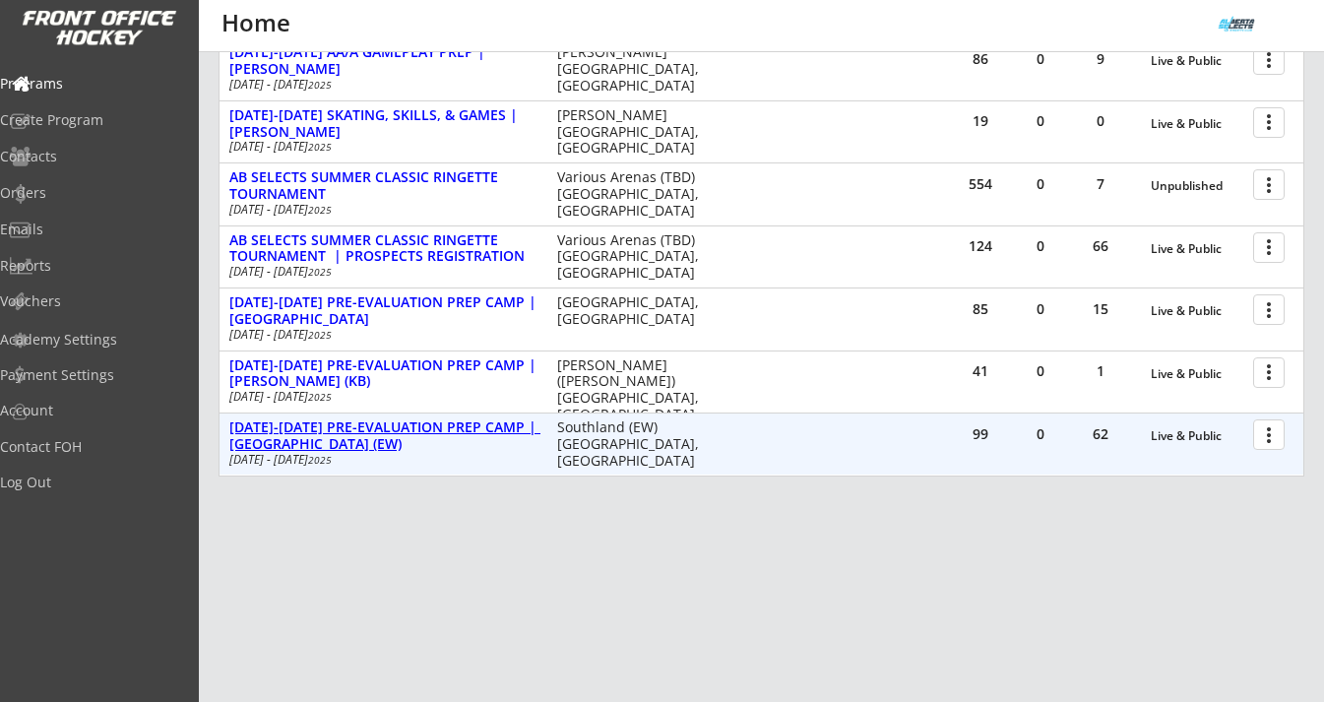
click at [403, 424] on div "[DATE]-[DATE] PRE-EVALUATION PREP CAMP | [GEOGRAPHIC_DATA] (EW)" at bounding box center [382, 435] width 307 height 33
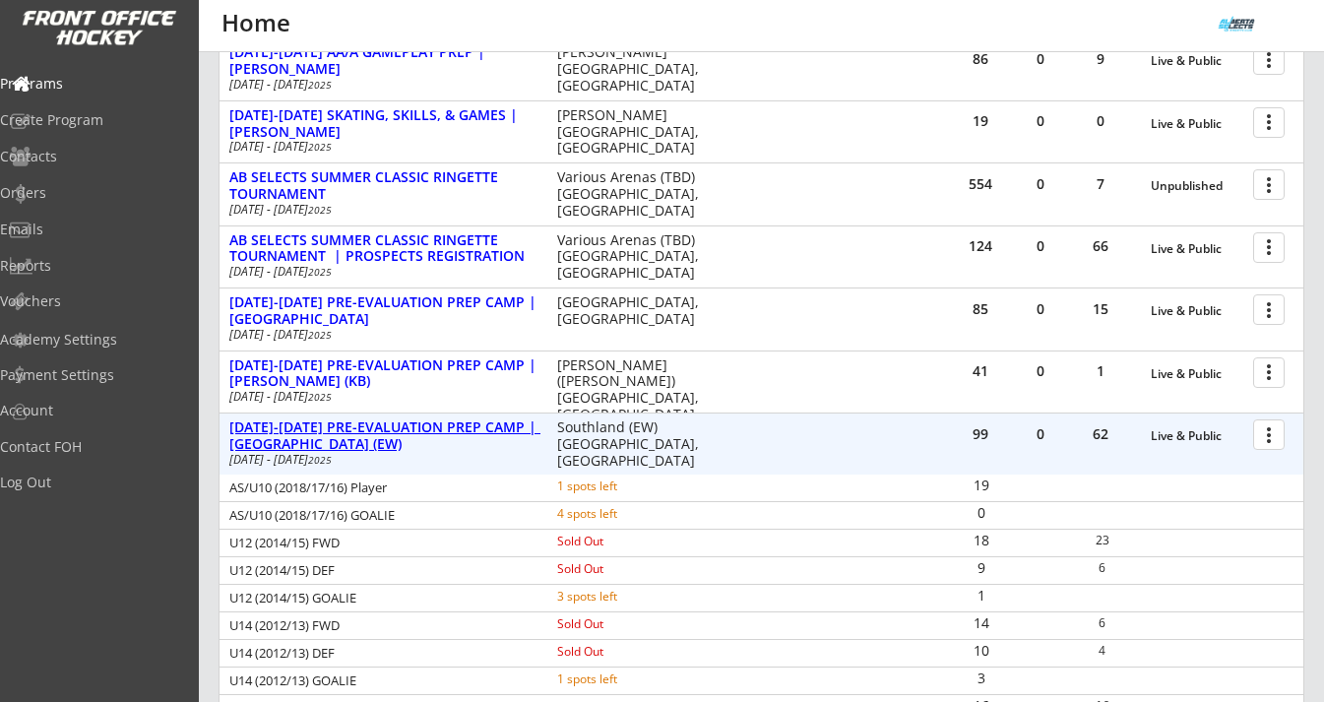
click at [403, 424] on div "[DATE]-[DATE] PRE-EVALUATION PREP CAMP | [GEOGRAPHIC_DATA] (EW)" at bounding box center [382, 435] width 307 height 33
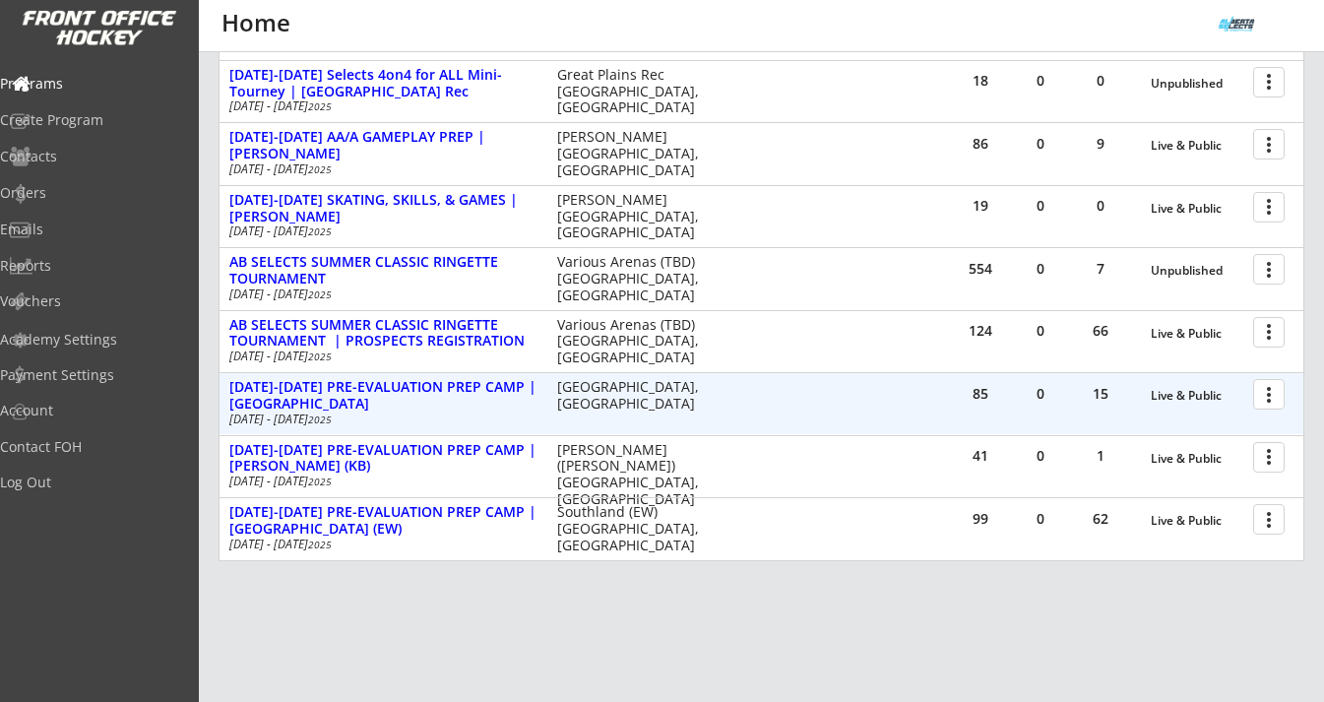
scroll to position [498, 0]
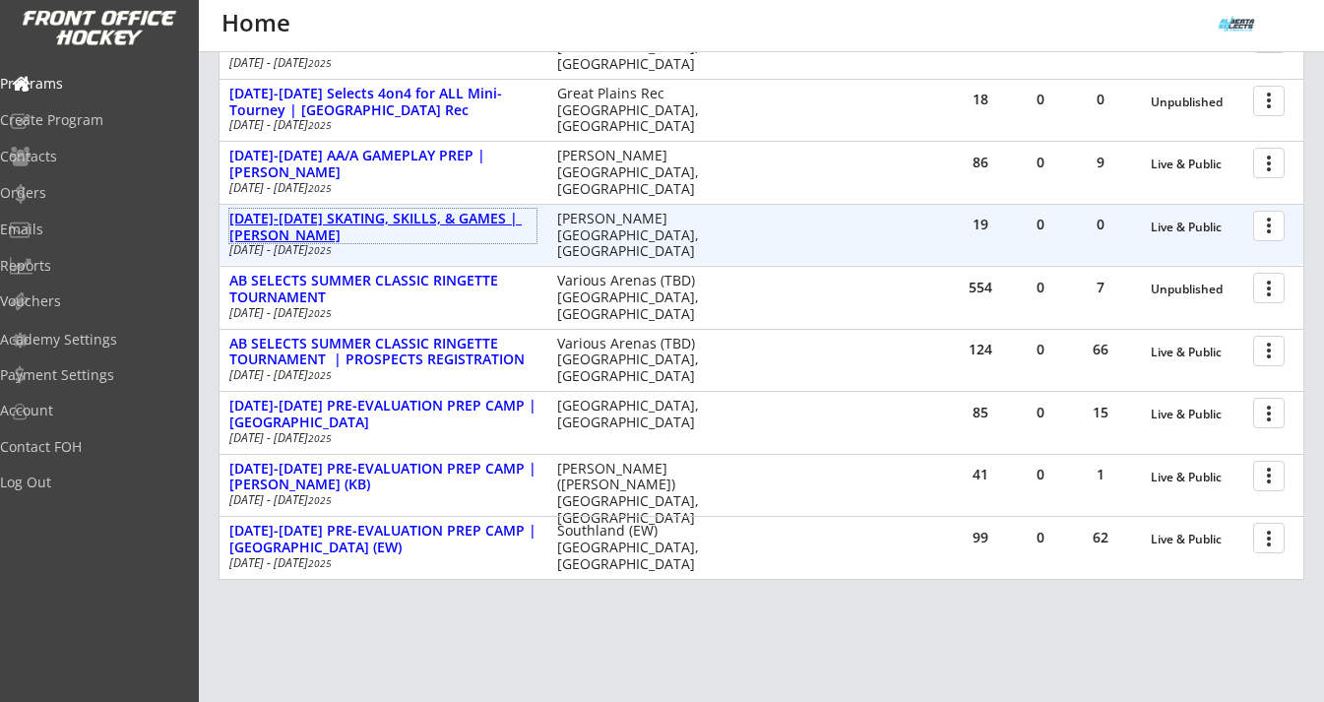
click at [383, 213] on div "[DATE]-[DATE] SKATING, SKILLS, & GAMES | [PERSON_NAME]" at bounding box center [382, 227] width 307 height 33
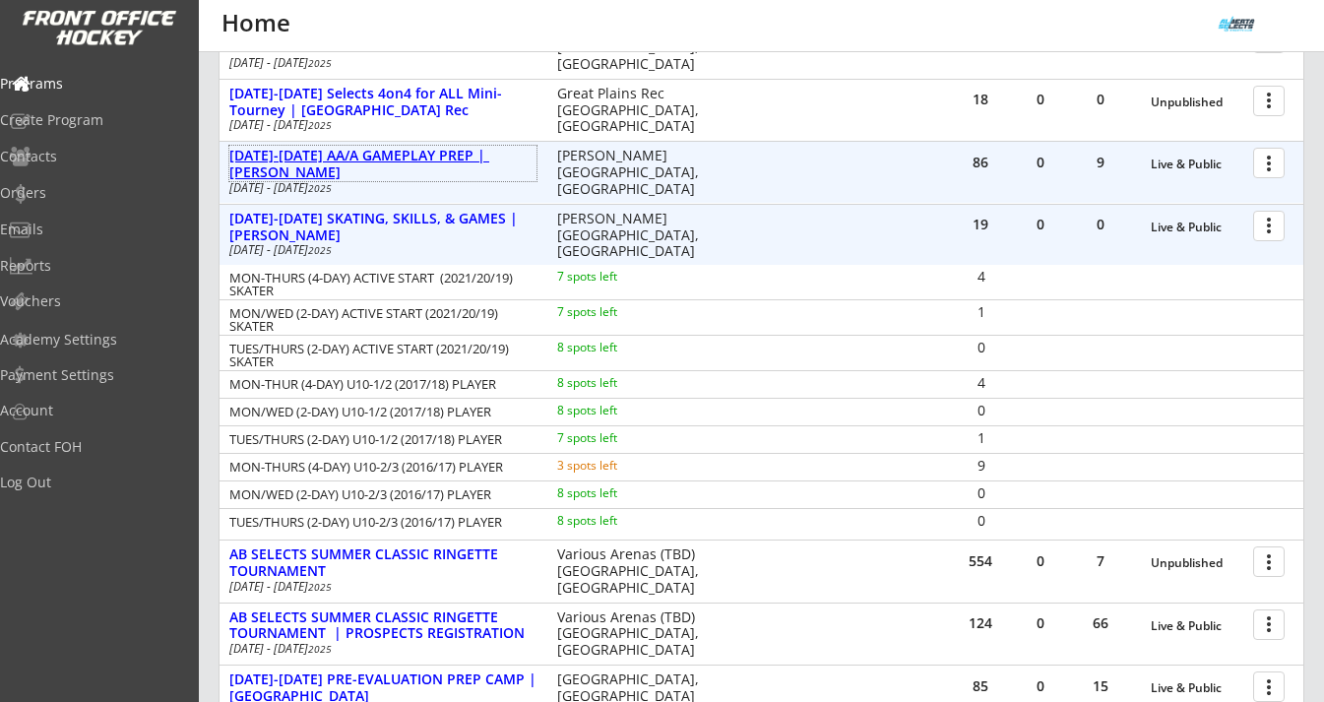
click at [407, 157] on div "[DATE]-[DATE] AA/A GAMEPLAY PREP | [PERSON_NAME]" at bounding box center [382, 164] width 307 height 33
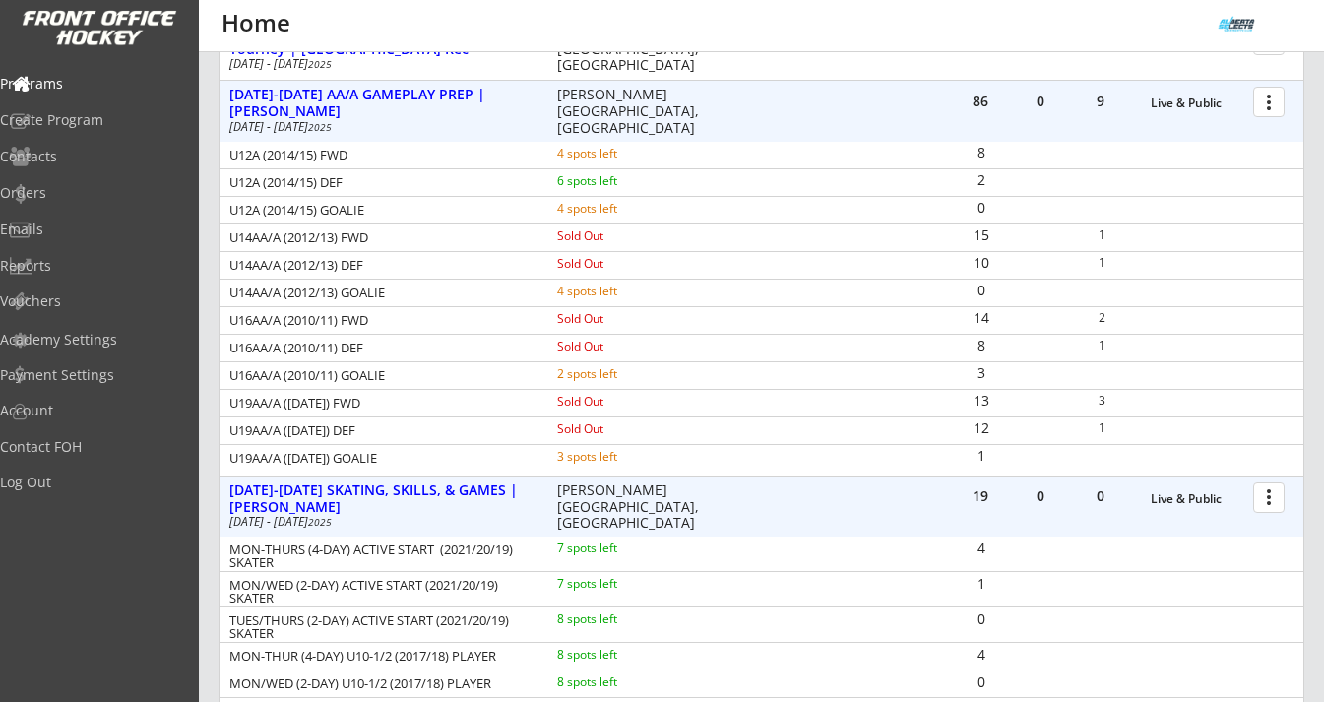
scroll to position [560, 0]
click at [365, 91] on div "[DATE]-[DATE] AA/A GAMEPLAY PREP | [PERSON_NAME]" at bounding box center [382, 102] width 307 height 33
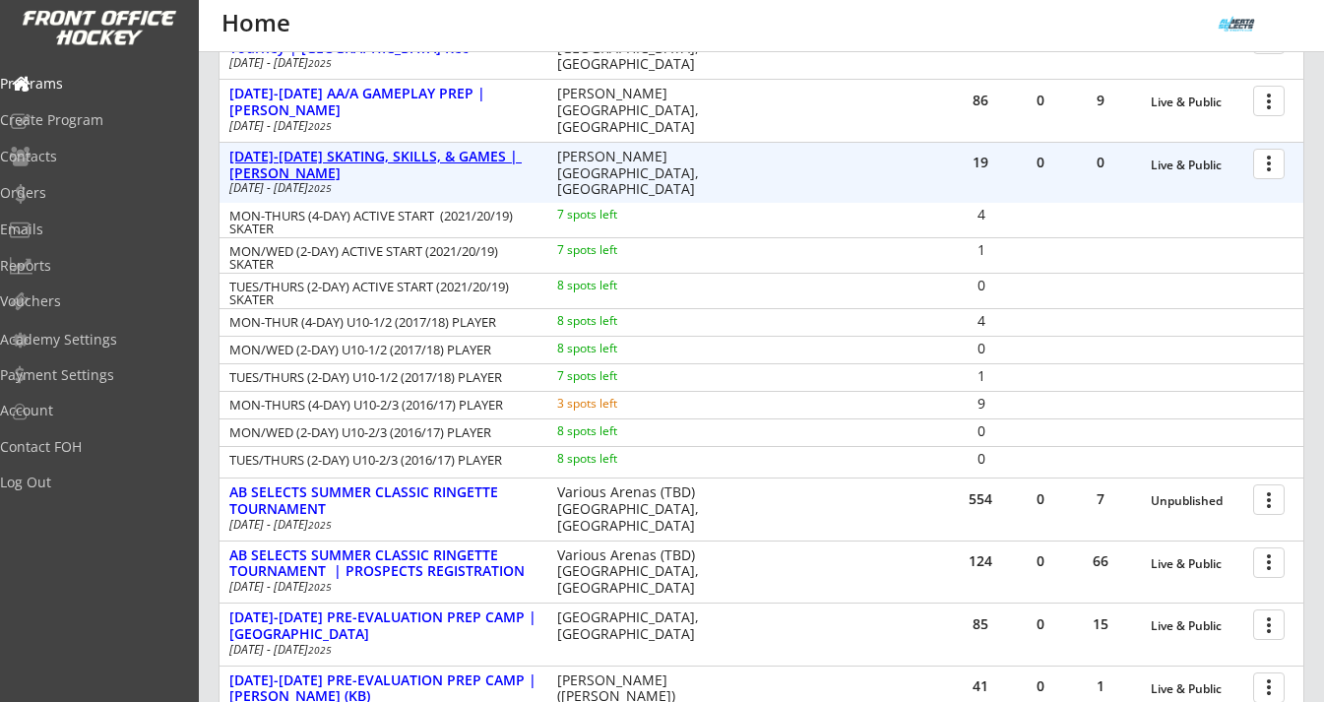
click at [442, 164] on div "[DATE]-[DATE] SKATING, SKILLS, & GAMES | [PERSON_NAME]" at bounding box center [382, 165] width 307 height 33
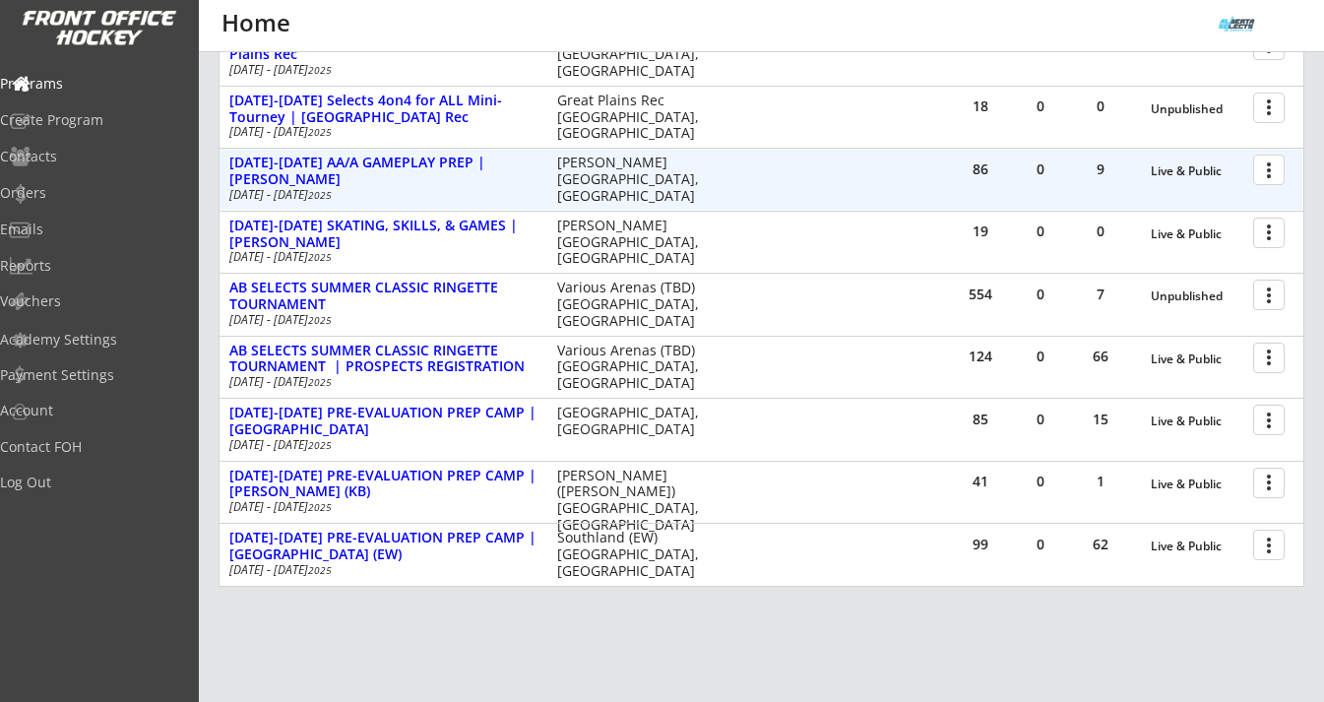
scroll to position [487, 0]
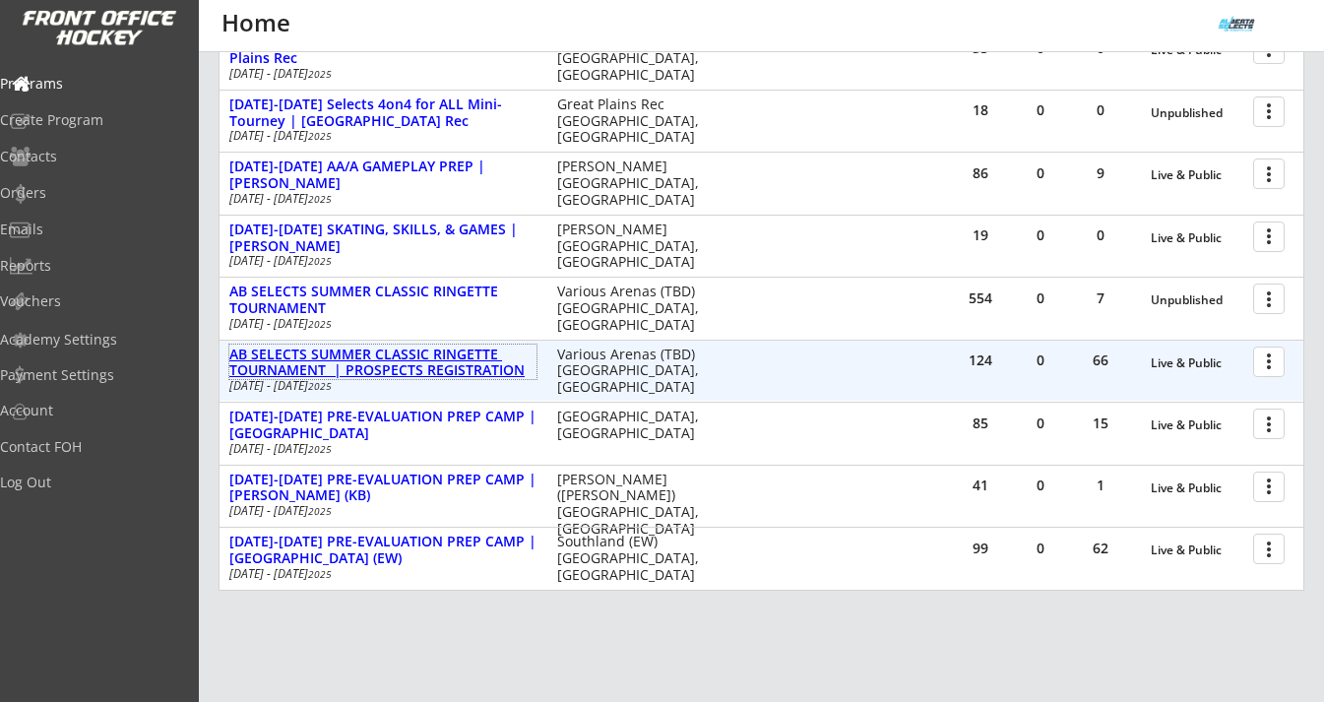
click at [468, 372] on div "AB SELECTS SUMMER CLASSIC RINGETTE TOURNAMENT | PROSPECTS REGISTRATION" at bounding box center [382, 363] width 307 height 33
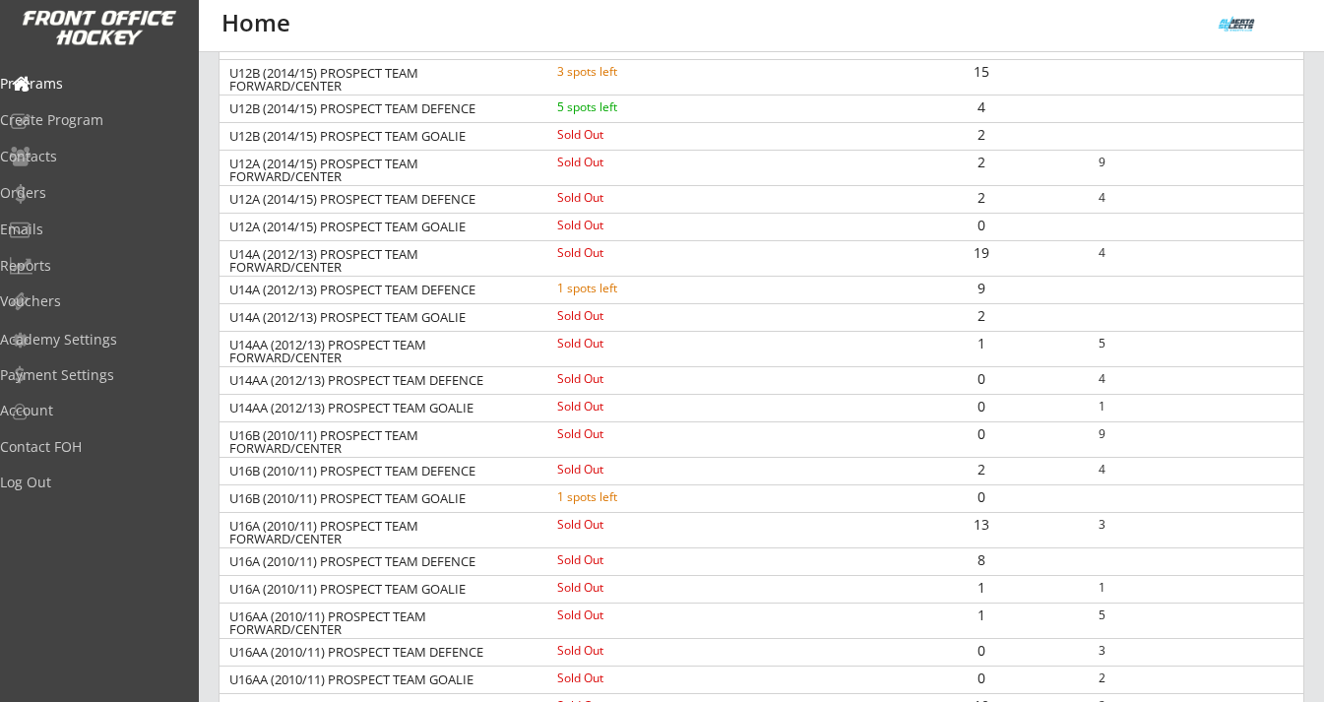
scroll to position [946, 0]
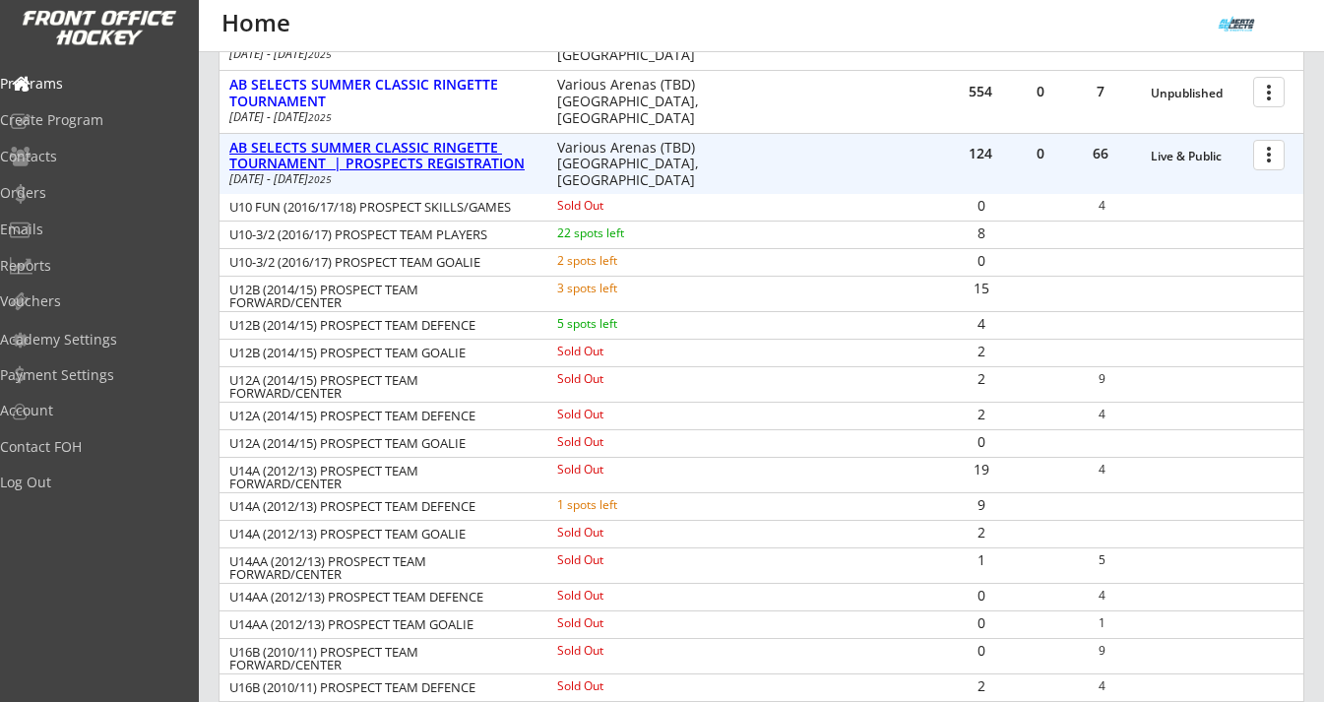
click at [494, 160] on div "AB SELECTS SUMMER CLASSIC RINGETTE TOURNAMENT | PROSPECTS REGISTRATION" at bounding box center [382, 156] width 307 height 33
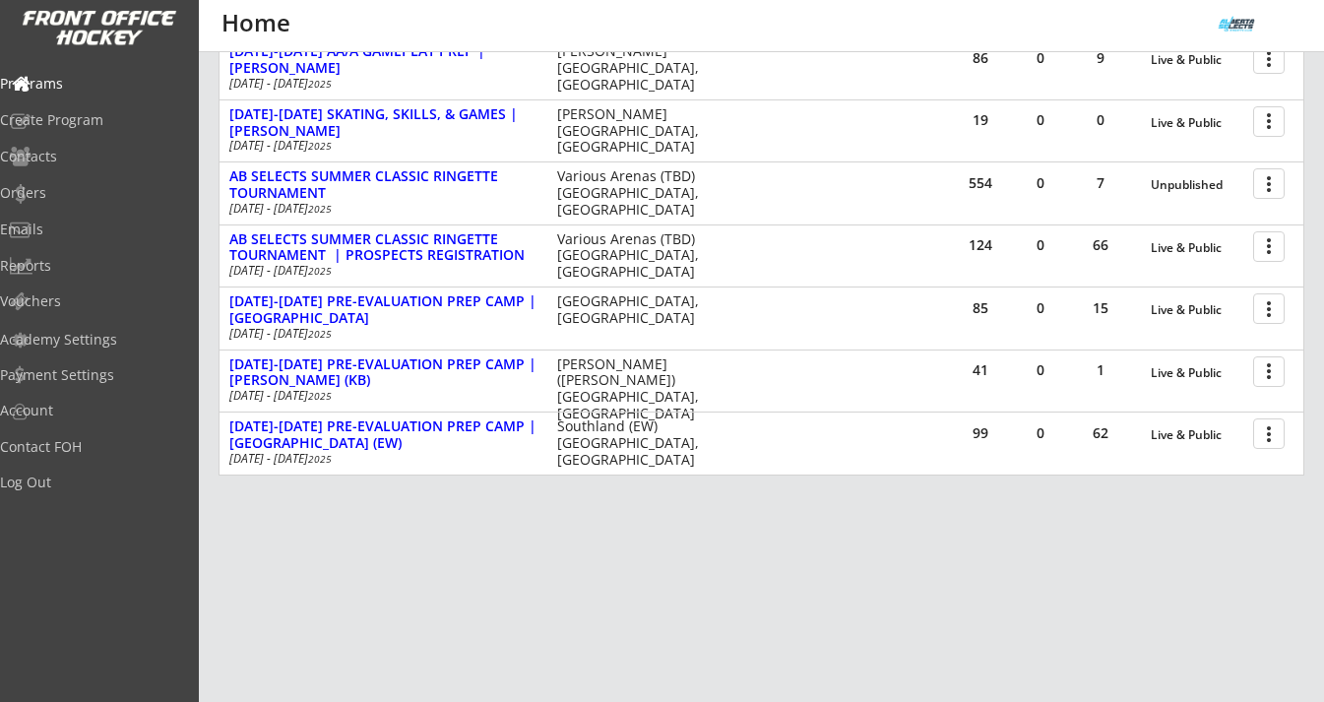
scroll to position [602, 0]
